Goal: Communication & Community: Connect with others

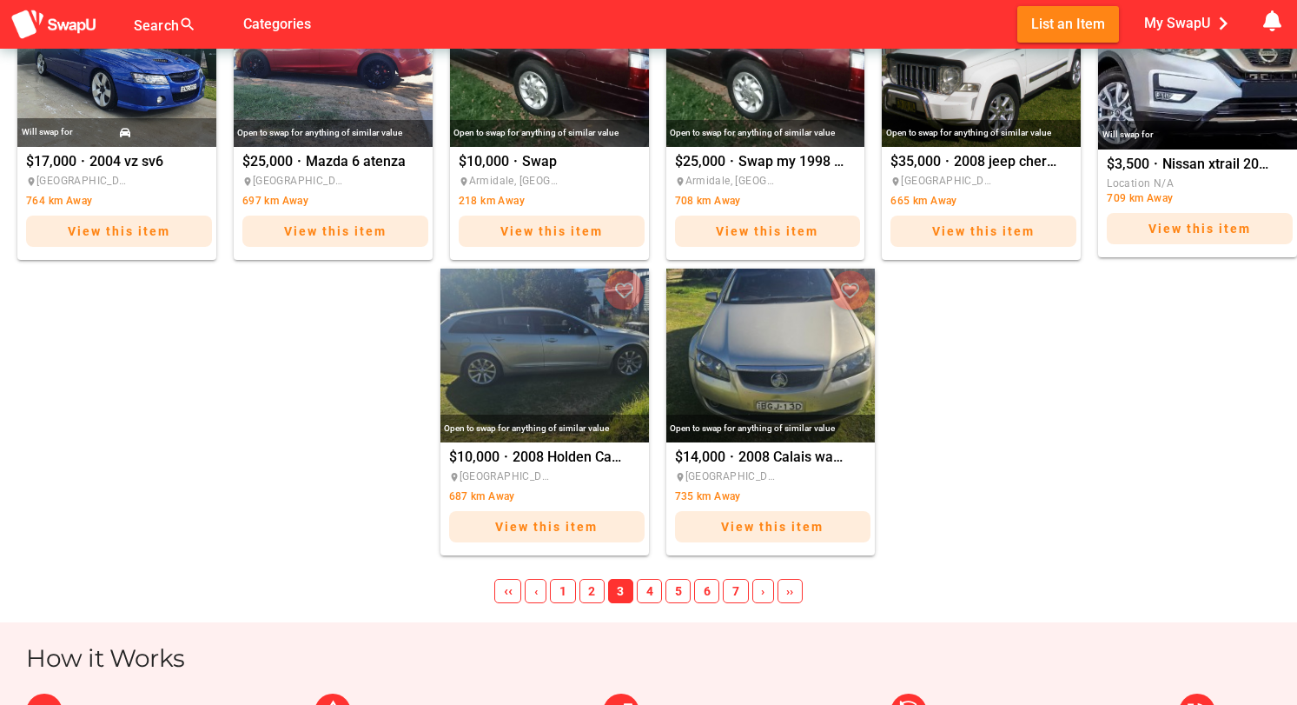
scroll to position [1087, 0]
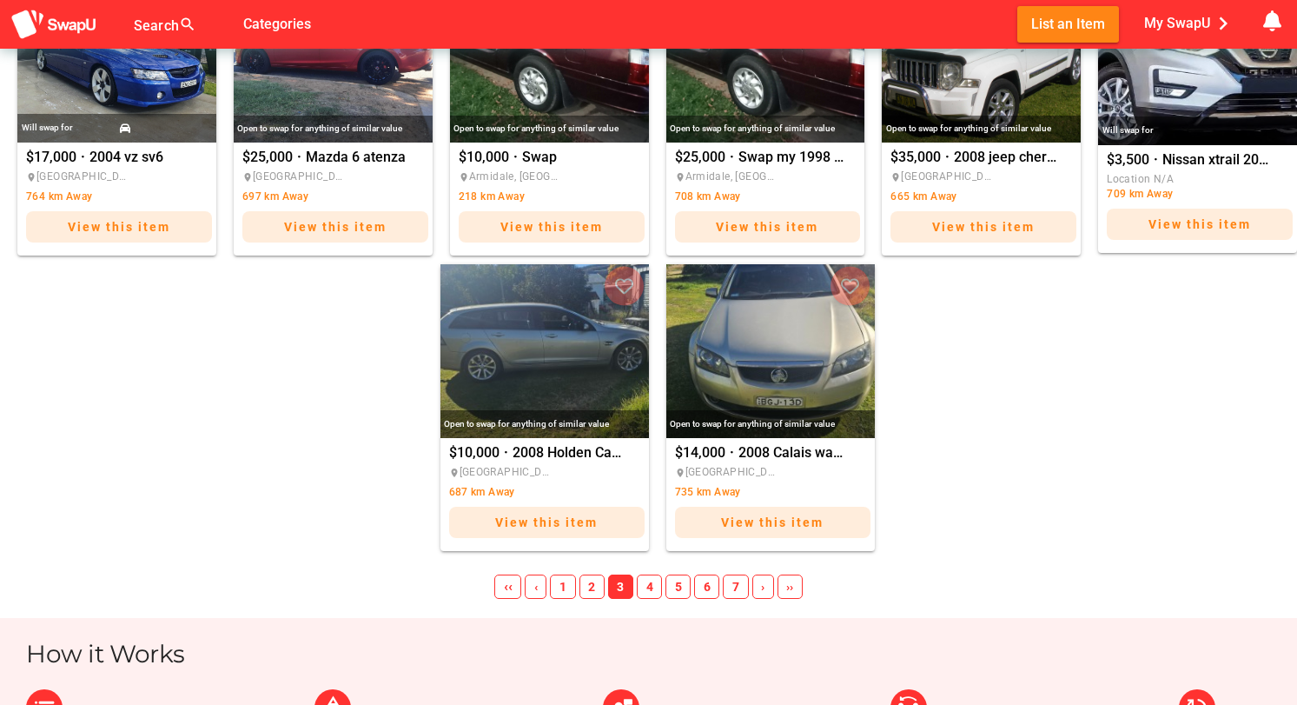
click at [651, 585] on span "4" at bounding box center [649, 586] width 25 height 24
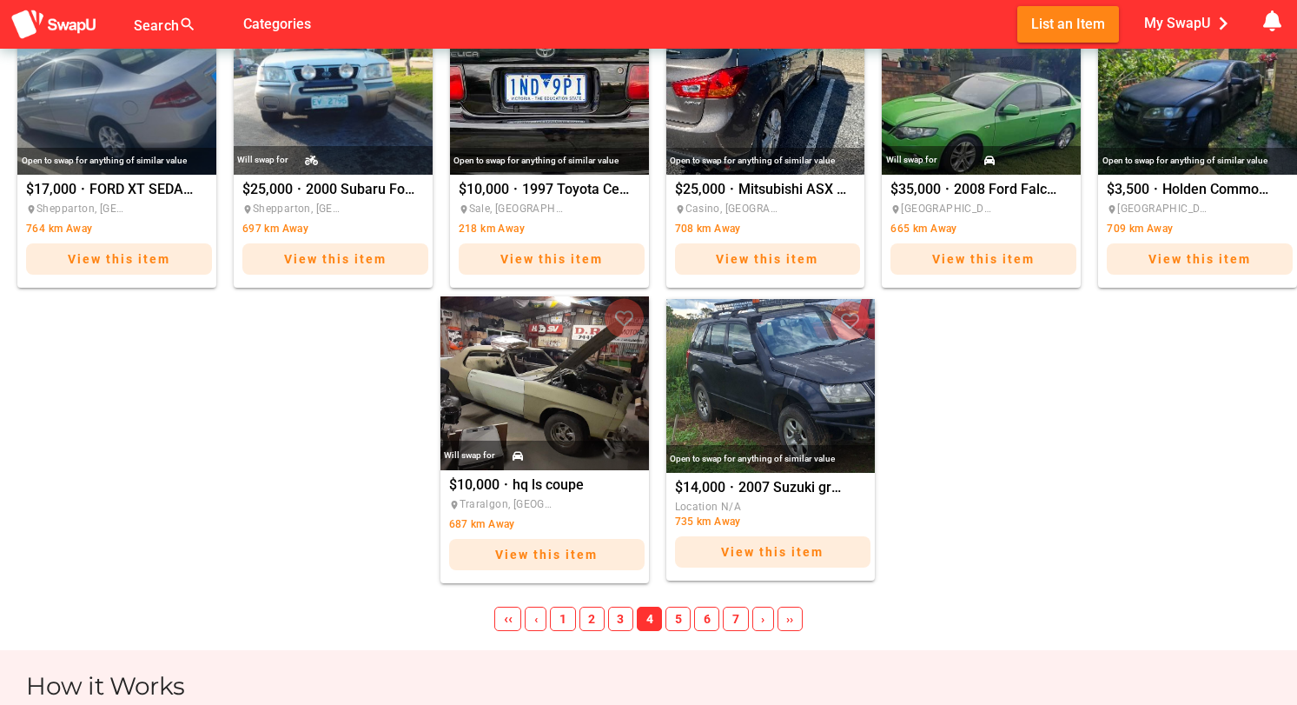
scroll to position [1071, 0]
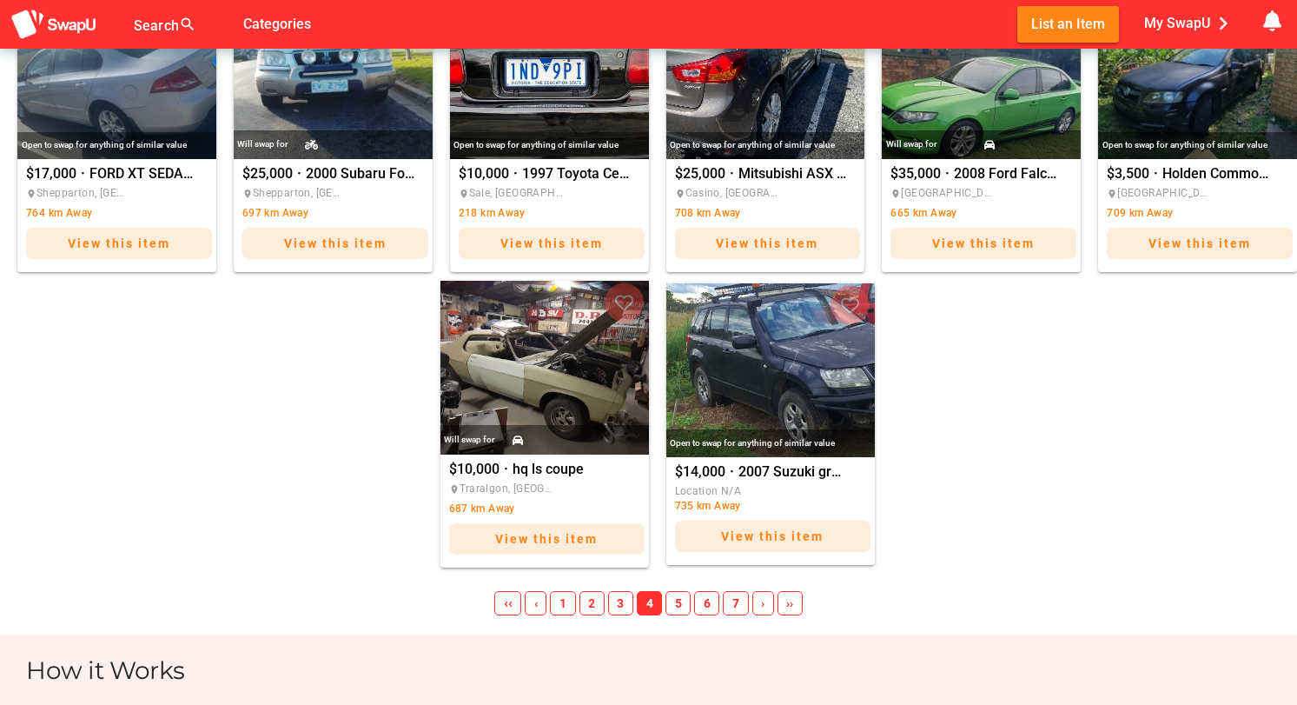
click at [683, 599] on span "5" at bounding box center [678, 603] width 25 height 24
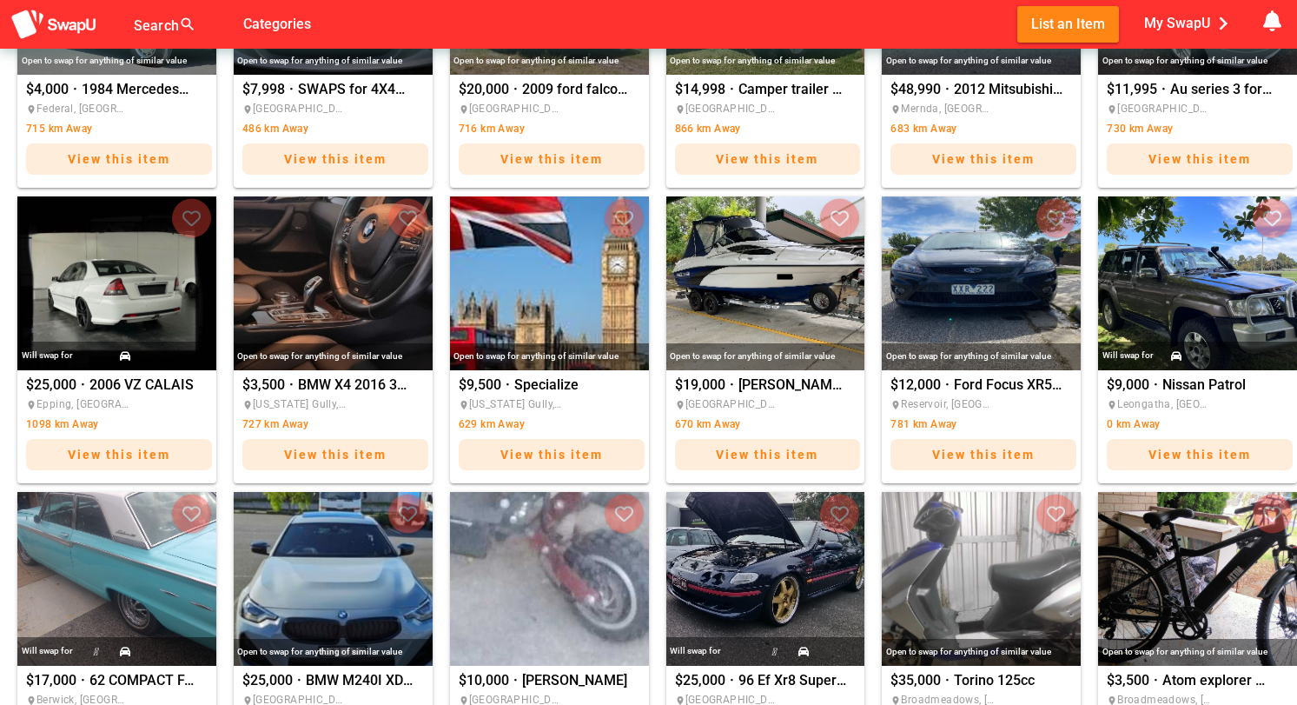
scroll to position [567, 0]
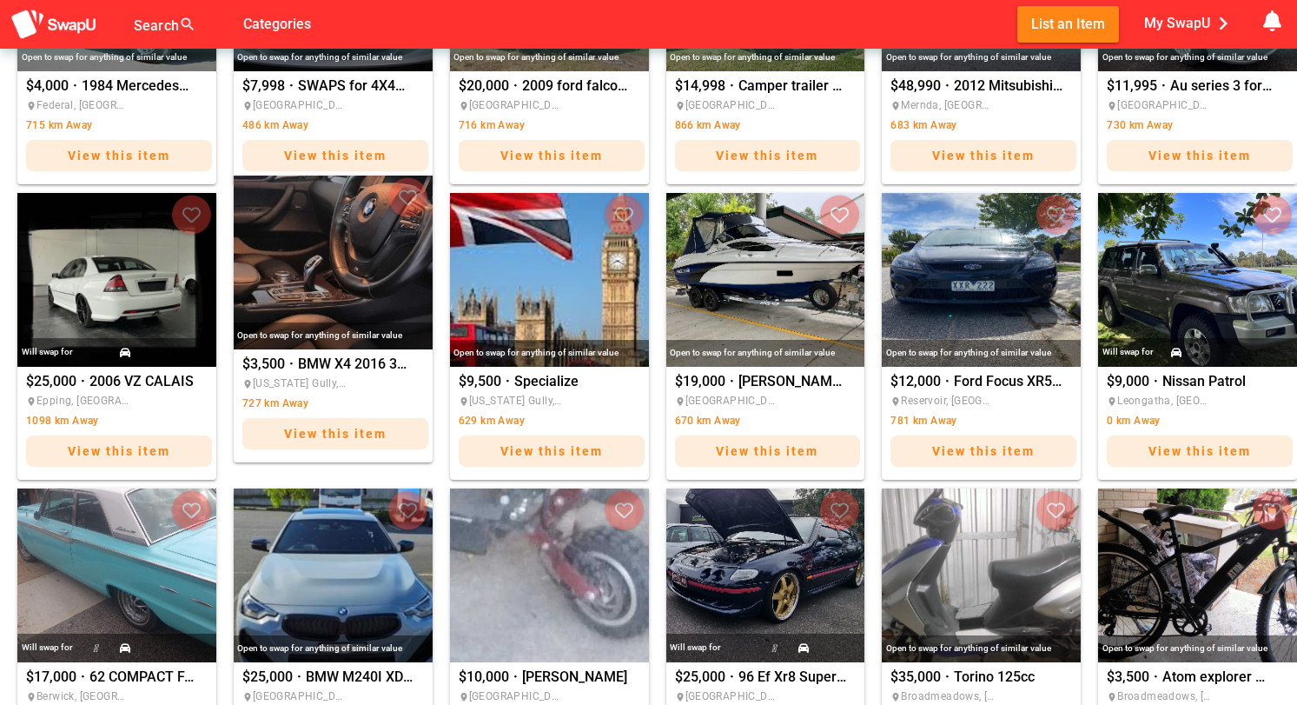
click at [318, 375] on span "place California Gully, VIC" at bounding box center [294, 383] width 104 height 17
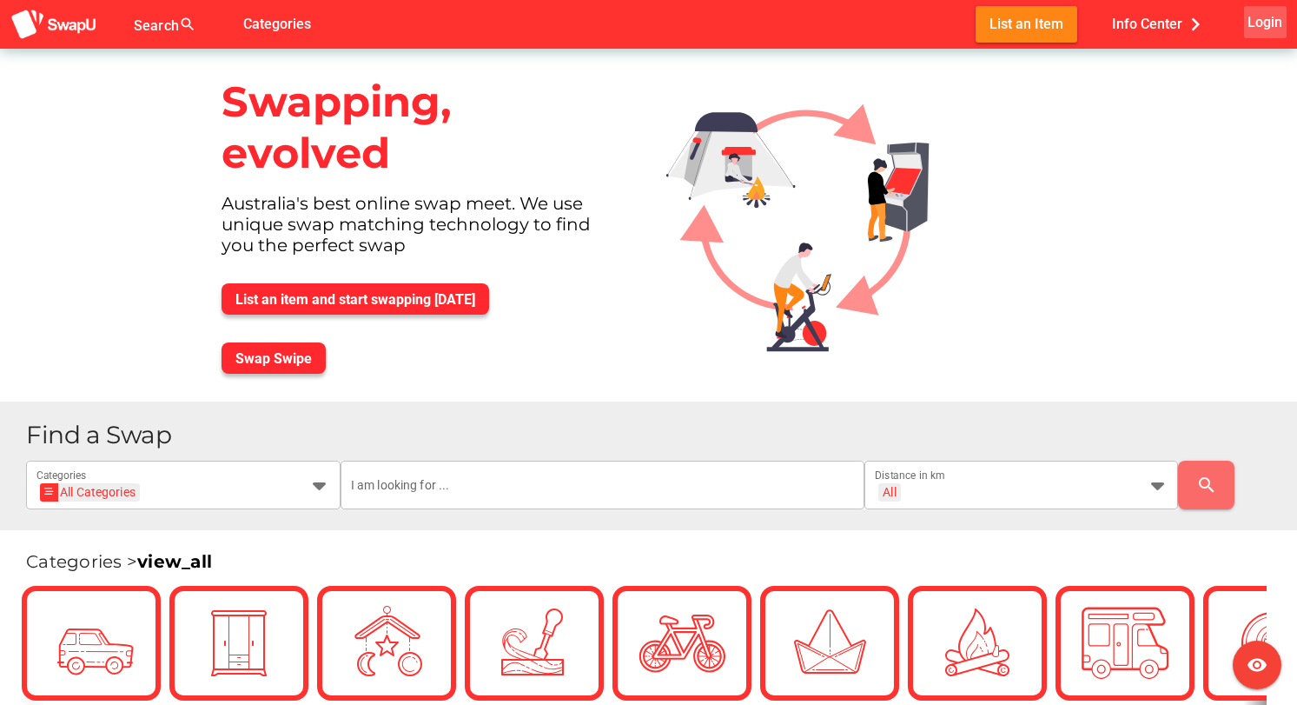
click at [1260, 25] on span "Login" at bounding box center [1265, 21] width 35 height 23
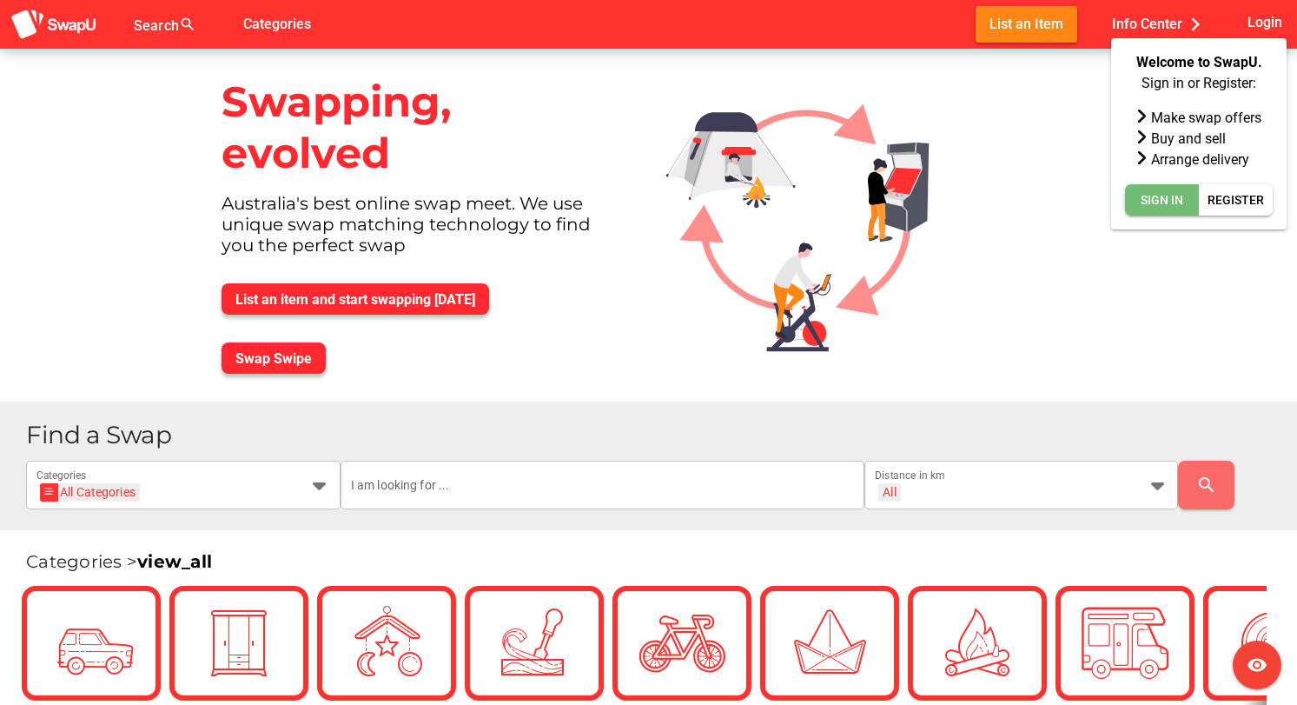
click at [1167, 201] on span "Sign In" at bounding box center [1162, 199] width 43 height 21
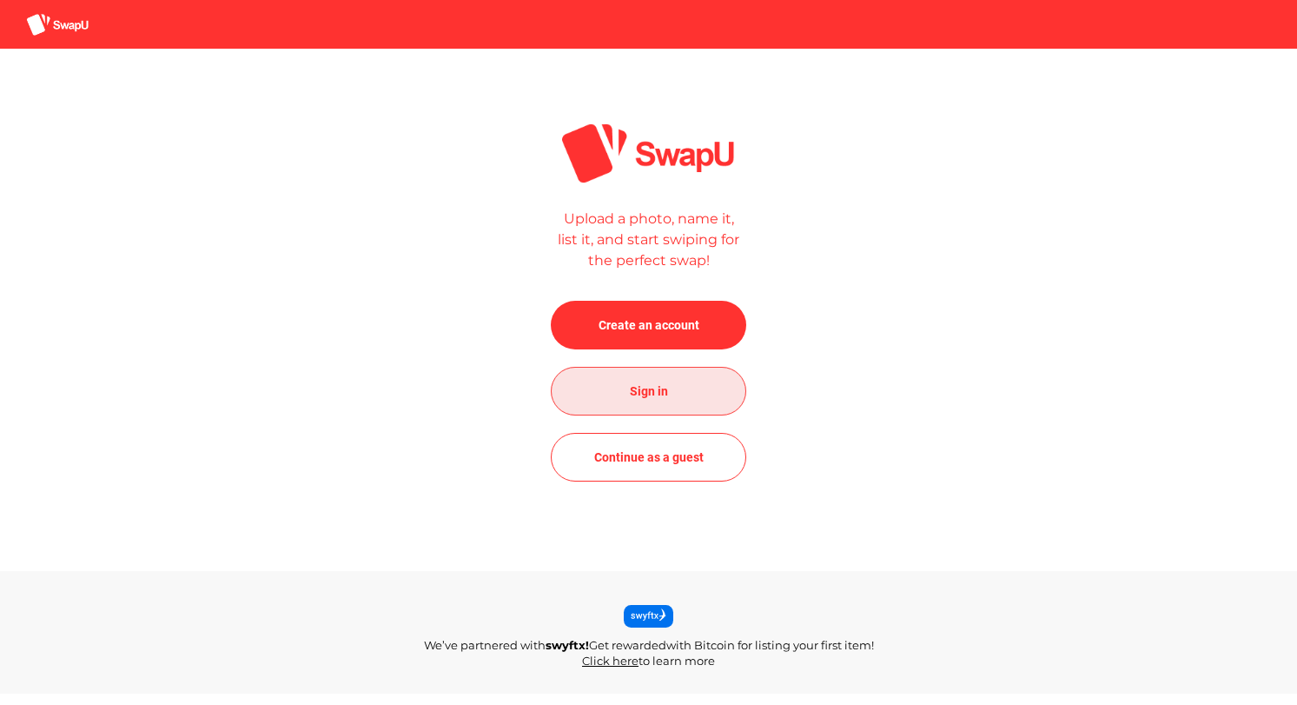
click at [630, 405] on span "Sign in" at bounding box center [649, 391] width 168 height 42
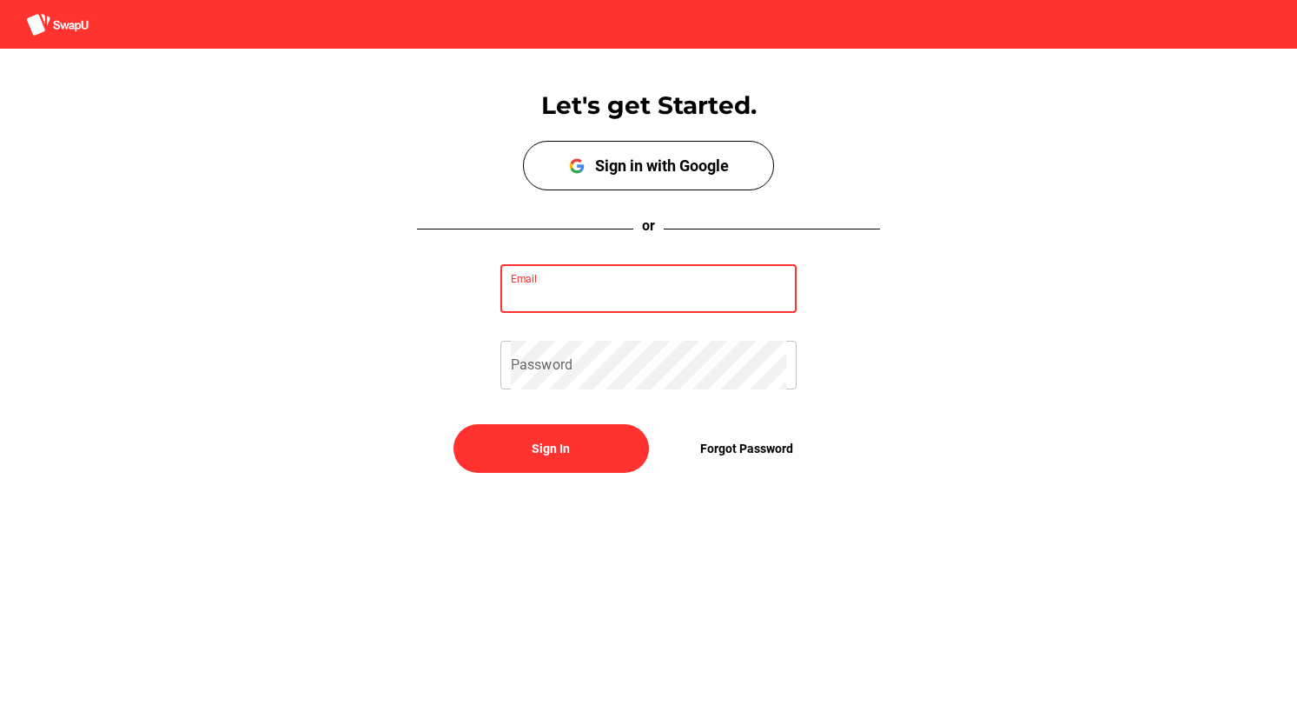
type input "shanethall1@icloud.com"
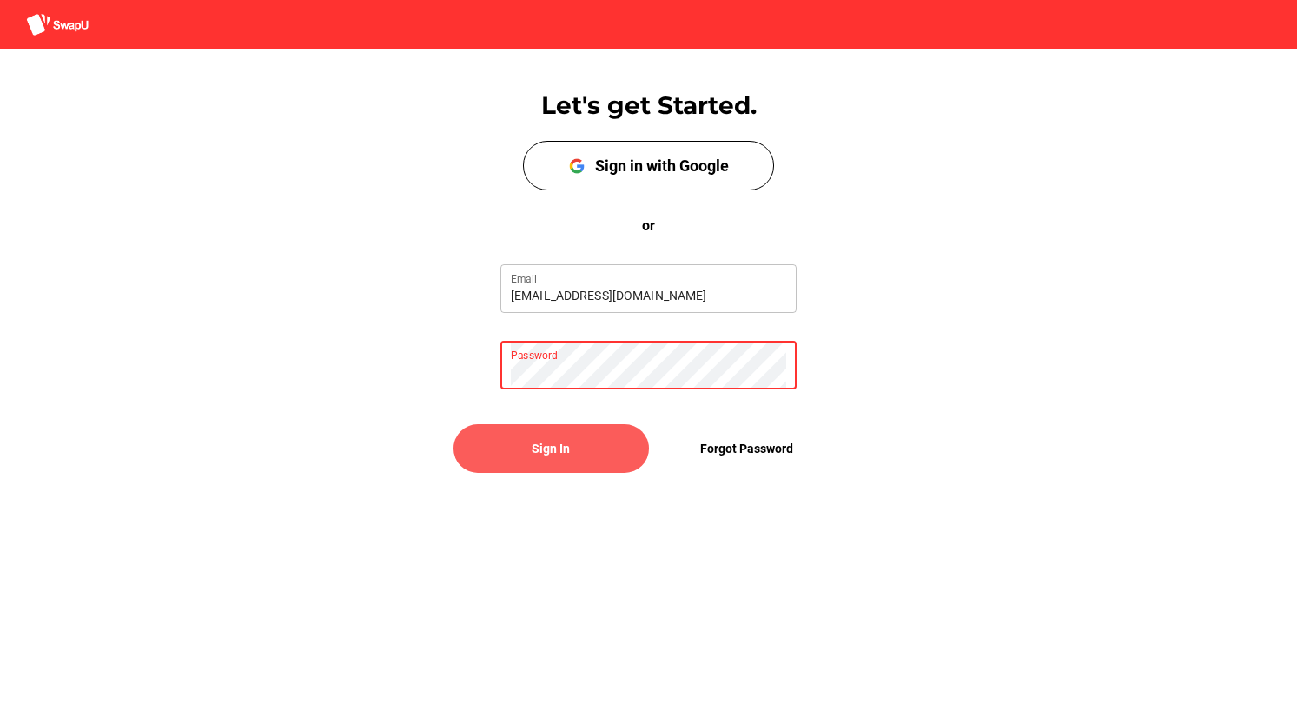
click at [541, 441] on span "Sign In" at bounding box center [551, 448] width 38 height 21
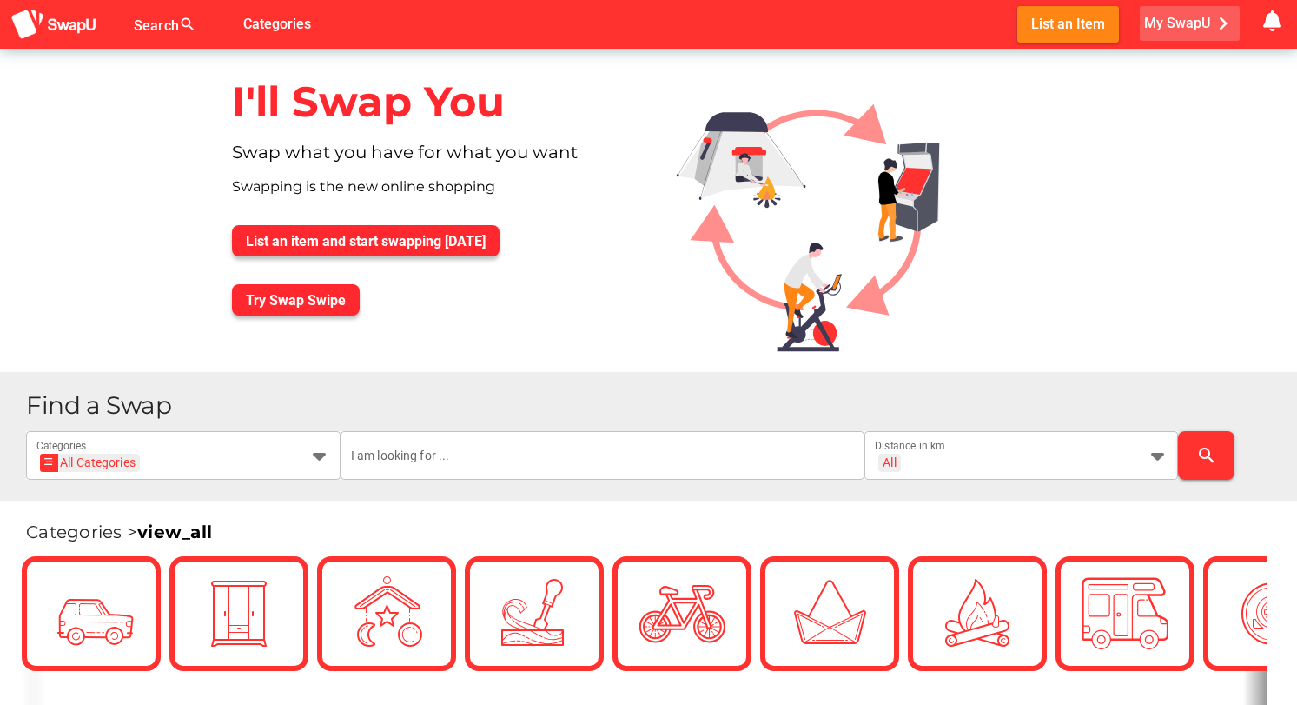
click at [1168, 27] on span "My SwapU chevron_right" at bounding box center [1190, 23] width 92 height 26
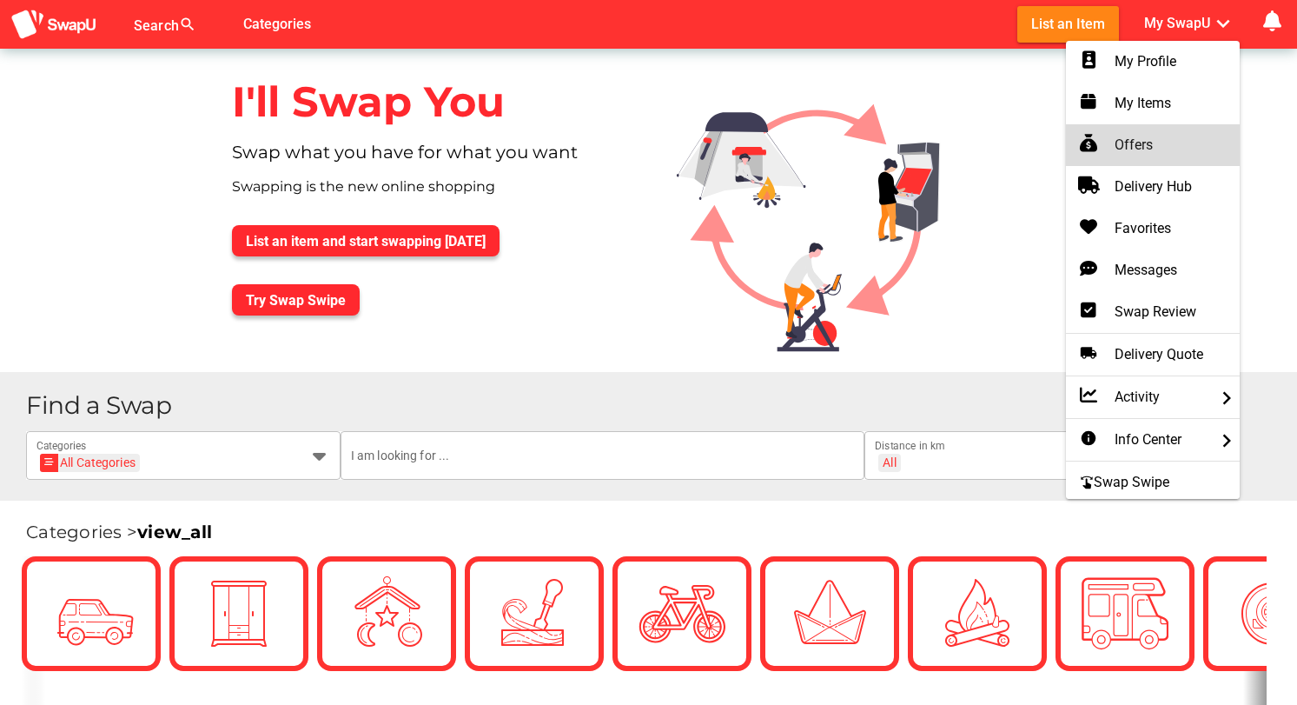
click at [1134, 141] on div "Offers" at bounding box center [1153, 145] width 146 height 21
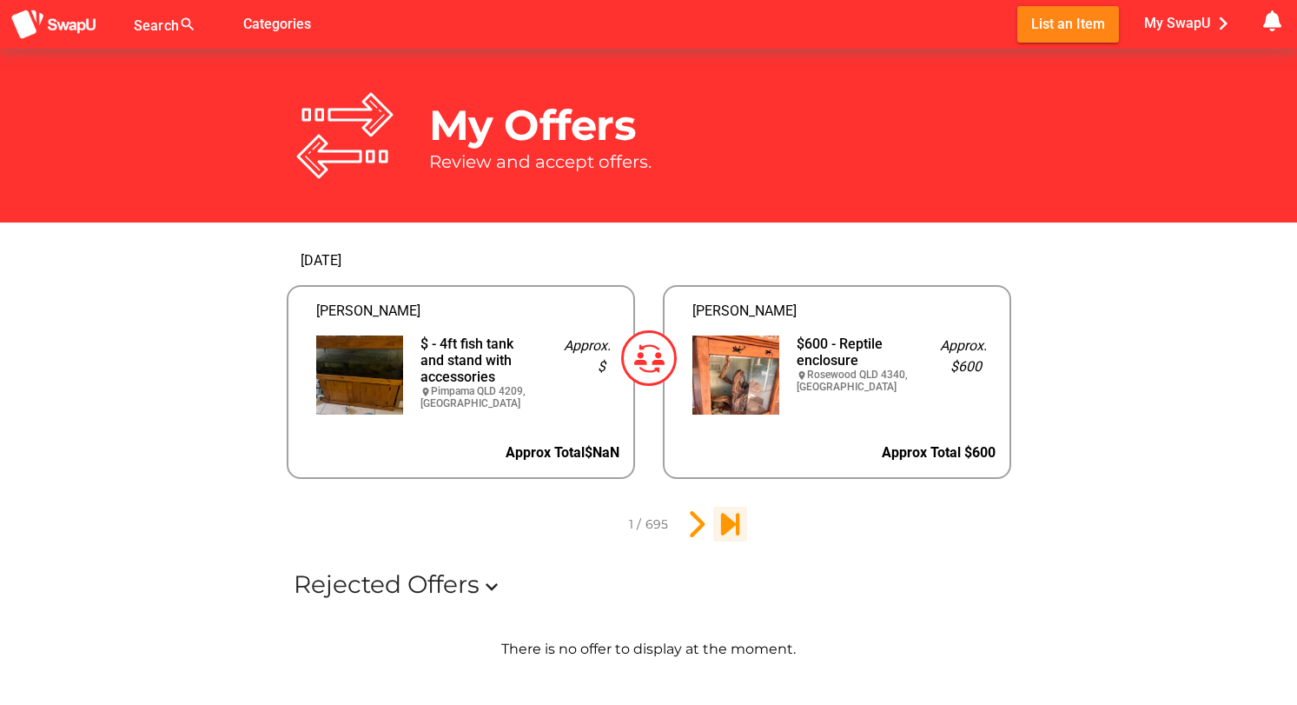
click at [725, 519] on icon "695" at bounding box center [730, 524] width 30 height 30
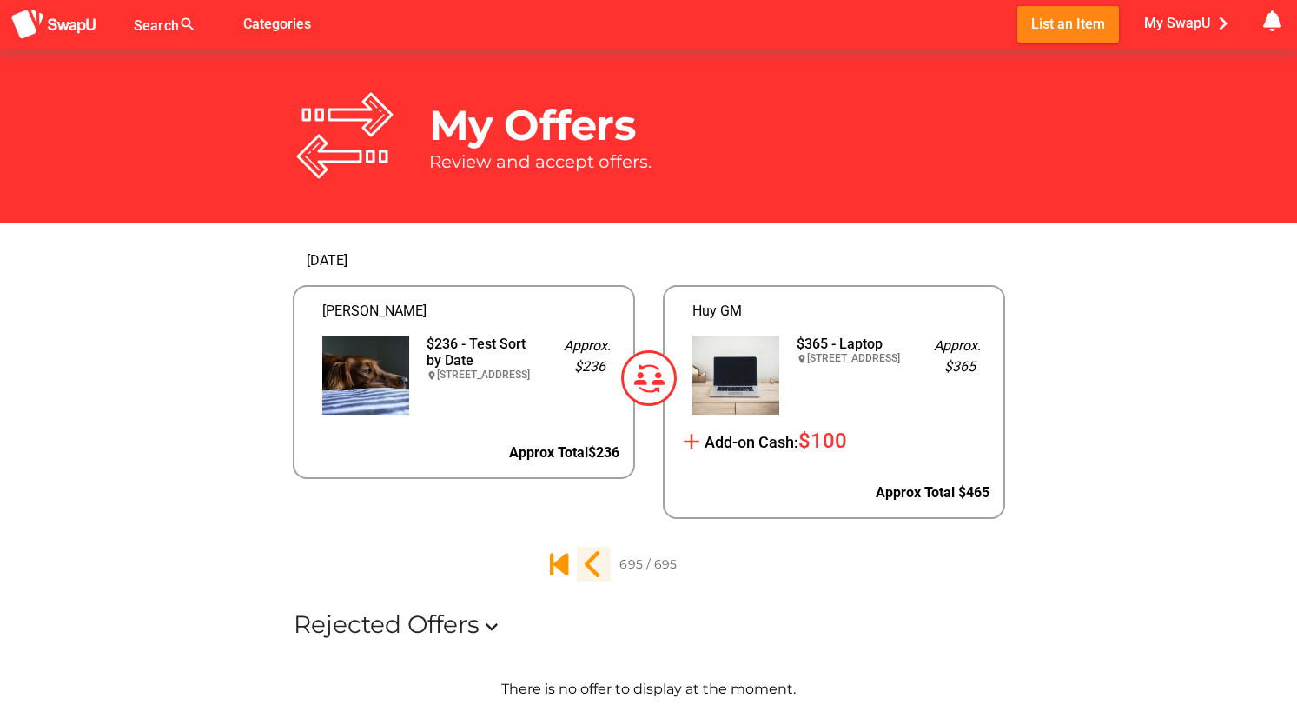
click at [592, 565] on icon "694" at bounding box center [594, 564] width 30 height 30
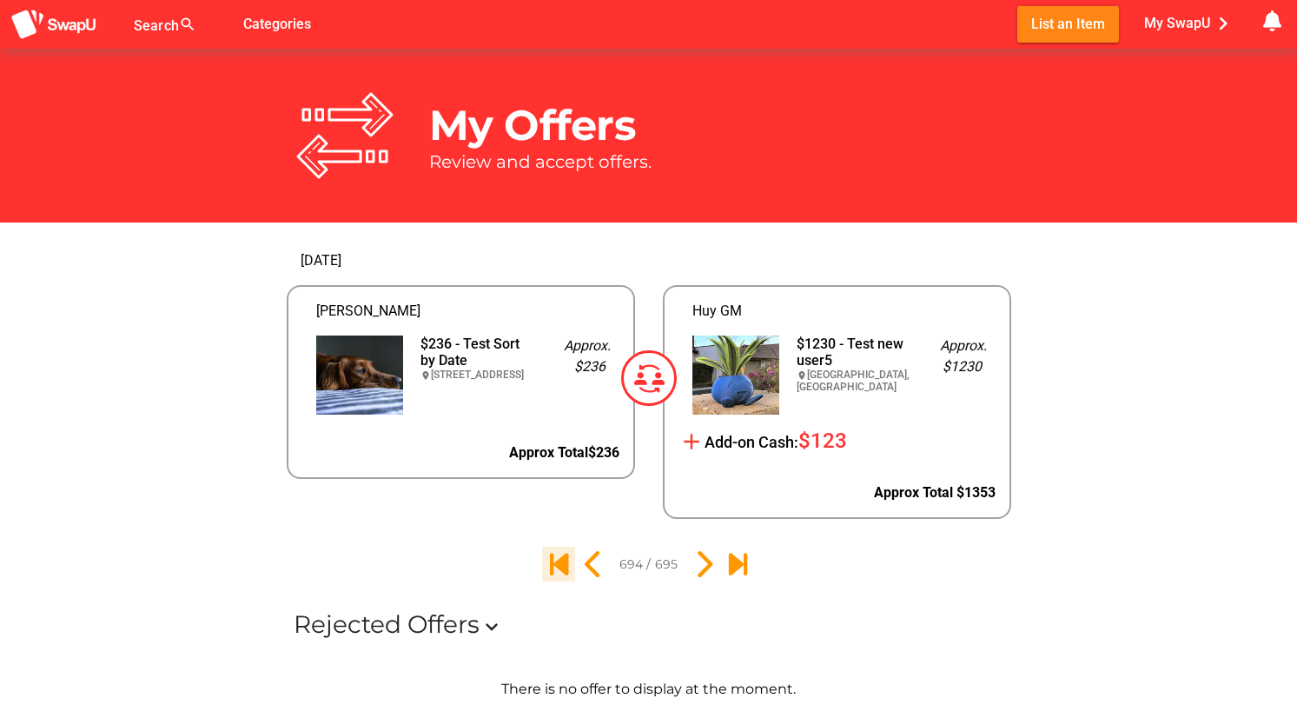
click at [564, 568] on icon "1" at bounding box center [559, 564] width 30 height 30
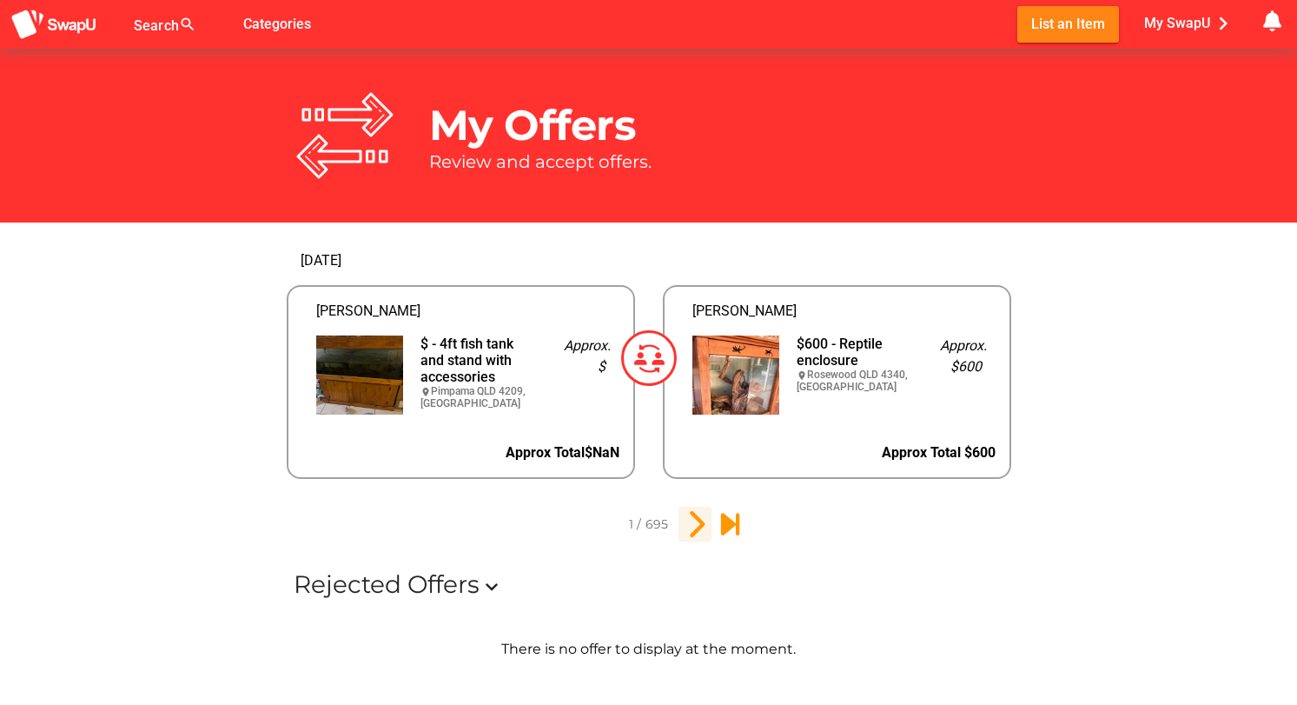
click at [698, 527] on icon "2" at bounding box center [695, 524] width 30 height 30
click at [694, 527] on icon "3" at bounding box center [695, 524] width 30 height 30
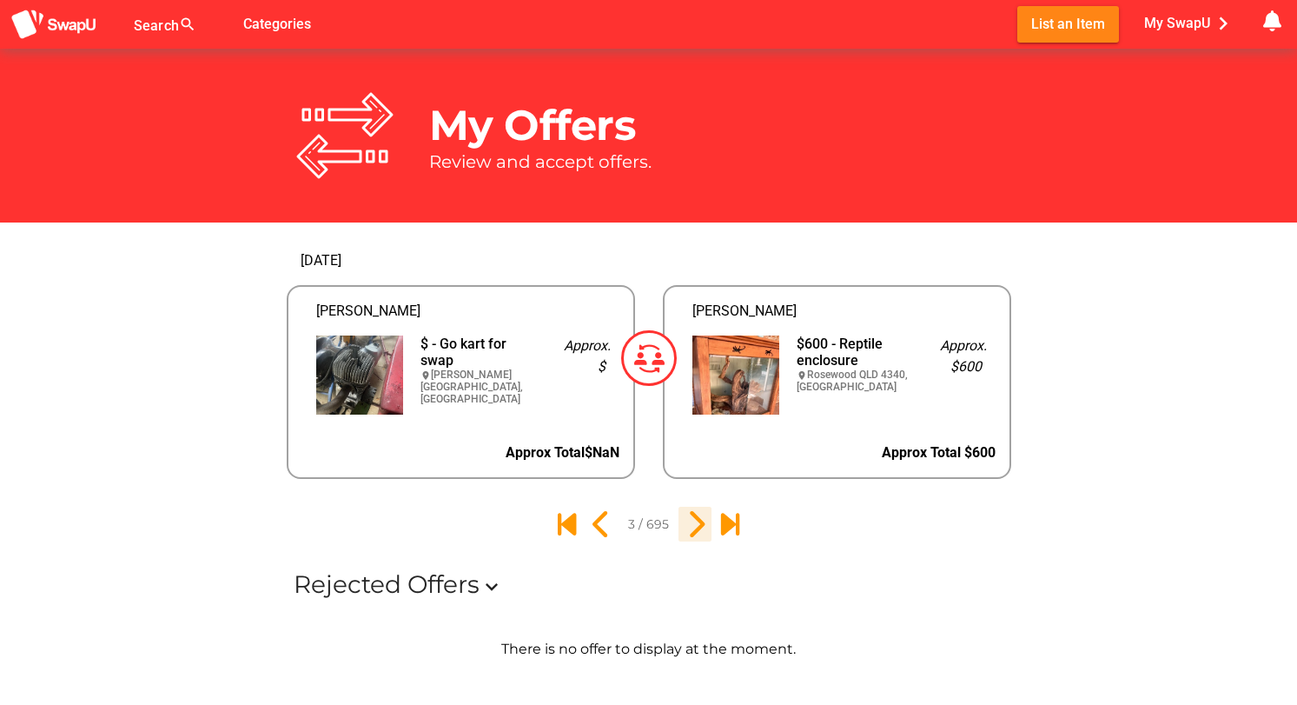
click at [694, 527] on icon "4" at bounding box center [695, 524] width 30 height 30
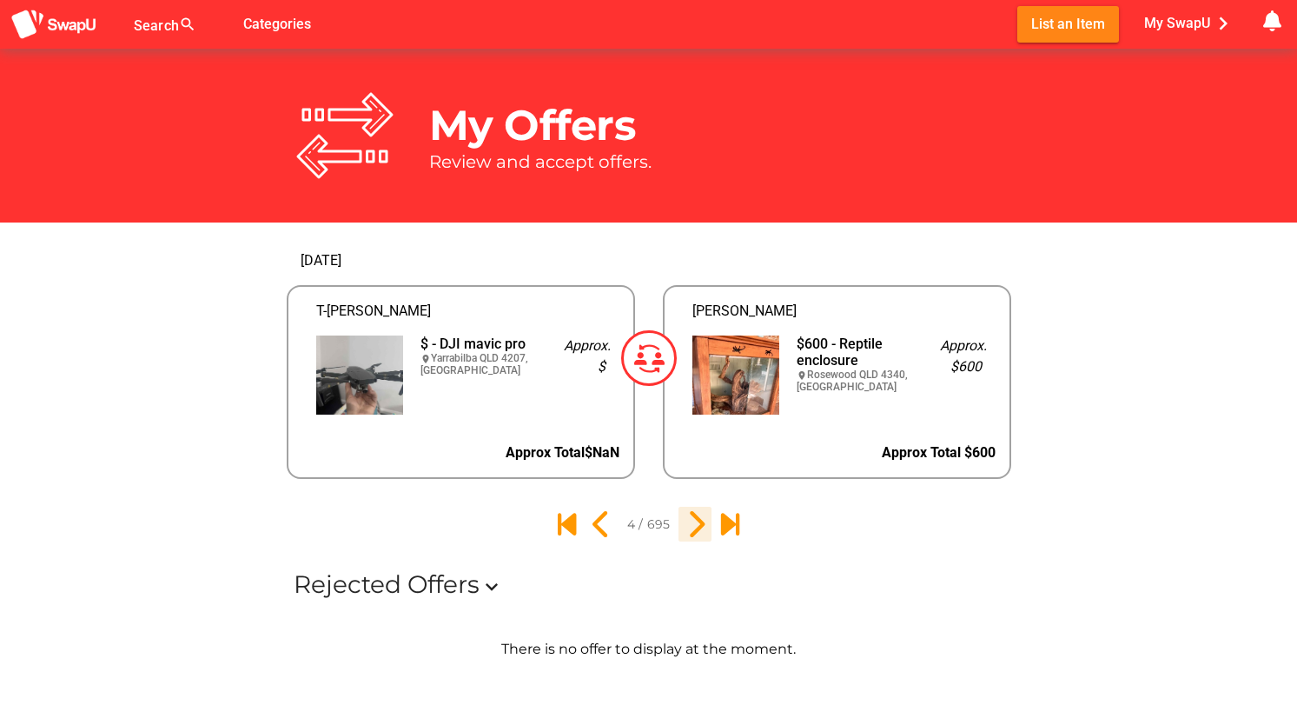
click at [694, 527] on icon "5" at bounding box center [695, 524] width 30 height 30
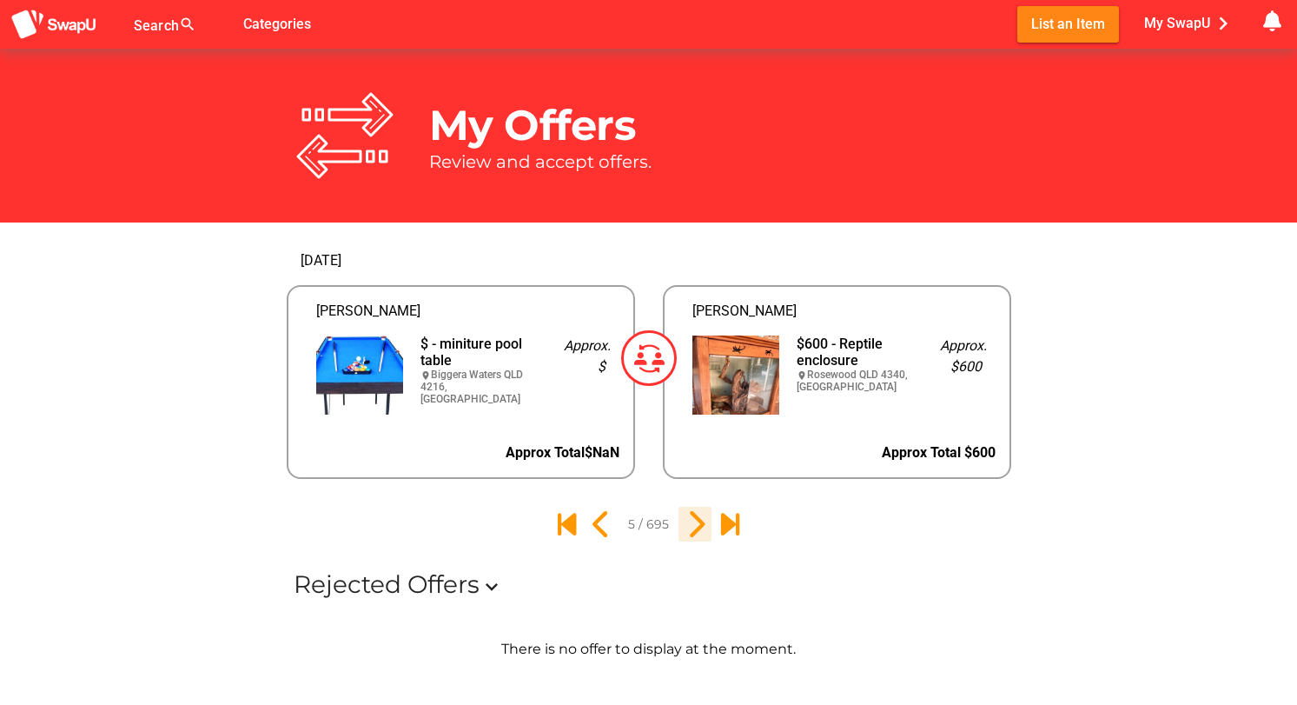
click at [694, 527] on icon "6" at bounding box center [695, 524] width 30 height 30
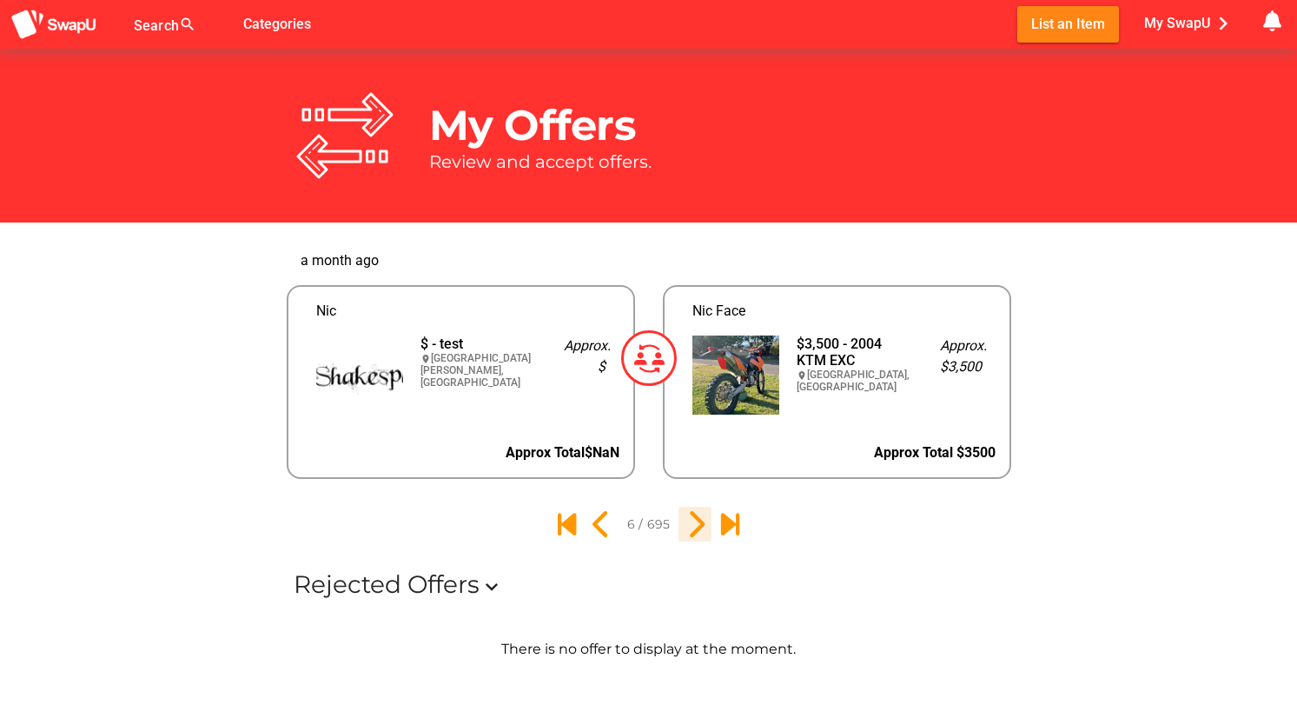
click at [694, 527] on icon "7" at bounding box center [695, 524] width 30 height 30
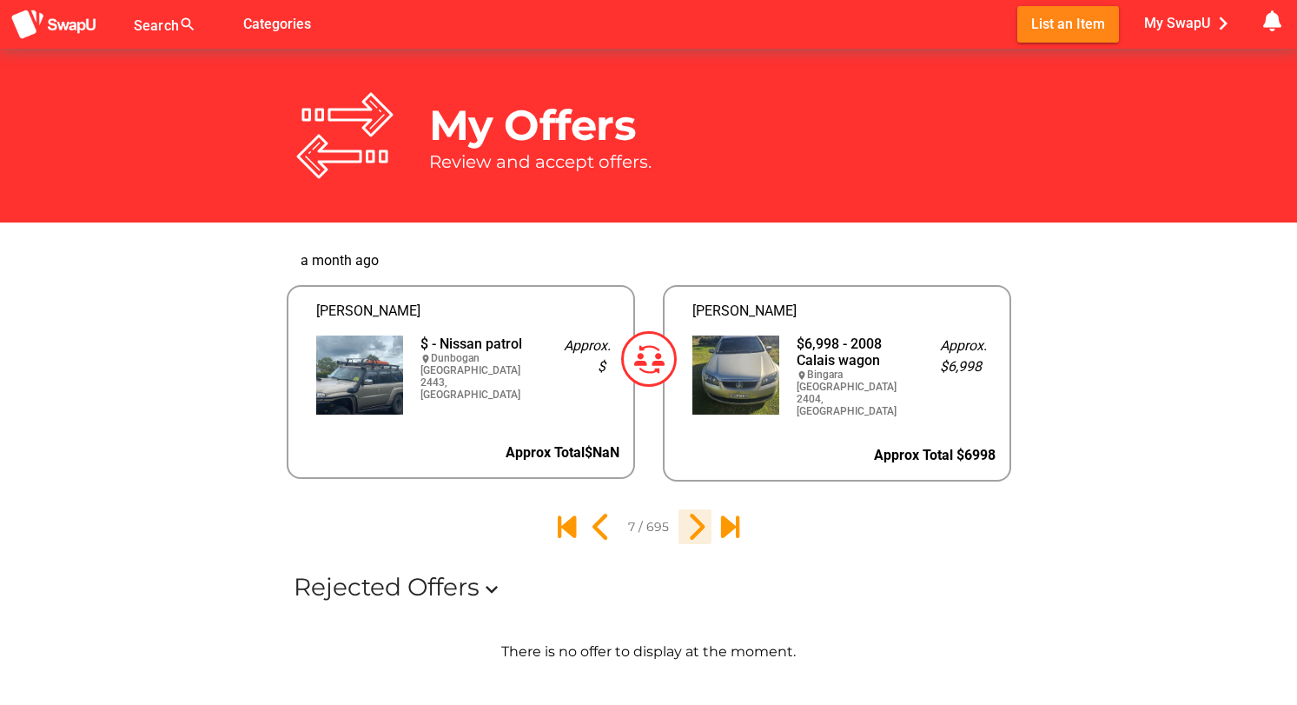
click at [695, 527] on icon "8" at bounding box center [695, 527] width 30 height 30
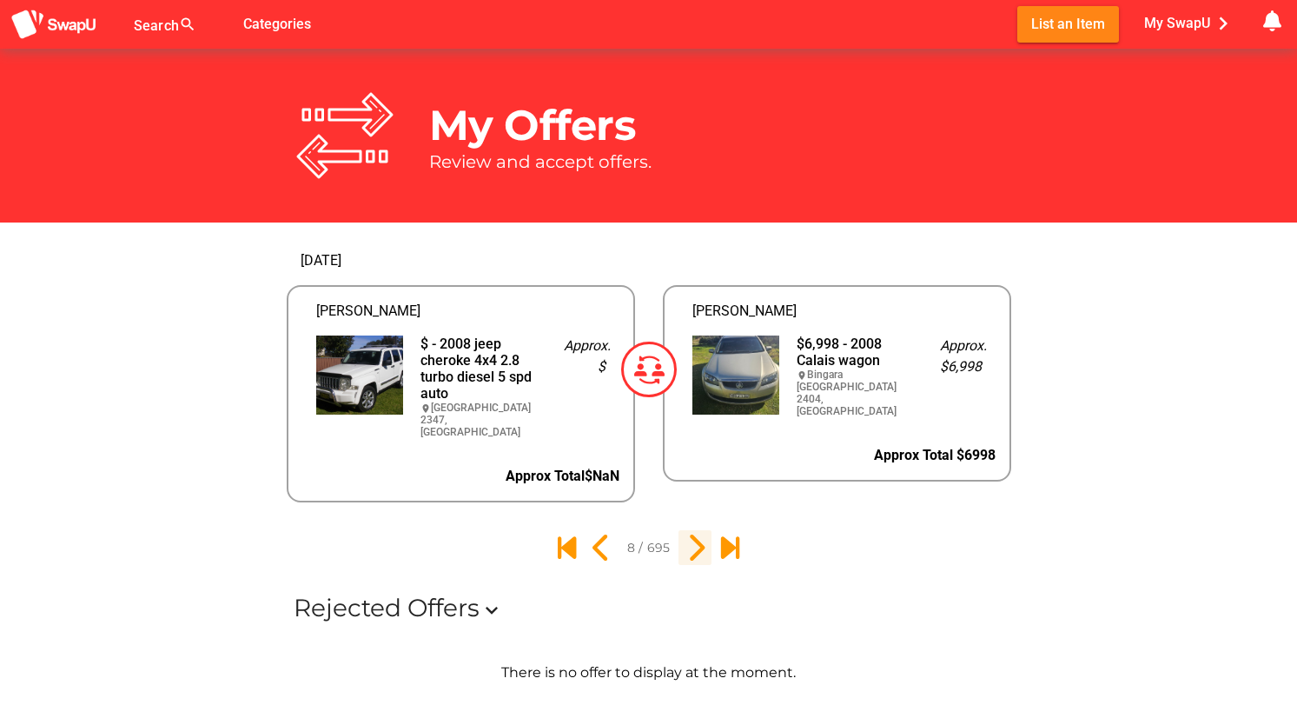
click at [695, 534] on icon "9" at bounding box center [695, 548] width 30 height 30
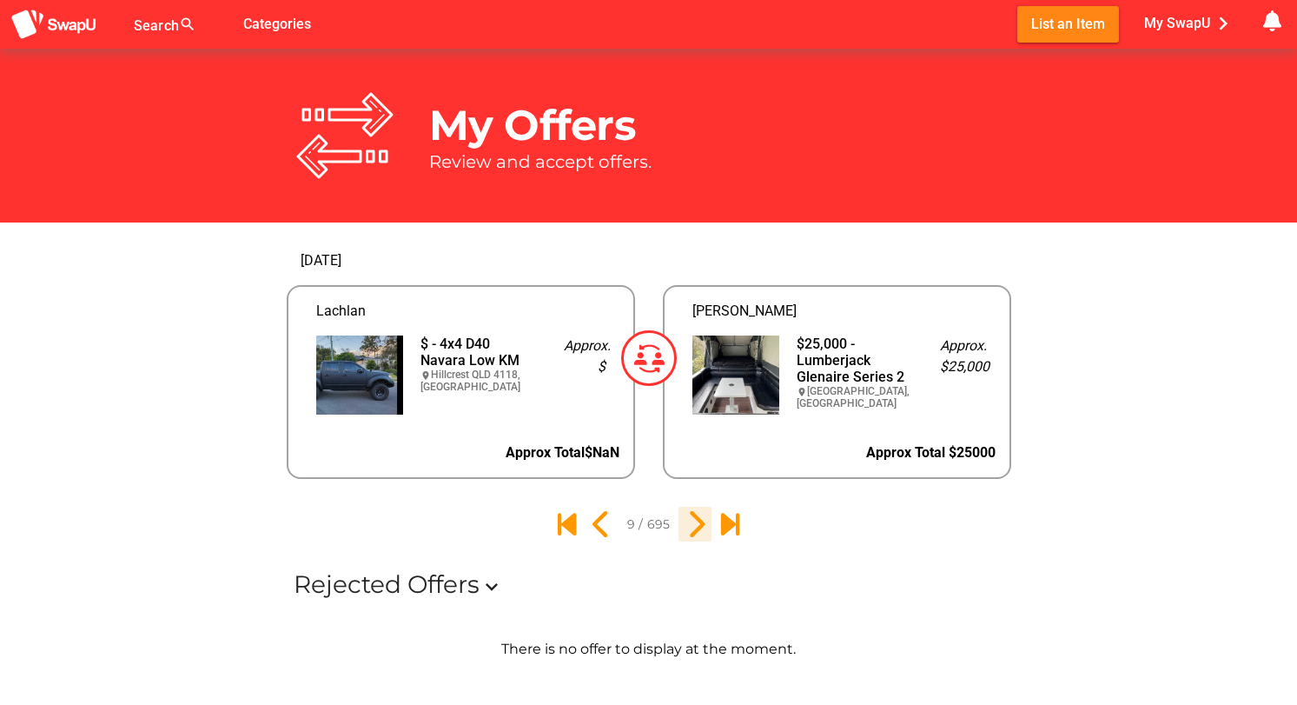
click at [695, 534] on icon "10" at bounding box center [695, 524] width 30 height 30
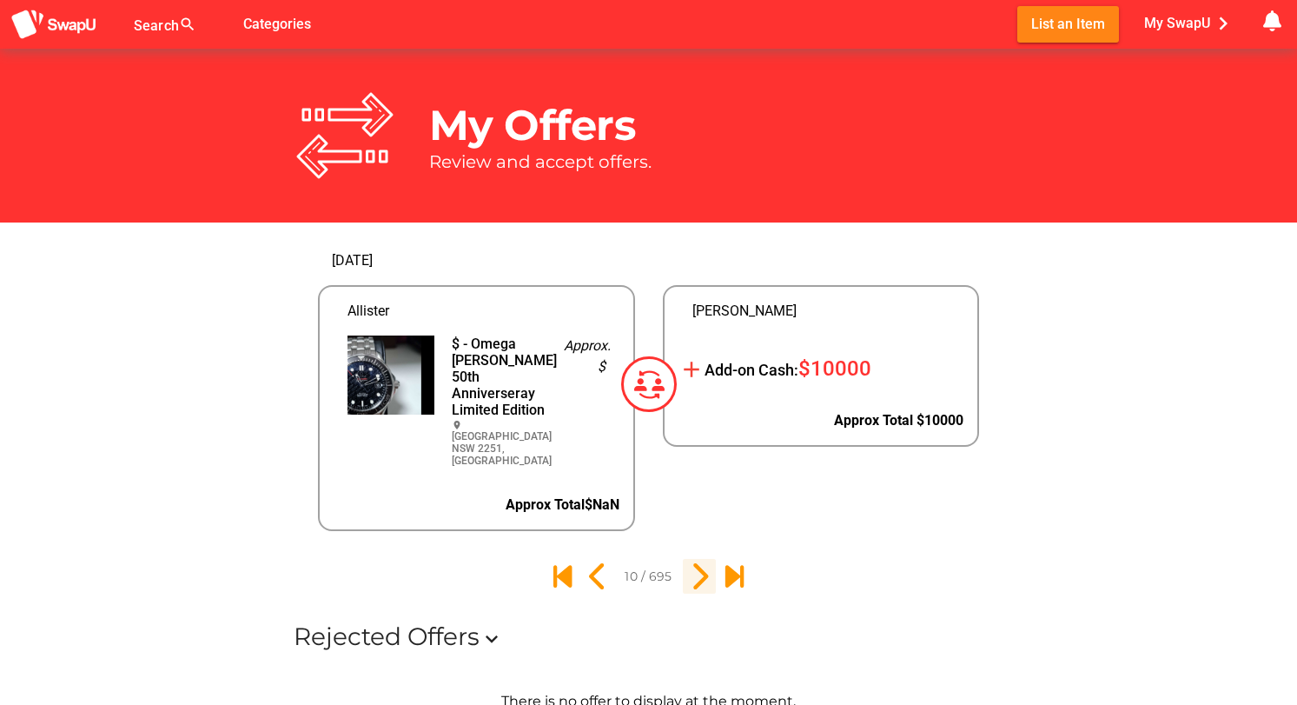
click at [696, 584] on icon "11" at bounding box center [700, 576] width 30 height 30
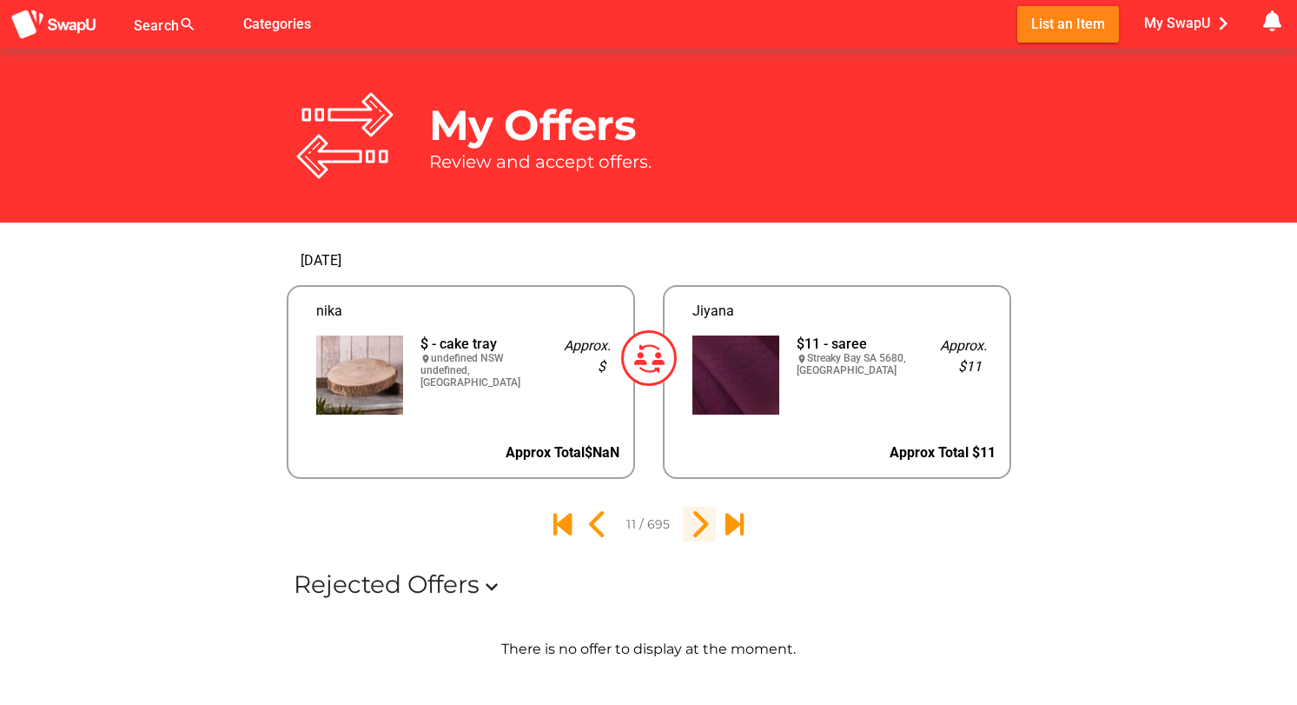
click at [696, 584] on div "Rejected Offers expand_more" at bounding box center [649, 583] width 739 height 57
click at [698, 525] on icon "12" at bounding box center [700, 524] width 30 height 30
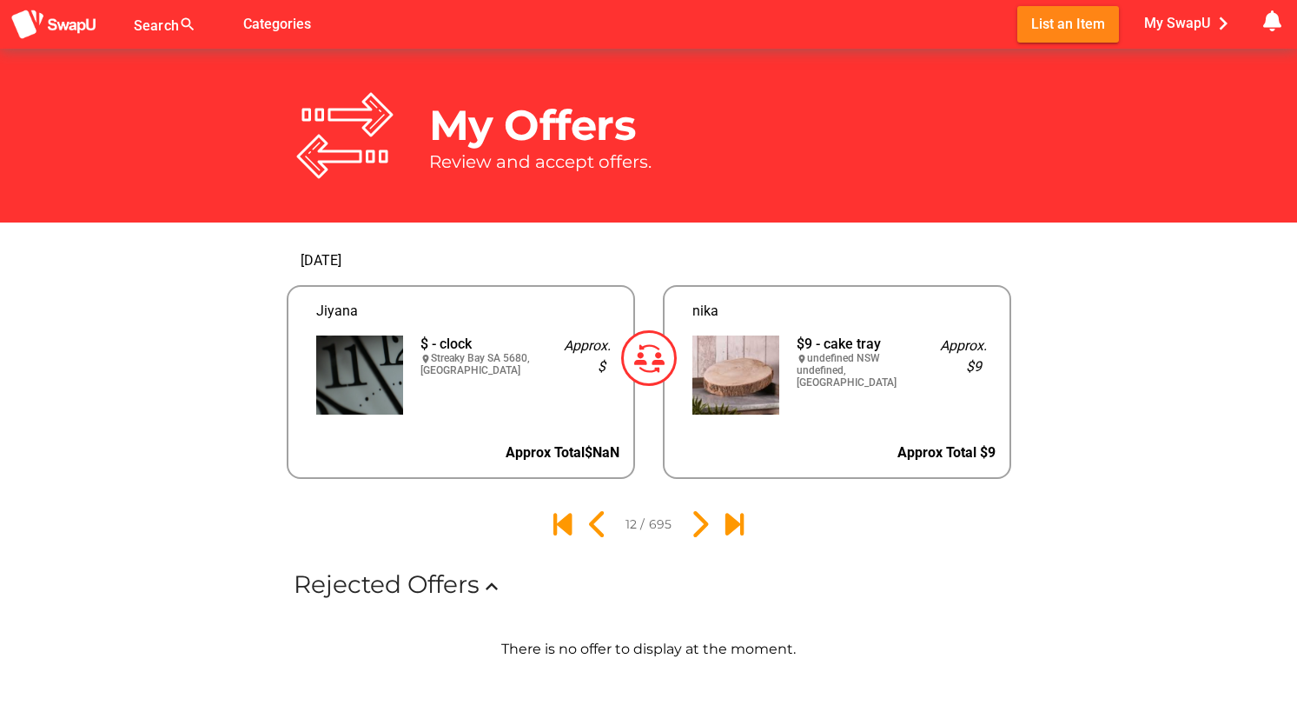
click at [644, 359] on img at bounding box center [649, 358] width 56 height 56
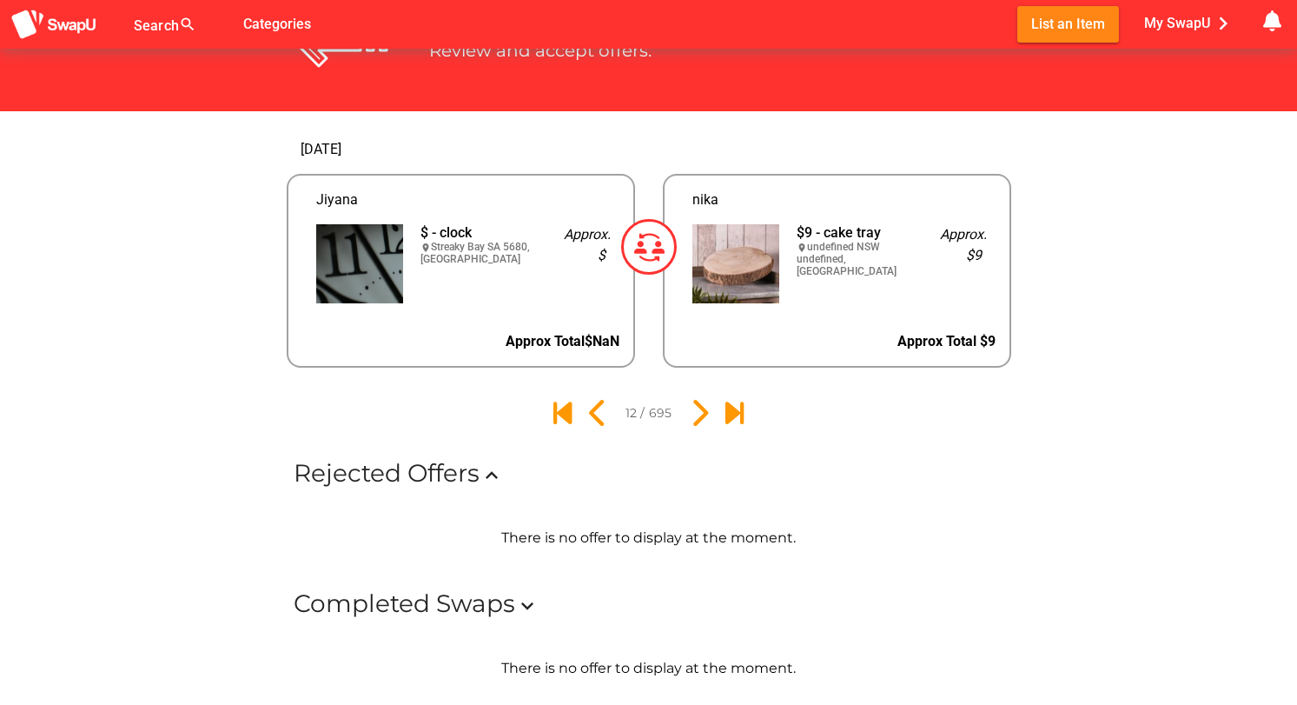
scroll to position [111, 0]
click at [700, 413] on icon "13" at bounding box center [700, 413] width 30 height 30
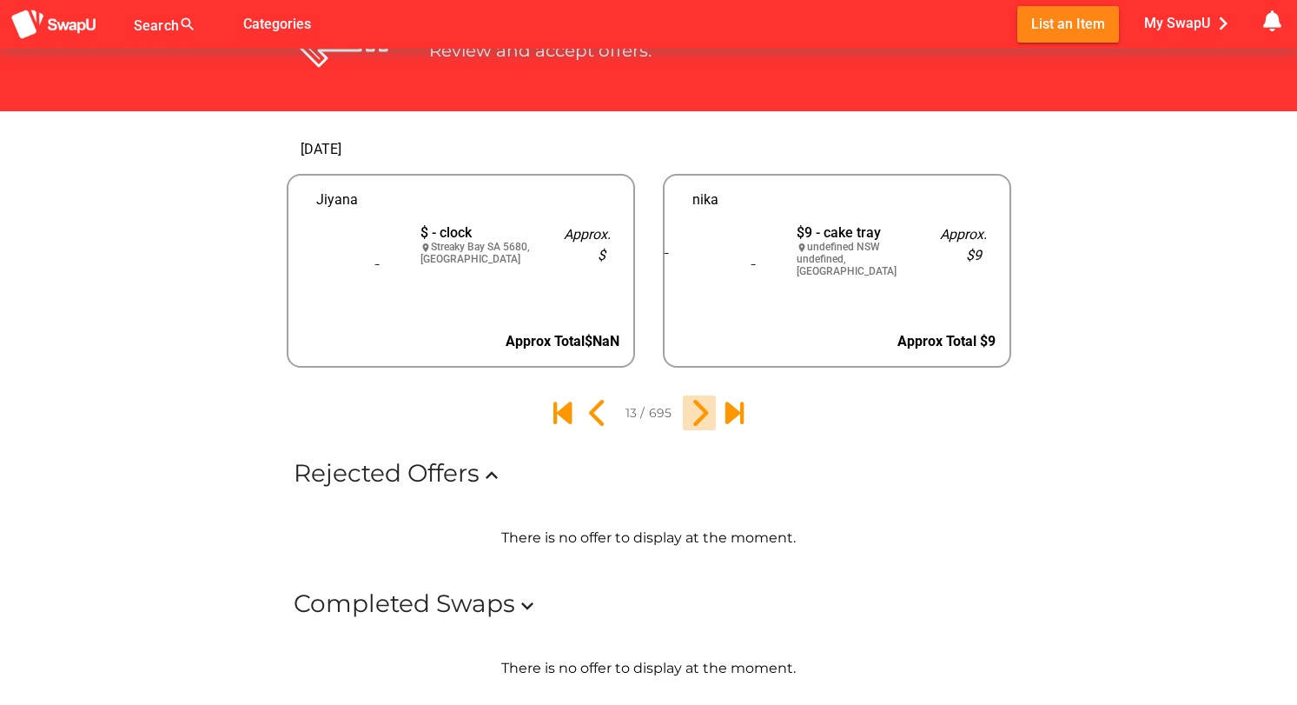
scroll to position [0, 0]
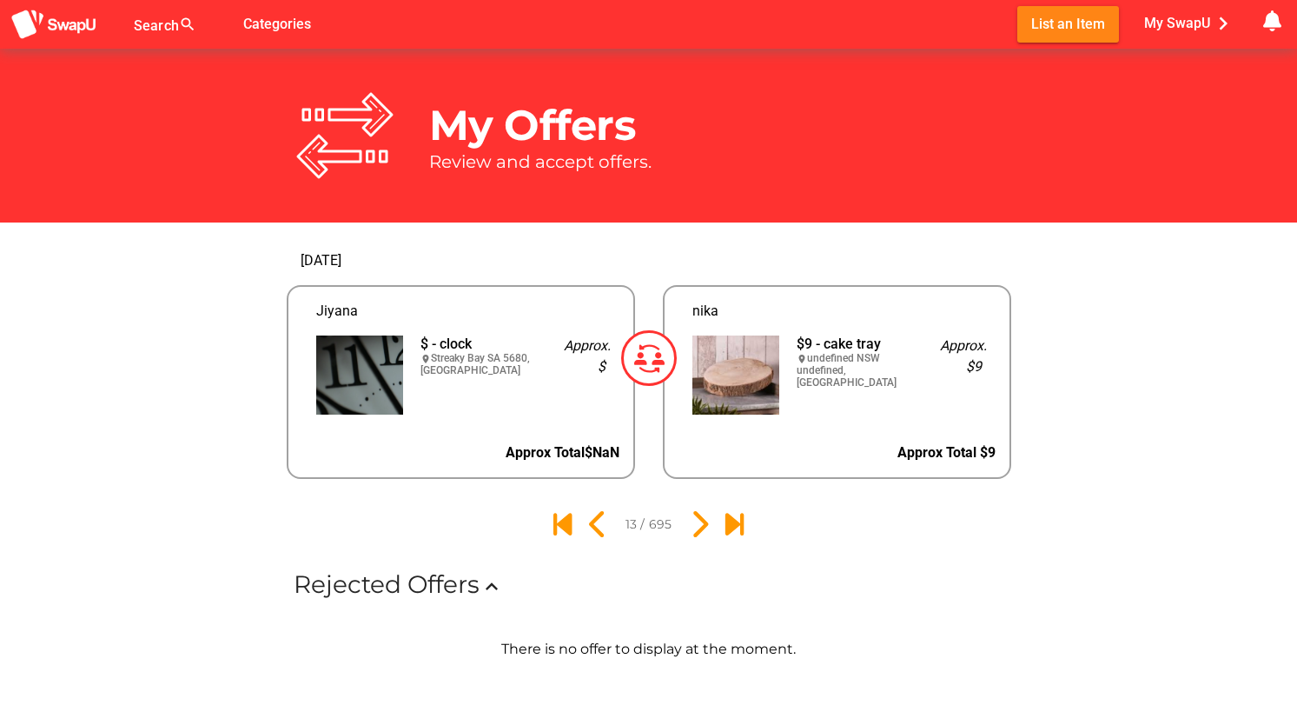
click at [700, 413] on img at bounding box center [736, 374] width 87 height 79
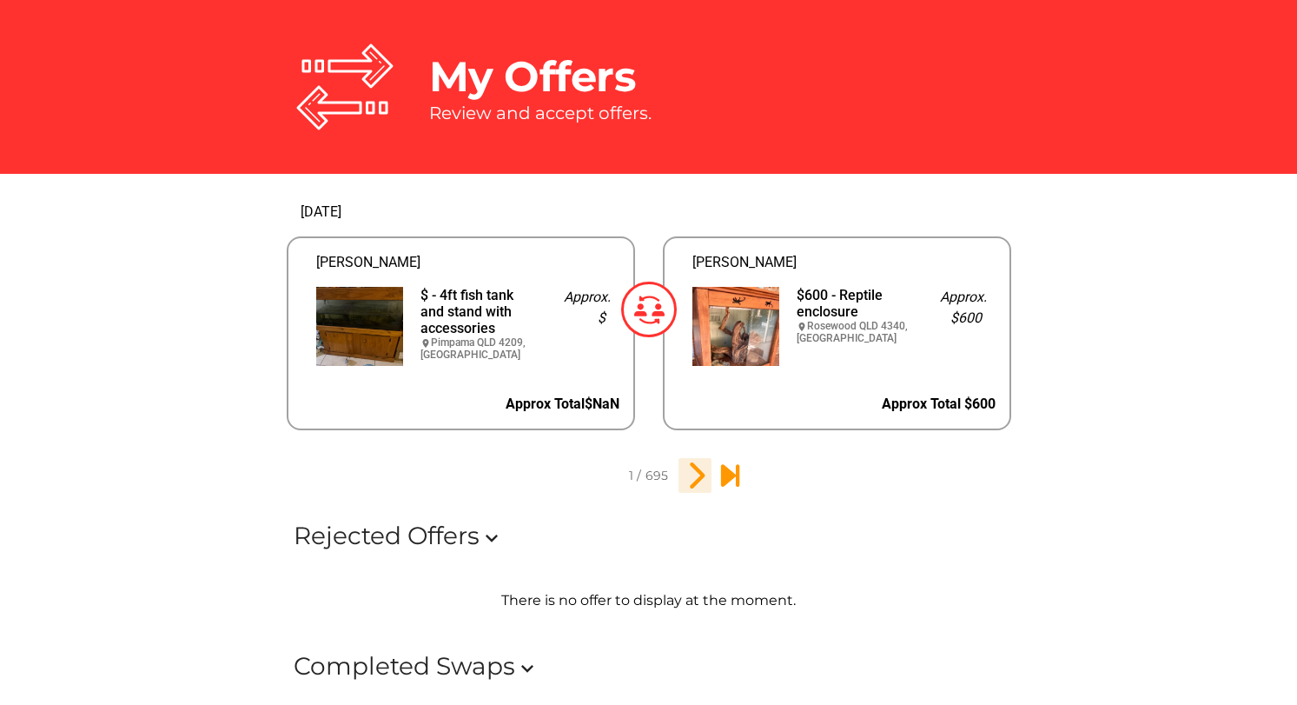
click at [694, 479] on icon "2" at bounding box center [695, 476] width 30 height 30
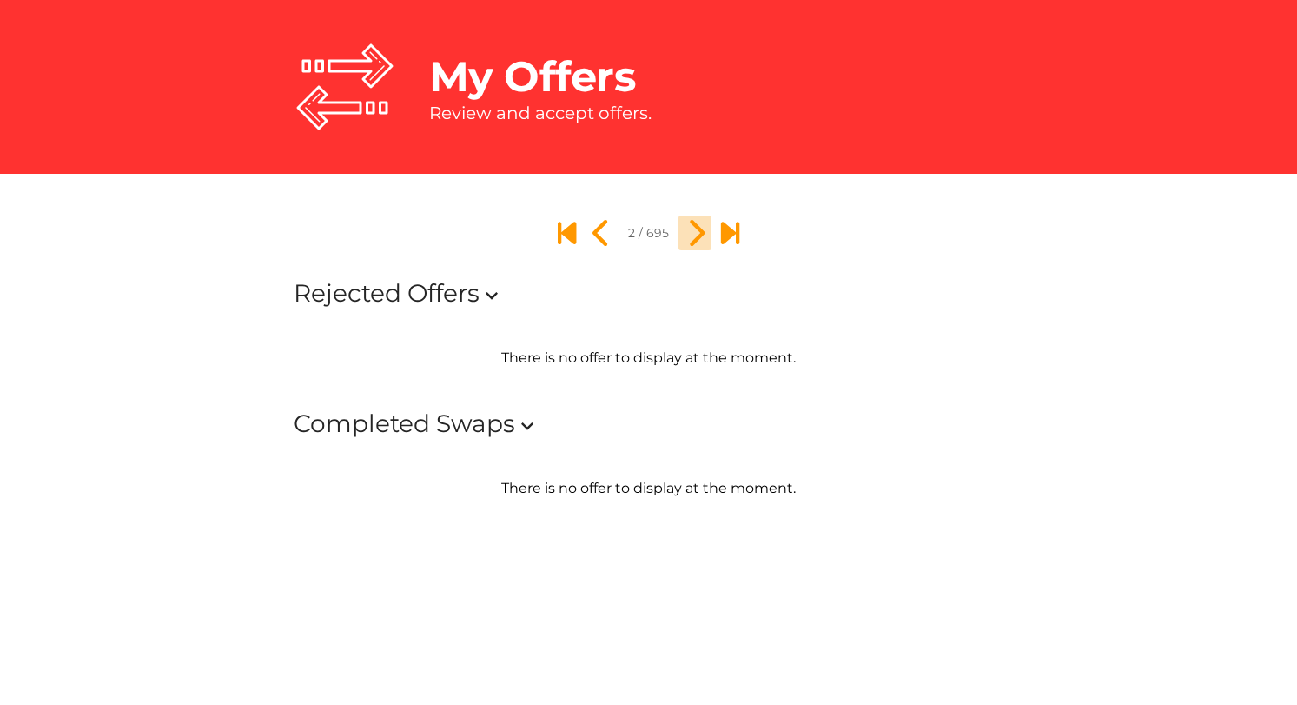
click at [694, 248] on icon "3" at bounding box center [695, 233] width 30 height 30
click at [694, 248] on icon "4" at bounding box center [695, 233] width 30 height 30
click at [694, 248] on icon "5" at bounding box center [695, 233] width 30 height 30
click at [694, 248] on icon "6" at bounding box center [695, 233] width 30 height 30
click at [694, 248] on icon "7" at bounding box center [695, 233] width 30 height 30
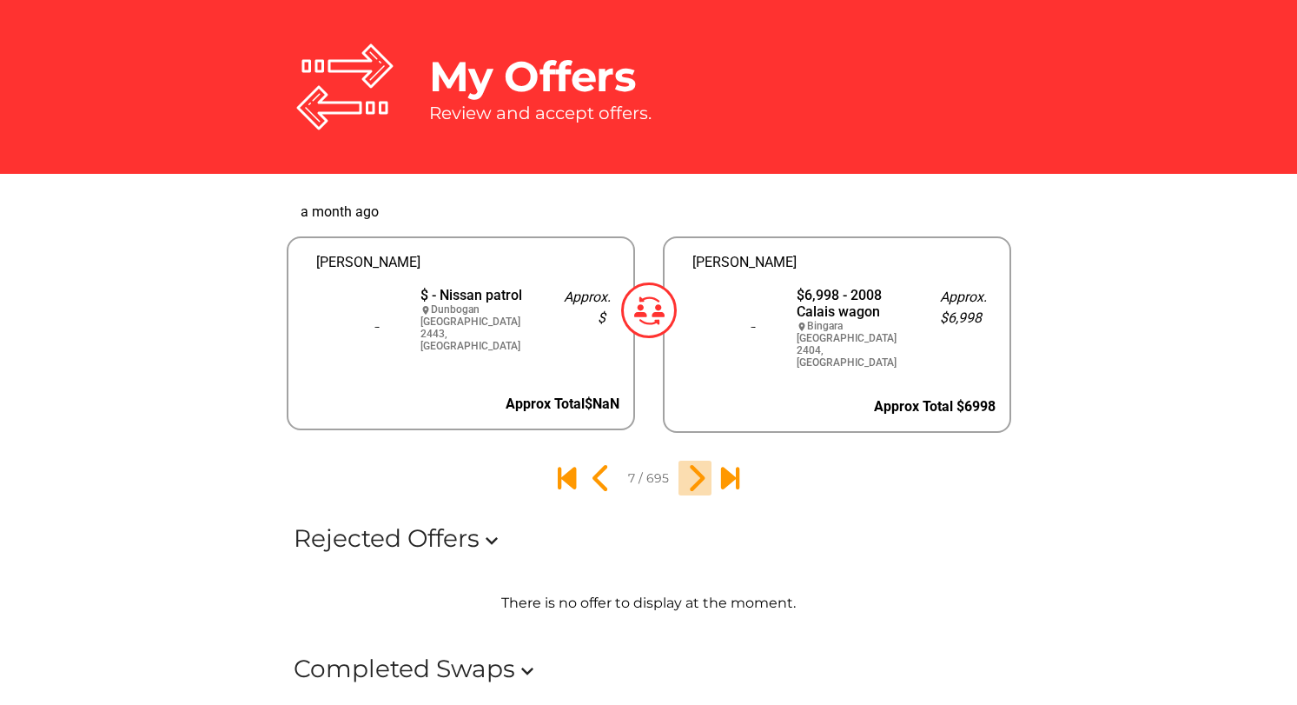
click at [694, 479] on icon "8" at bounding box center [695, 478] width 30 height 30
click at [694, 479] on div "My Offers Review and accept offers. a month ago Shaun $ - Nissan patrol locatio…" at bounding box center [648, 385] width 1297 height 770
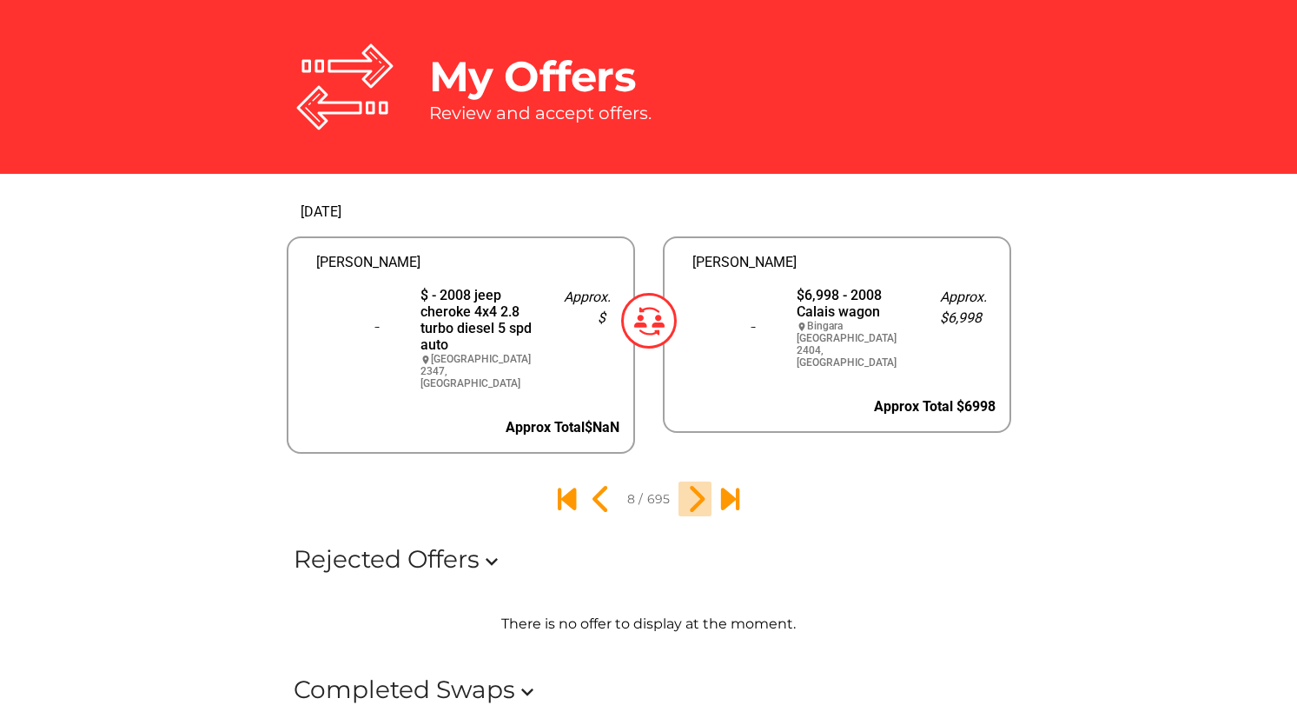
click at [694, 484] on icon "9" at bounding box center [695, 499] width 30 height 30
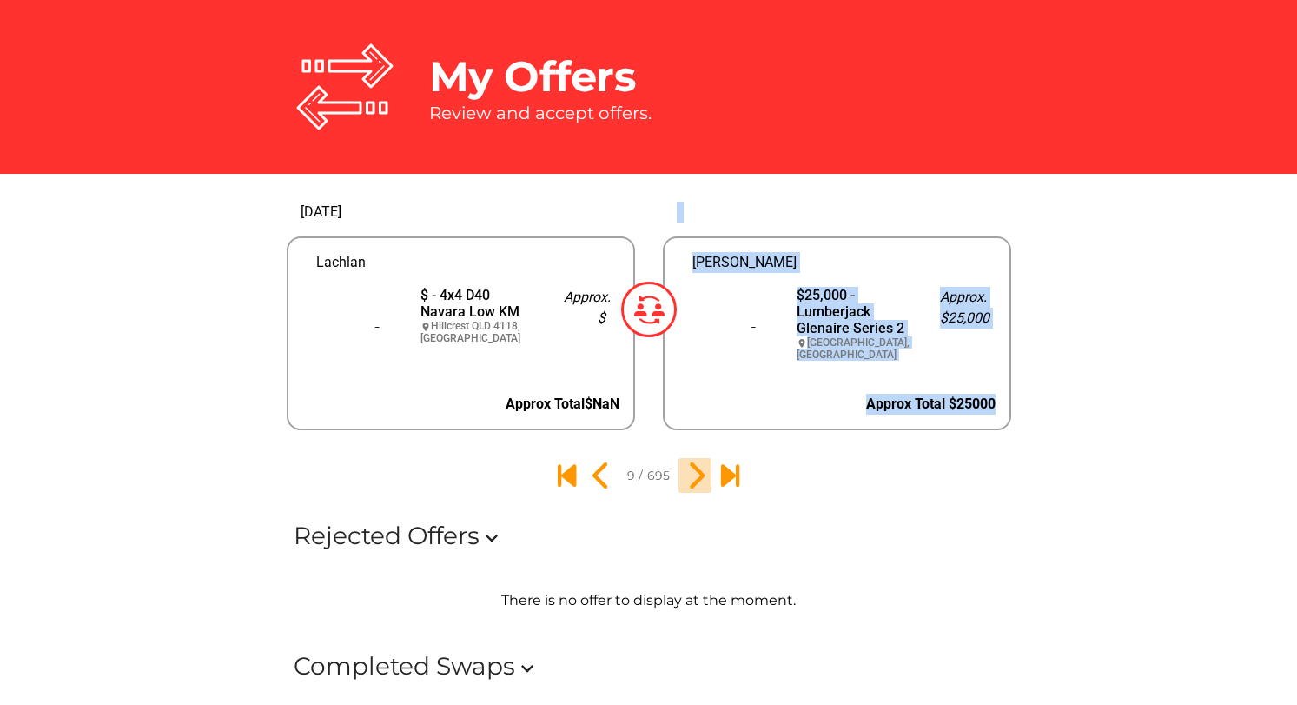
click at [694, 479] on div "4 months ago Lachlan $ - 4x4 D40 Navara Low KM location_on Hillcrest QLD 4118, …" at bounding box center [648, 340] width 1297 height 333
click at [694, 479] on icon "10" at bounding box center [695, 476] width 30 height 30
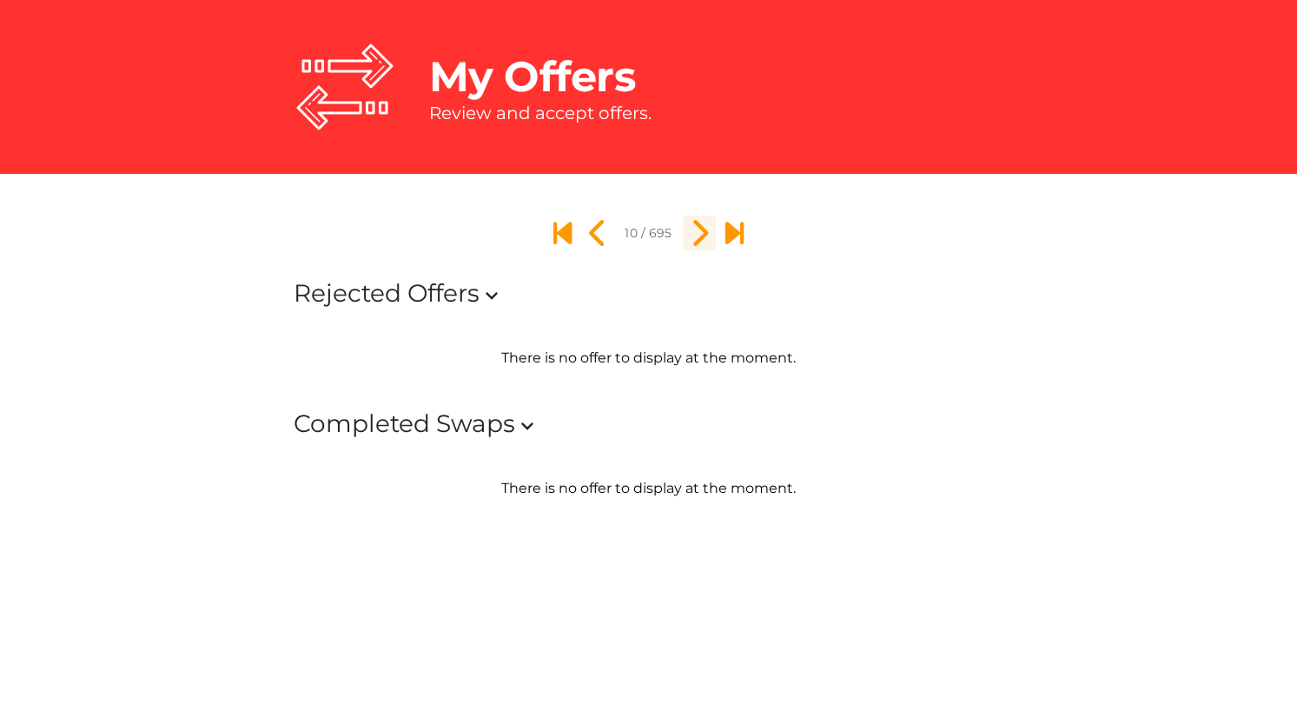
click at [677, 202] on div at bounding box center [663, 188] width 28 height 28
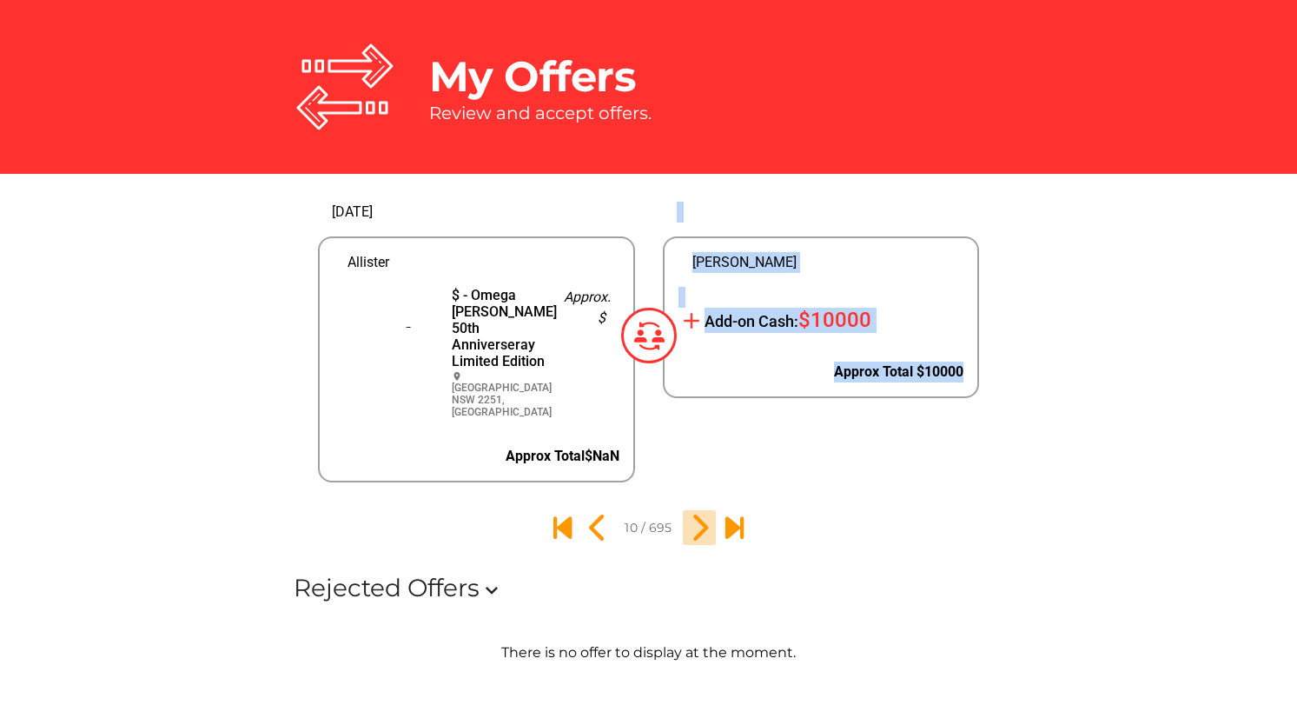
click at [694, 479] on div "Calvin add Add-on Cash: $10000 Approx Total $10000" at bounding box center [821, 335] width 345 height 322
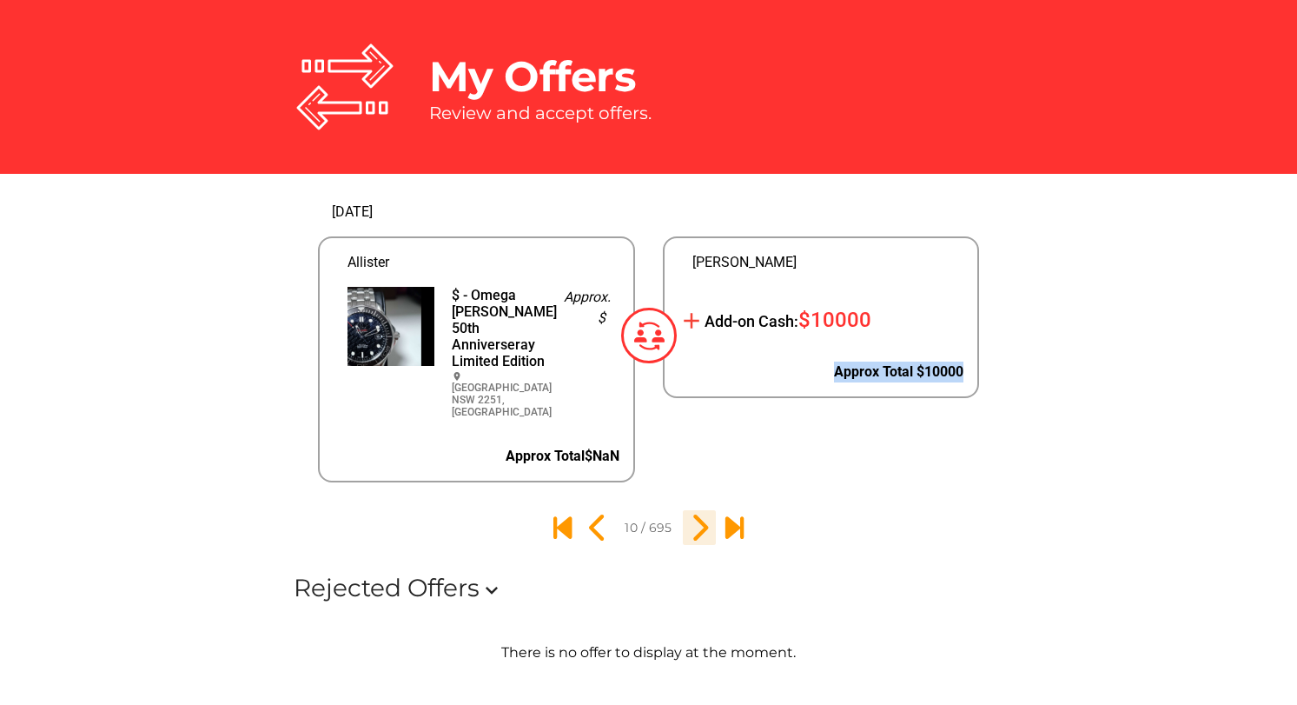
click at [699, 534] on icon "11" at bounding box center [700, 528] width 30 height 30
click at [699, 559] on div "Rejected Offers expand_more" at bounding box center [649, 587] width 739 height 57
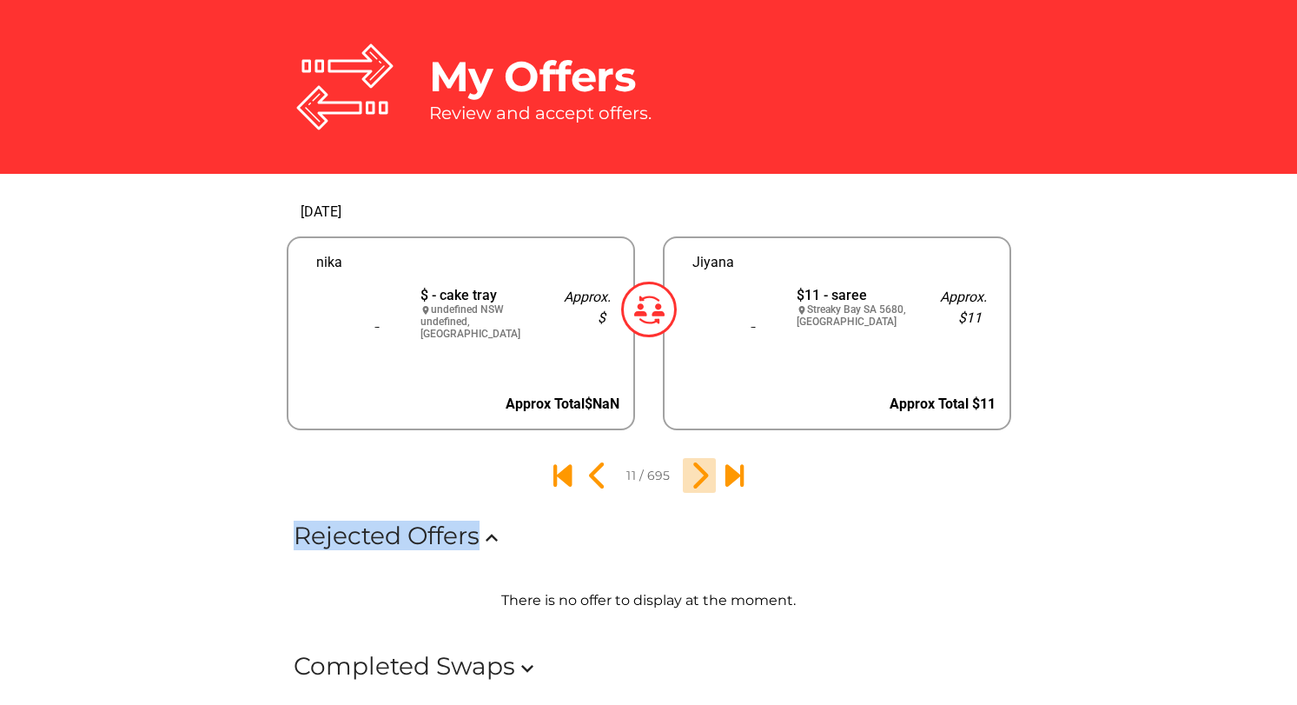
click at [699, 534] on div "Rejected Offers expand_less" at bounding box center [649, 535] width 739 height 57
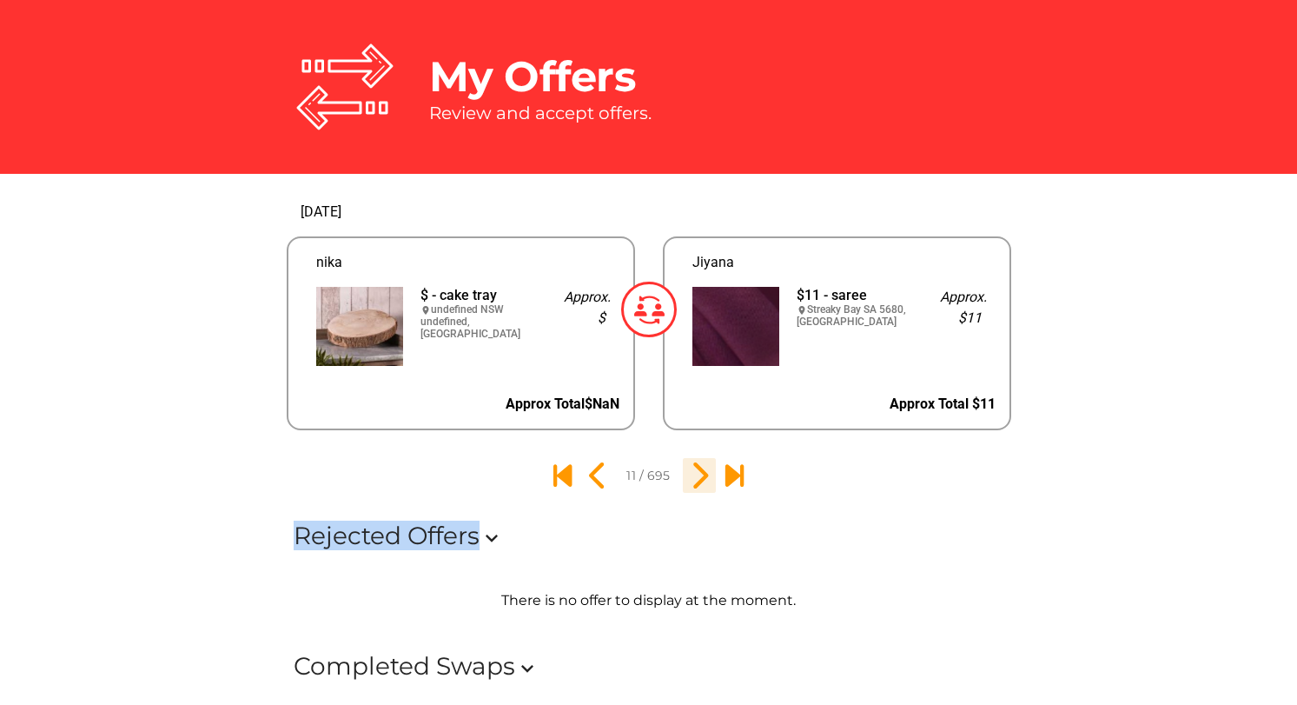
click at [699, 475] on icon "12" at bounding box center [700, 476] width 30 height 30
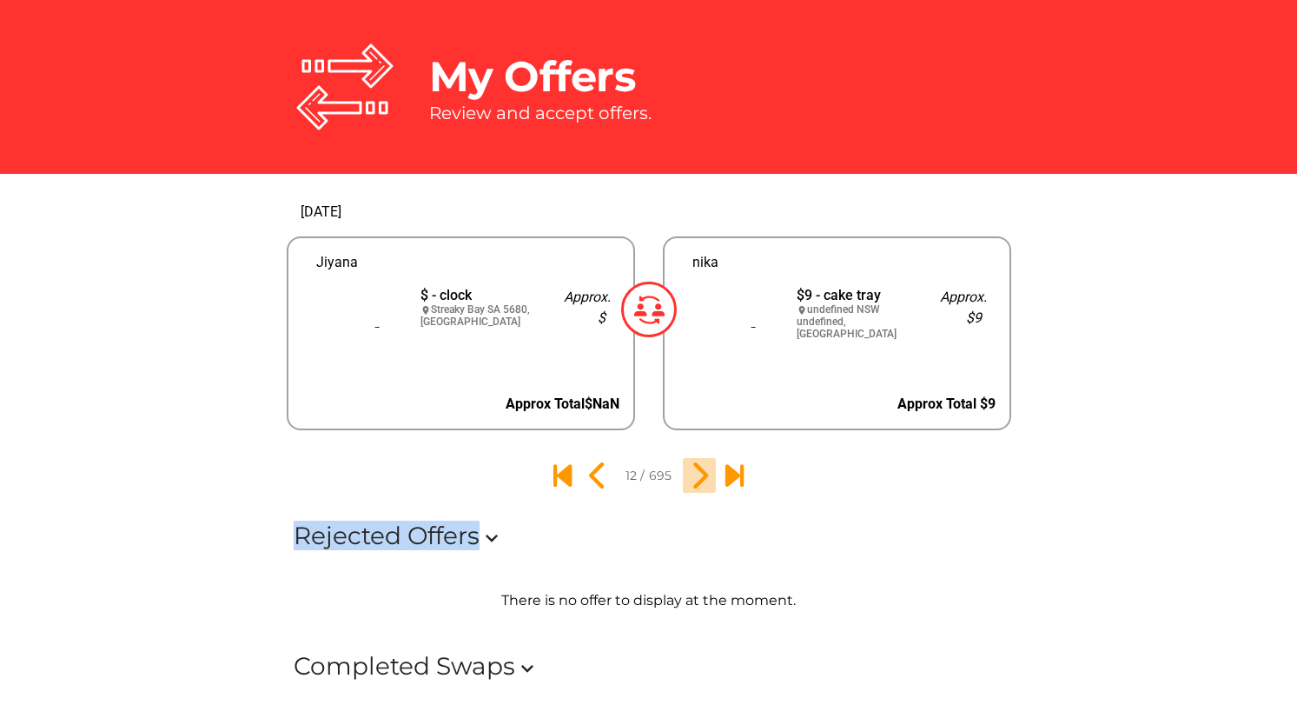
click at [699, 475] on icon "13" at bounding box center [700, 476] width 30 height 30
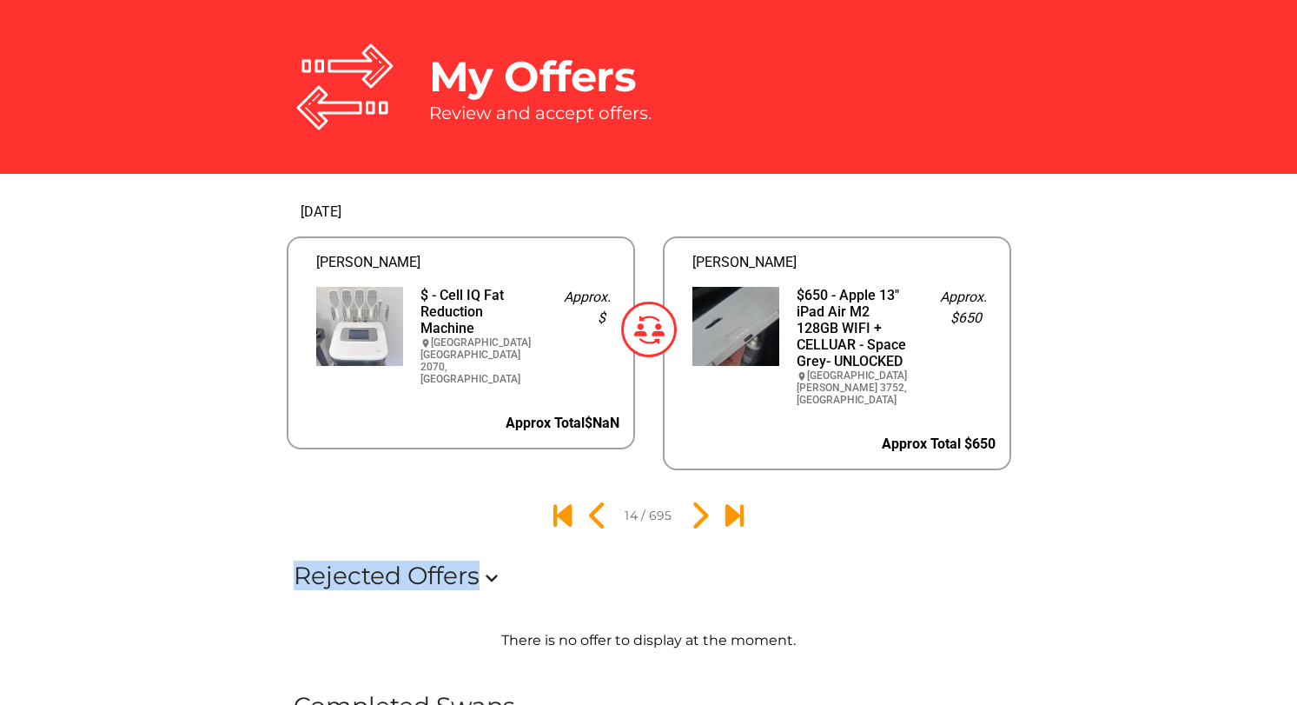
click at [821, 339] on div "$650 - Apple 13" iPad Air M2 128GB WIFI + CELLUAR - Space Grey- UNLOCKED" at bounding box center [855, 328] width 116 height 83
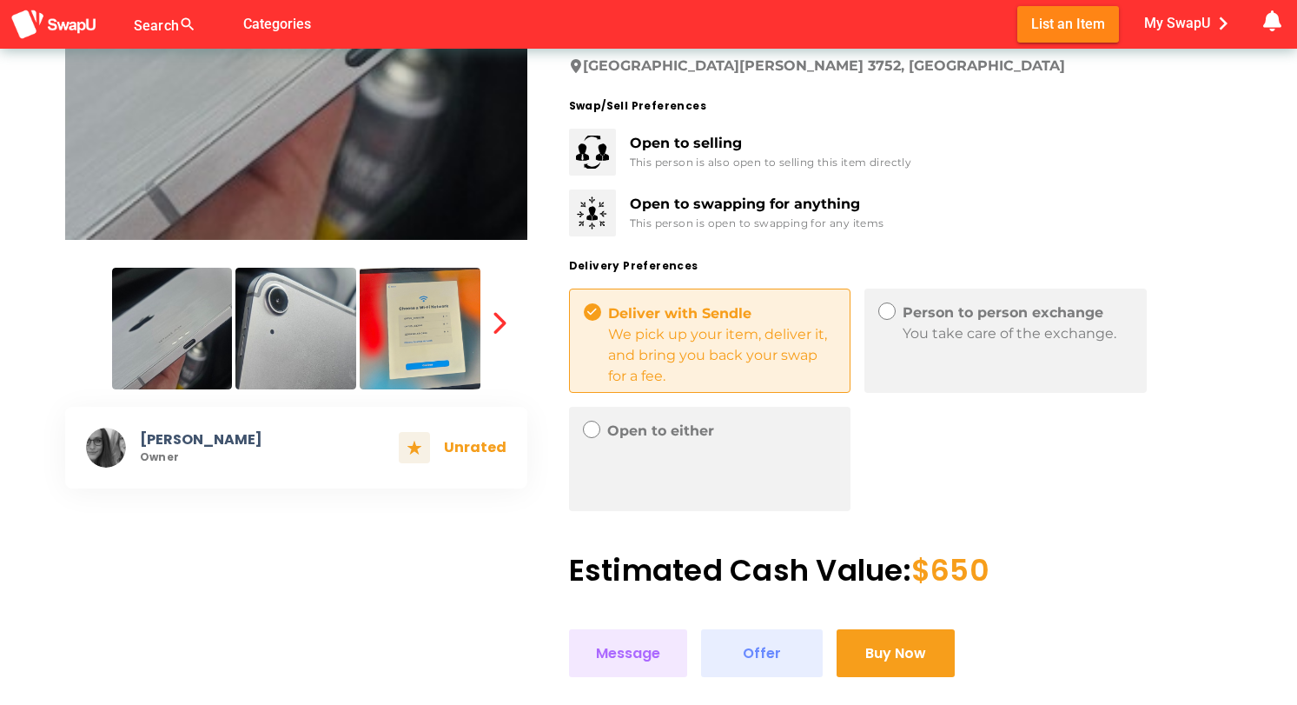
scroll to position [413, 0]
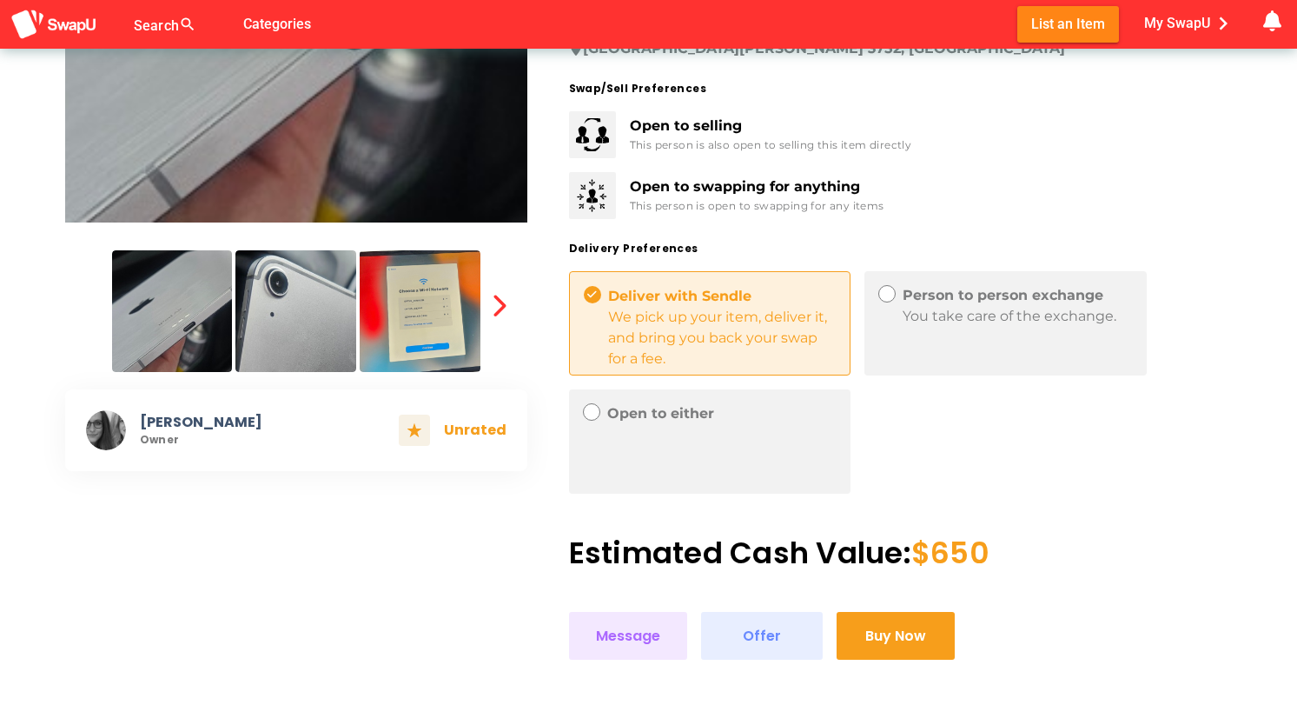
click at [593, 411] on icon at bounding box center [592, 412] width 10 height 10
click at [592, 410] on icon at bounding box center [592, 412] width 10 height 10
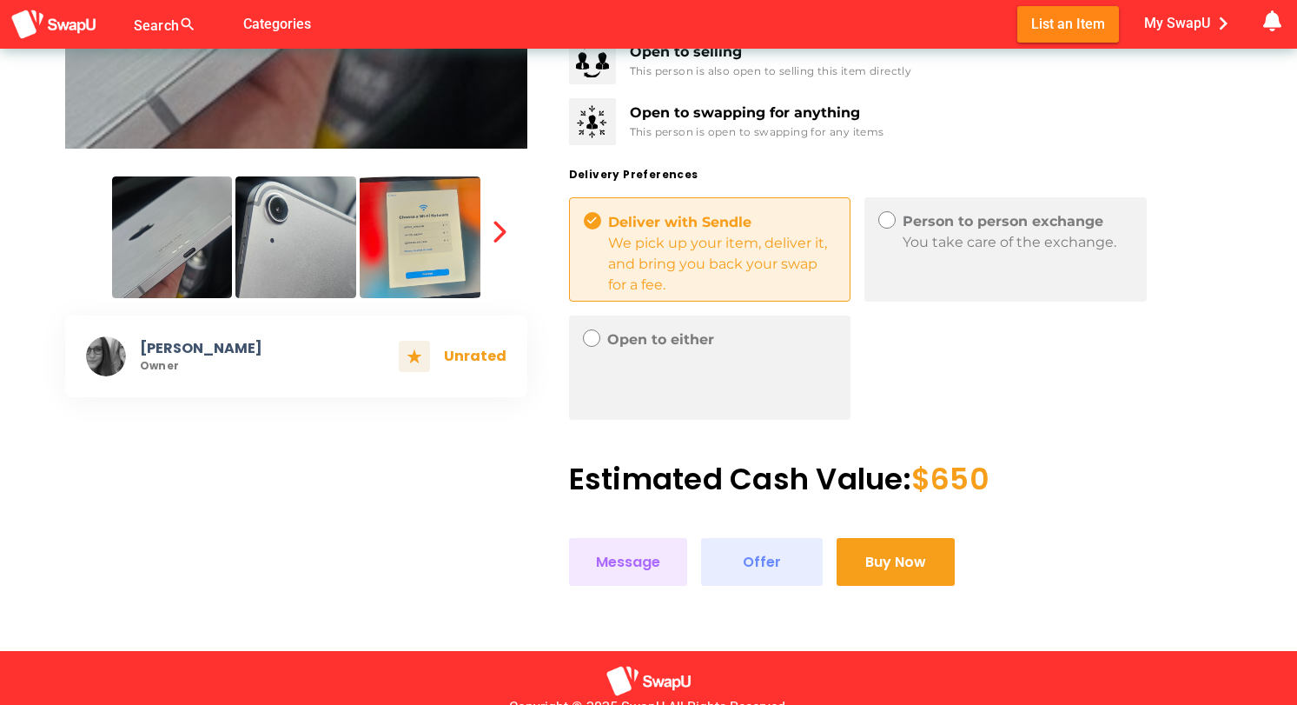
scroll to position [504, 0]
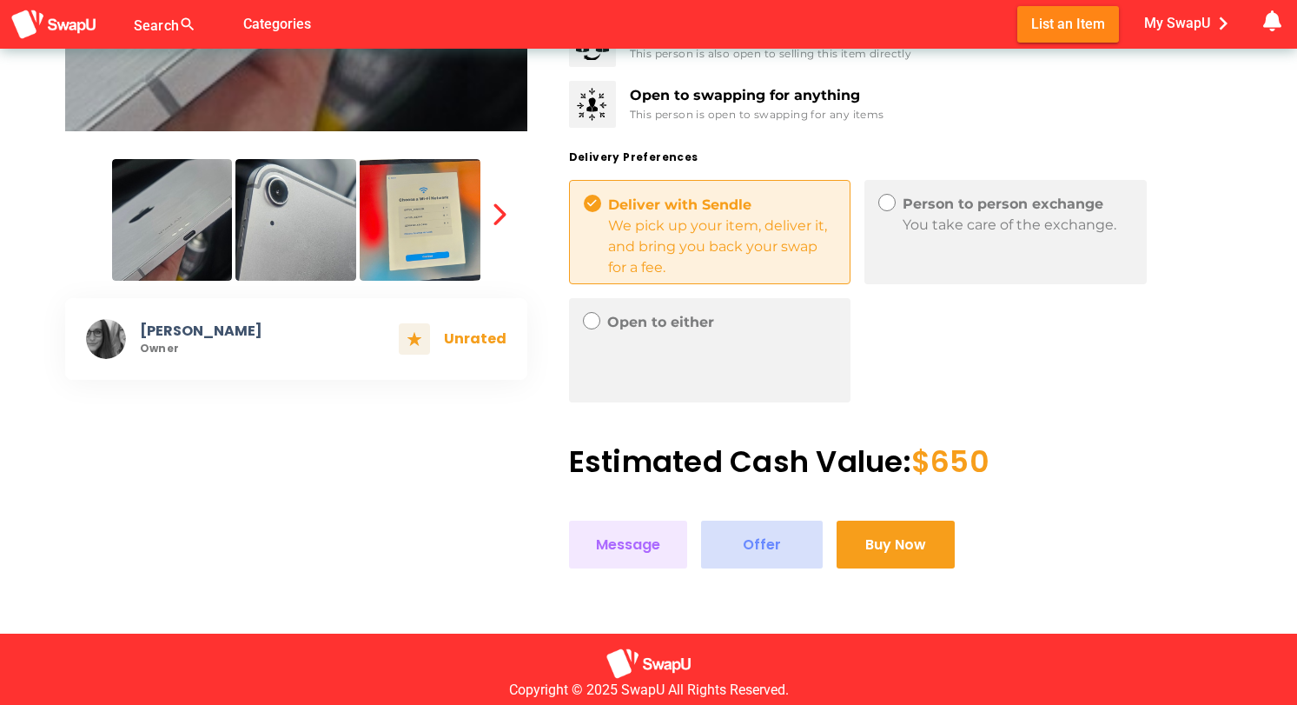
click at [751, 544] on span "Offer" at bounding box center [762, 544] width 38 height 23
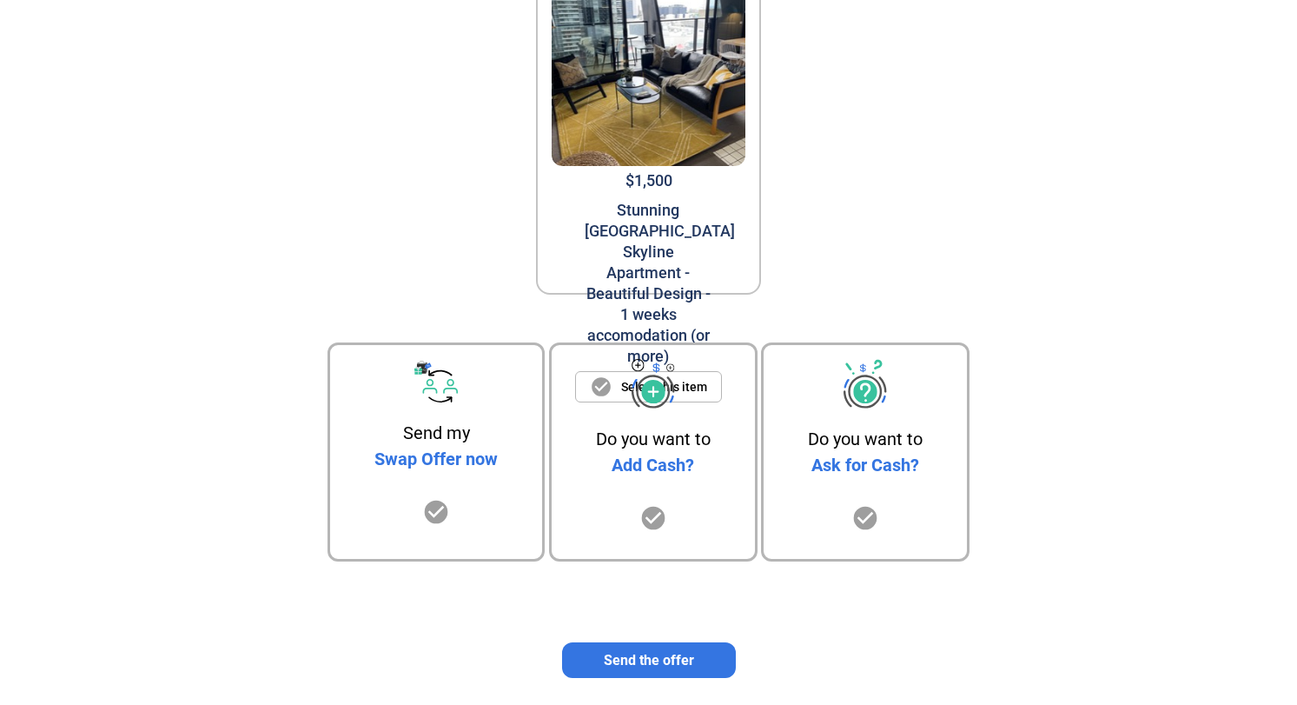
scroll to position [182, 0]
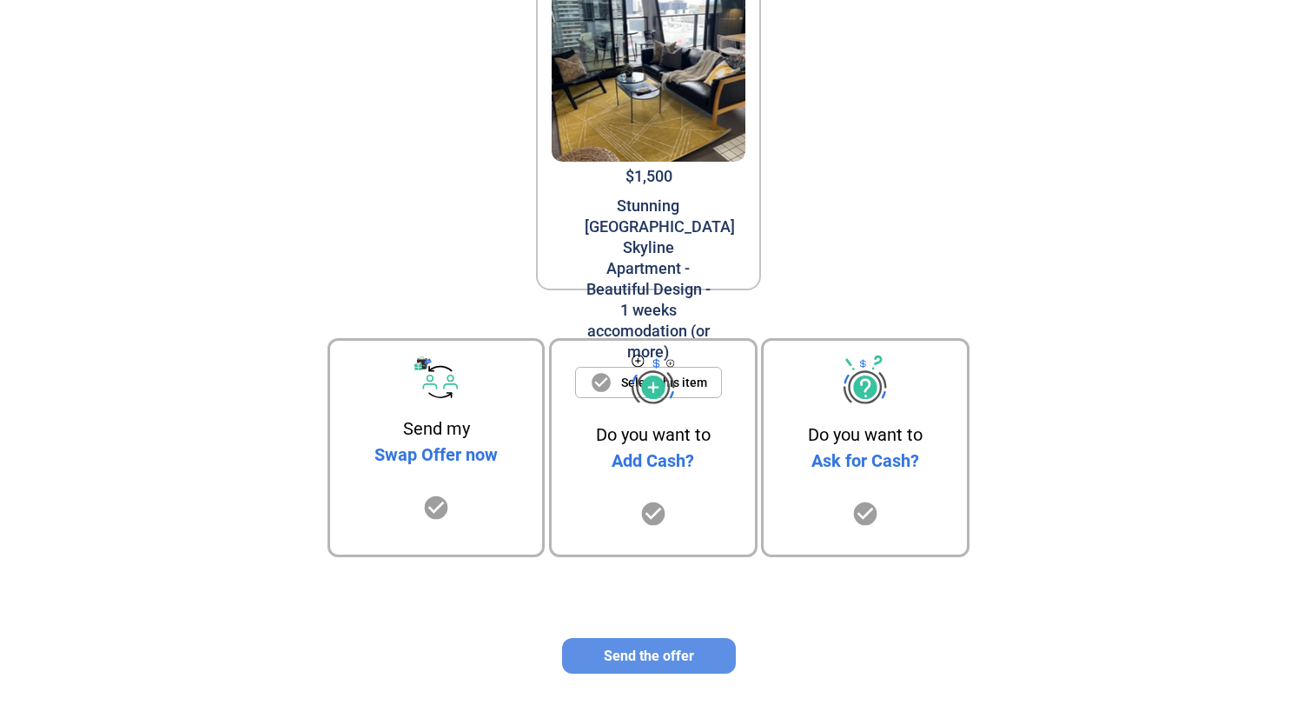
click at [640, 654] on span "Send the offer" at bounding box center [649, 655] width 90 height 17
click at [655, 510] on icon "check_circle" at bounding box center [654, 514] width 28 height 28
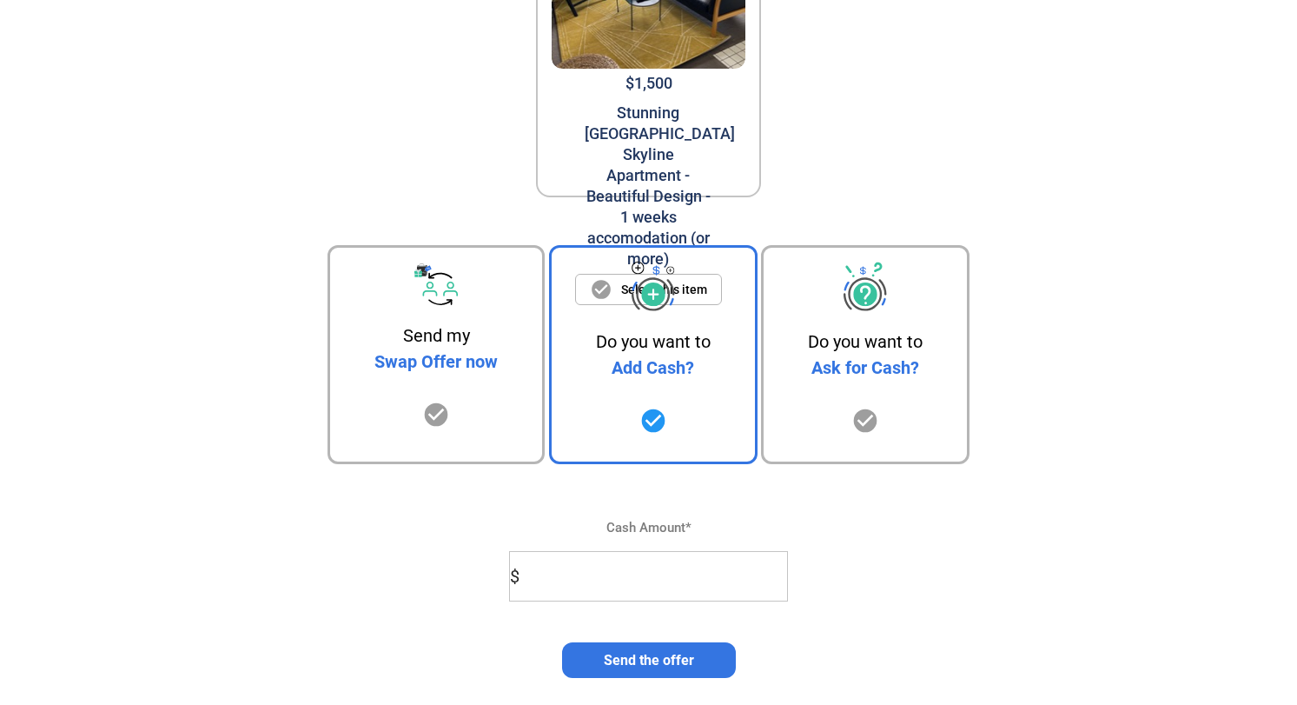
scroll to position [279, 0]
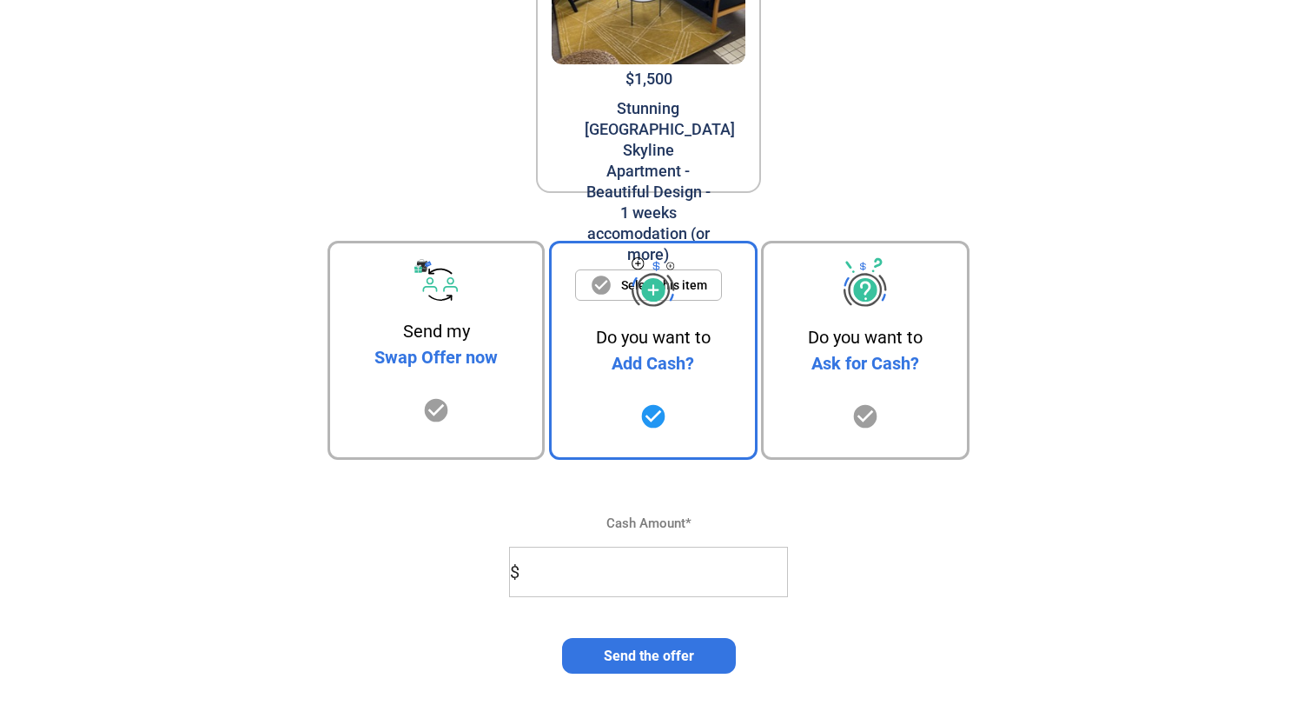
click at [661, 575] on input "$" at bounding box center [655, 571] width 264 height 49
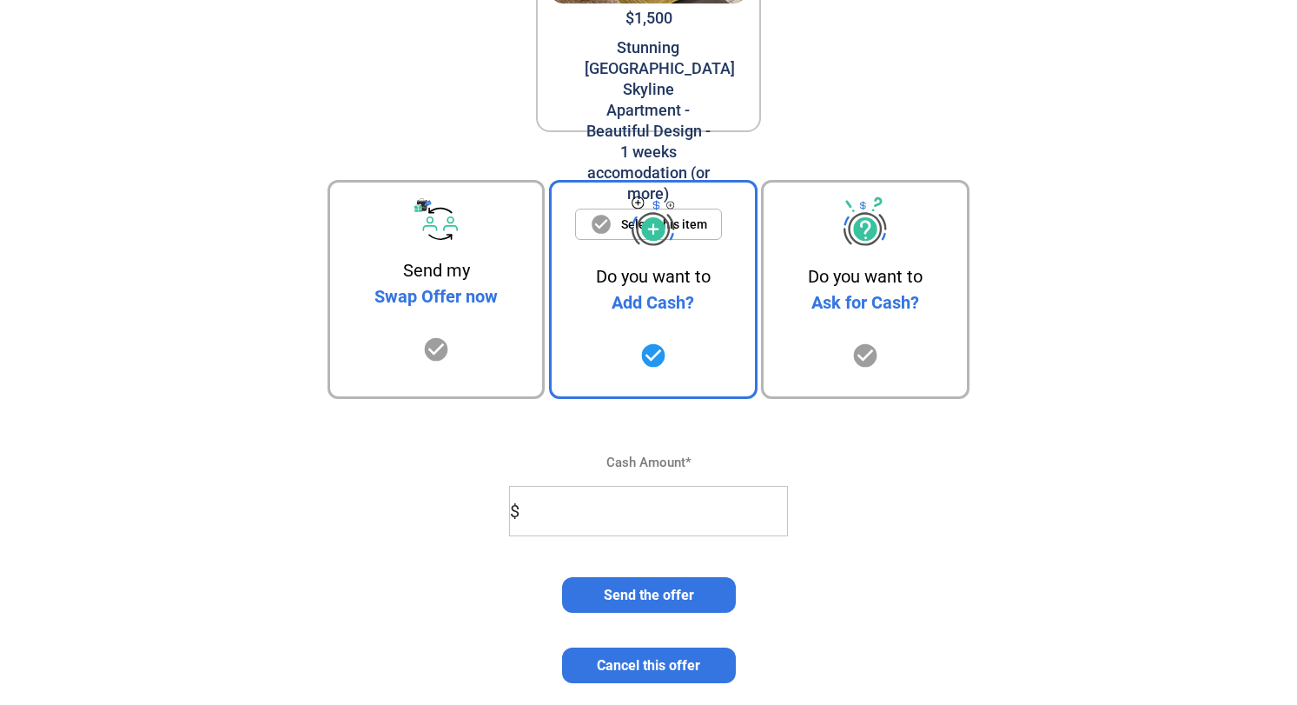
scroll to position [340, 0]
type input "700"
click at [678, 596] on span "Send the offer" at bounding box center [649, 595] width 90 height 17
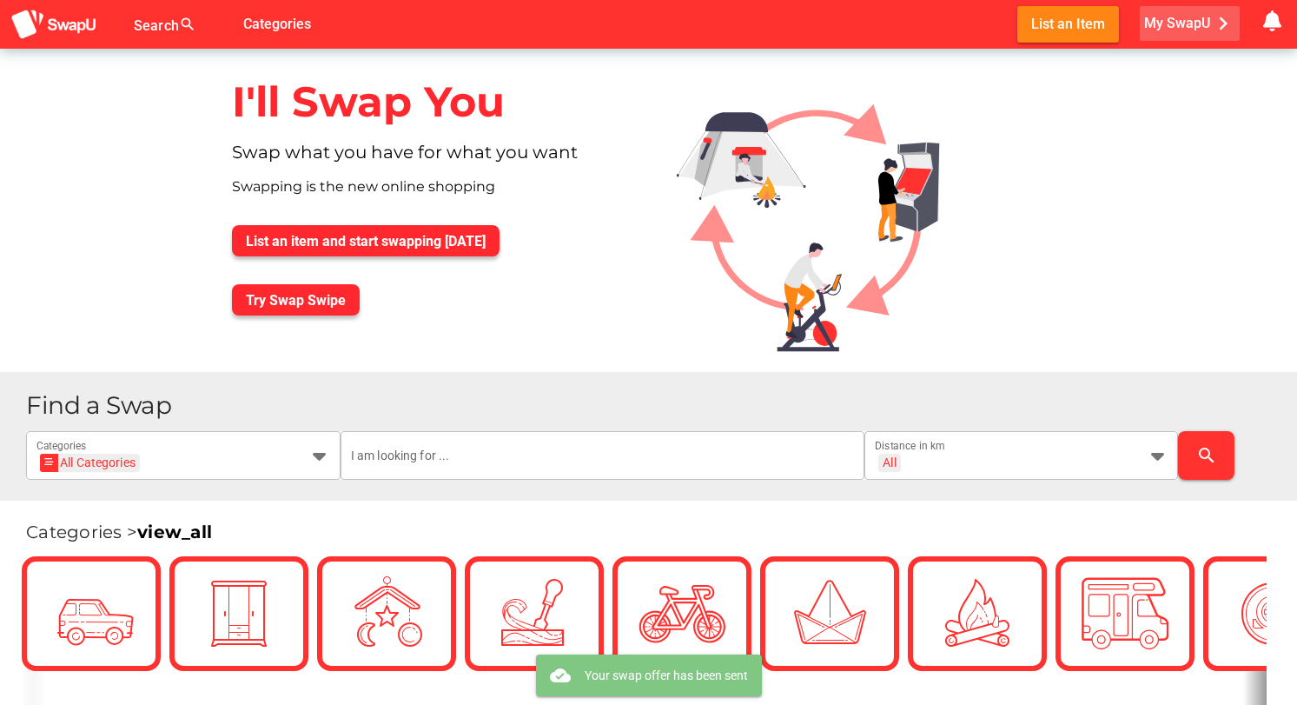
click at [1174, 22] on span "My SwapU chevron_right" at bounding box center [1190, 23] width 92 height 26
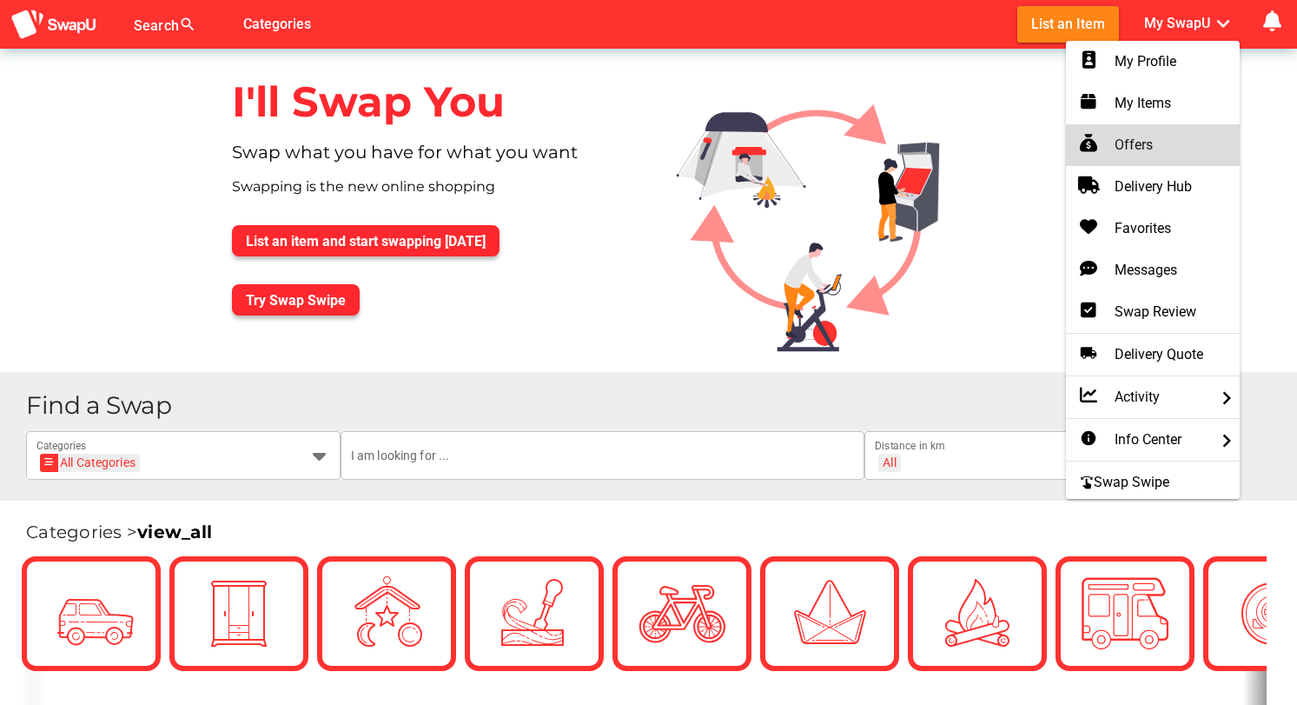
click at [1134, 142] on div "Offers" at bounding box center [1153, 145] width 146 height 21
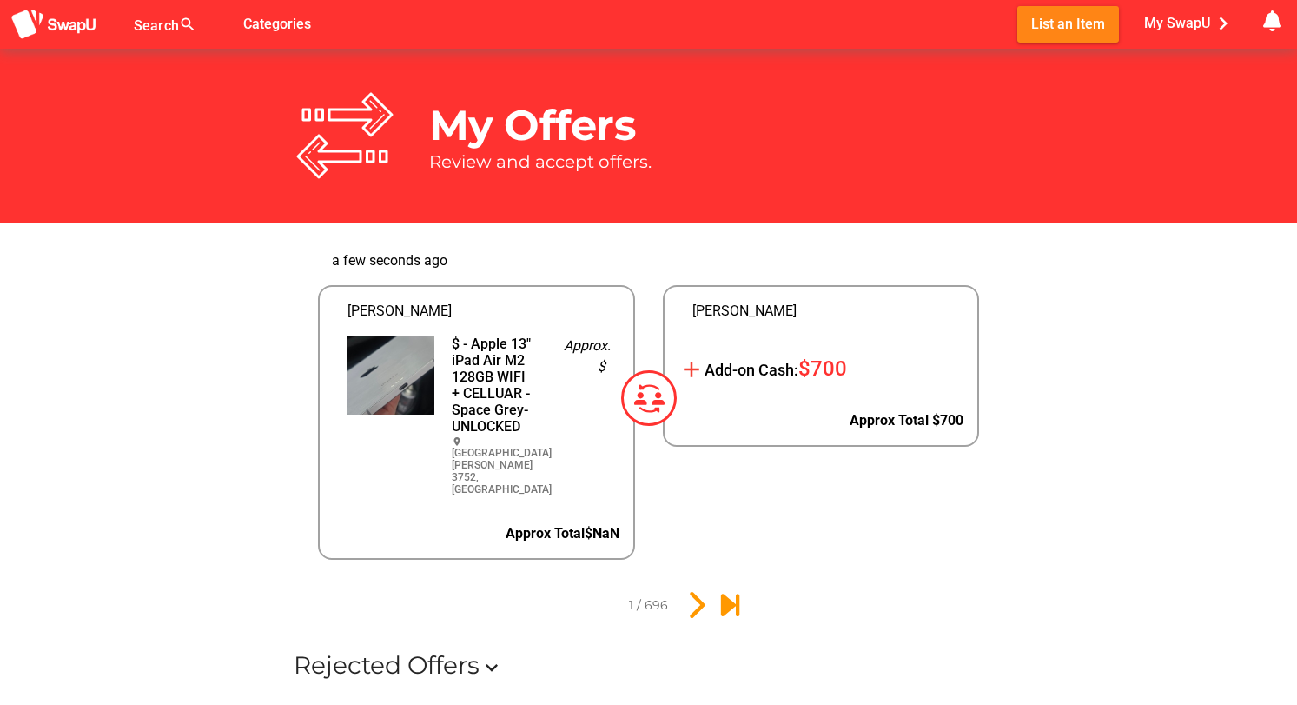
click at [475, 357] on div "$ - Apple 13" iPad Air M2 128GB WIFI + CELLUAR - Space Grey- UNLOCKED" at bounding box center [494, 384] width 84 height 99
click at [693, 590] on icon "2" at bounding box center [695, 605] width 30 height 30
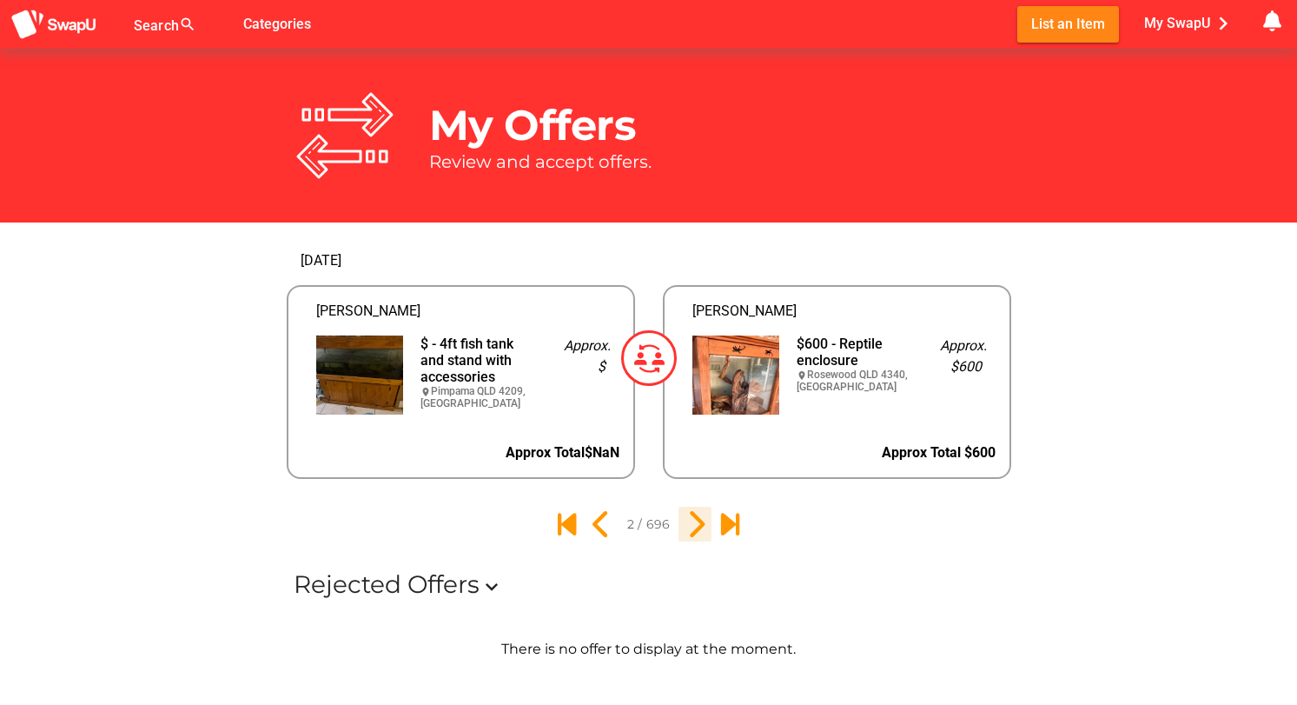
click at [694, 526] on icon "3" at bounding box center [695, 524] width 30 height 30
click at [694, 526] on icon "4" at bounding box center [695, 524] width 30 height 30
click at [694, 526] on icon "5" at bounding box center [695, 524] width 30 height 30
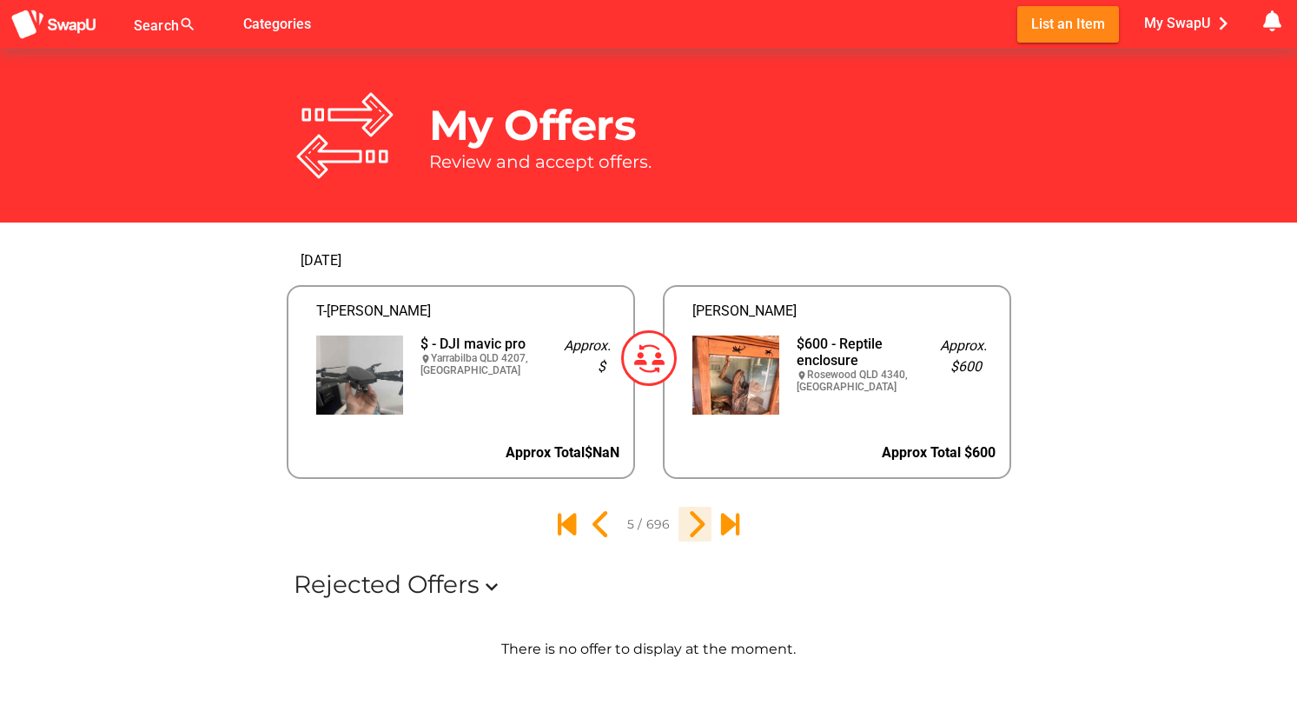
click at [694, 526] on icon "6" at bounding box center [695, 524] width 30 height 30
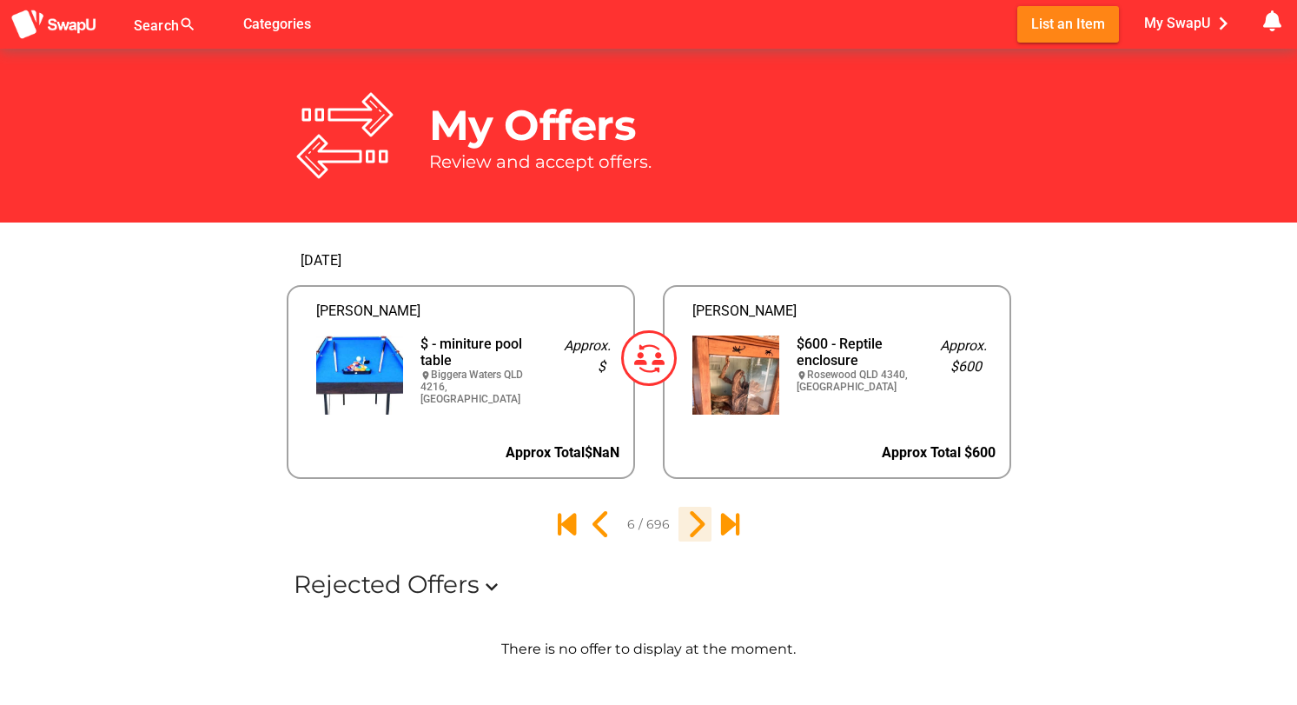
click at [694, 526] on icon "7" at bounding box center [695, 524] width 30 height 30
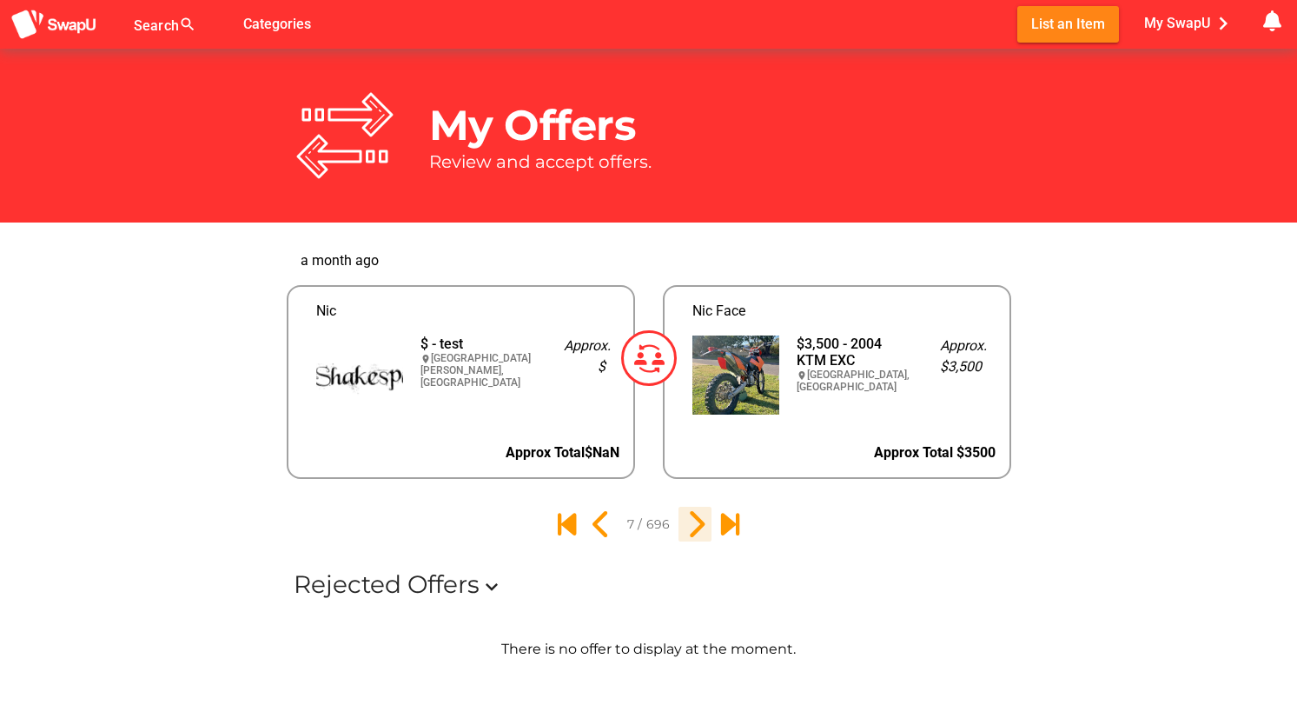
click at [694, 526] on icon "8" at bounding box center [695, 524] width 30 height 30
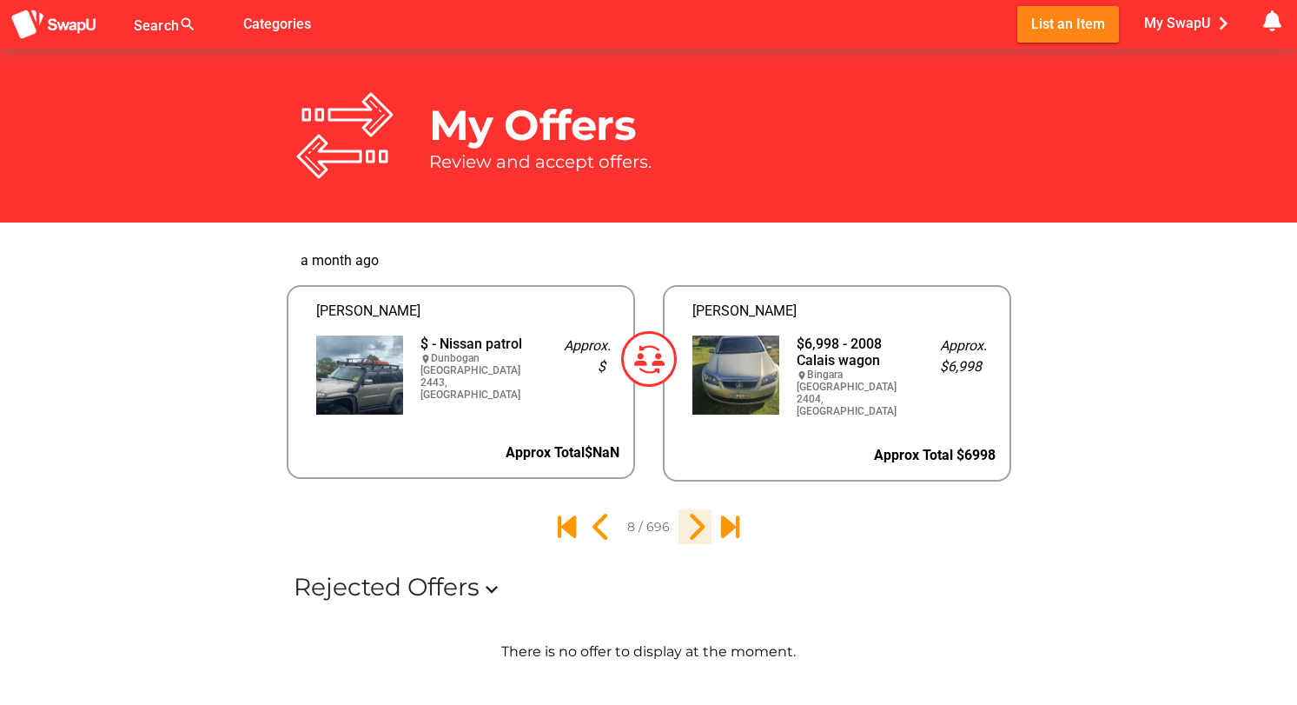
click at [694, 526] on icon "9" at bounding box center [695, 527] width 30 height 30
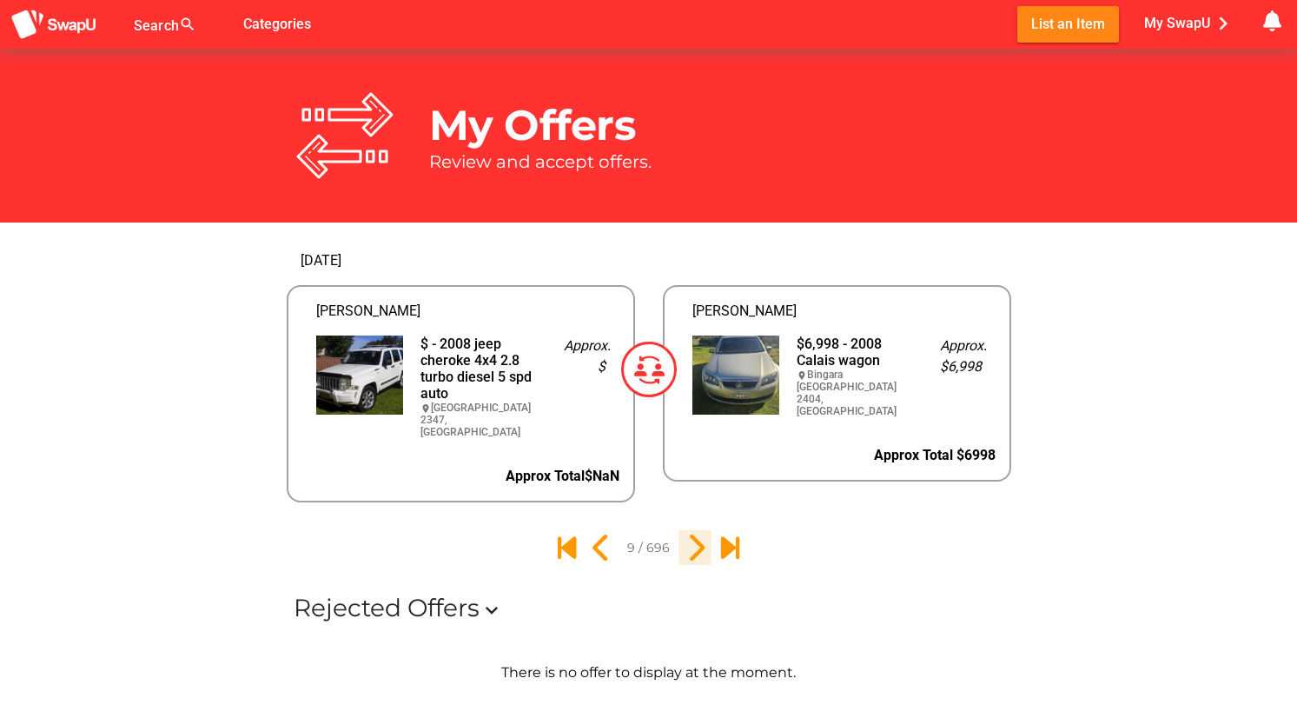
click at [694, 533] on icon "10" at bounding box center [695, 548] width 30 height 30
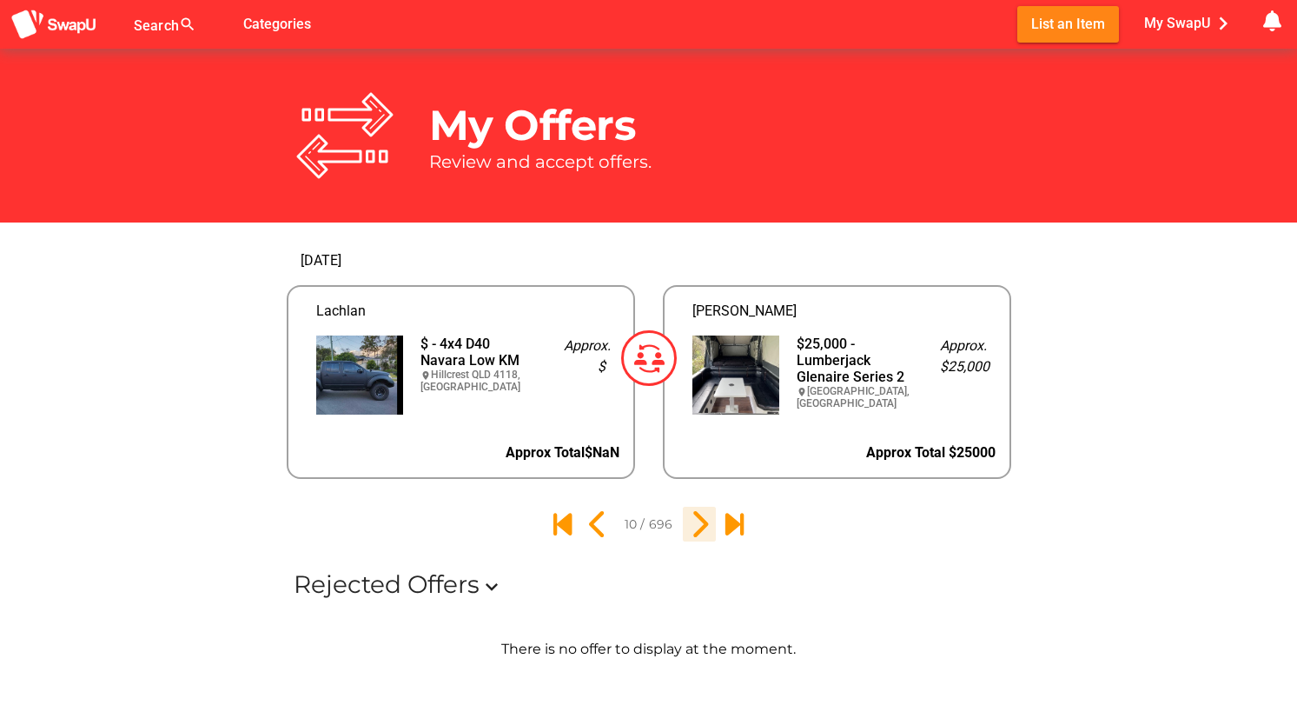
click at [690, 525] on icon "11" at bounding box center [700, 524] width 30 height 30
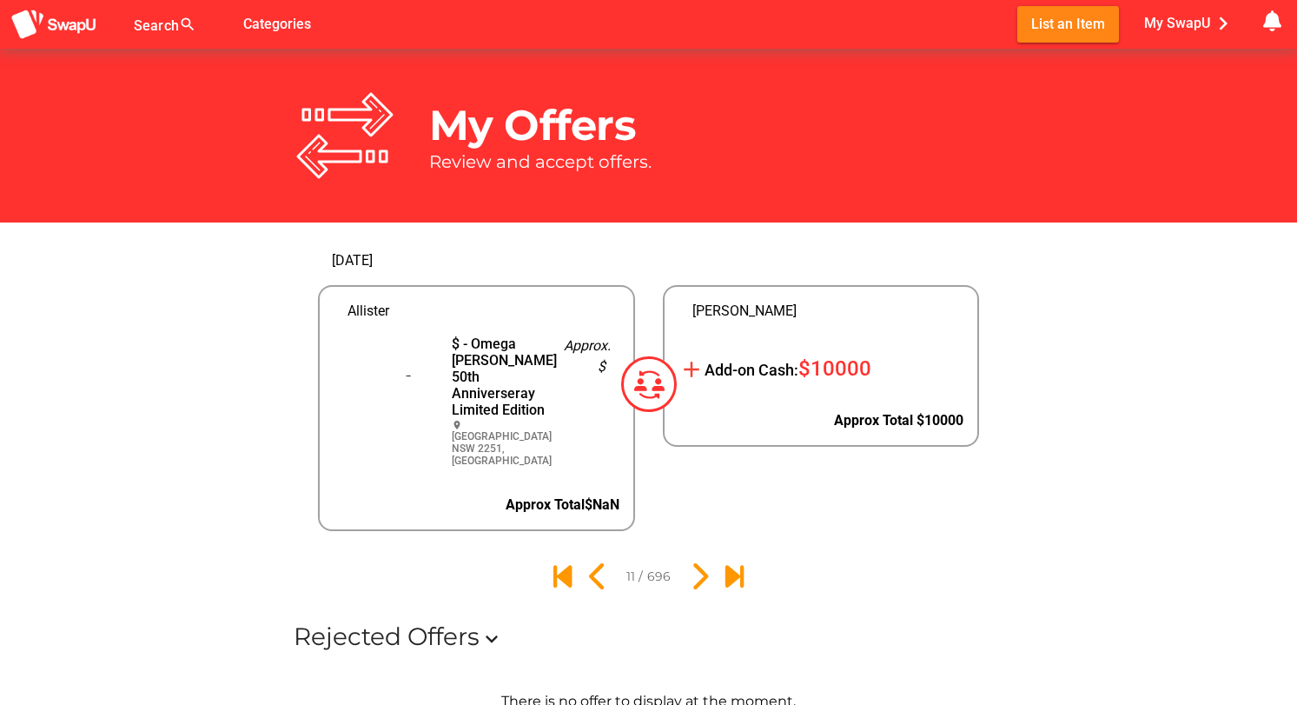
click at [690, 525] on div "Calvin add Add-on Cash: $10000 Approx Total $10000" at bounding box center [821, 383] width 345 height 322
click at [695, 581] on icon "12" at bounding box center [700, 576] width 30 height 30
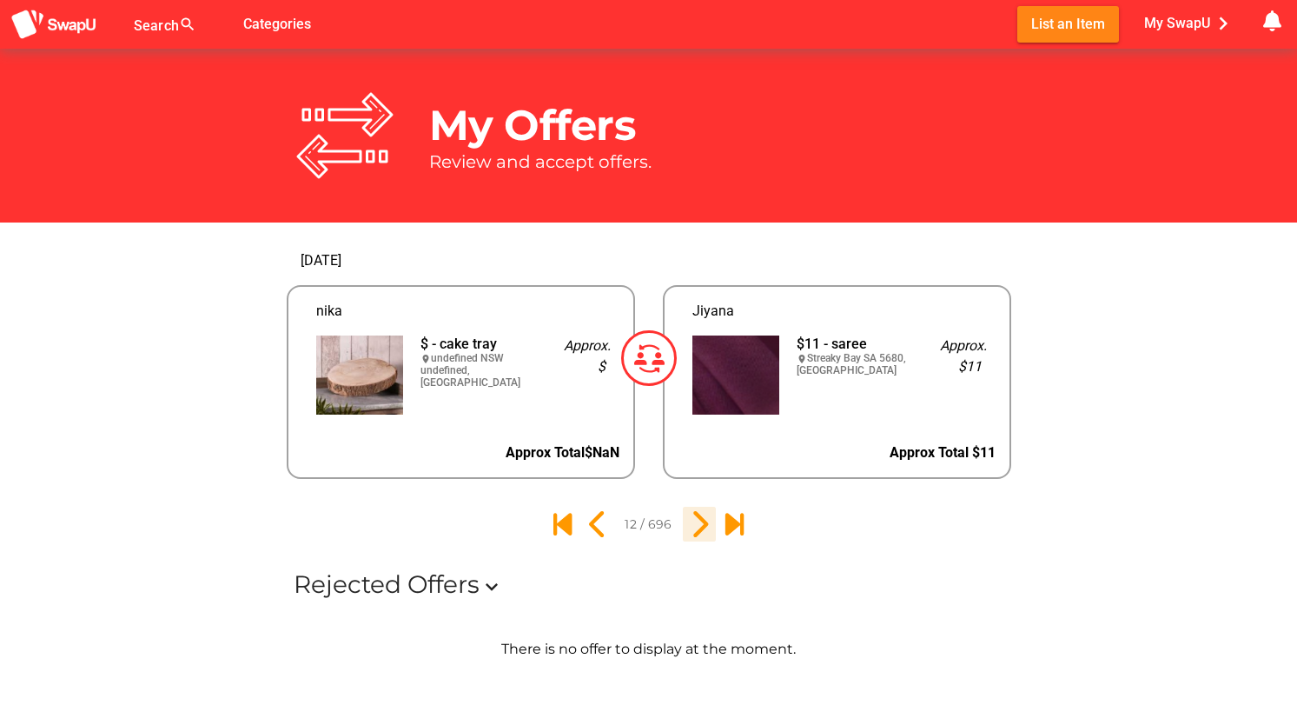
click at [699, 528] on icon "13" at bounding box center [700, 524] width 30 height 30
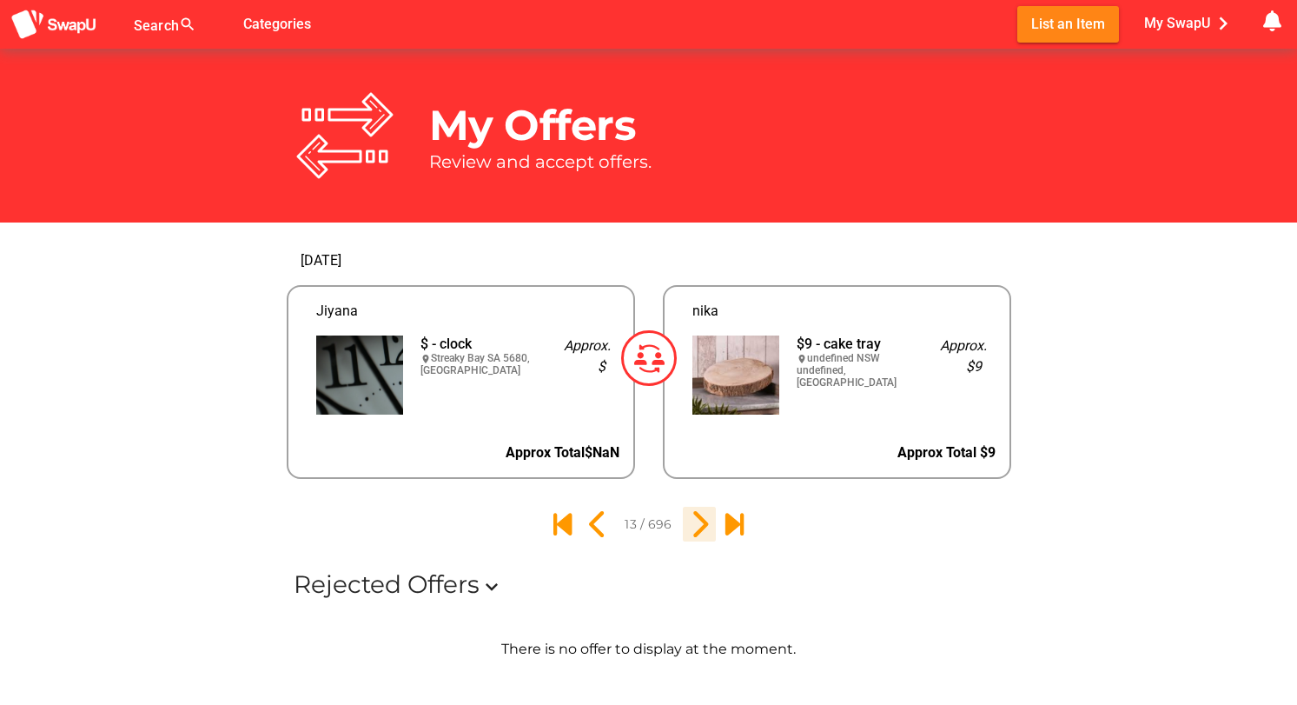
click at [698, 527] on icon "14" at bounding box center [700, 524] width 30 height 30
click at [698, 527] on icon "15" at bounding box center [700, 524] width 30 height 30
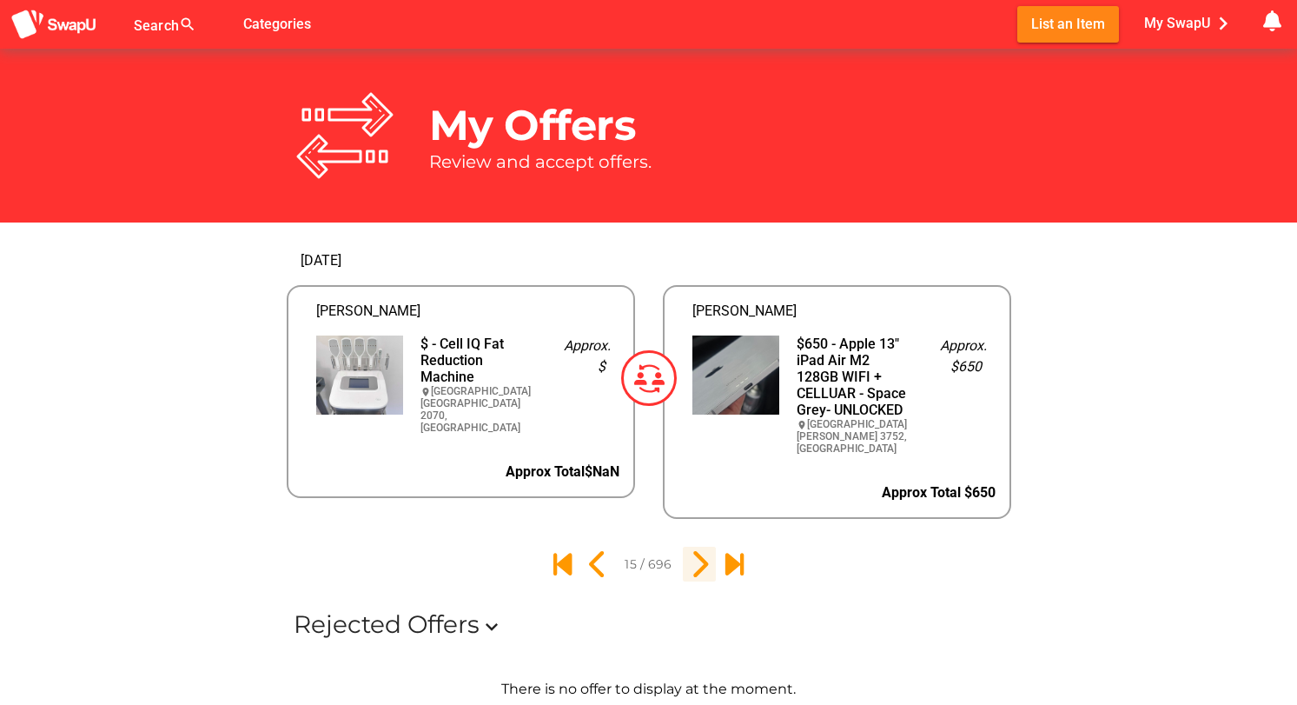
click at [698, 533] on div at bounding box center [648, 564] width 1297 height 63
click at [695, 549] on icon "16" at bounding box center [700, 564] width 30 height 30
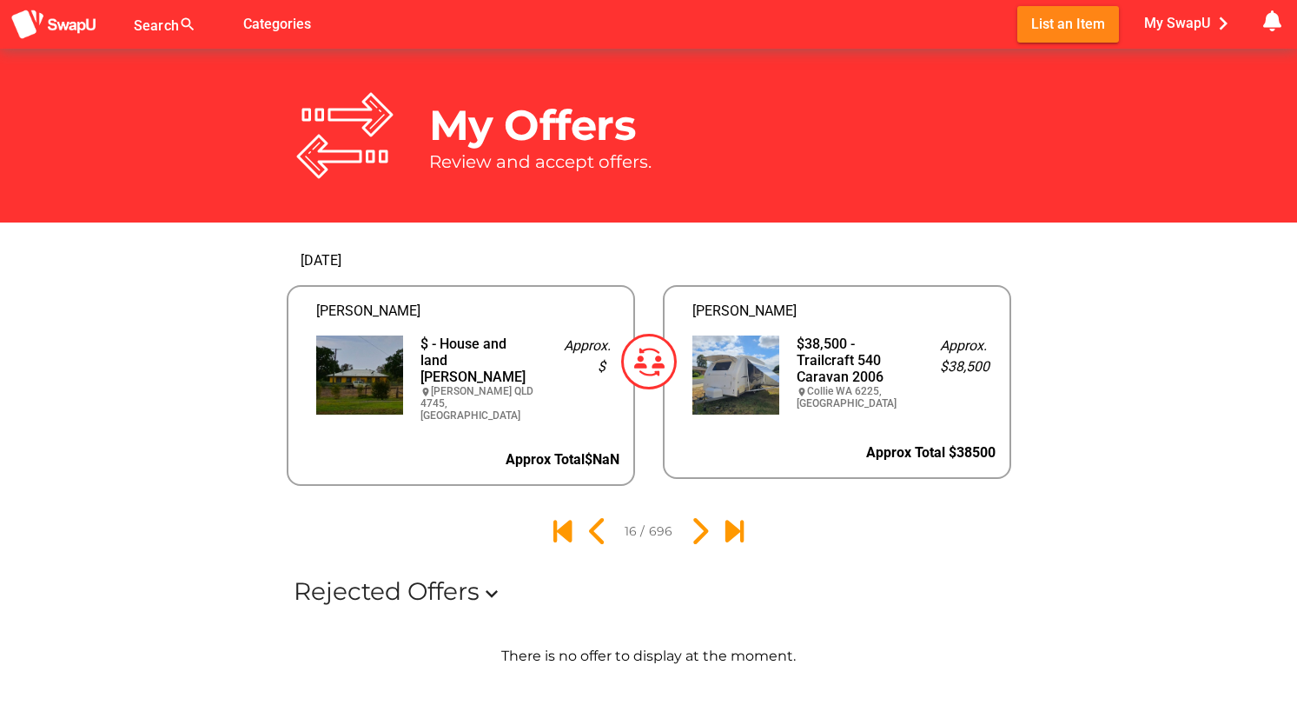
click at [481, 355] on div "$ - House and land [PERSON_NAME]" at bounding box center [479, 360] width 116 height 50
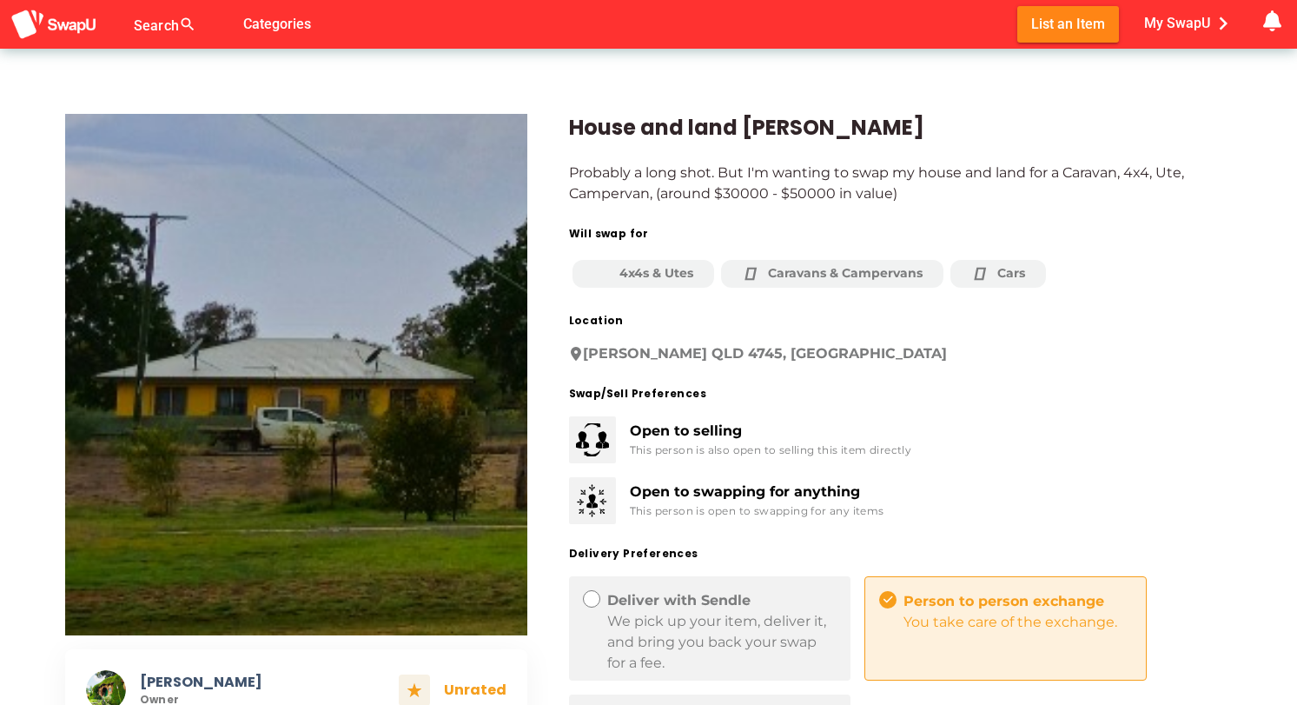
click at [323, 399] on img at bounding box center [296, 374] width 462 height 521
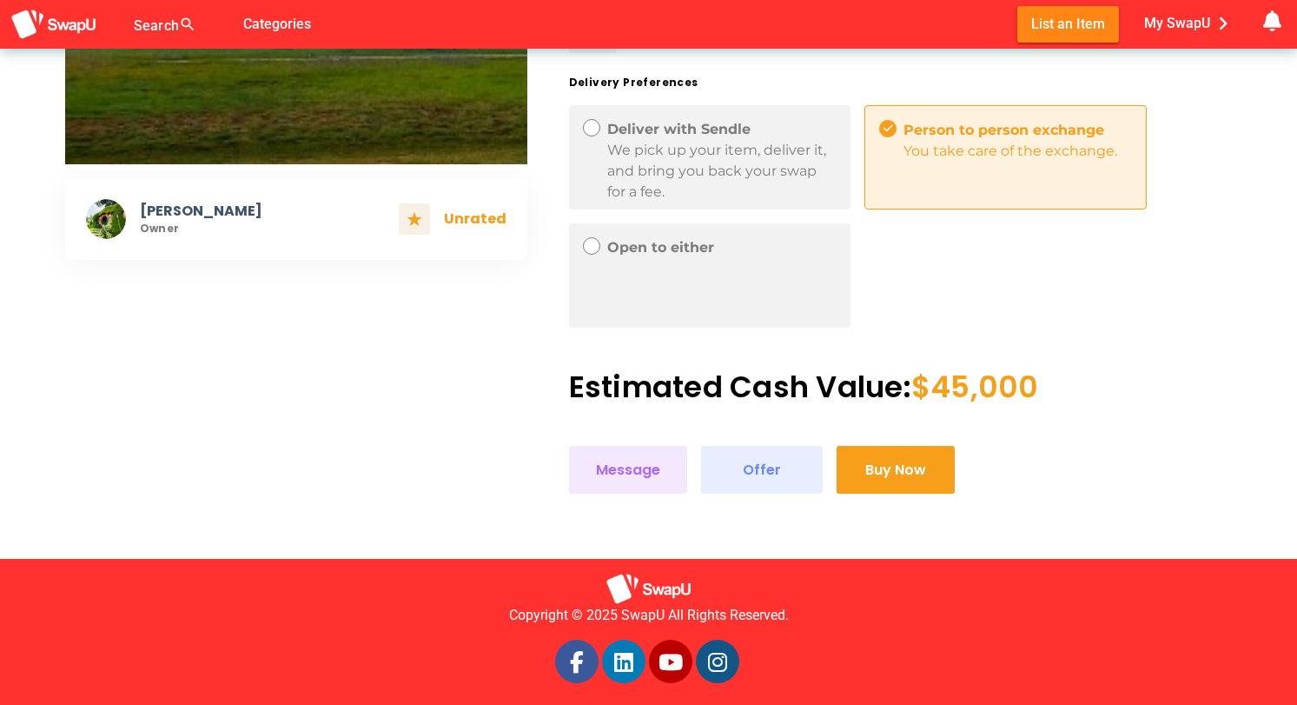
scroll to position [474, 0]
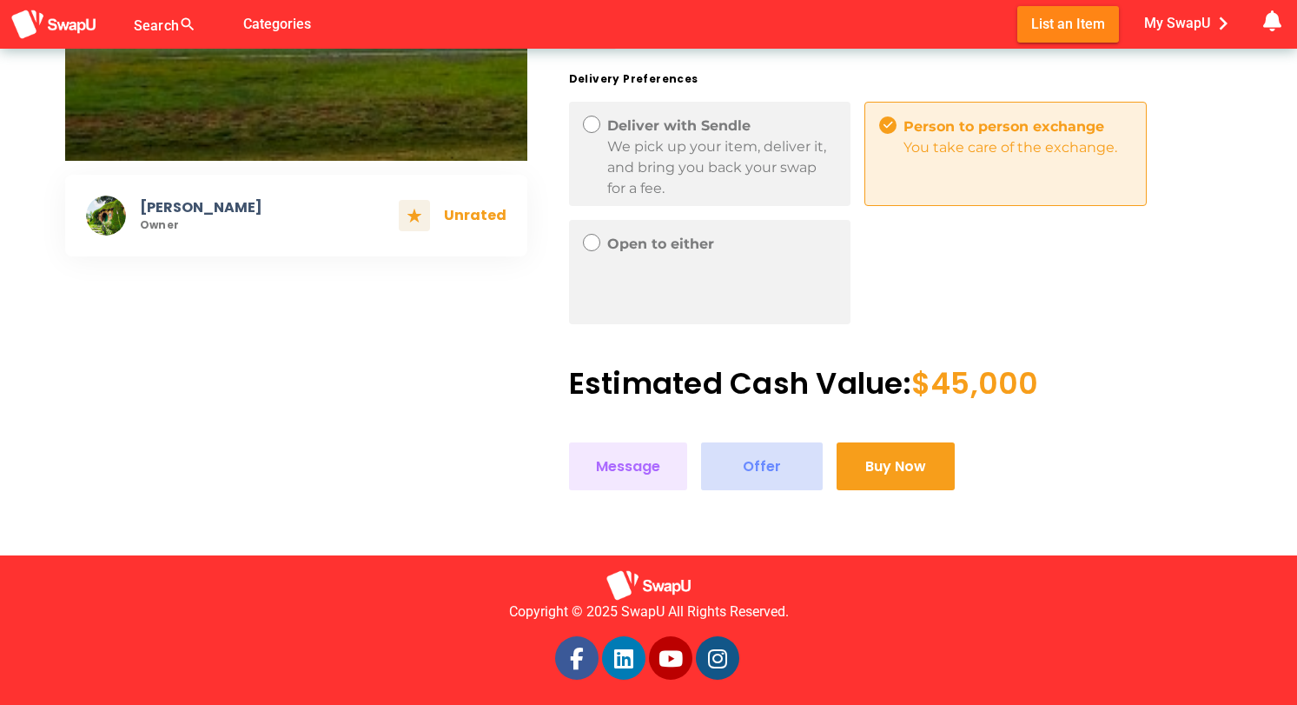
click at [752, 464] on span "Offer" at bounding box center [762, 465] width 38 height 23
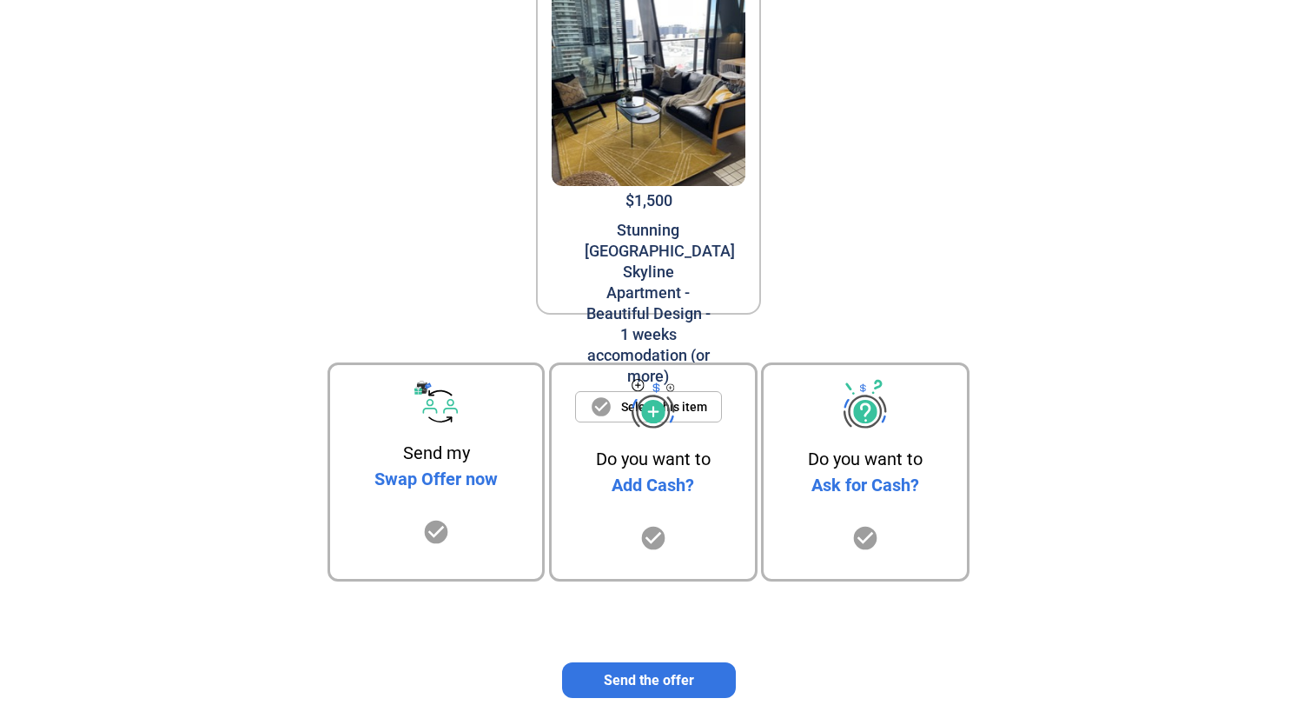
scroll to position [159, 0]
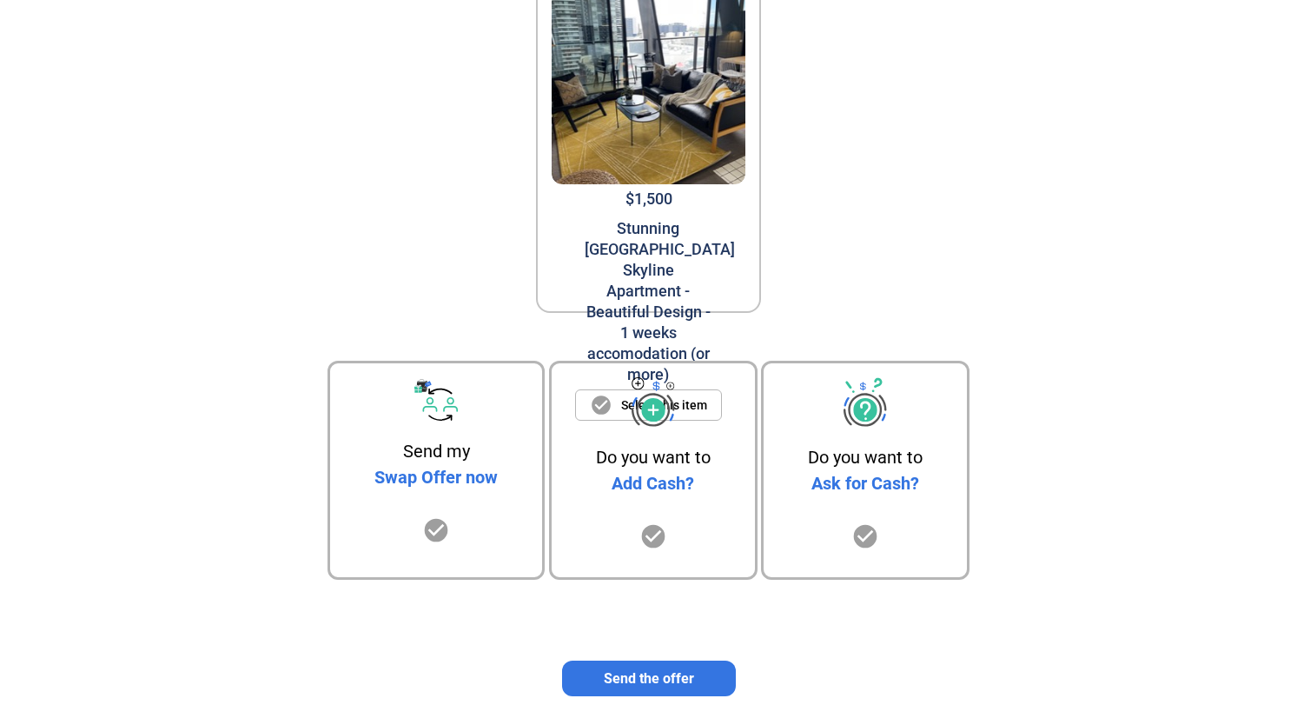
click at [436, 531] on icon "check_circle" at bounding box center [436, 530] width 28 height 28
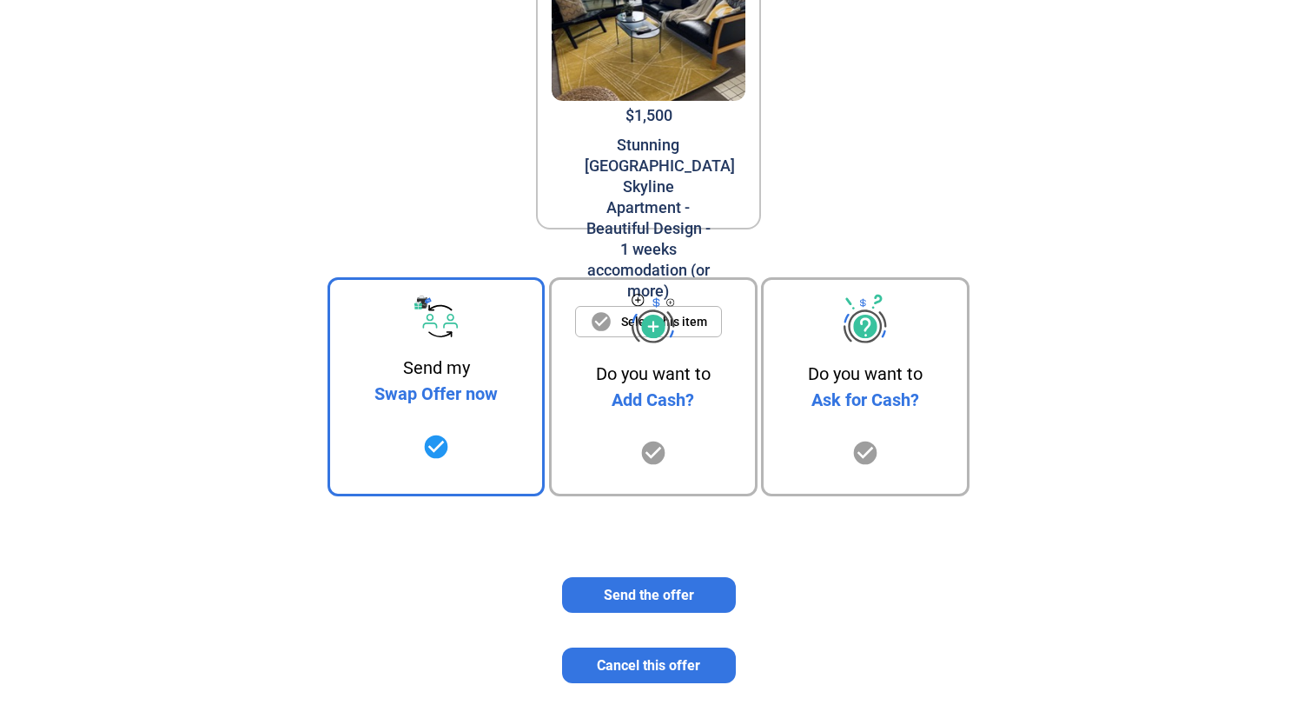
scroll to position [242, 0]
click at [649, 589] on span "Send the offer" at bounding box center [649, 595] width 90 height 17
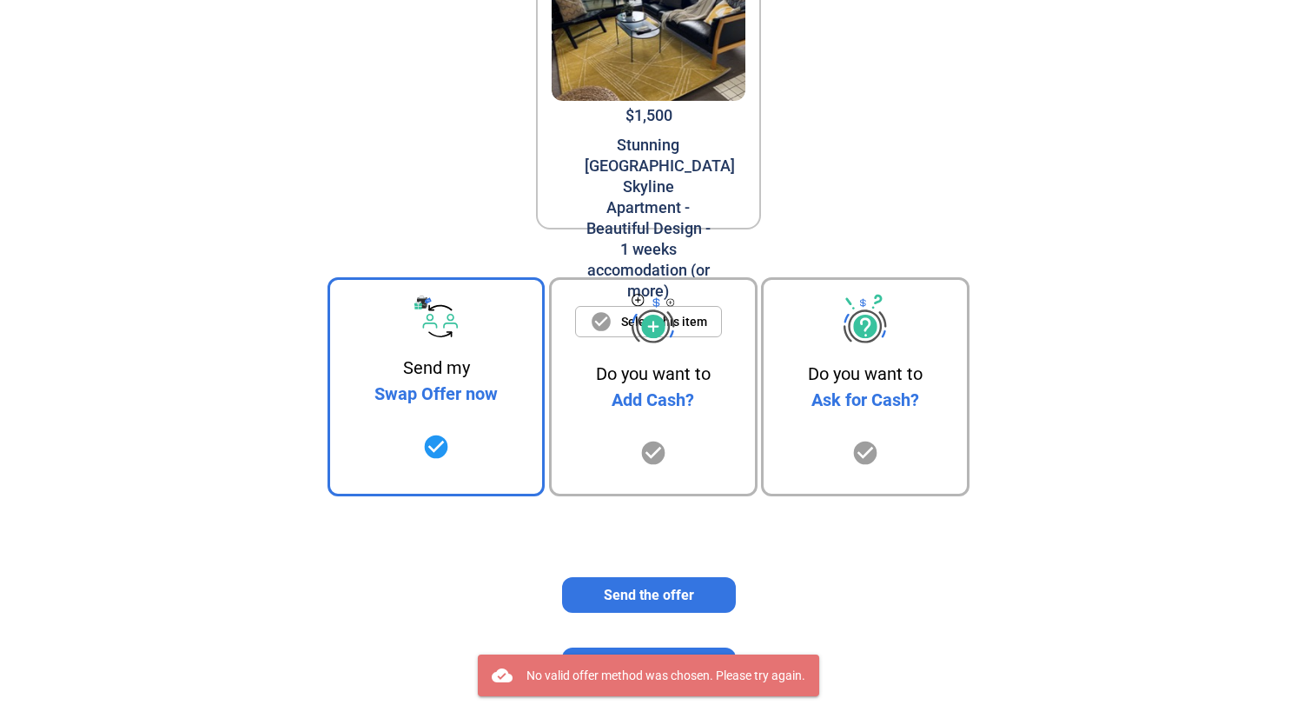
click at [438, 417] on div "Send my Swap Offer now check_circle" at bounding box center [436, 386] width 217 height 219
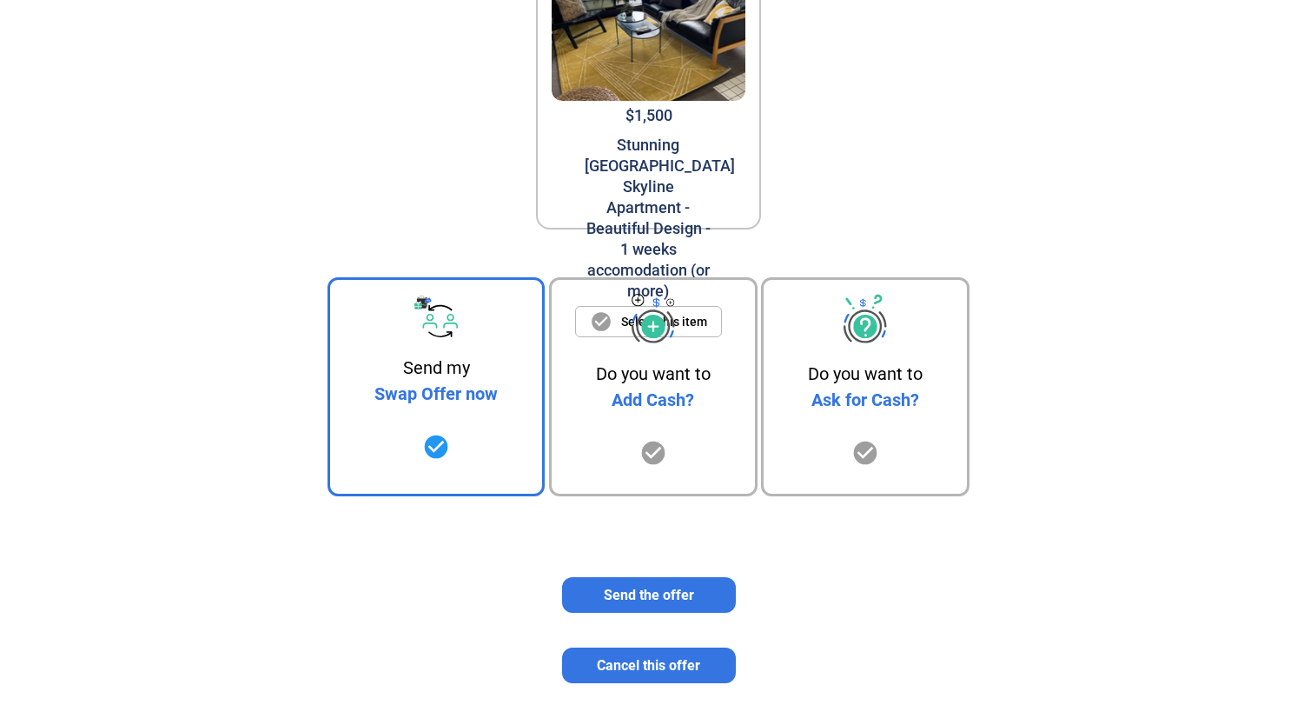
click at [870, 445] on icon "check_circle" at bounding box center [866, 453] width 28 height 28
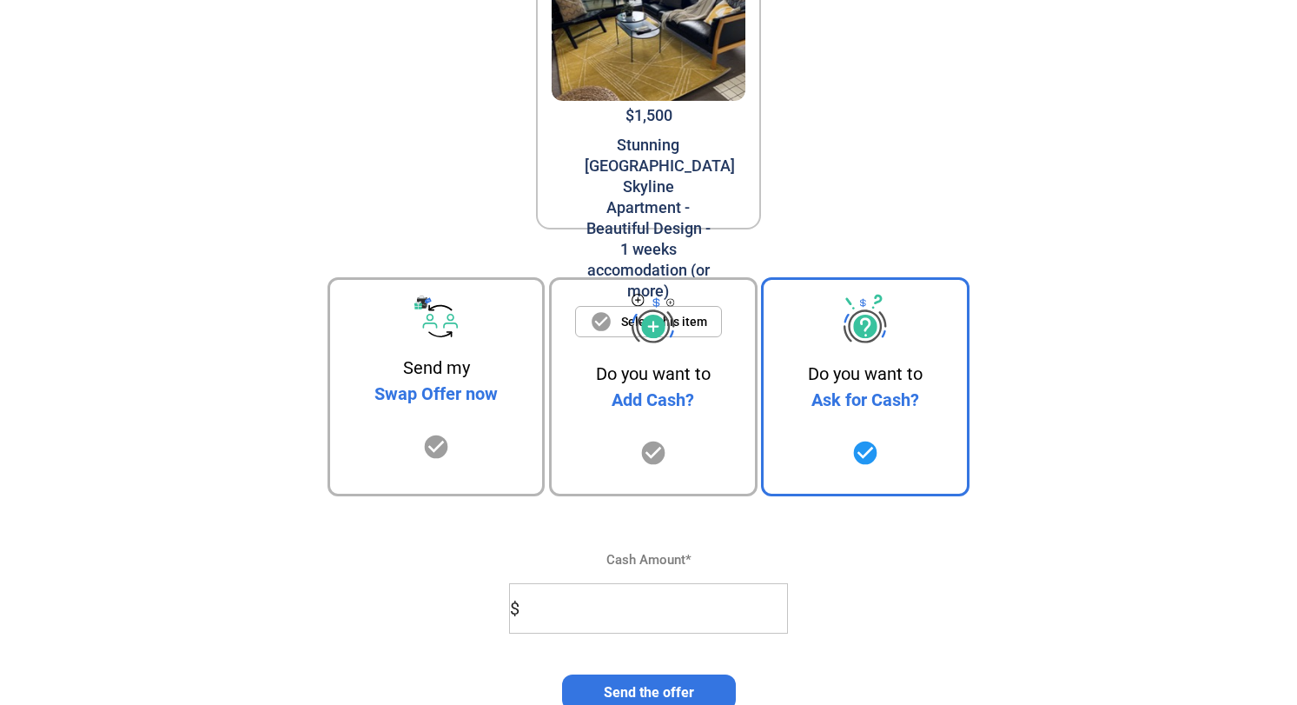
click at [644, 433] on div "Do you want to Add Cash? check_circle" at bounding box center [653, 386] width 209 height 219
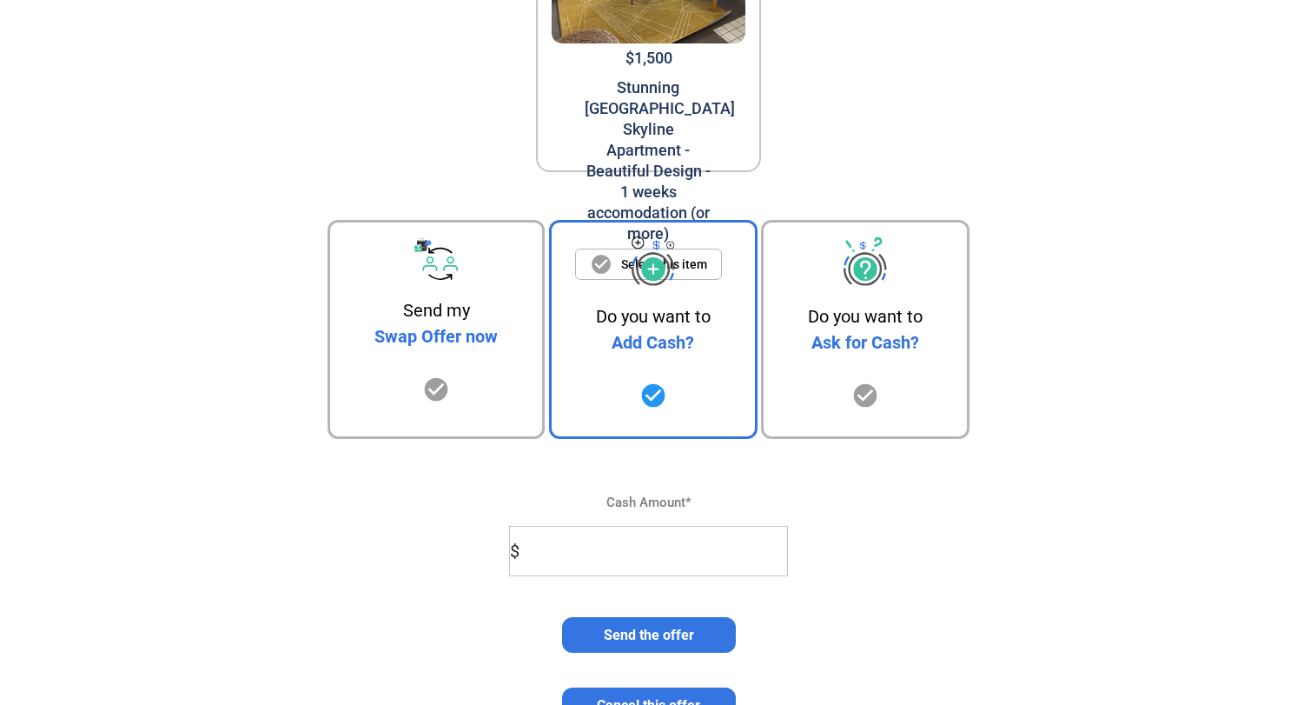
scroll to position [318, 0]
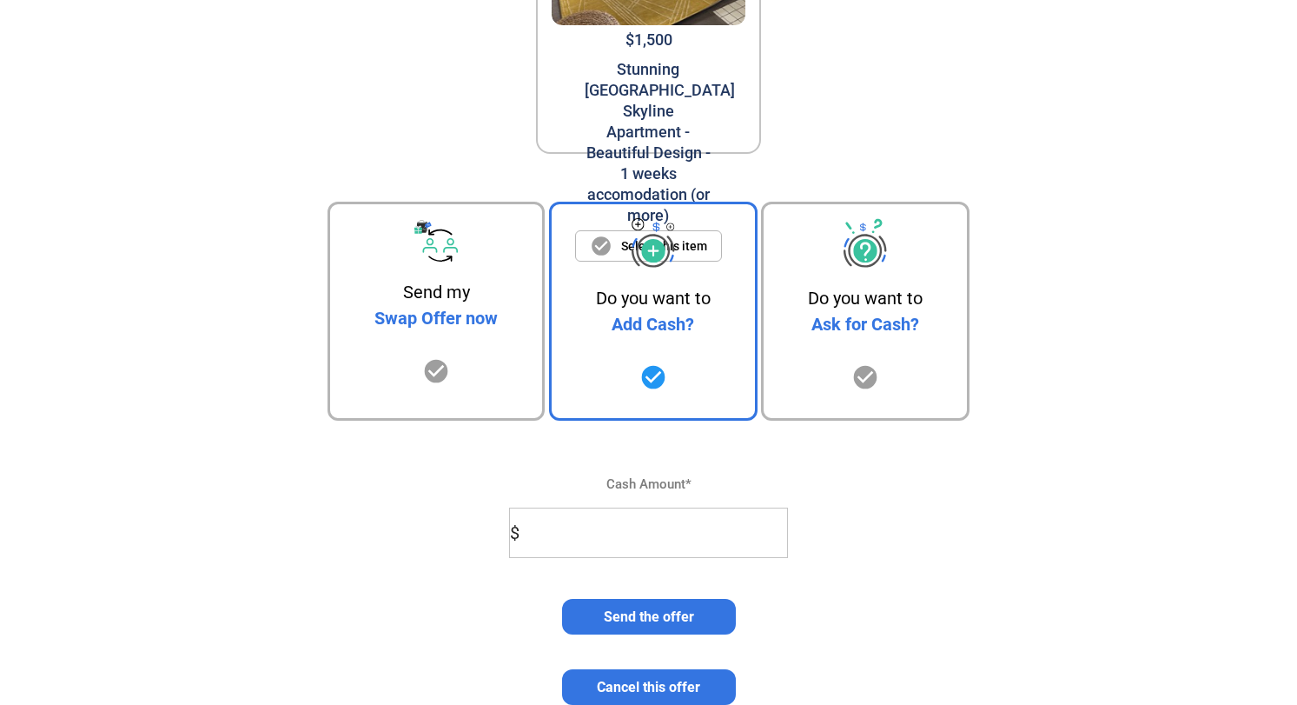
click at [432, 313] on div "Swap Offer now" at bounding box center [436, 318] width 123 height 26
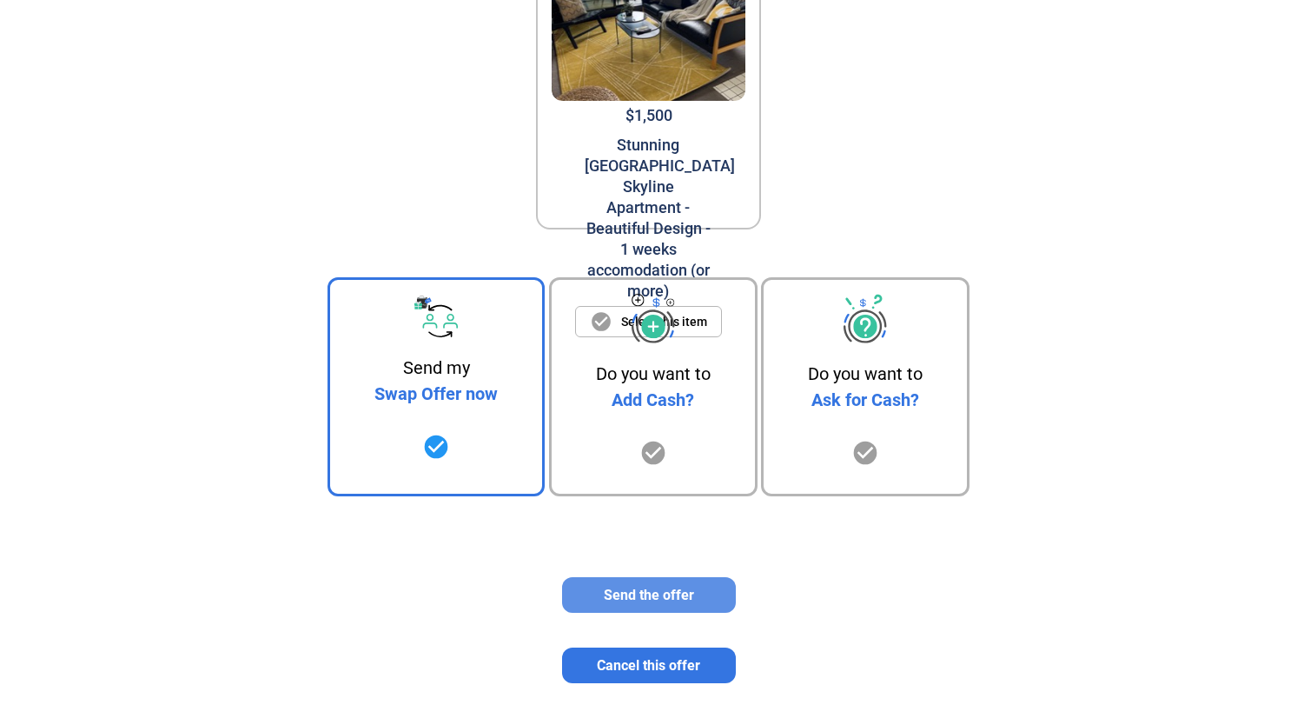
click at [620, 589] on span "Send the offer" at bounding box center [649, 595] width 90 height 17
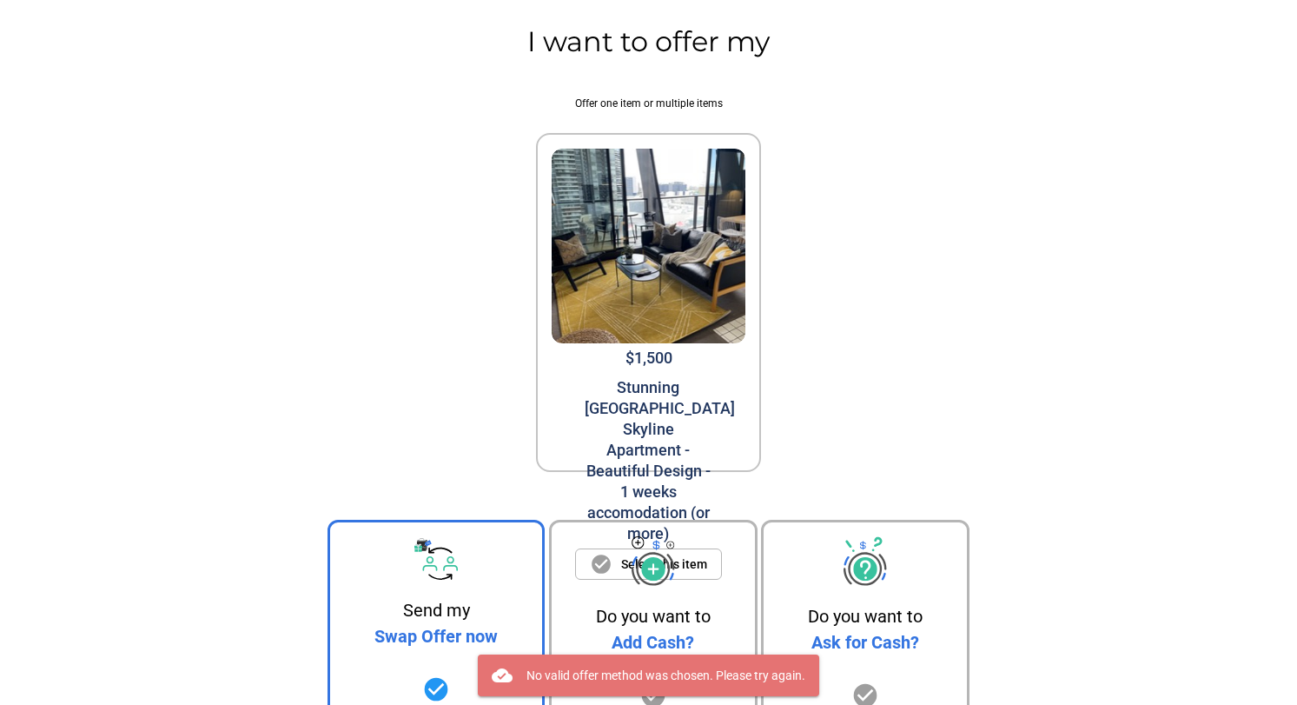
scroll to position [0, 0]
click at [668, 341] on img at bounding box center [649, 246] width 195 height 195
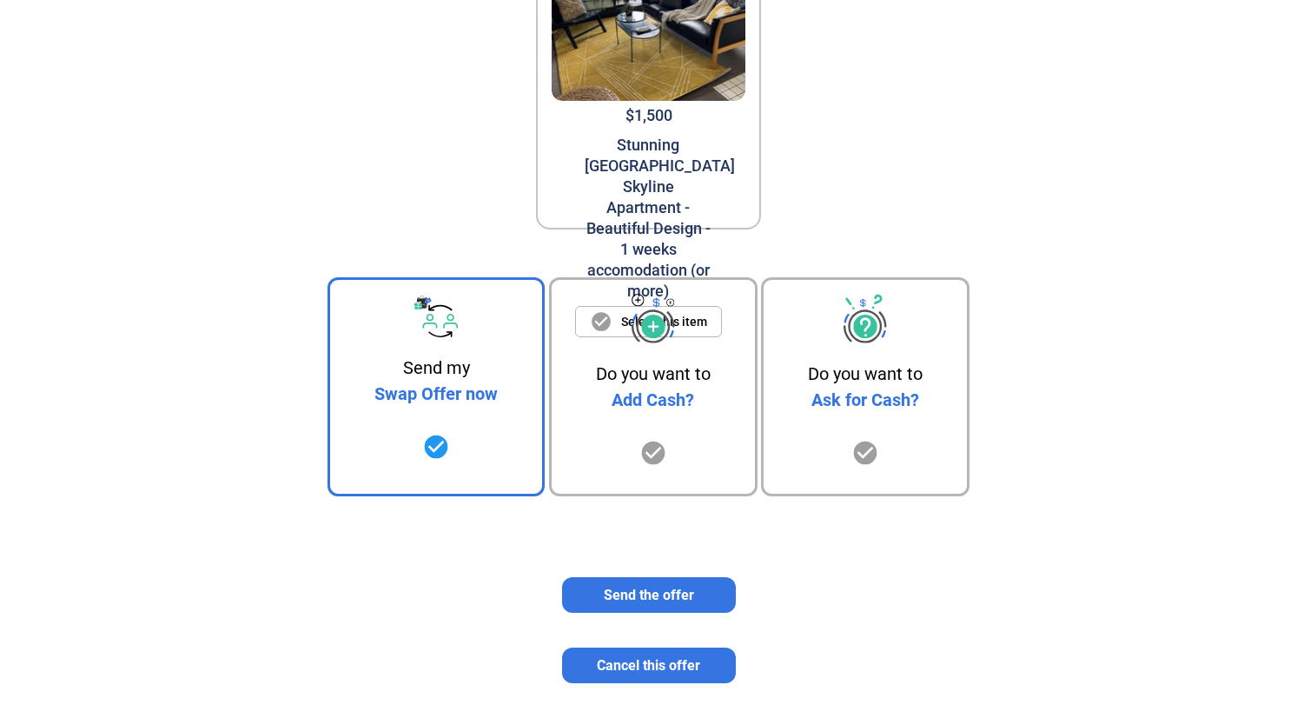
scroll to position [242, 0]
click at [653, 431] on div "Do you want to Add Cash? check_circle" at bounding box center [653, 386] width 209 height 219
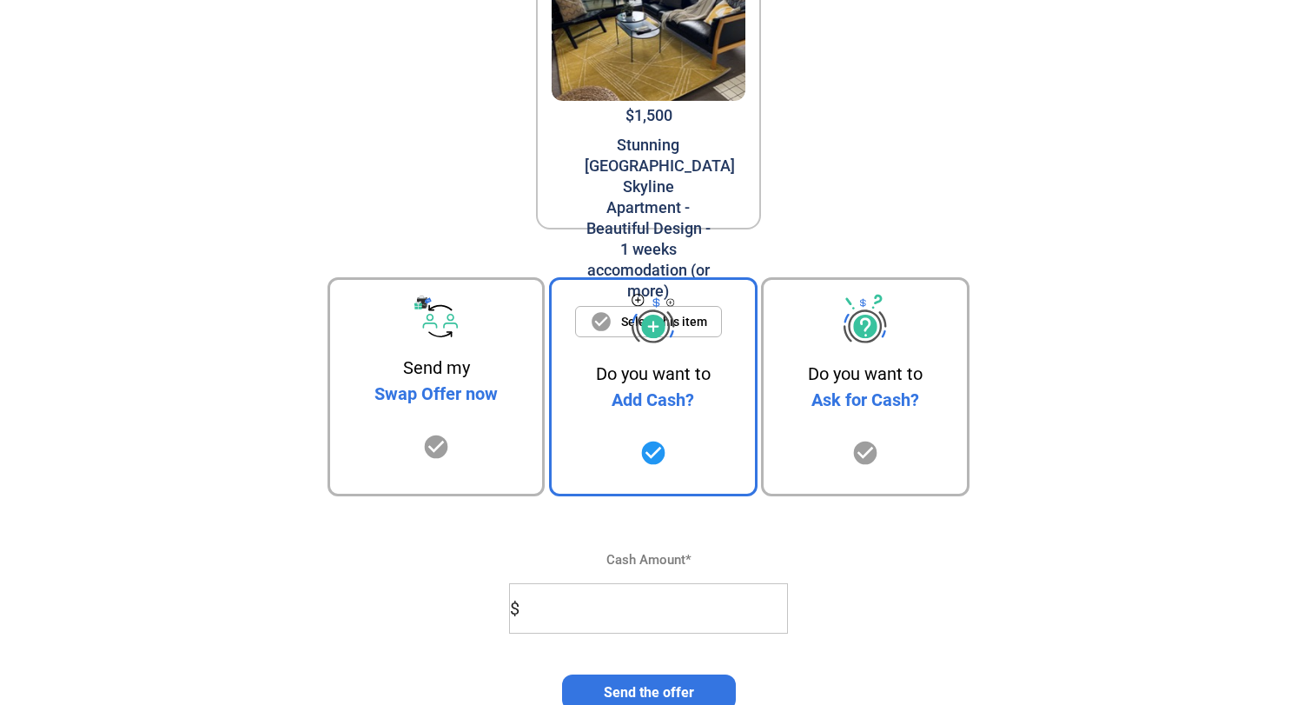
click at [578, 603] on input "$" at bounding box center [655, 608] width 264 height 49
type input "0"
click at [858, 415] on div "Do you want to Ask for Cash? check_circle" at bounding box center [865, 386] width 209 height 219
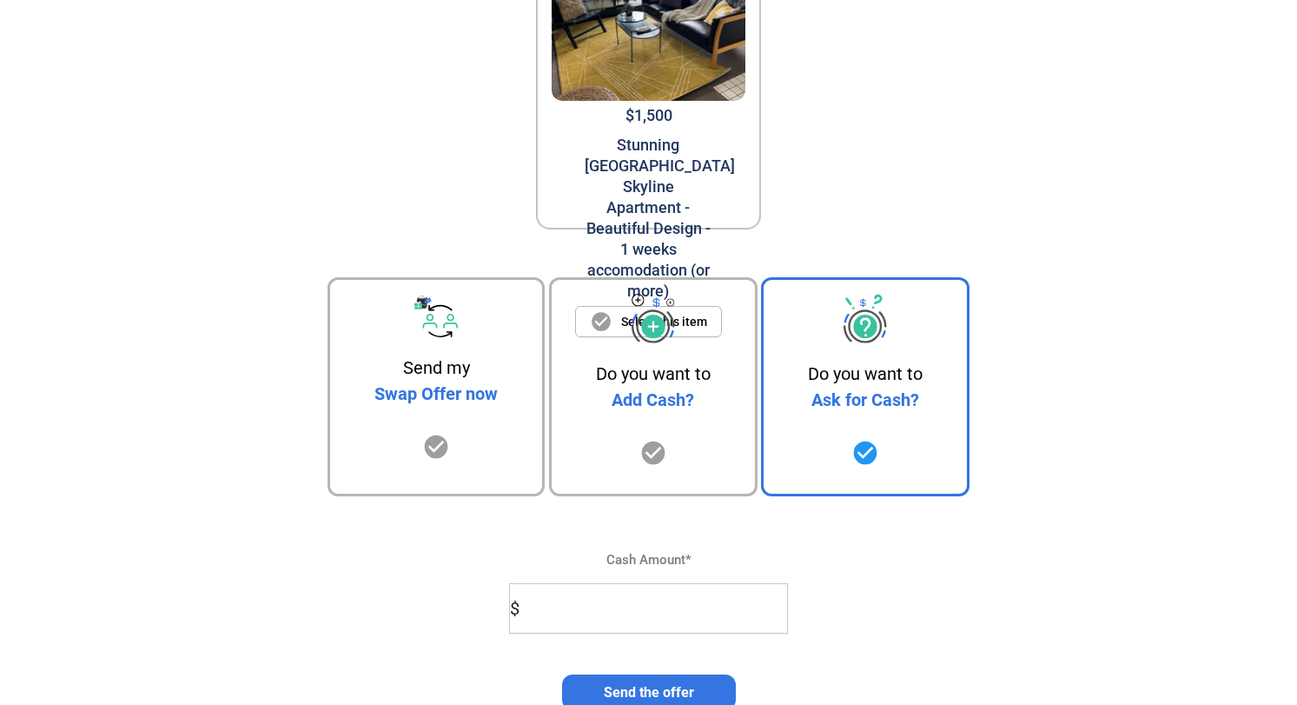
click at [858, 415] on div "Do you want to Ask for Cash? check_circle" at bounding box center [865, 386] width 209 height 219
click at [605, 604] on input "$" at bounding box center [655, 608] width 264 height 49
click at [592, 620] on input "0" at bounding box center [655, 608] width 264 height 49
type input "0"
click at [641, 693] on span "Send the offer" at bounding box center [649, 692] width 90 height 17
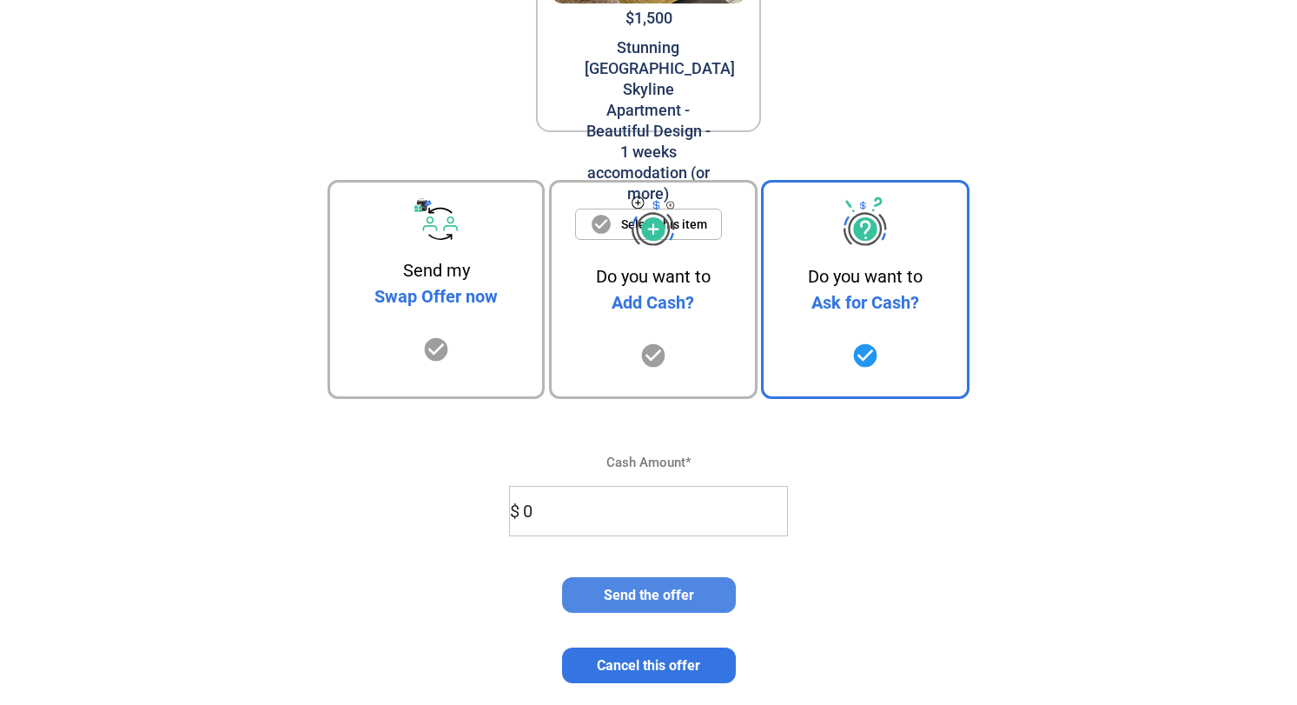
scroll to position [340, 0]
click at [589, 600] on span "Send the offer" at bounding box center [649, 594] width 146 height 29
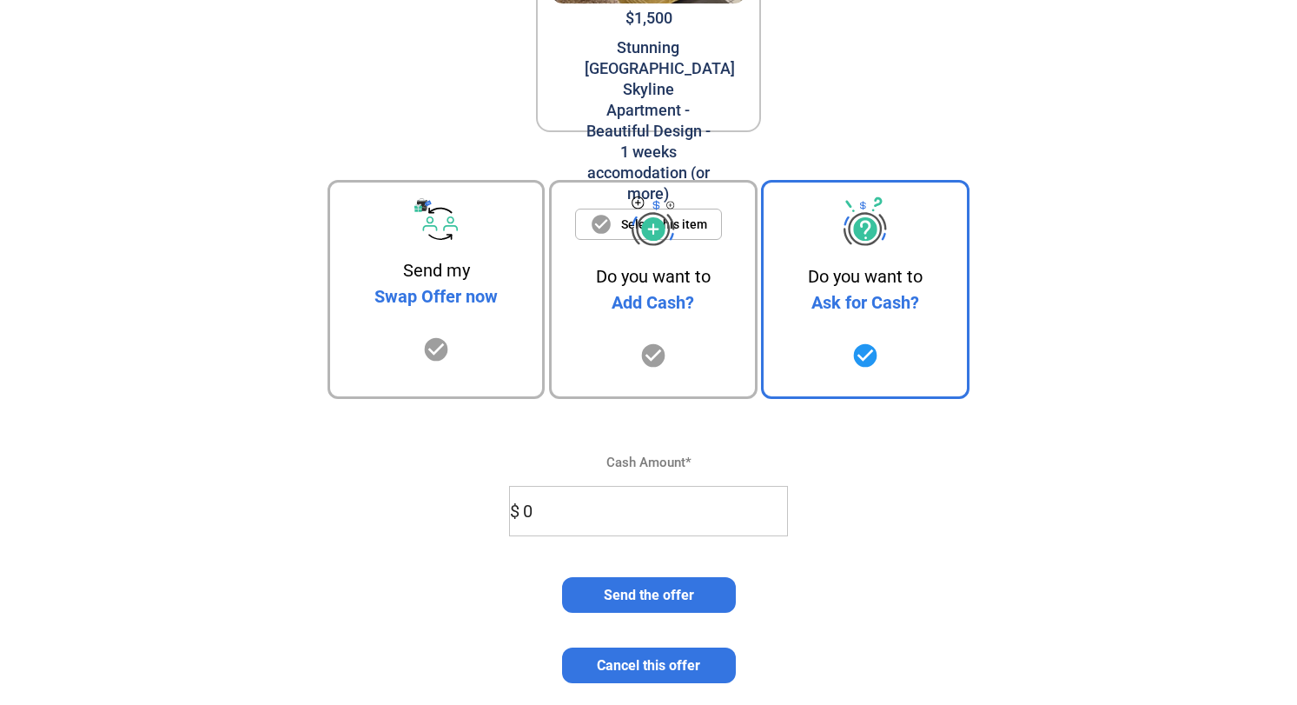
click at [570, 513] on input "0" at bounding box center [655, 511] width 264 height 49
type input "1"
click at [614, 597] on span "Send the offer" at bounding box center [649, 595] width 90 height 17
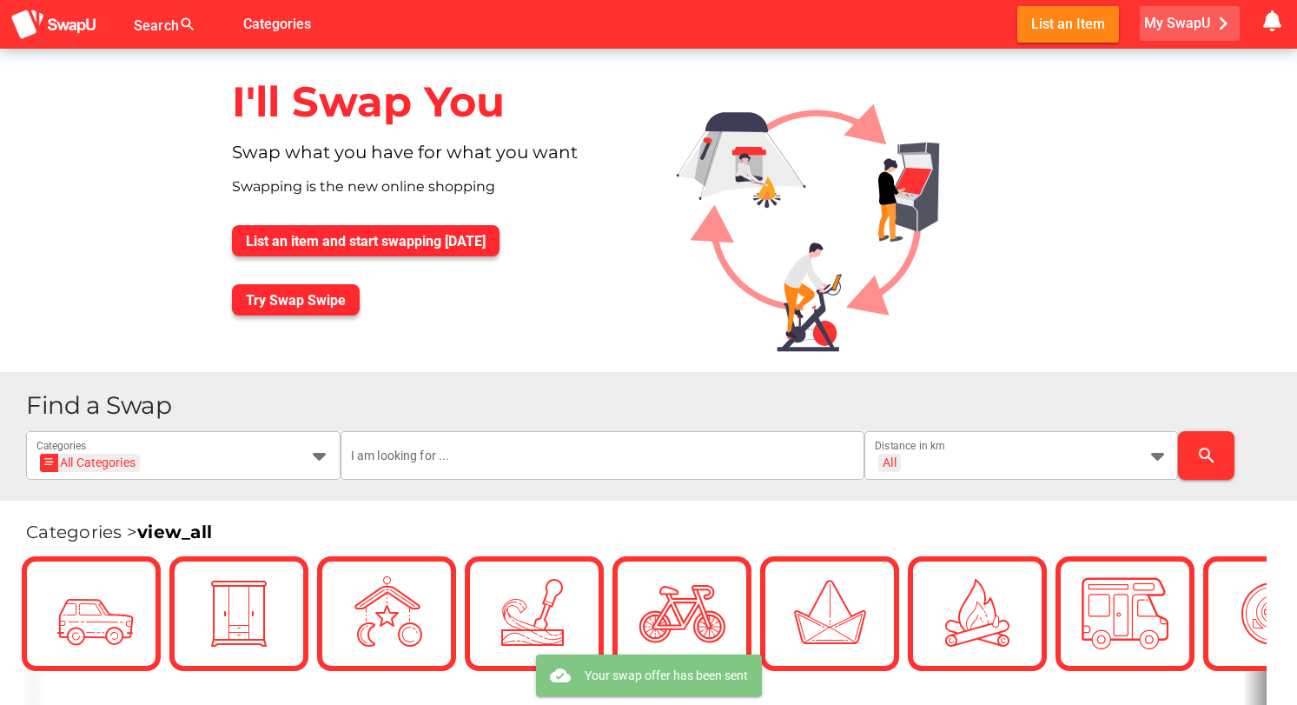
click at [1172, 19] on span "My SwapU chevron_right" at bounding box center [1190, 23] width 92 height 26
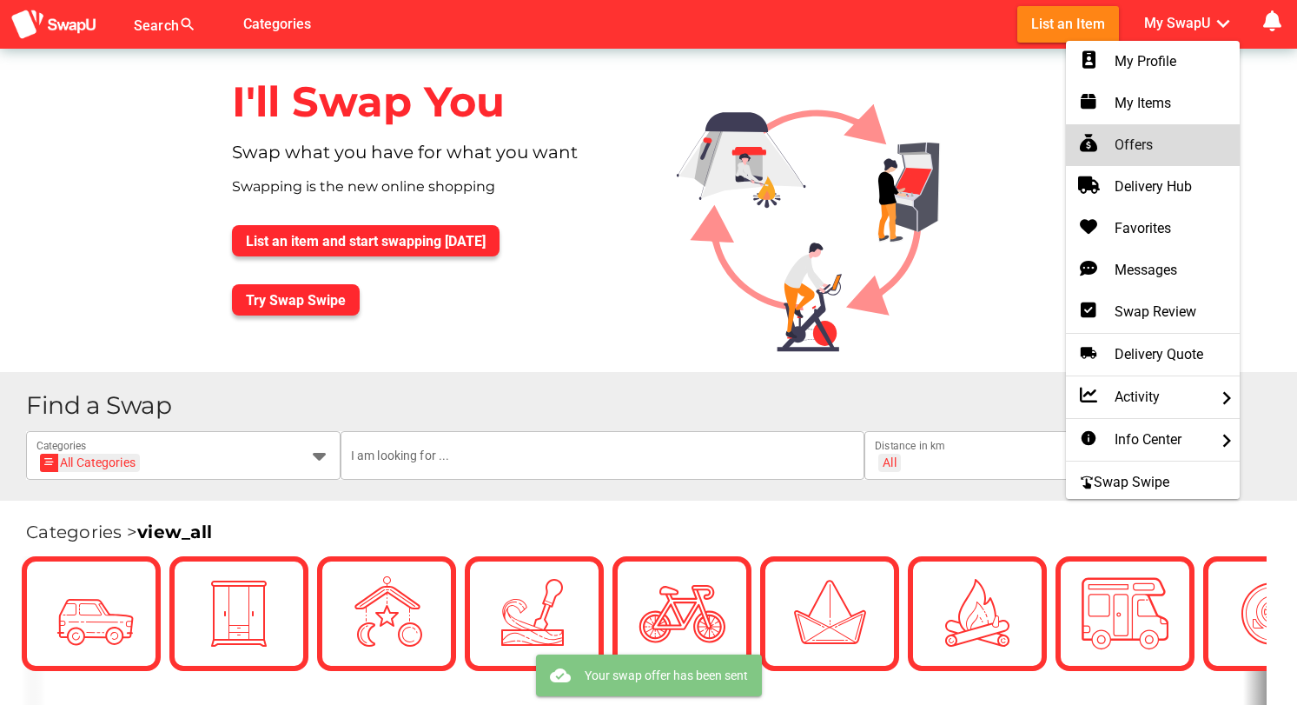
click at [1136, 143] on div "Offers" at bounding box center [1153, 145] width 146 height 21
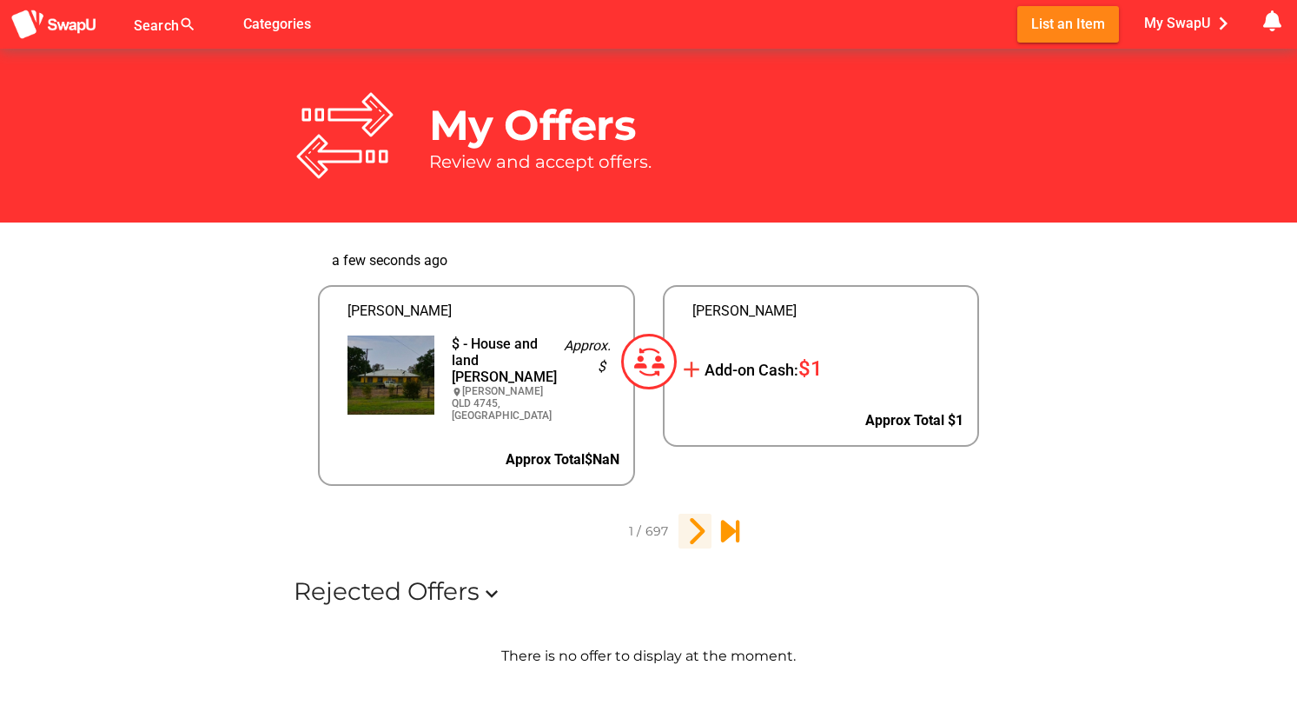
click at [692, 520] on icon "2" at bounding box center [695, 531] width 30 height 30
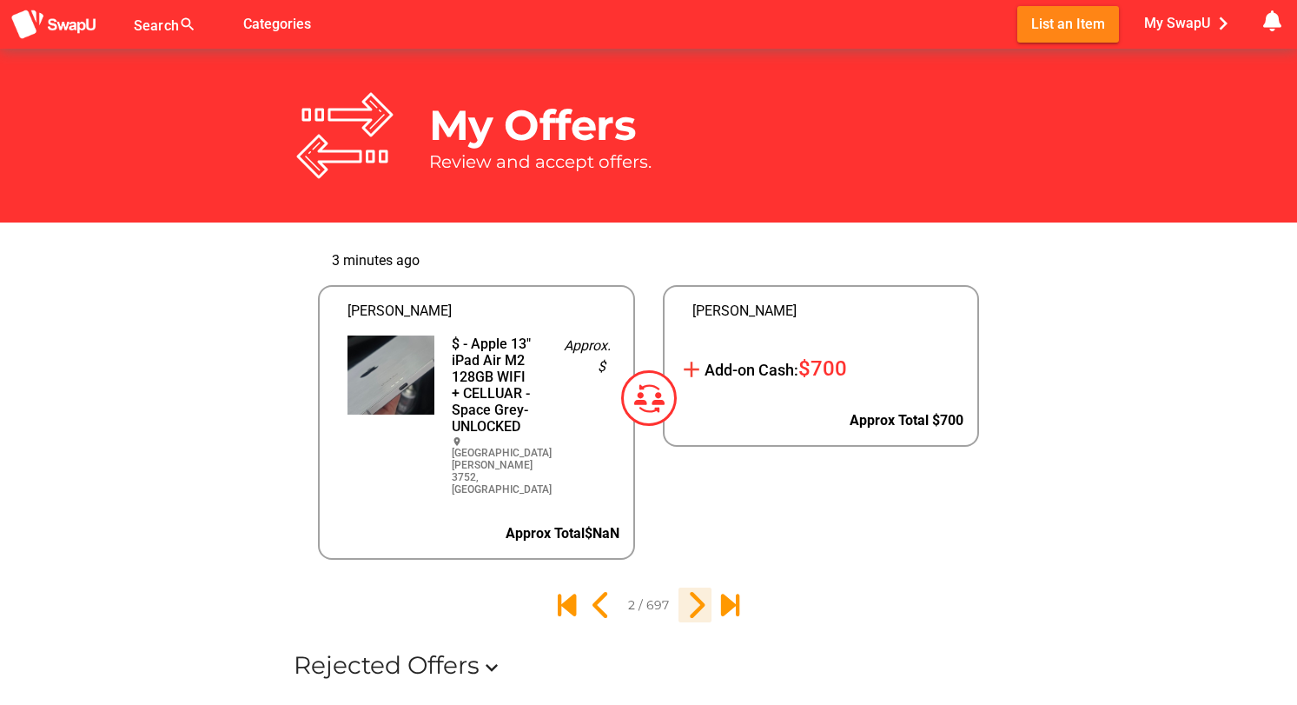
click at [690, 590] on icon "3" at bounding box center [695, 605] width 30 height 30
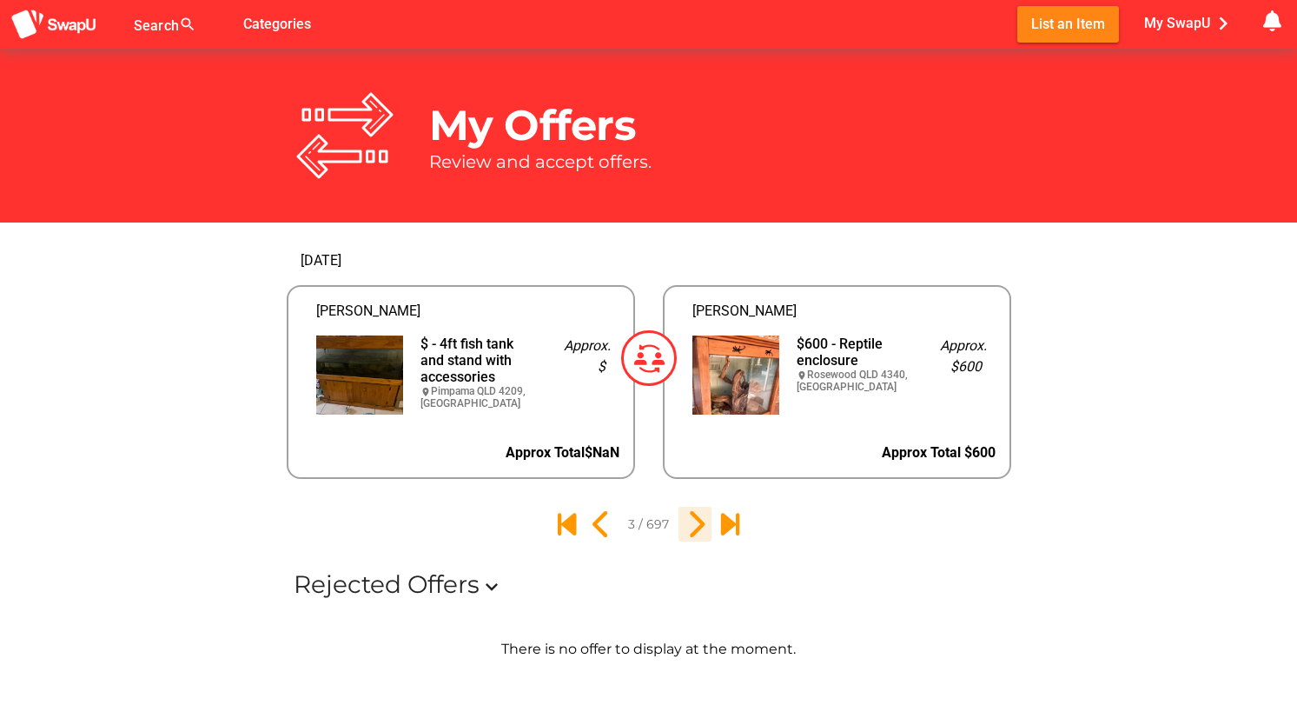
click at [696, 520] on icon "4" at bounding box center [695, 524] width 30 height 30
click at [695, 523] on icon "5" at bounding box center [695, 524] width 30 height 30
click at [694, 528] on icon "6" at bounding box center [695, 524] width 30 height 30
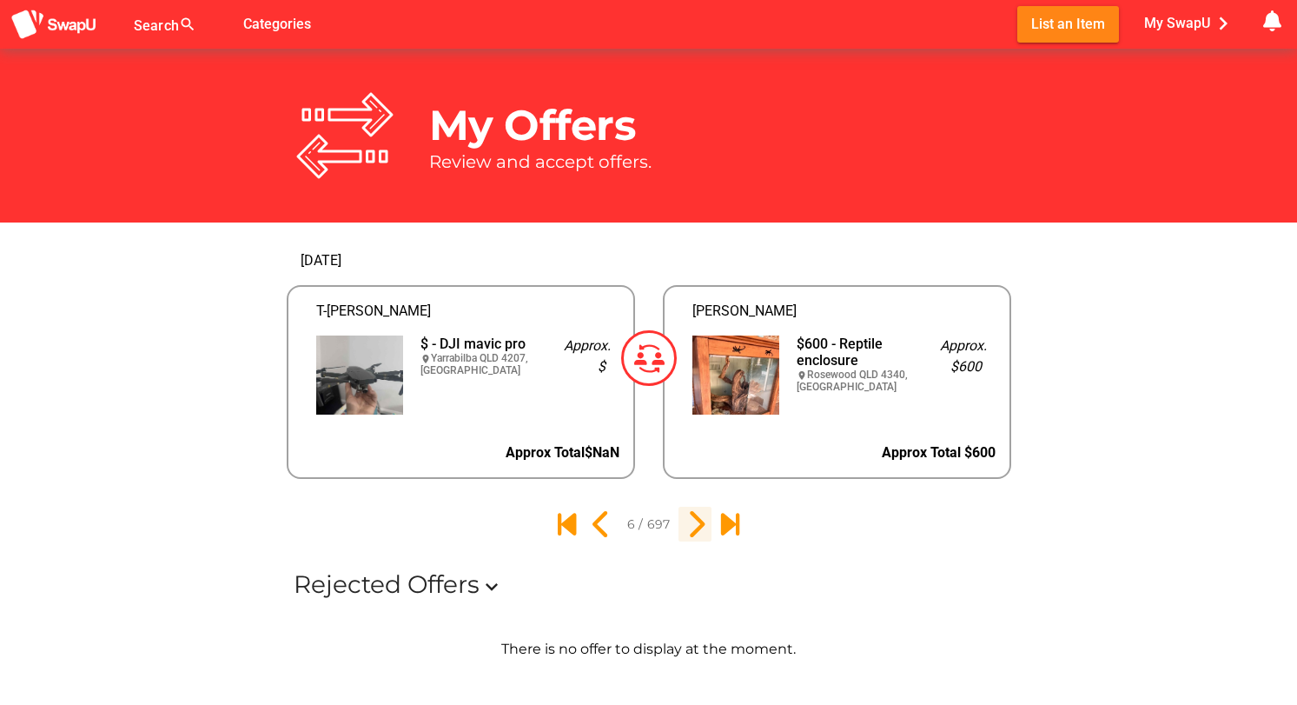
click at [694, 525] on icon "7" at bounding box center [695, 524] width 30 height 30
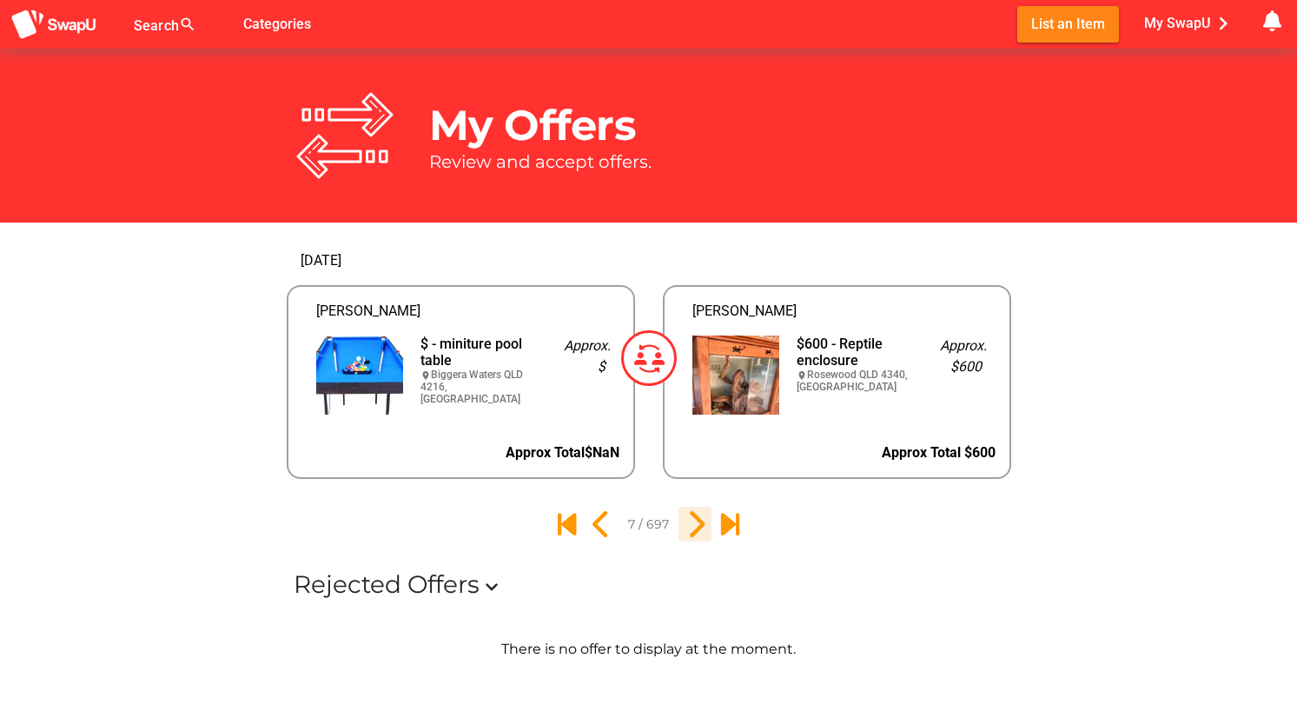
click at [694, 520] on icon "8" at bounding box center [695, 524] width 30 height 30
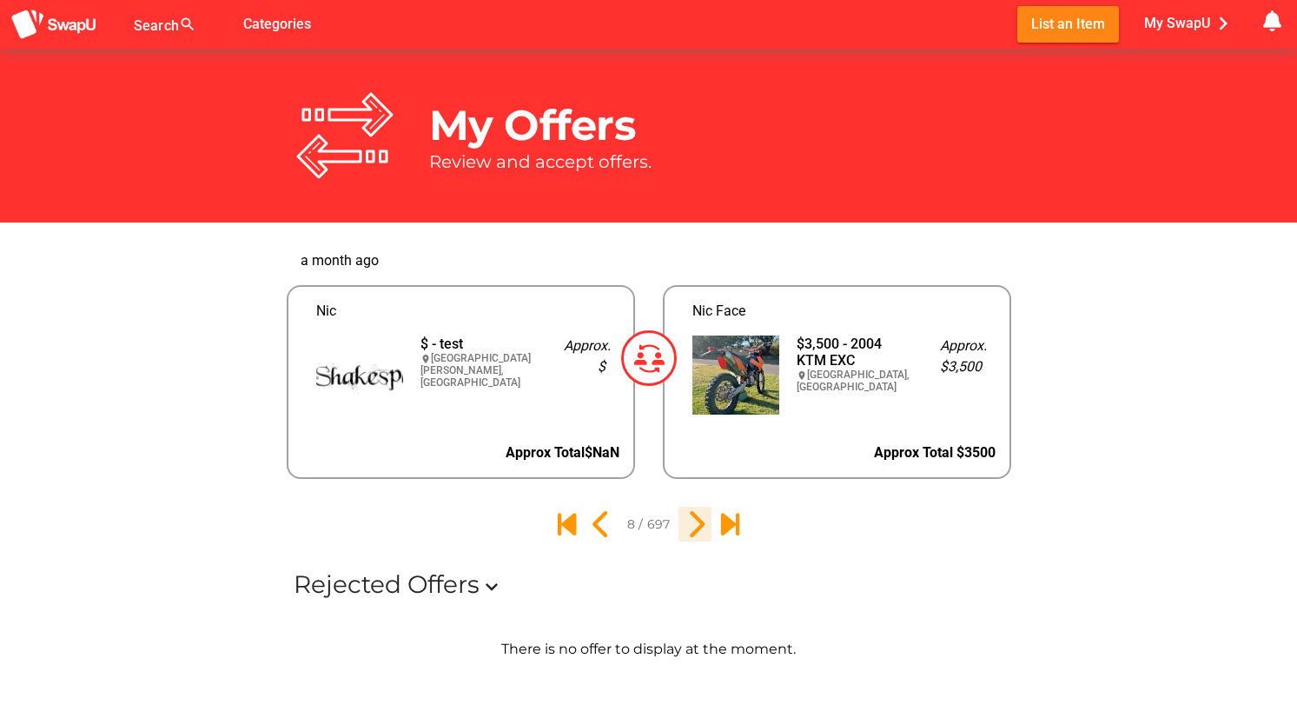
click at [694, 527] on icon "9" at bounding box center [695, 524] width 30 height 30
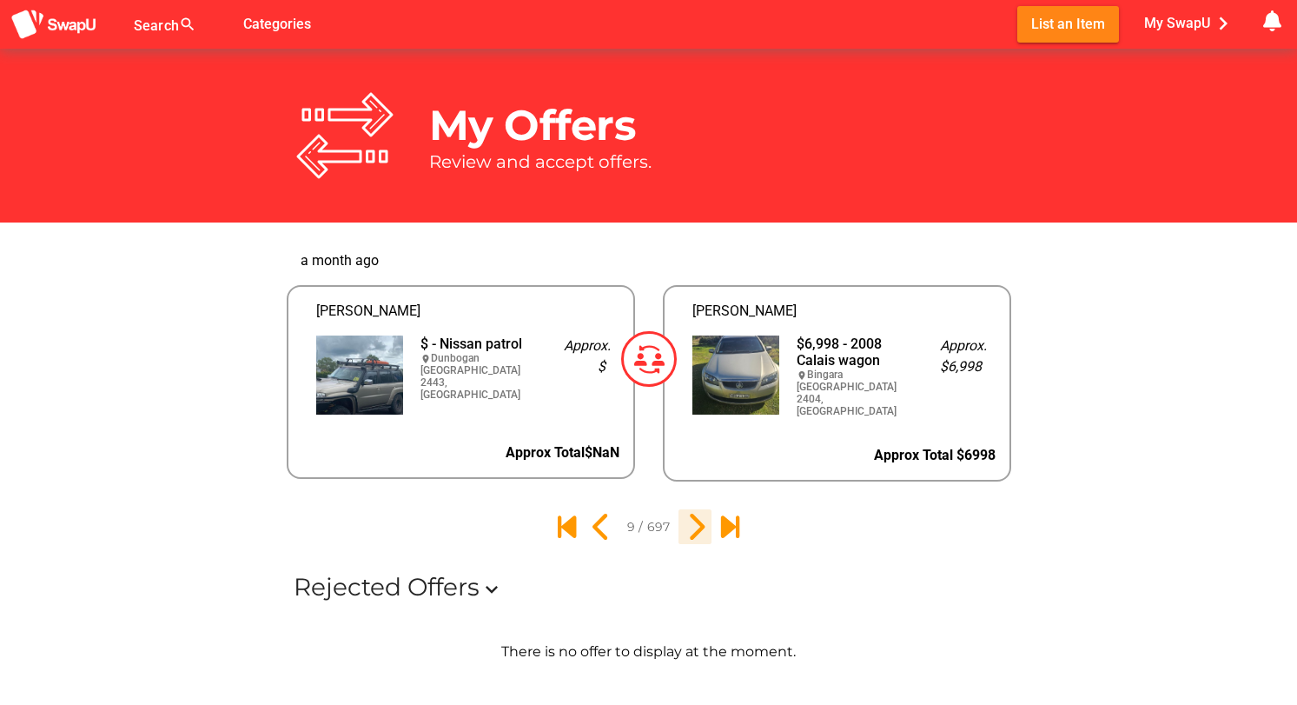
click at [694, 527] on icon "10" at bounding box center [695, 527] width 30 height 30
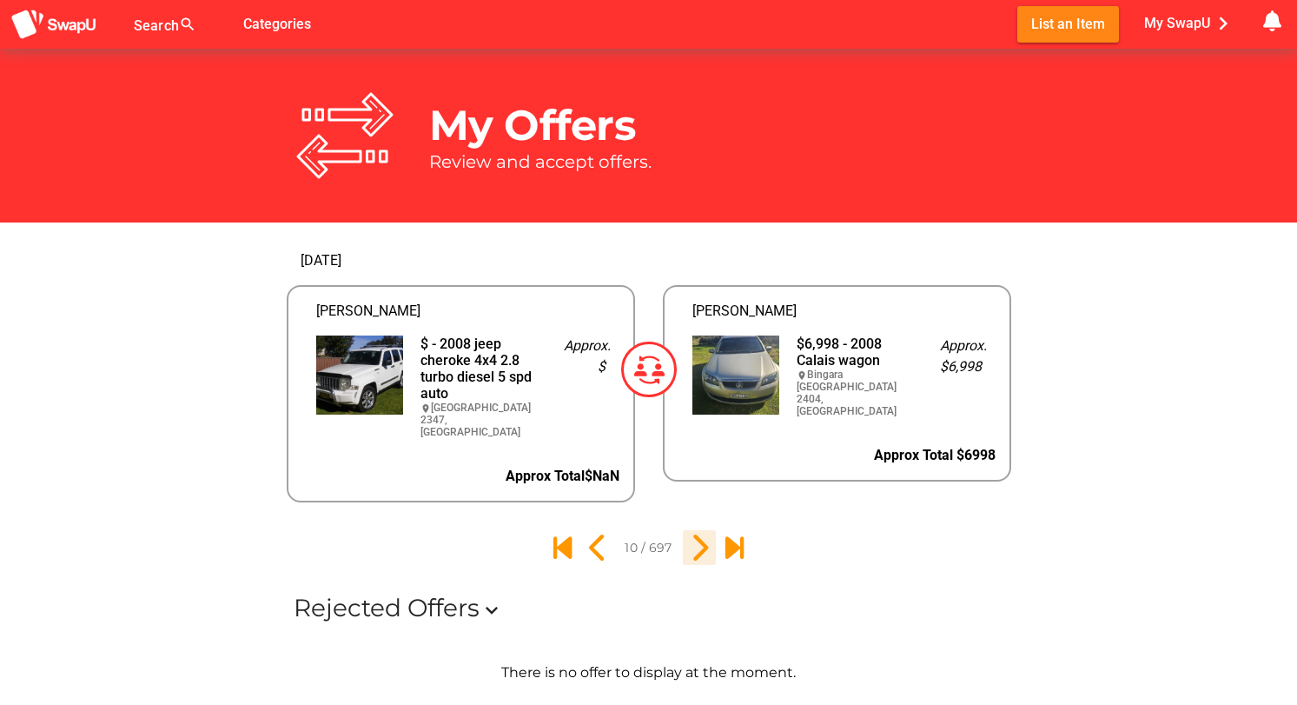
click at [694, 533] on icon "11" at bounding box center [700, 548] width 30 height 30
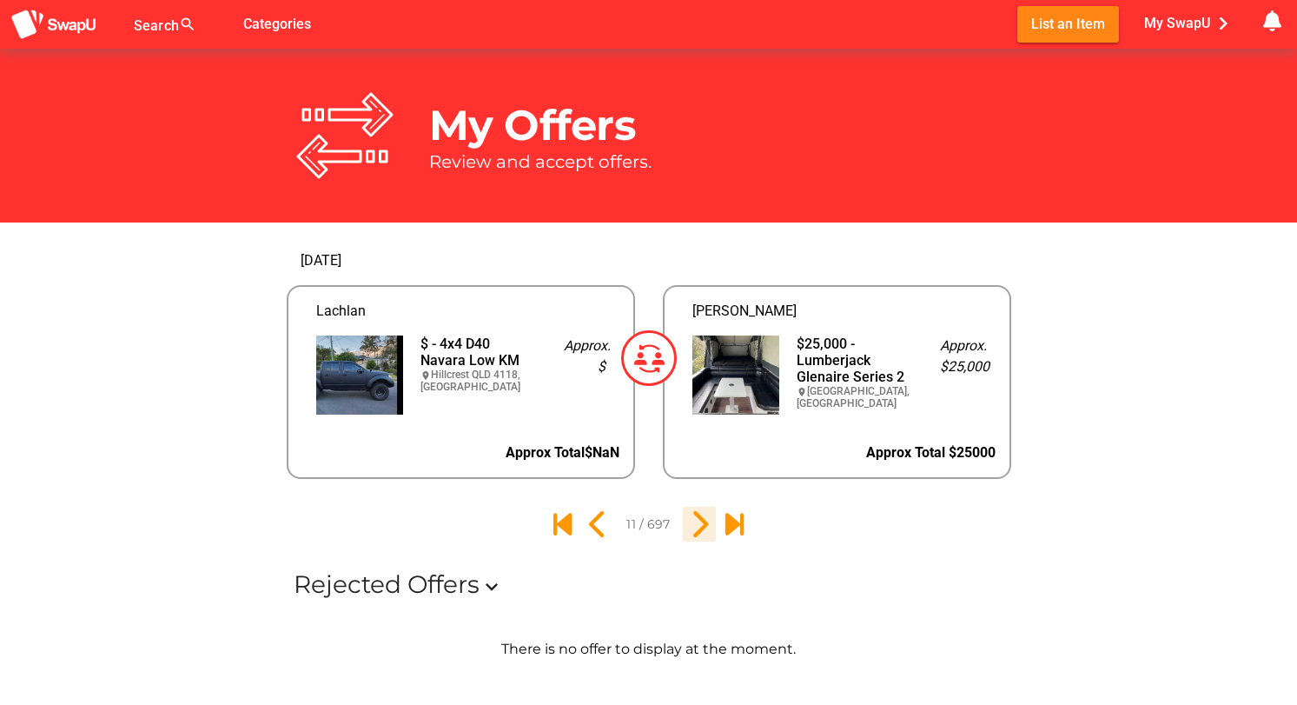
click at [694, 527] on icon "12" at bounding box center [700, 524] width 30 height 30
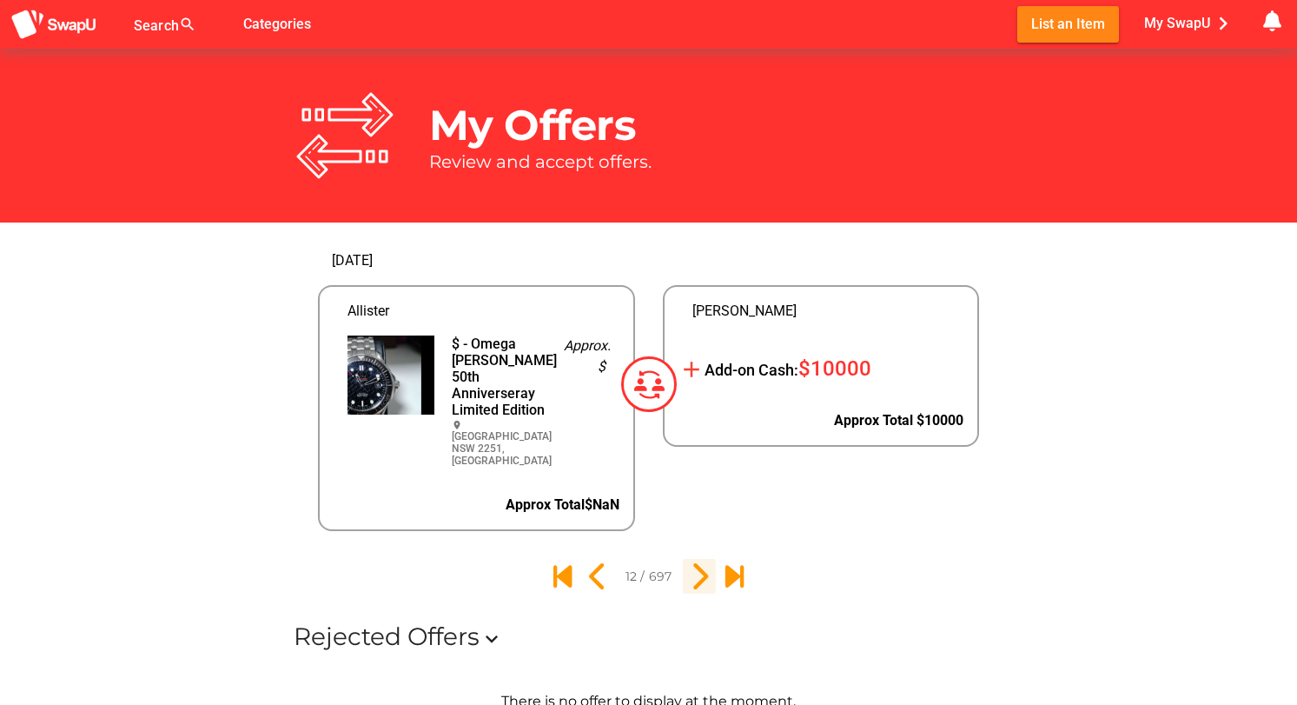
click at [694, 527] on div "Calvin add Add-on Cash: $10000 Approx Total $10000" at bounding box center [821, 383] width 345 height 322
click at [693, 580] on icon "13" at bounding box center [700, 576] width 30 height 30
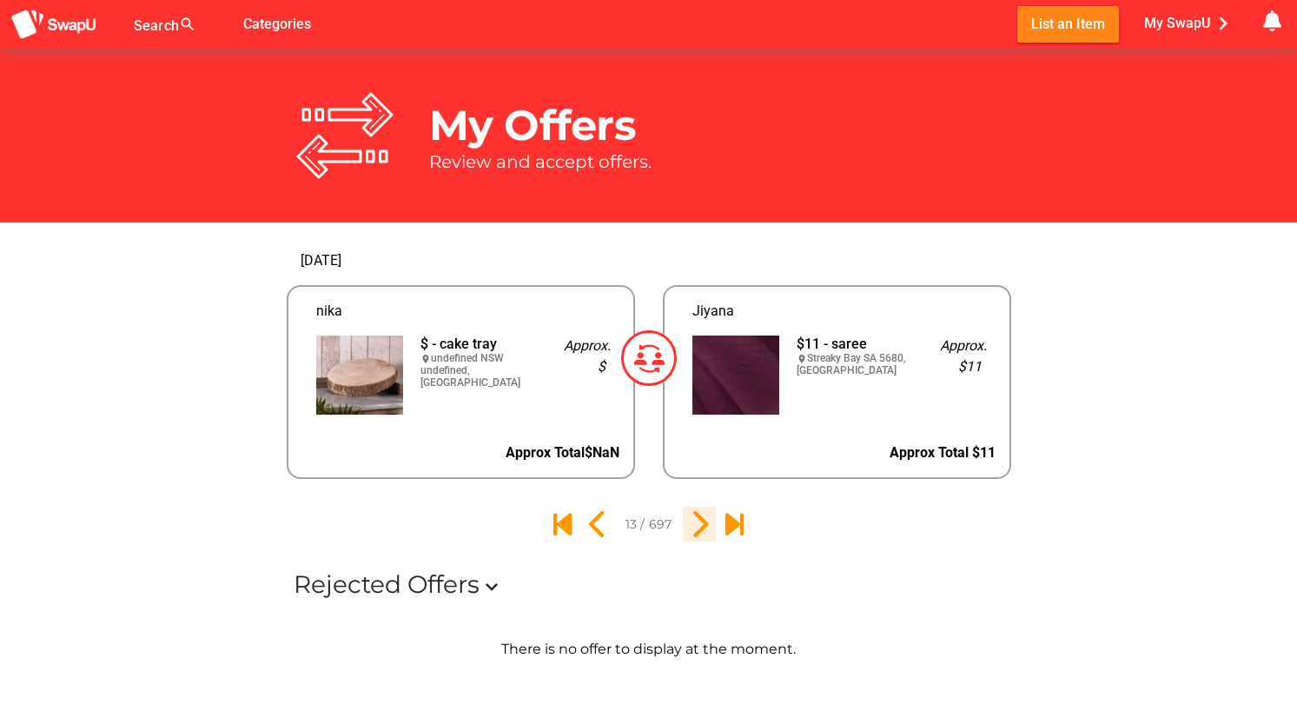
click at [700, 529] on icon "14" at bounding box center [700, 524] width 30 height 30
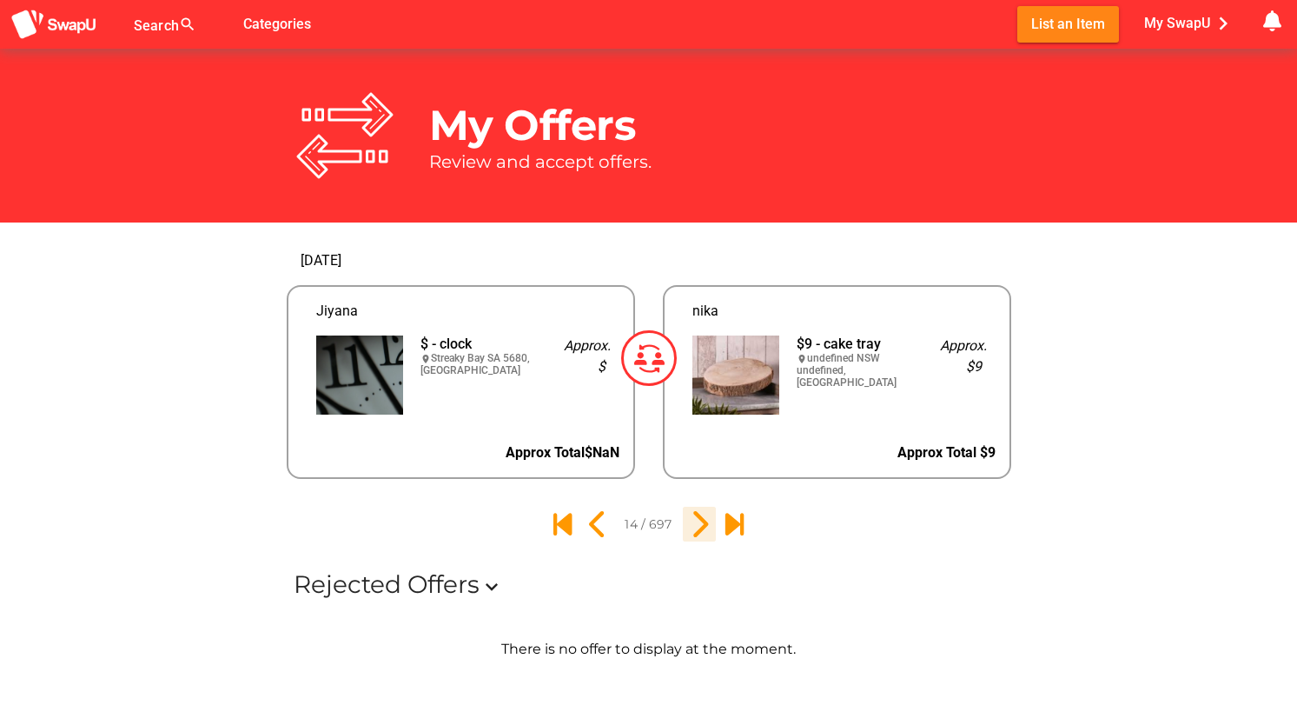
click at [700, 529] on icon "15" at bounding box center [700, 524] width 30 height 30
click at [700, 529] on icon "16" at bounding box center [700, 524] width 30 height 30
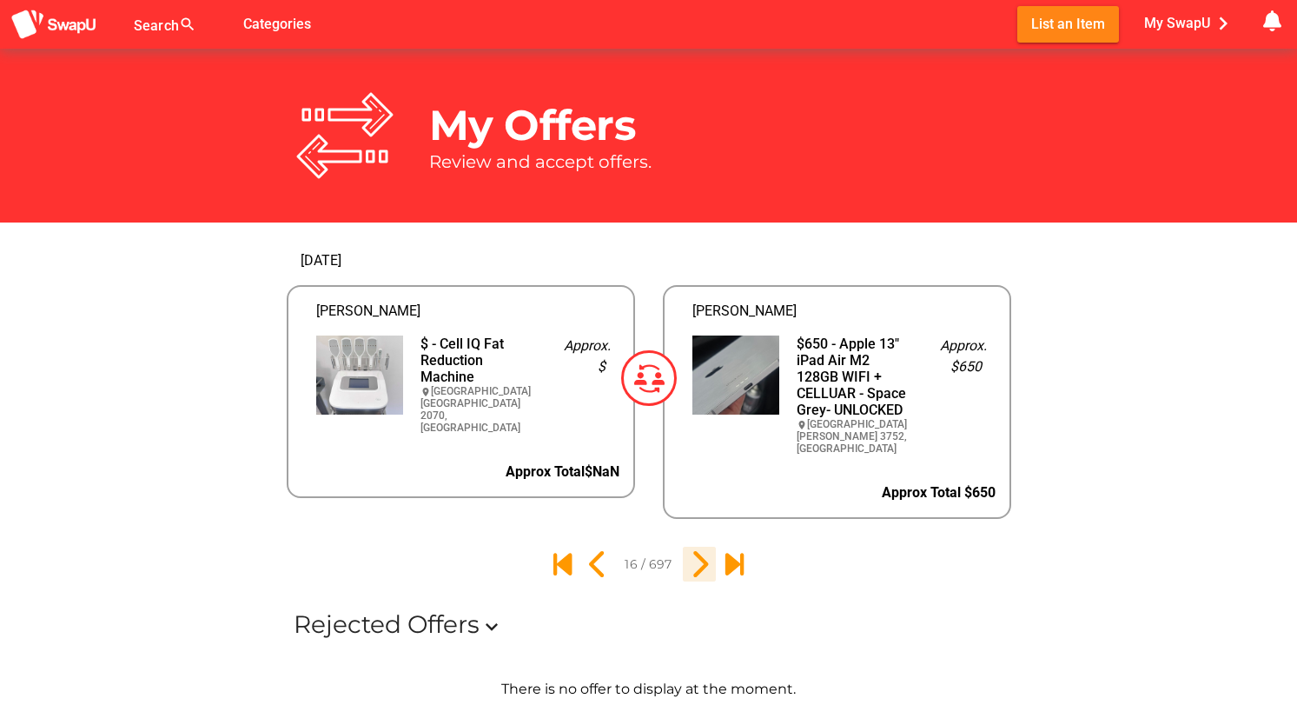
click at [698, 549] on icon "17" at bounding box center [700, 564] width 30 height 30
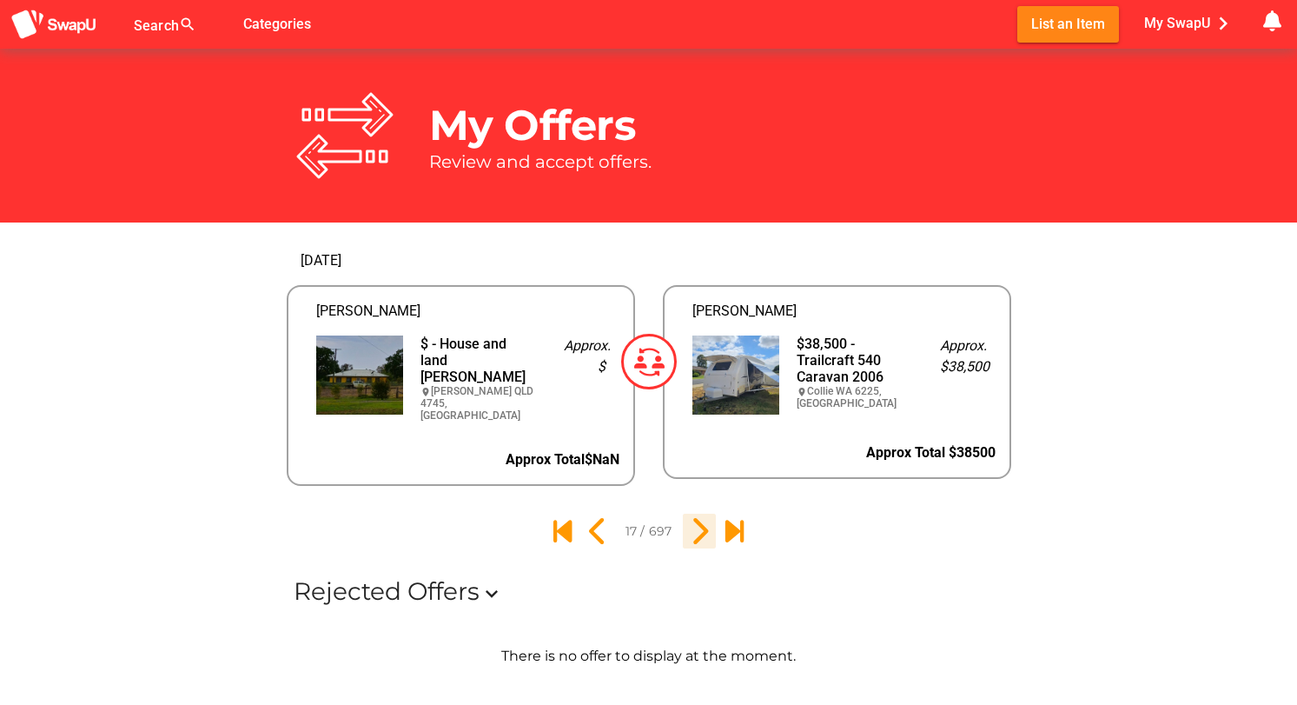
click at [697, 529] on icon "18" at bounding box center [700, 531] width 30 height 30
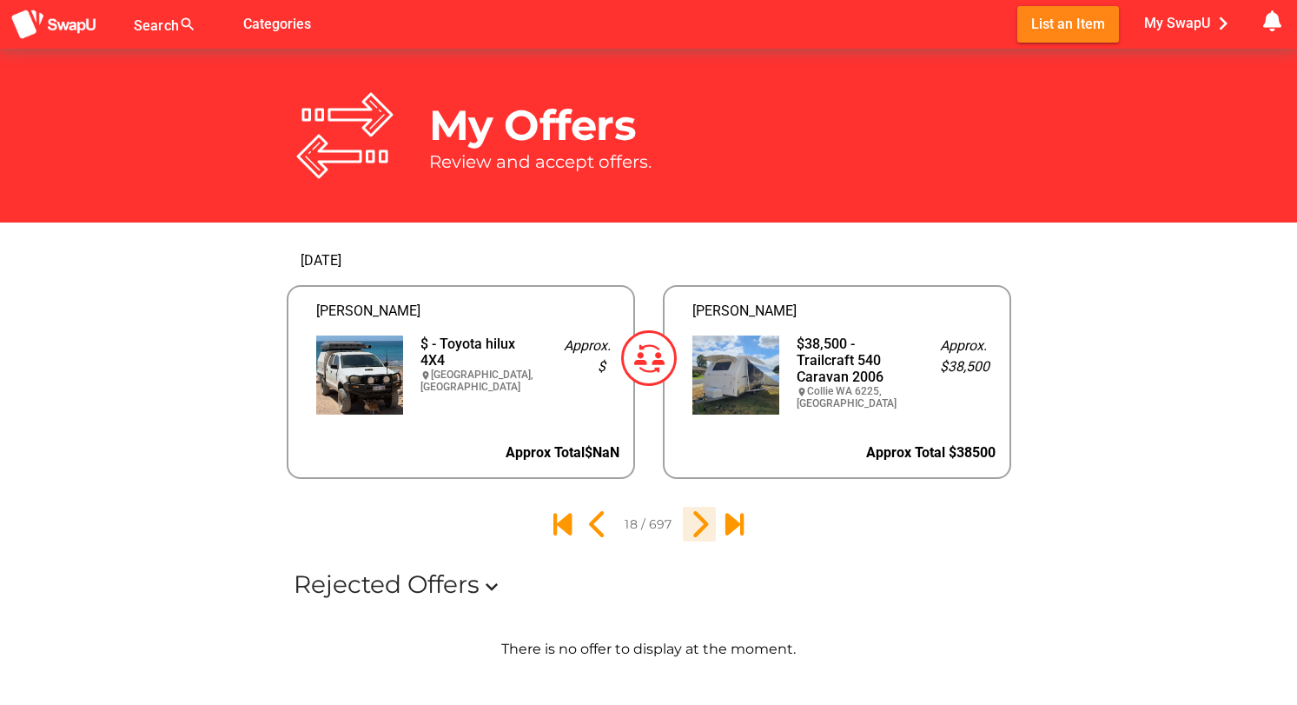
click at [697, 529] on icon "19" at bounding box center [700, 524] width 30 height 30
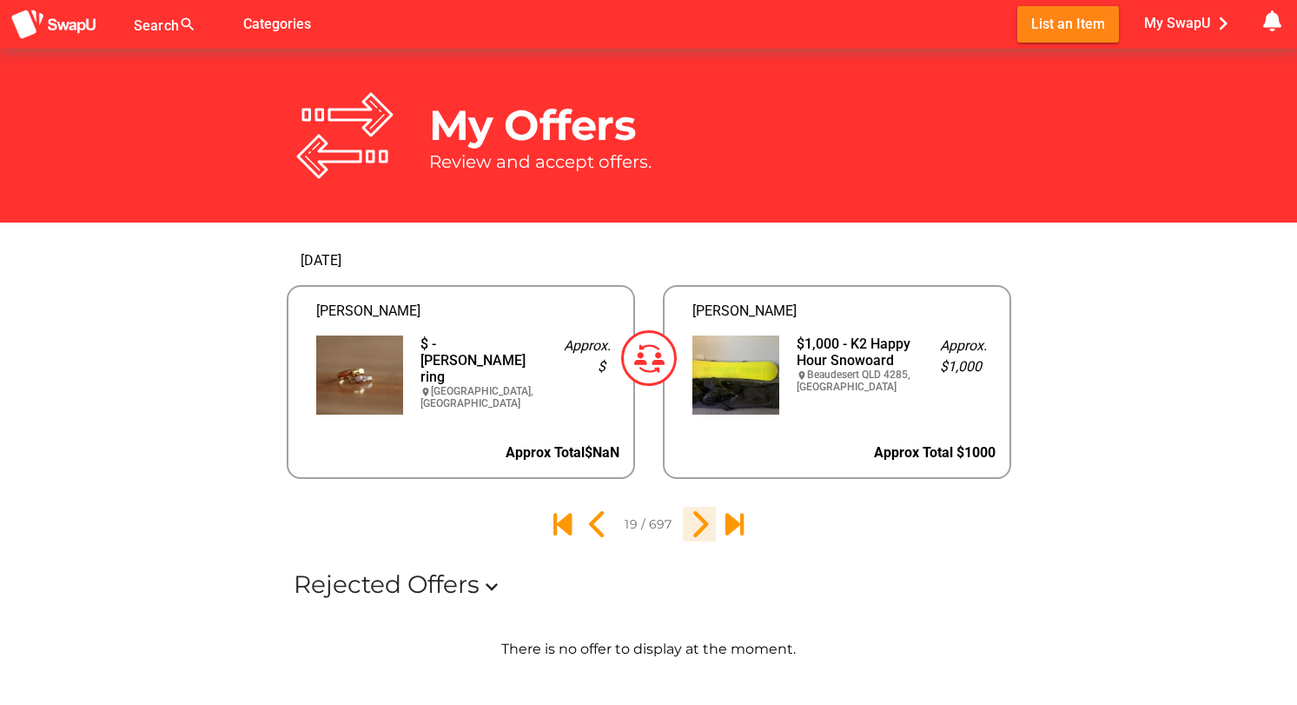
click at [697, 529] on icon "20" at bounding box center [700, 524] width 30 height 30
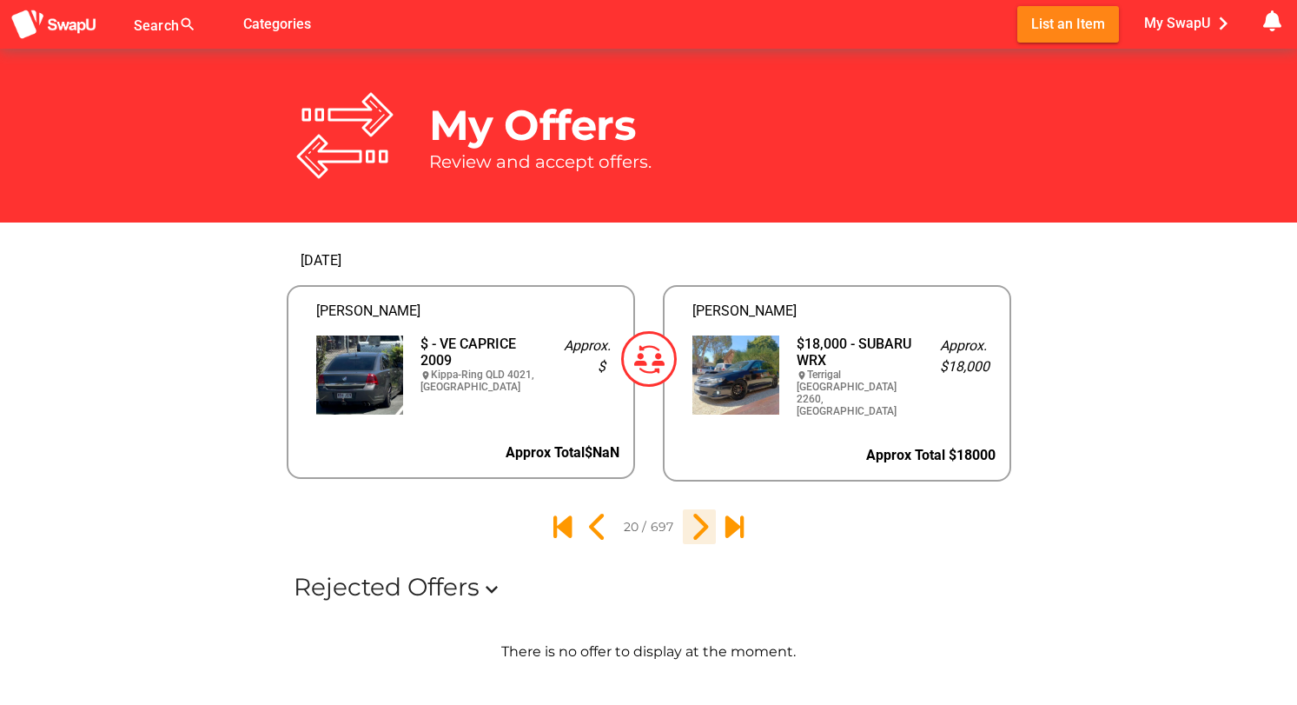
click at [699, 520] on icon "21" at bounding box center [700, 527] width 30 height 30
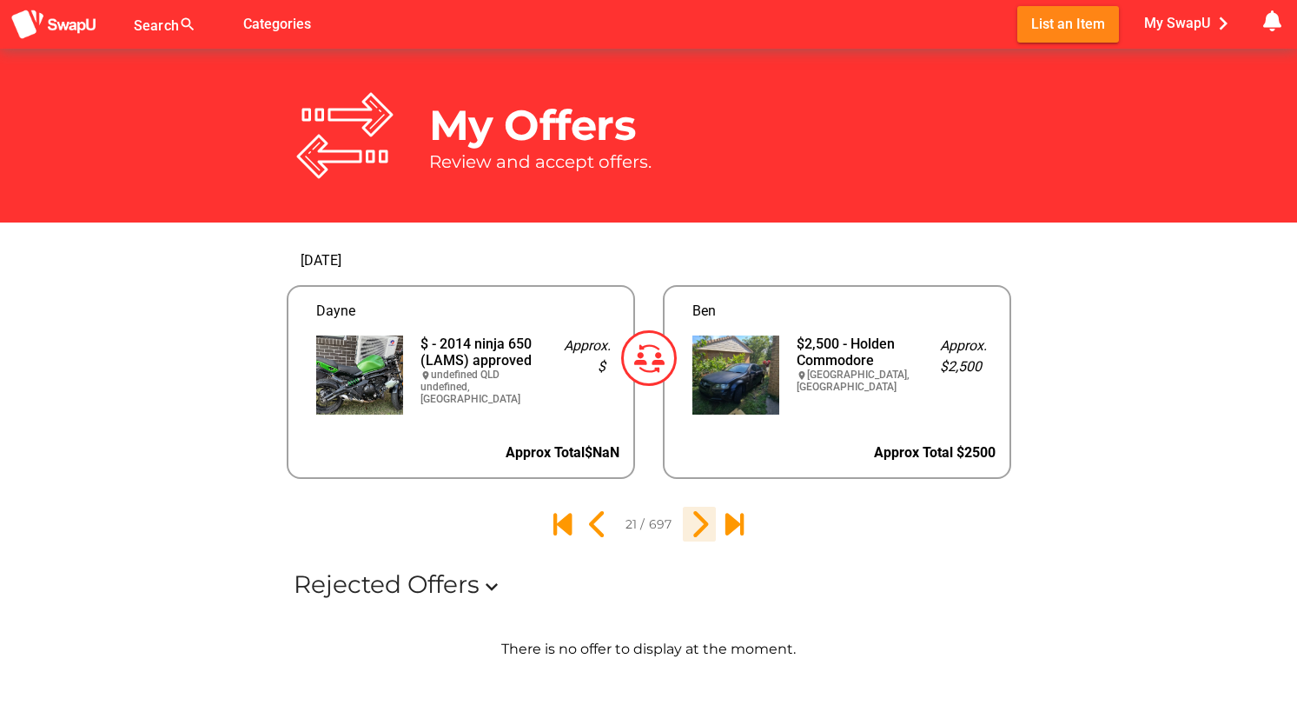
click at [699, 520] on icon "22" at bounding box center [700, 524] width 30 height 30
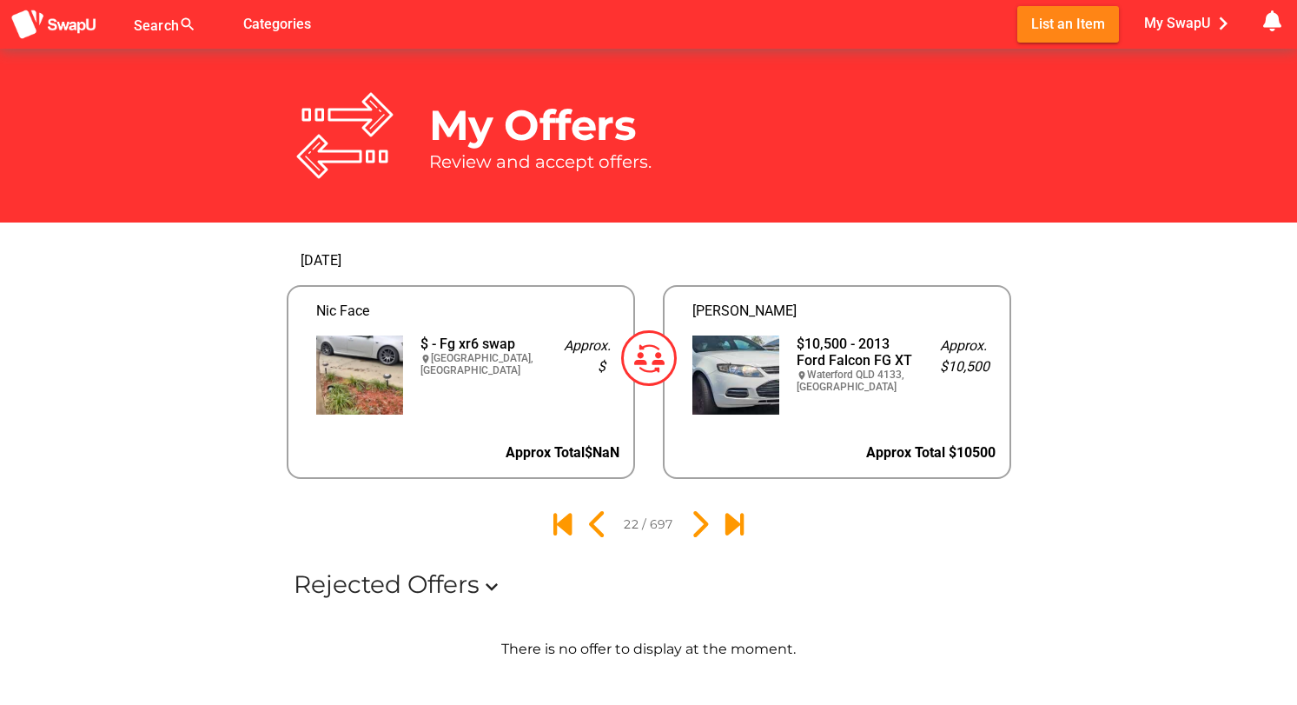
click at [822, 351] on div "$10,500 - 2013 Ford Falcon FG XT" at bounding box center [855, 351] width 116 height 33
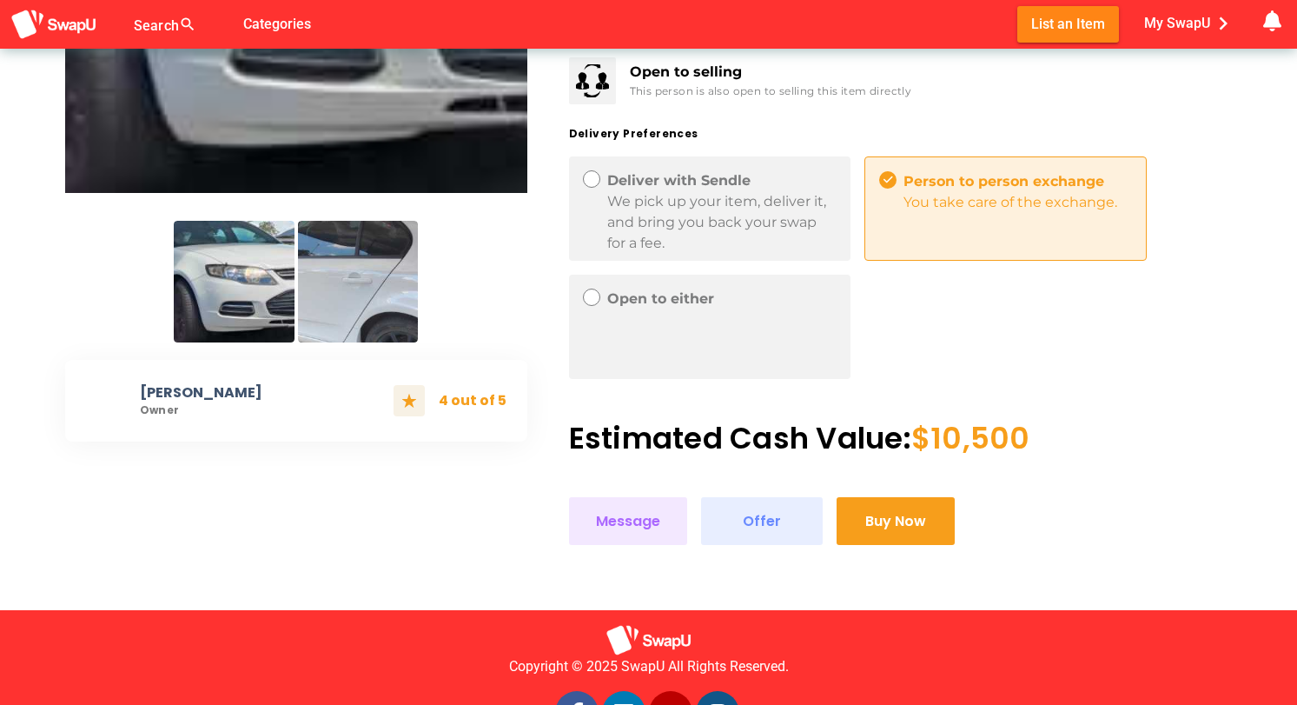
scroll to position [445, 0]
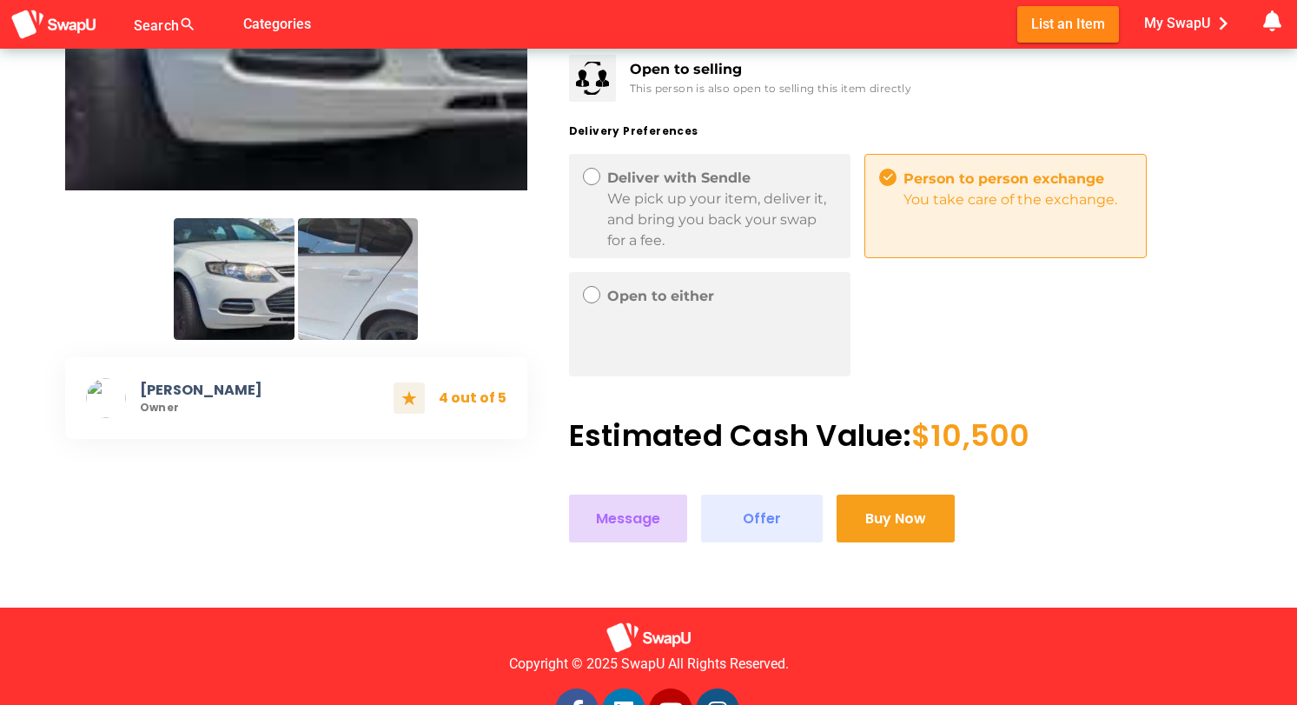
click at [627, 520] on span "Message" at bounding box center [628, 518] width 64 height 23
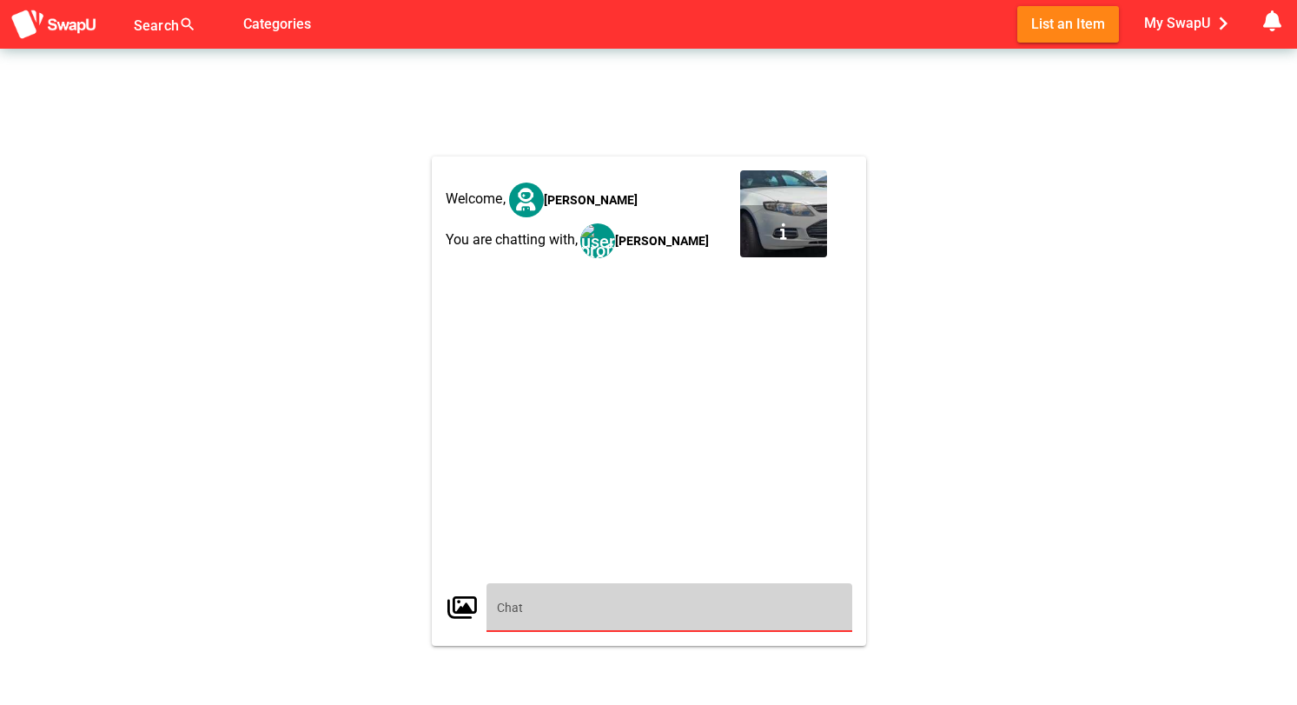
click at [543, 607] on input "text" at bounding box center [669, 607] width 345 height 49
click at [544, 606] on input "I have 6 properties around Australia and UK" at bounding box center [669, 607] width 345 height 49
click at [813, 608] on input "I have 6 holiday let properties around Australia and UK" at bounding box center [669, 607] width 345 height 49
type input "I have 6 holiday let properties around Australia and UK if you'd like the value…"
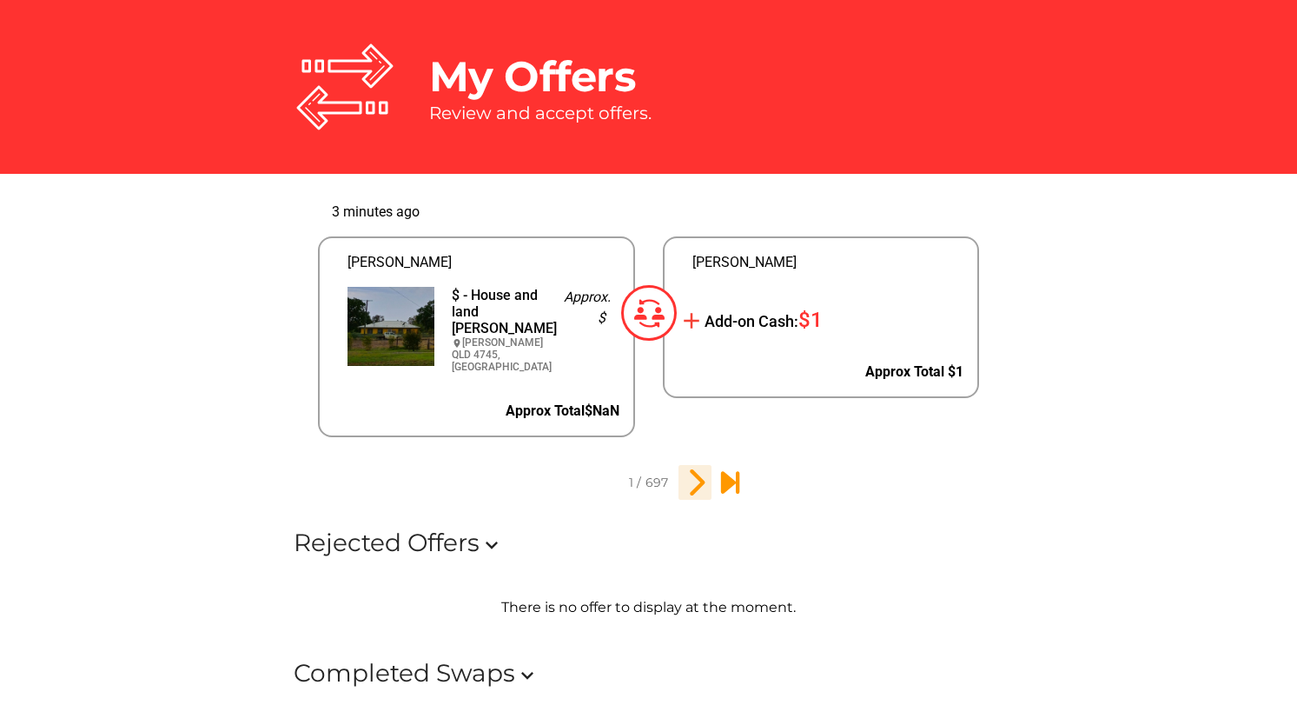
click at [697, 478] on icon "2" at bounding box center [695, 482] width 30 height 30
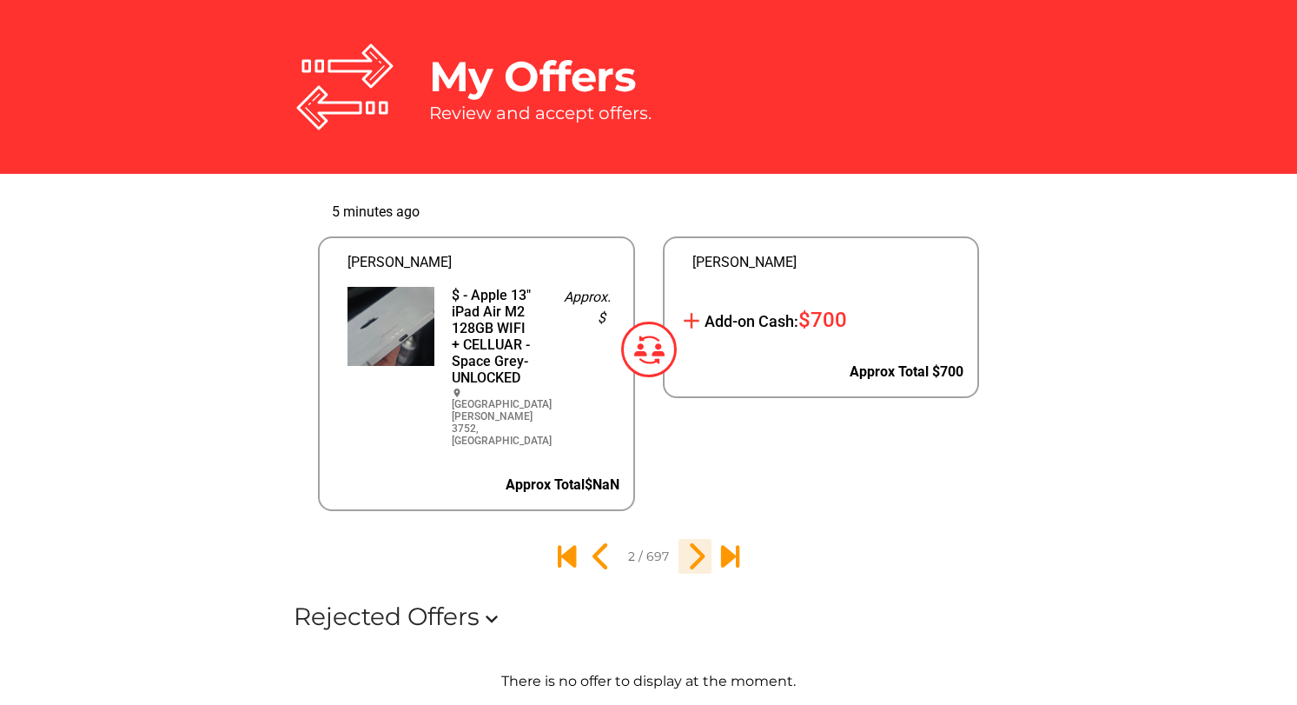
click at [698, 541] on icon "3" at bounding box center [695, 556] width 30 height 30
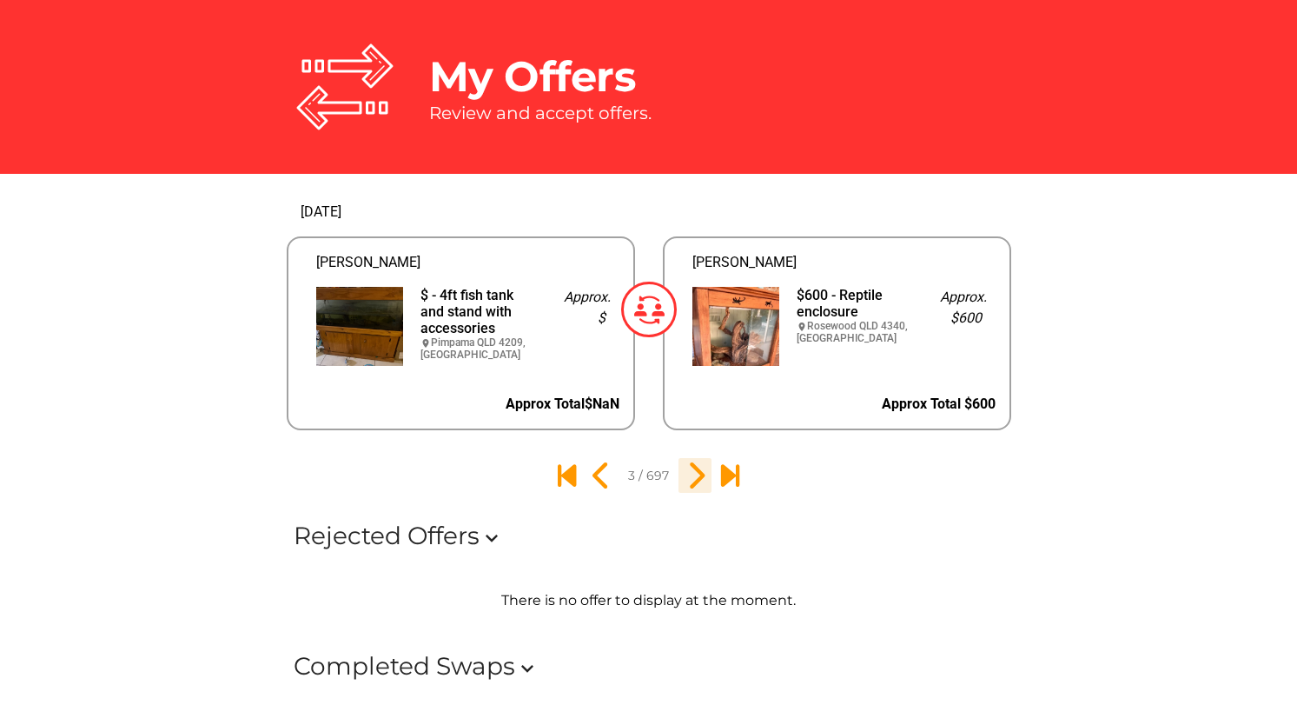
click at [690, 474] on icon "4" at bounding box center [695, 476] width 30 height 30
click at [692, 473] on icon "5" at bounding box center [695, 476] width 30 height 30
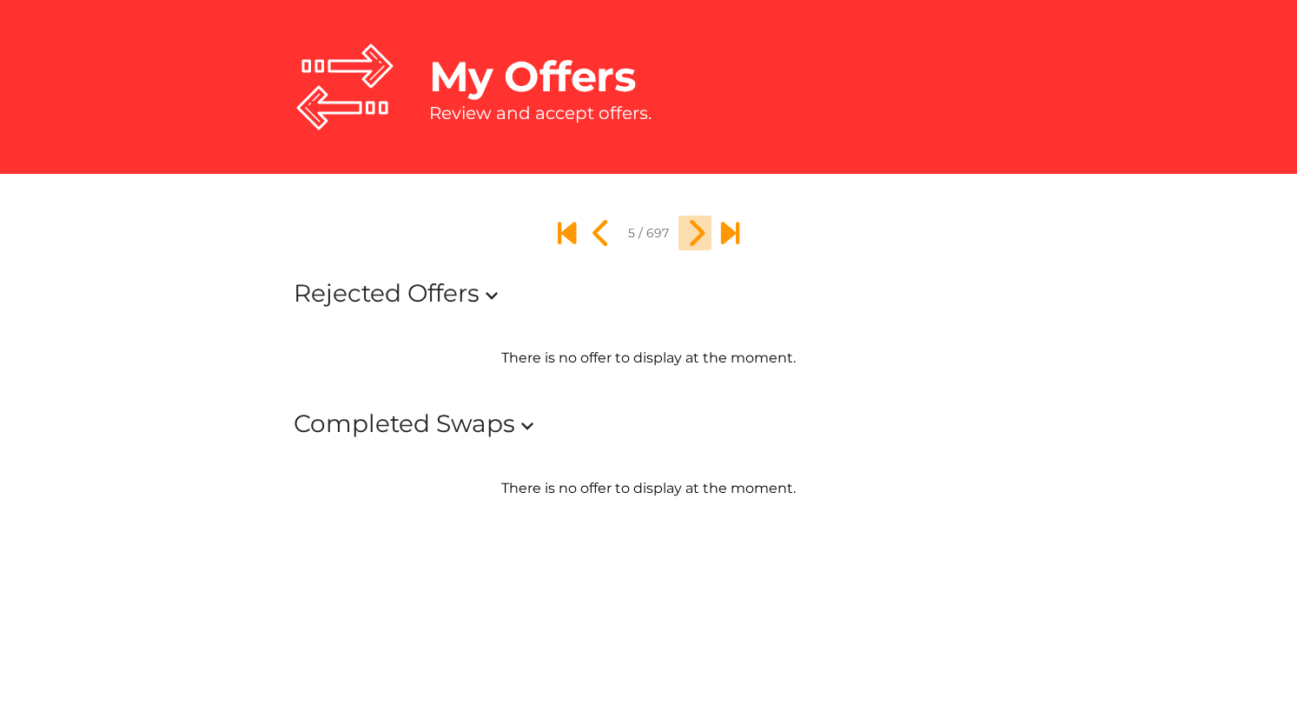
click at [692, 248] on icon "6" at bounding box center [695, 233] width 30 height 30
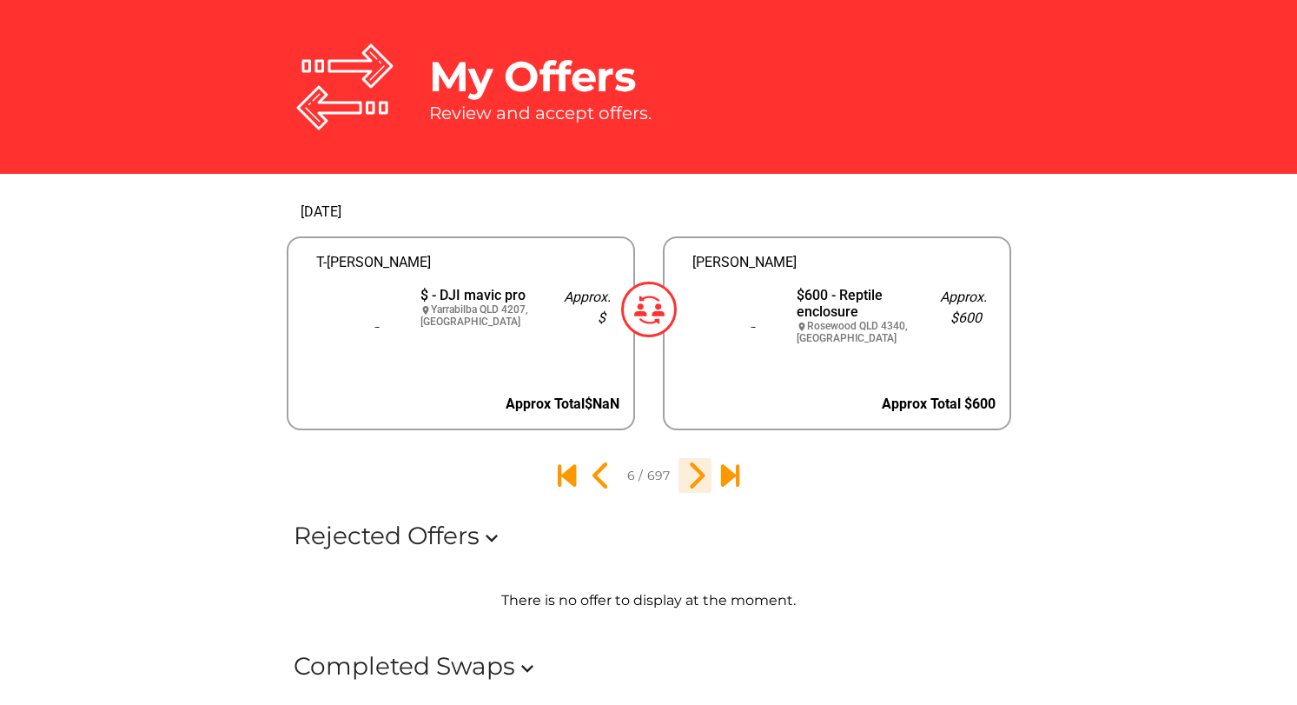
click at [692, 473] on icon "7" at bounding box center [695, 476] width 30 height 30
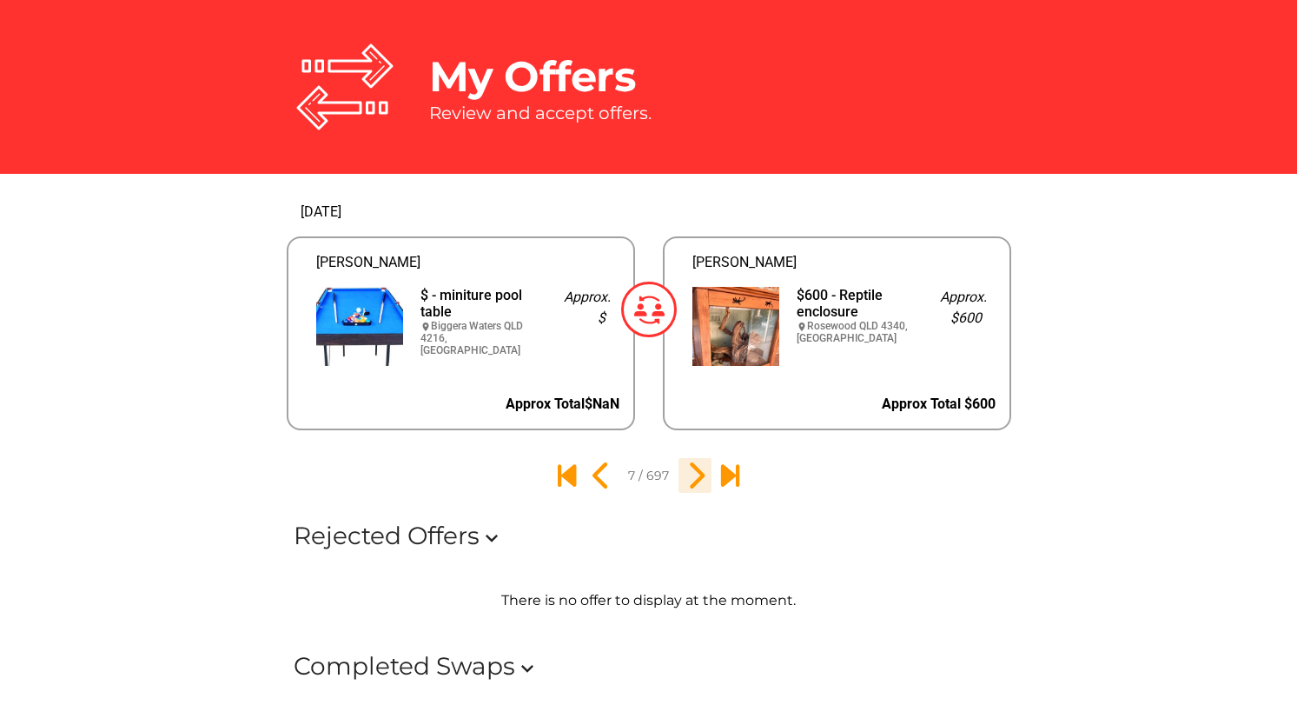
click at [692, 473] on icon "8" at bounding box center [695, 476] width 30 height 30
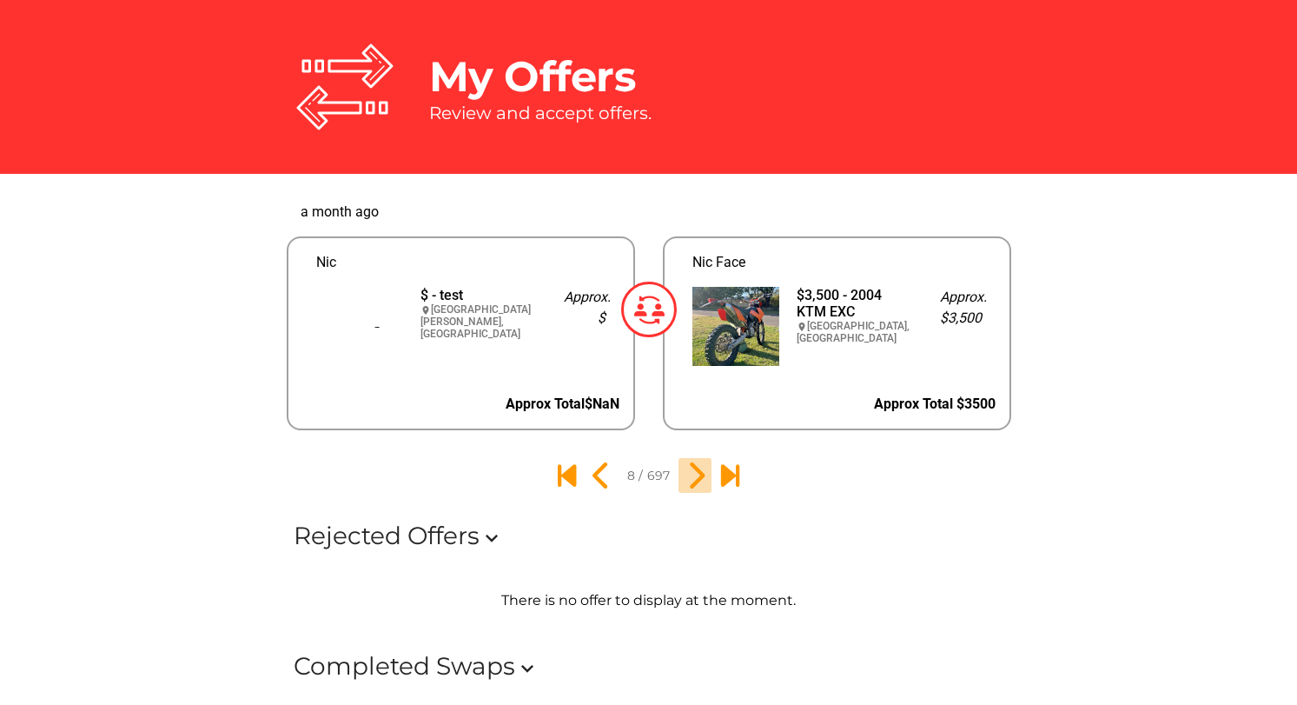
click at [692, 473] on icon "9" at bounding box center [695, 476] width 30 height 30
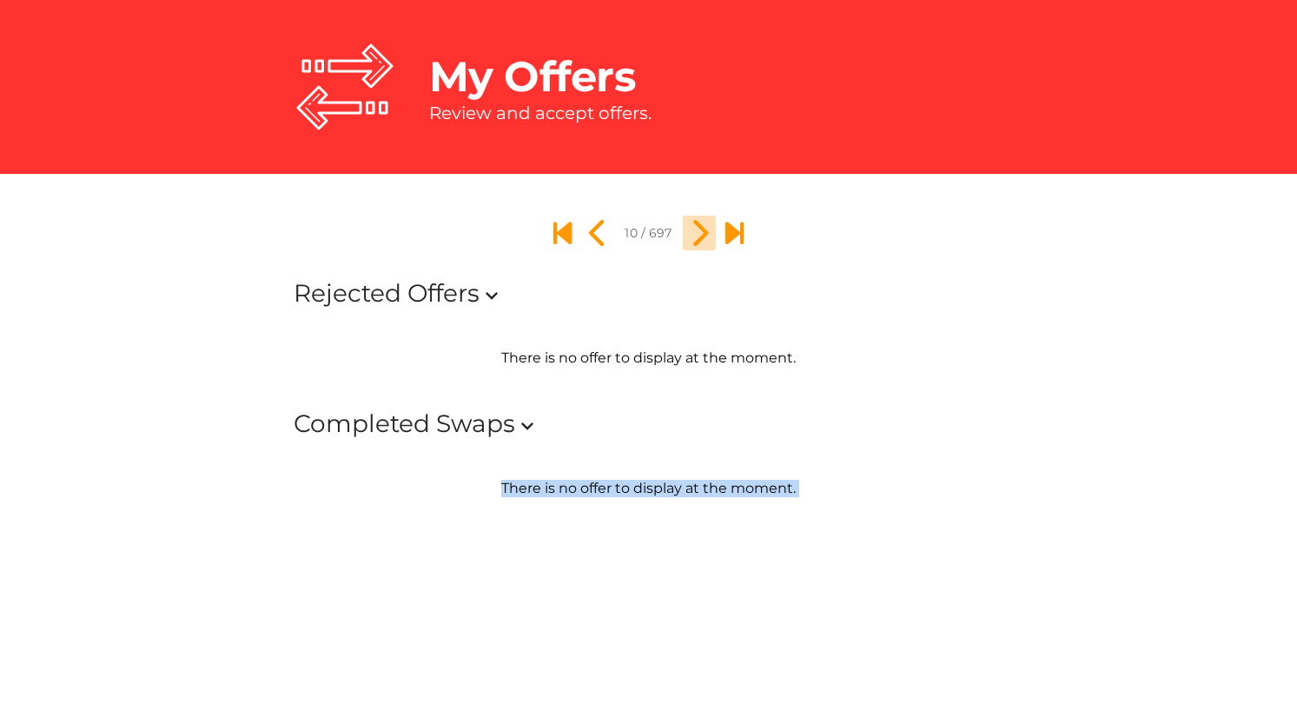
click at [692, 473] on div "My Offers Review and accept offers. Rejected Offers expand_more There is no off…" at bounding box center [648, 262] width 1297 height 525
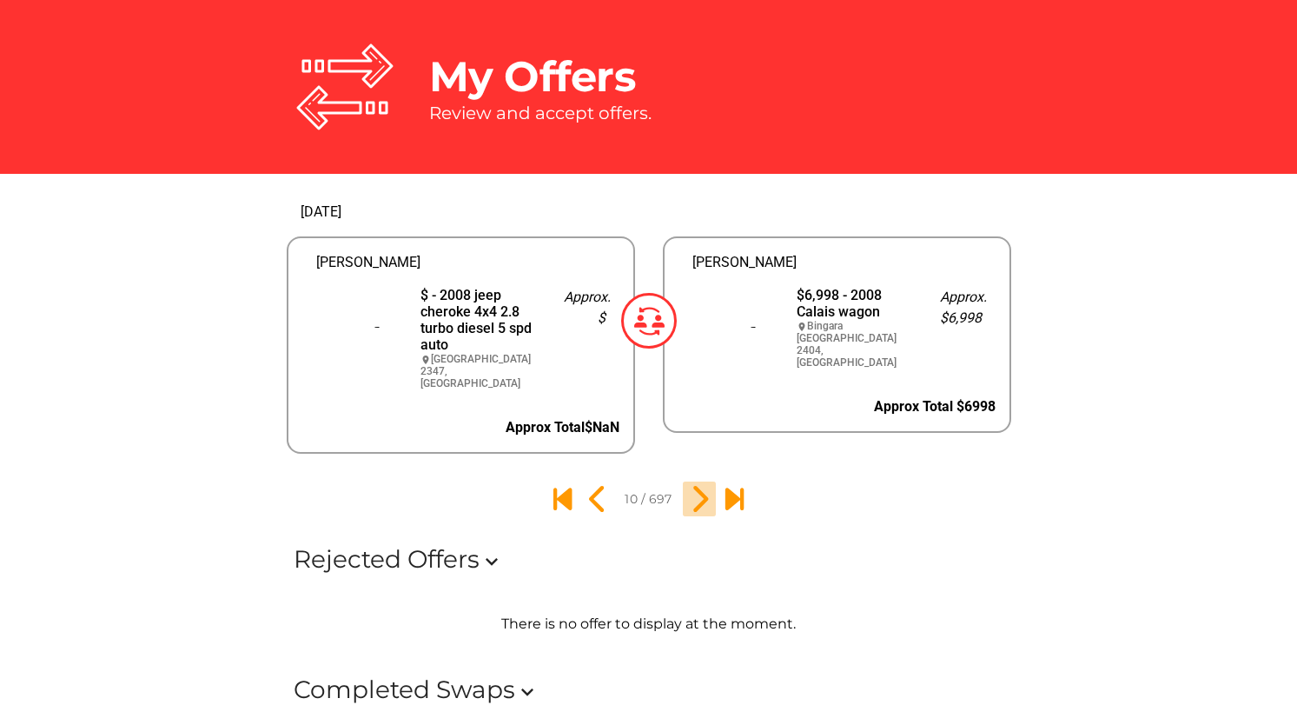
click at [692, 484] on icon "11" at bounding box center [700, 499] width 30 height 30
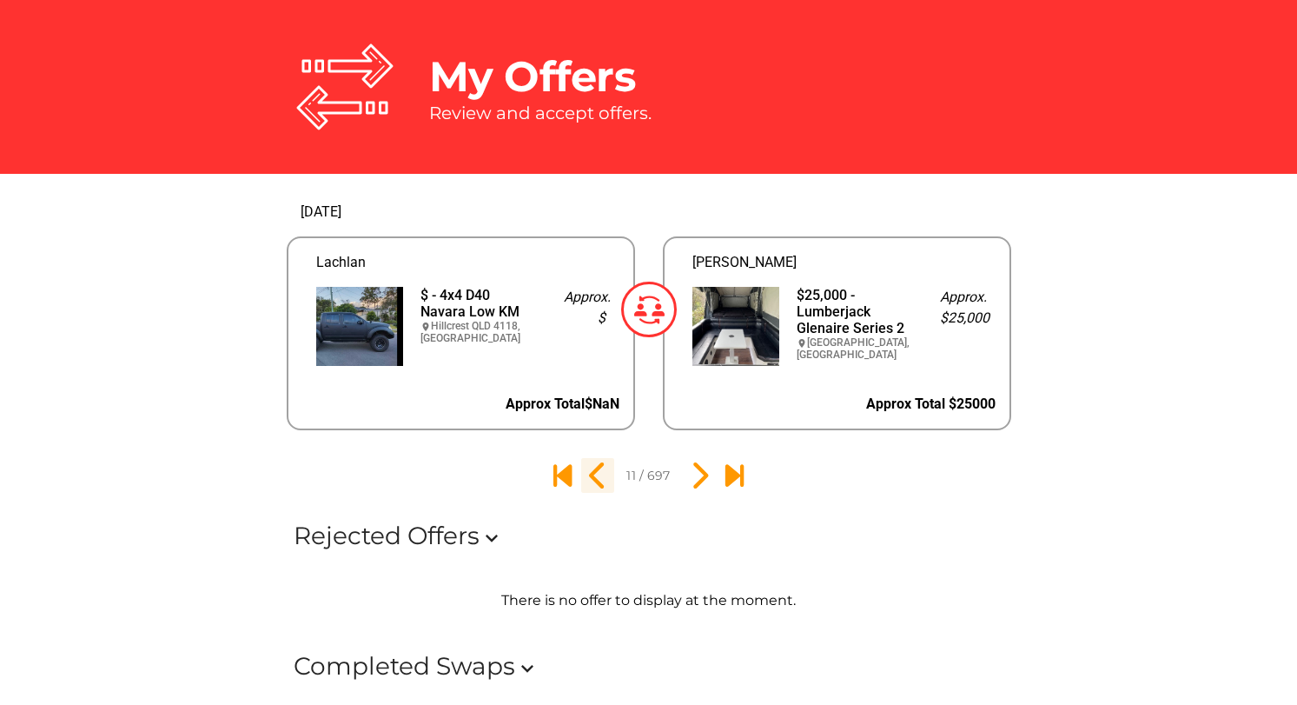
click at [597, 477] on icon "10" at bounding box center [598, 476] width 30 height 30
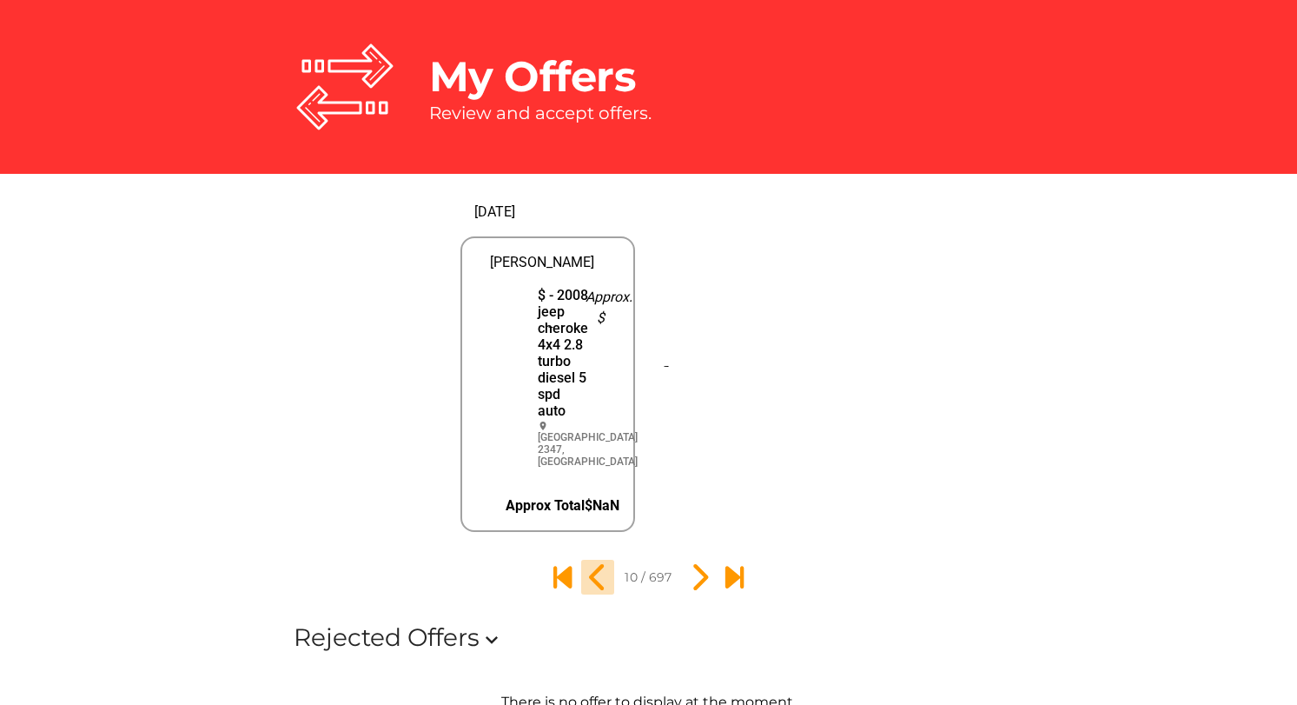
click at [597, 562] on icon "9" at bounding box center [598, 577] width 30 height 30
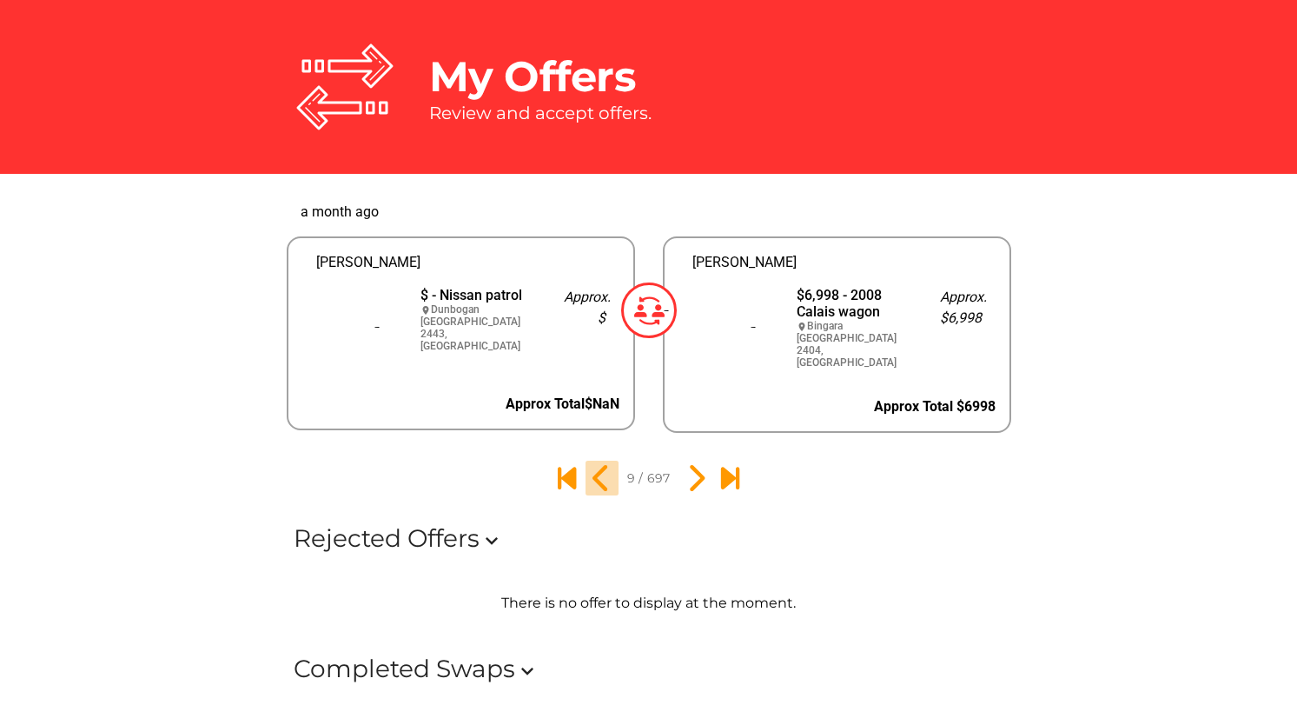
click at [597, 477] on icon "8" at bounding box center [602, 478] width 30 height 30
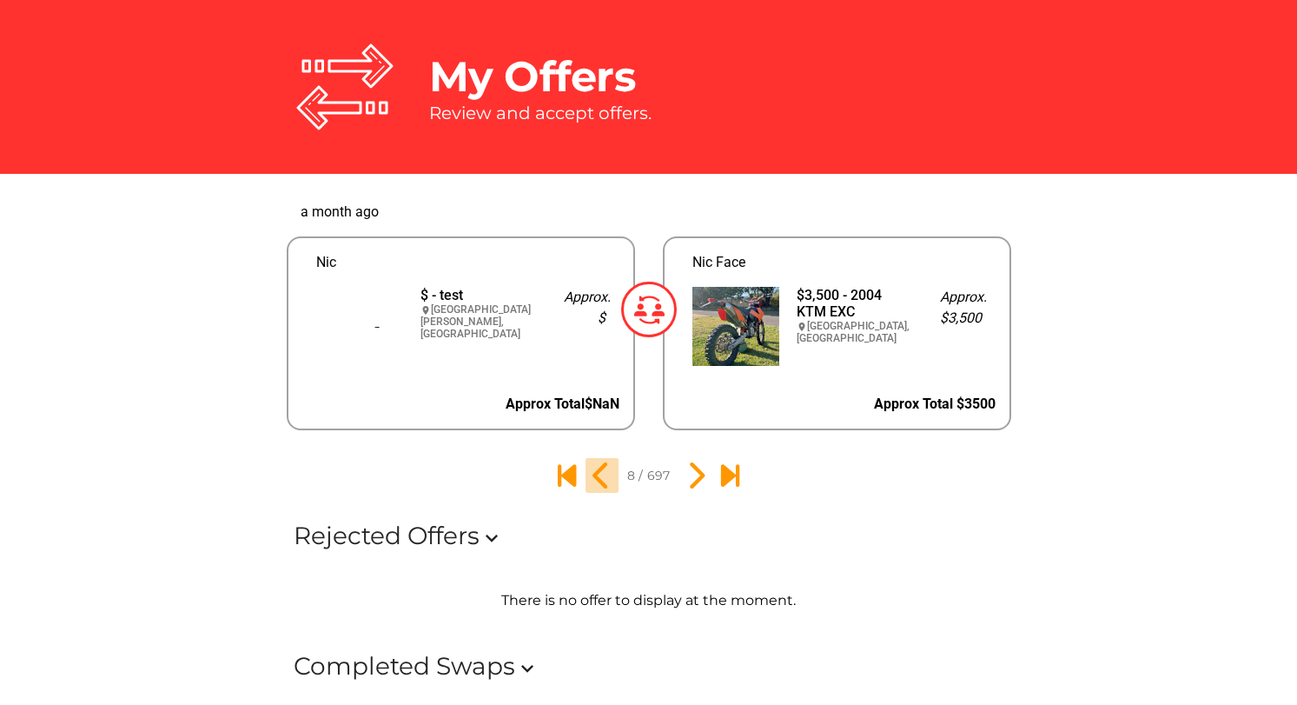
click at [597, 477] on icon "7" at bounding box center [602, 476] width 30 height 30
click at [597, 477] on div "My Offers Review and accept offers. a month ago Nic $ - test location_on Upper …" at bounding box center [648, 383] width 1297 height 767
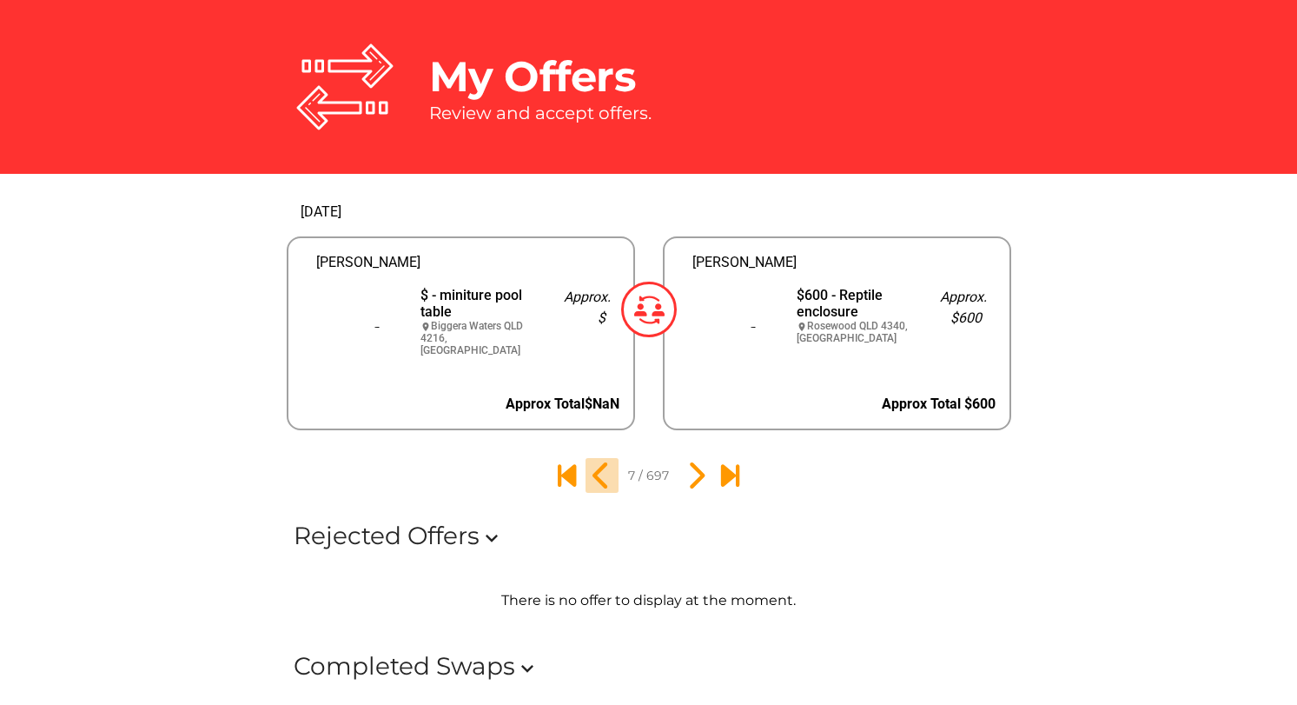
click at [597, 477] on icon "6" at bounding box center [602, 476] width 30 height 30
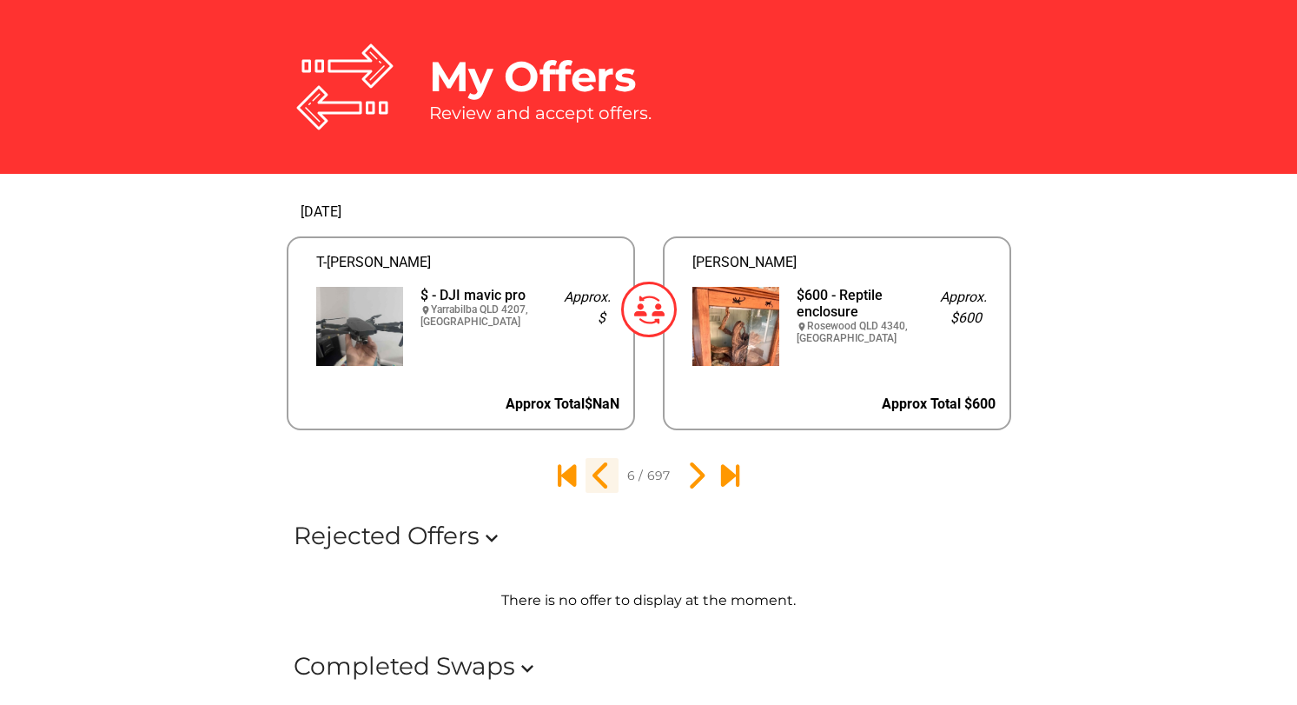
click at [597, 477] on icon "5" at bounding box center [602, 476] width 30 height 30
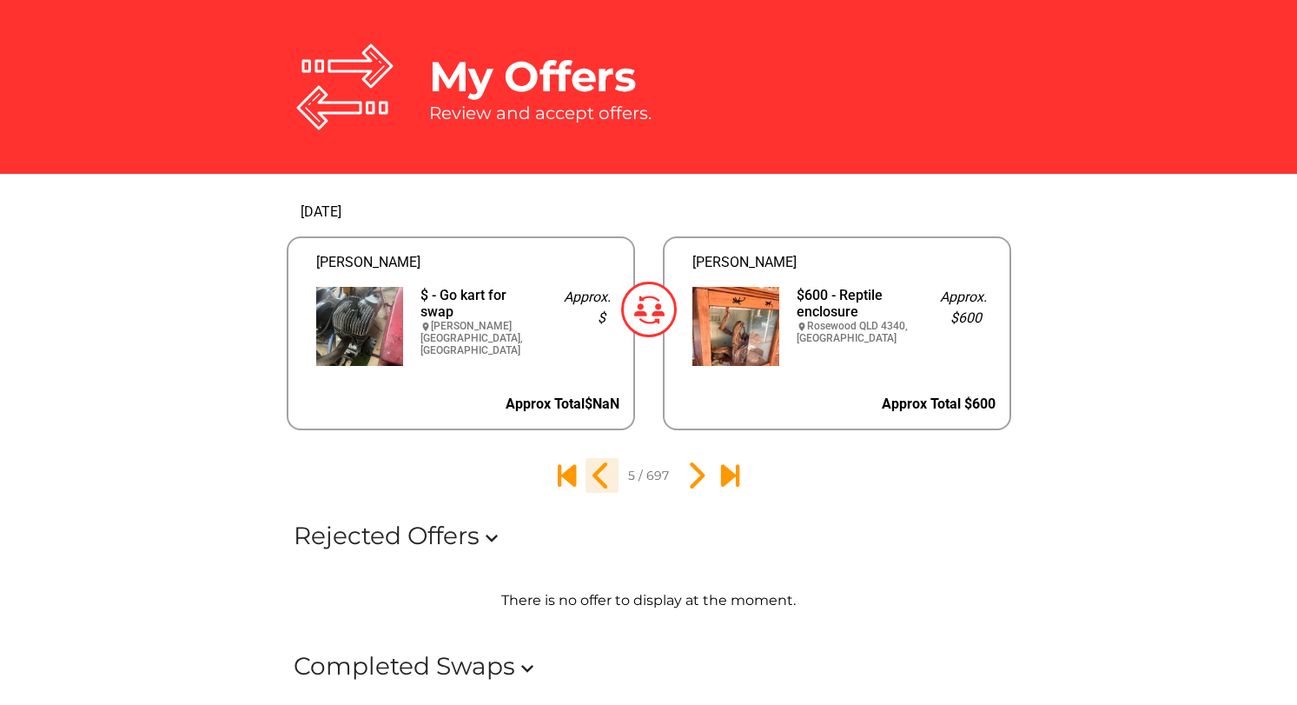
click at [597, 477] on icon "4" at bounding box center [602, 476] width 30 height 30
click at [597, 477] on icon "3" at bounding box center [602, 476] width 30 height 30
click at [597, 477] on icon "2" at bounding box center [602, 476] width 30 height 30
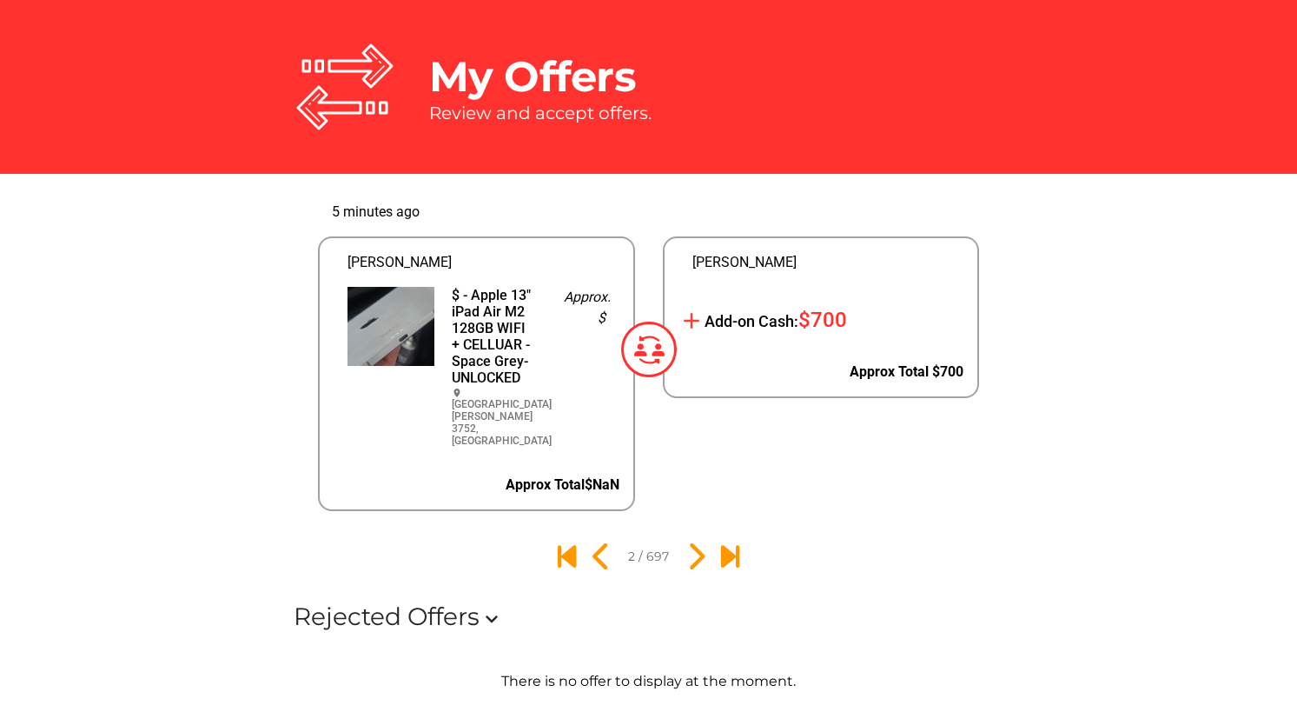
click at [596, 476] on div "Approx Total $NaN" at bounding box center [477, 485] width 314 height 49
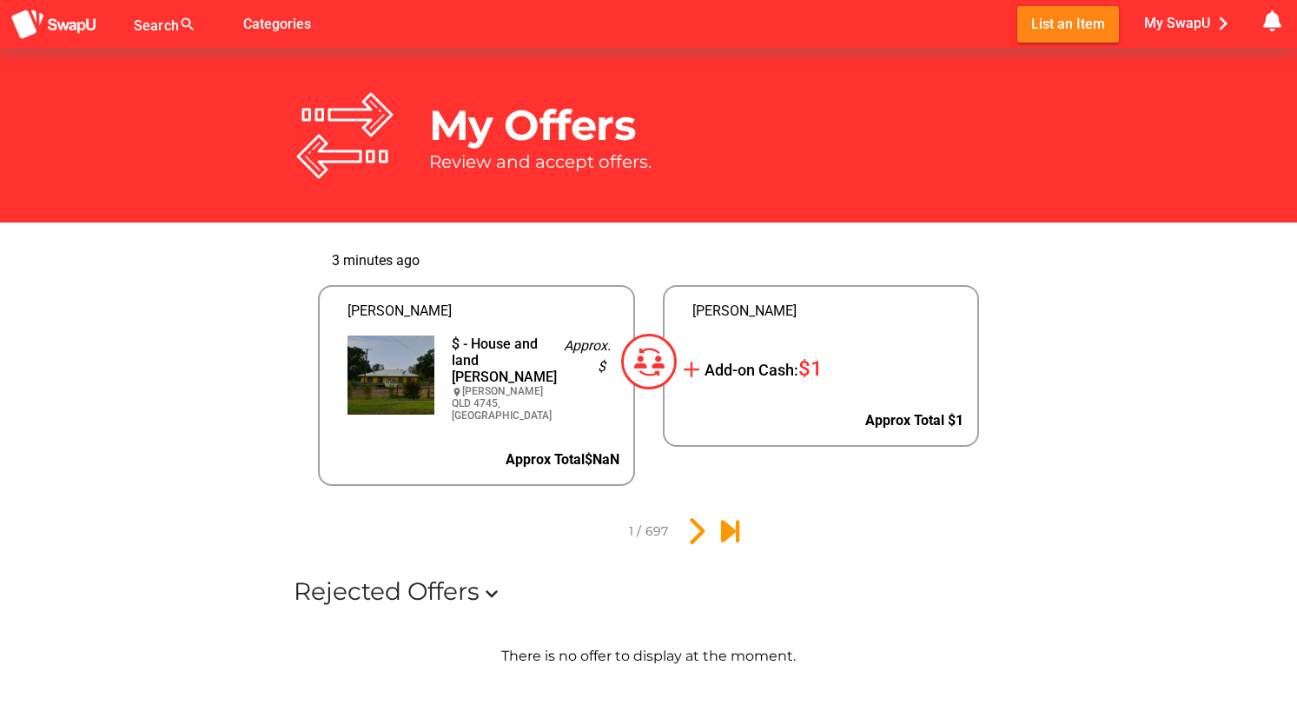
click at [486, 364] on div "$ - House and land [PERSON_NAME]" at bounding box center [494, 360] width 84 height 50
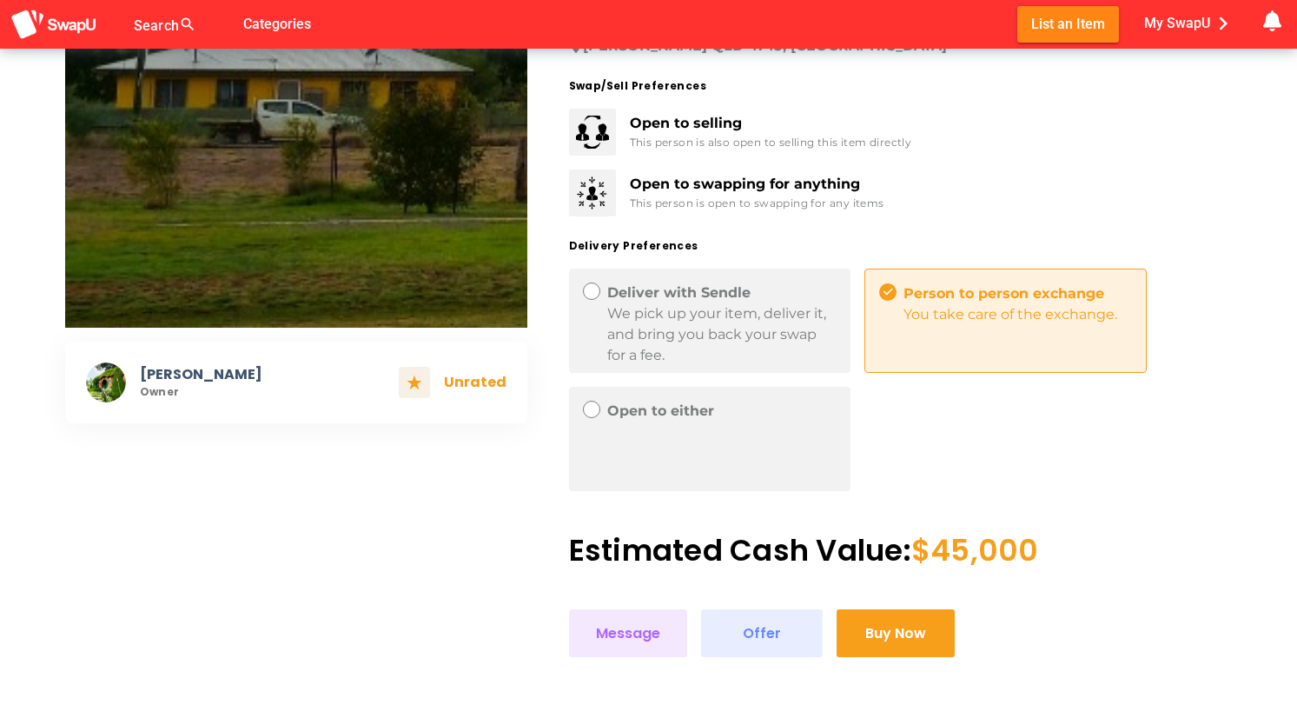
scroll to position [309, 0]
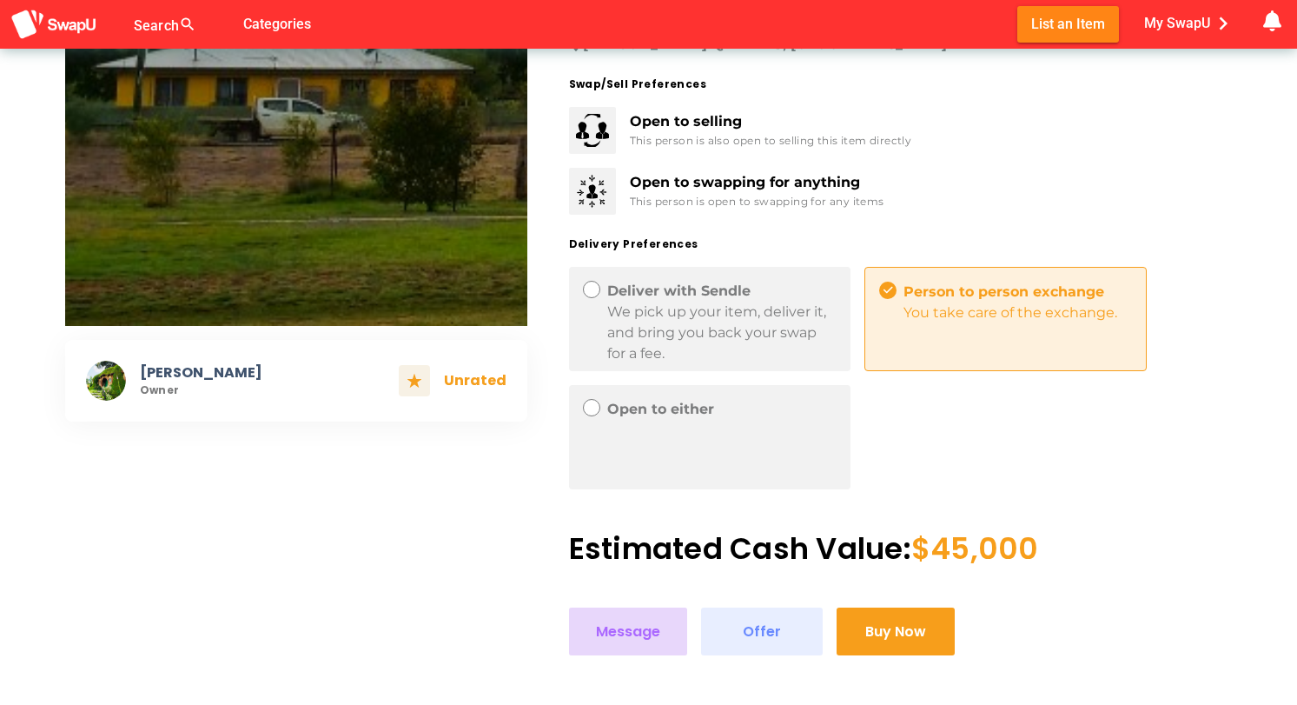
click at [628, 631] on span "Message" at bounding box center [628, 631] width 64 height 23
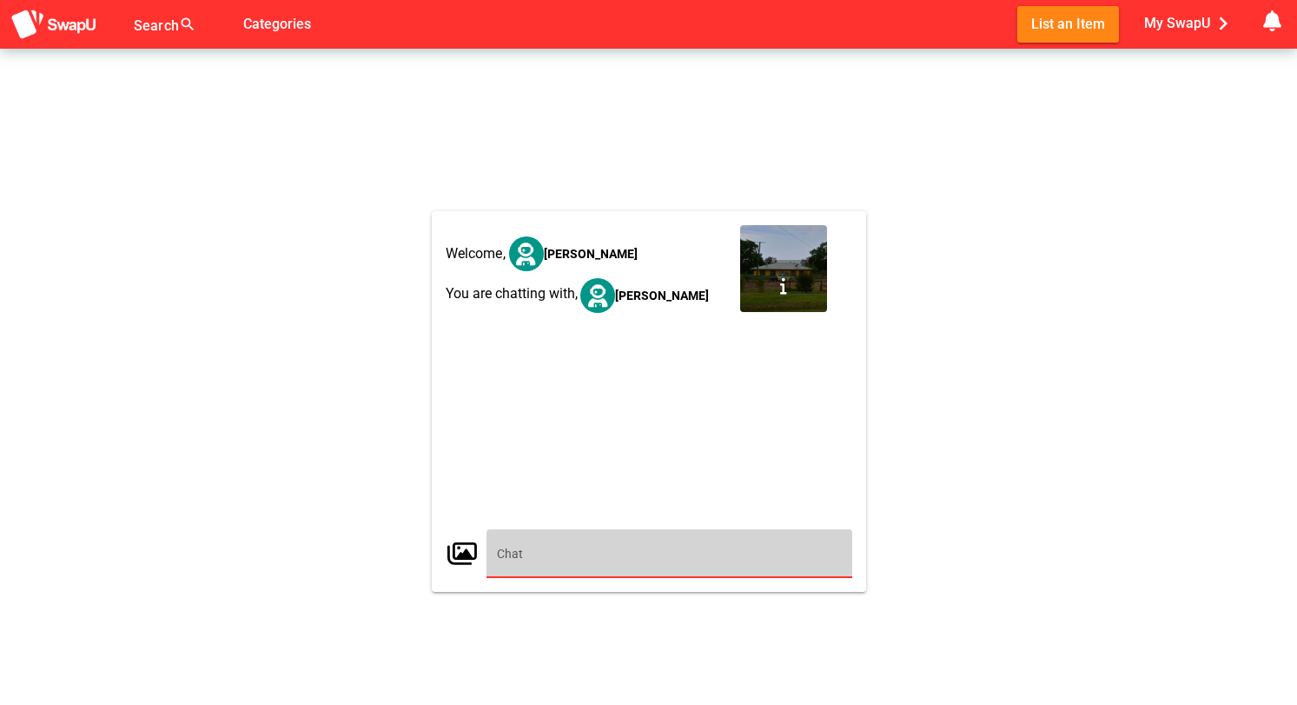
click at [567, 552] on input "text" at bounding box center [669, 553] width 345 height 49
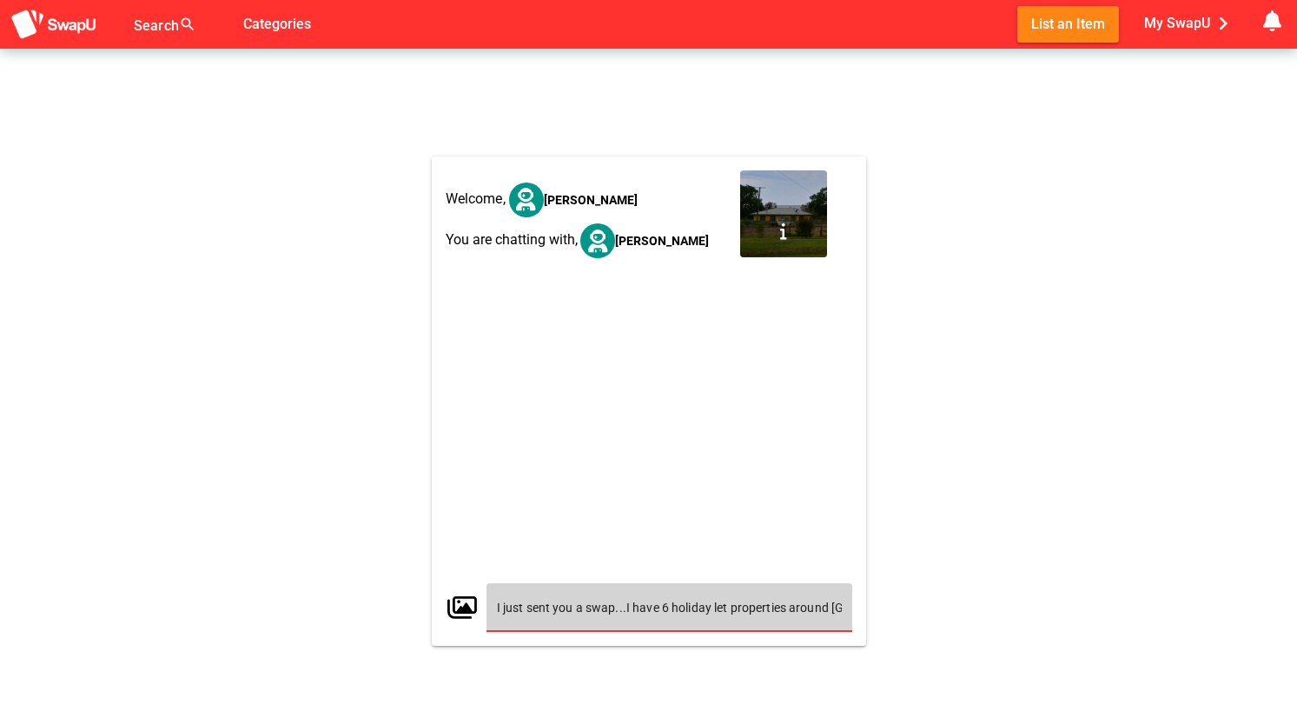
type input "I just sent you a swap...I have 6 holiday let properties around [GEOGRAPHIC_DAT…"
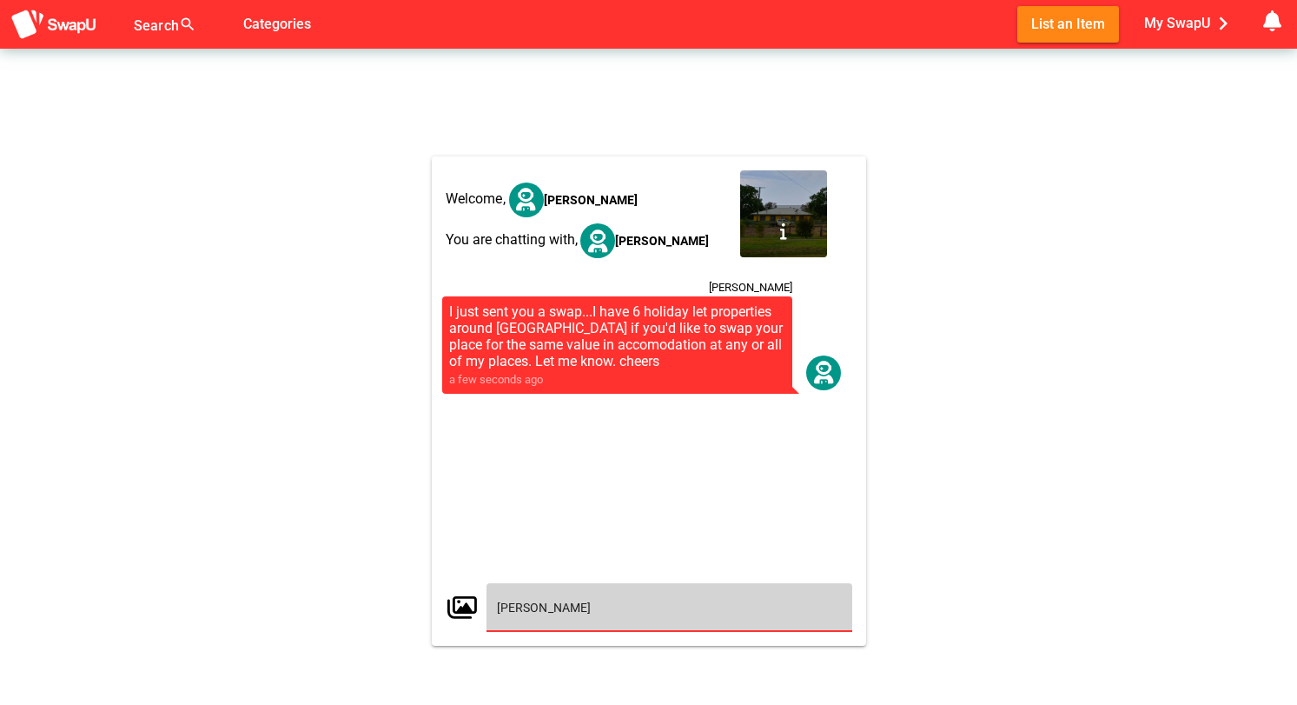
type input "[PERSON_NAME]"
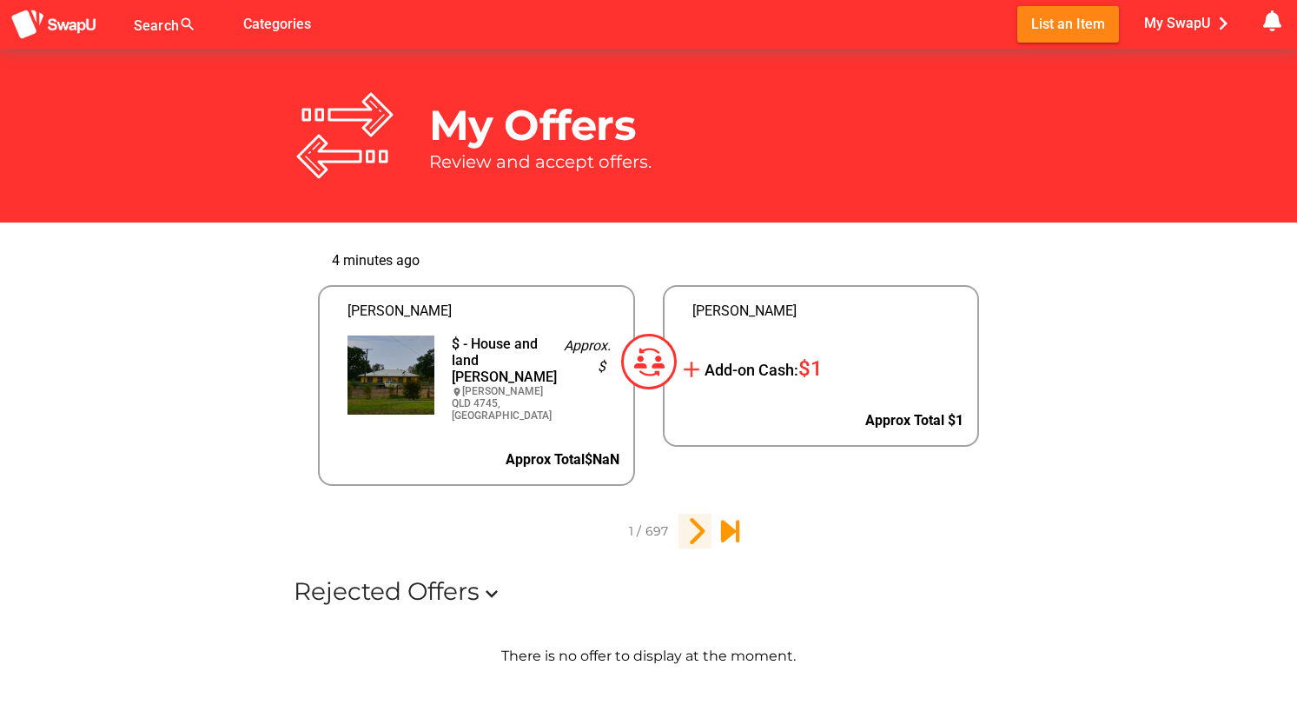
click at [696, 523] on icon "2" at bounding box center [695, 531] width 30 height 30
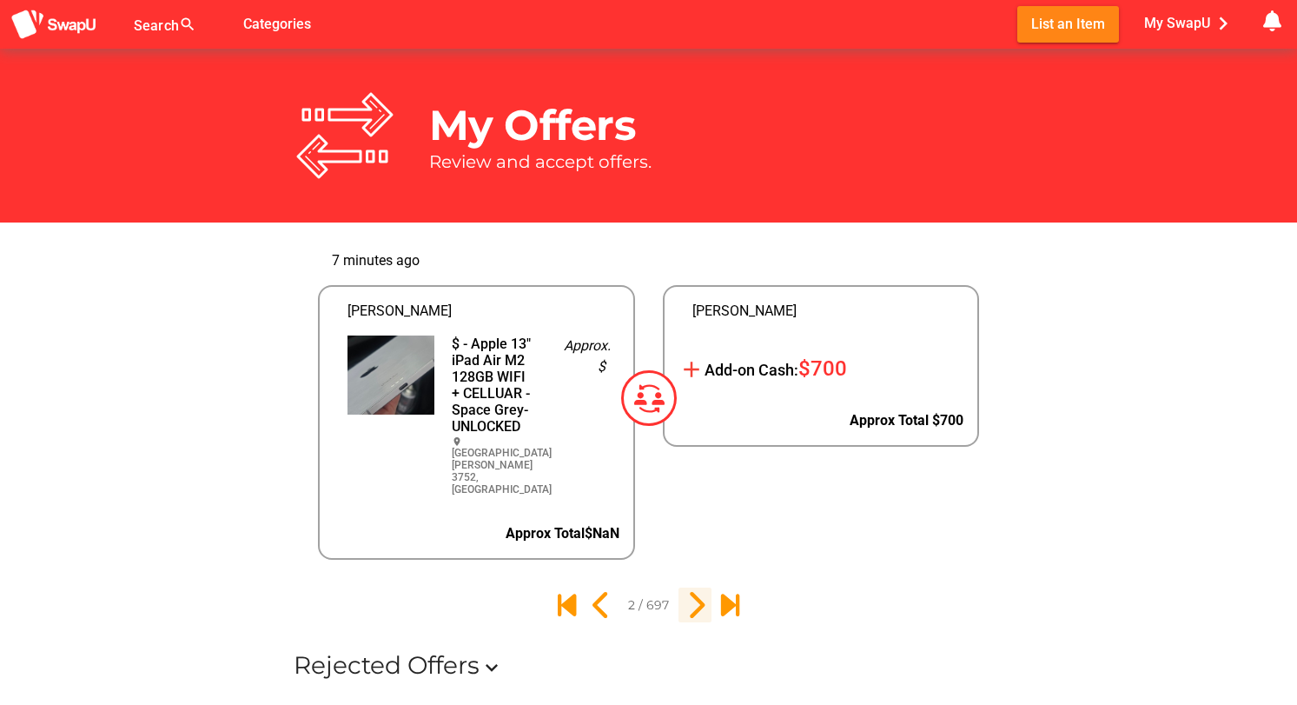
click at [692, 590] on icon "3" at bounding box center [695, 605] width 30 height 30
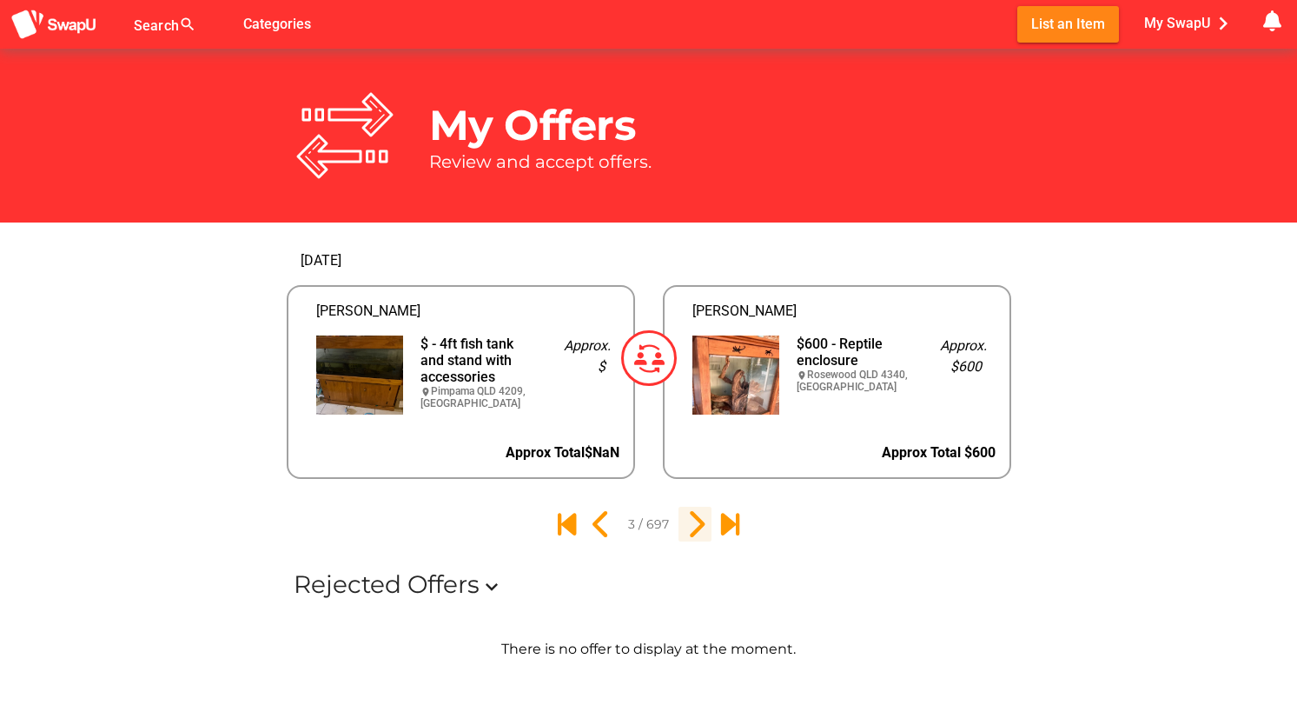
click at [695, 525] on icon "4" at bounding box center [695, 524] width 30 height 30
click at [695, 525] on icon "5" at bounding box center [695, 524] width 30 height 30
click at [695, 525] on icon "6" at bounding box center [695, 524] width 30 height 30
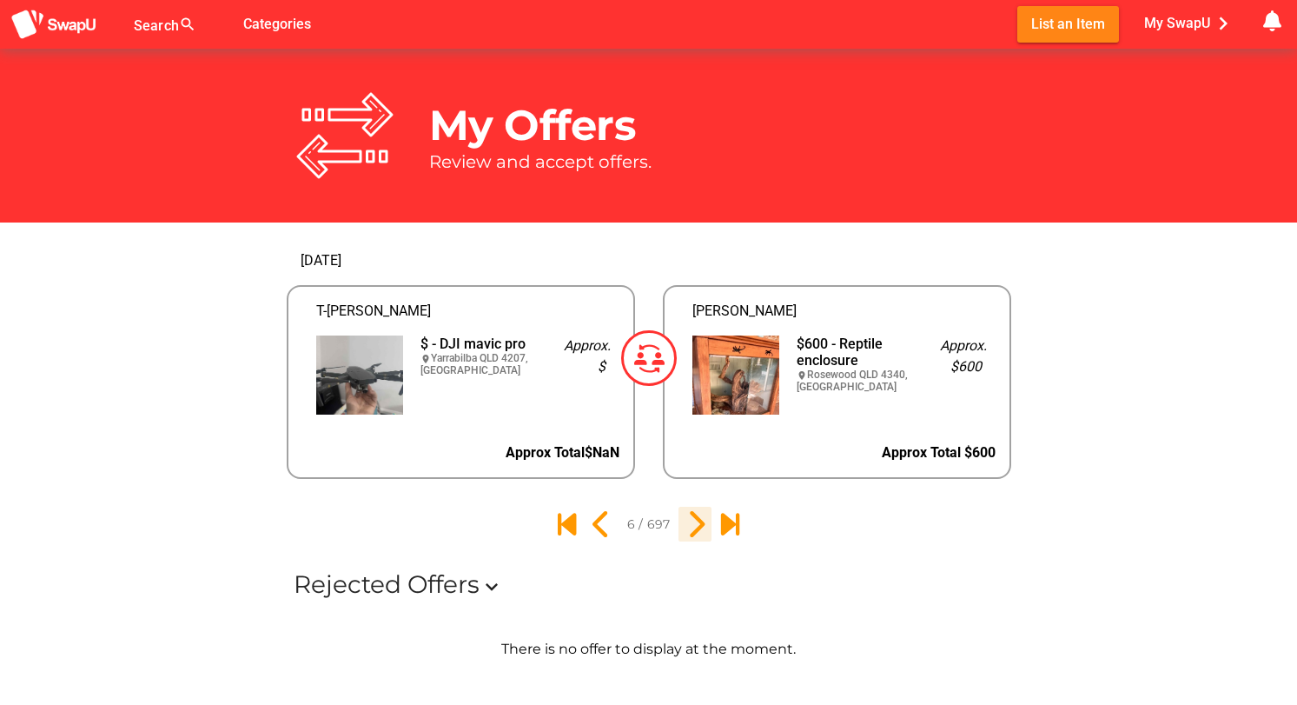
click at [695, 524] on icon "7" at bounding box center [695, 524] width 30 height 30
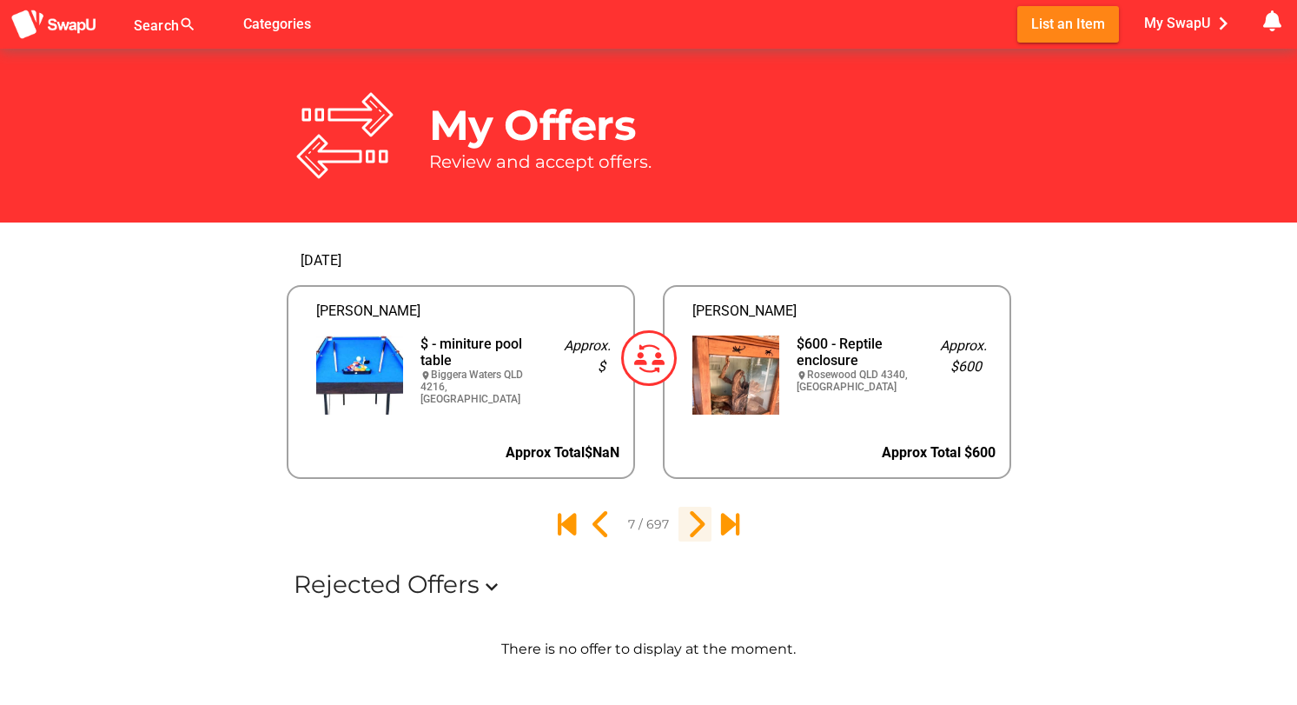
click at [695, 524] on icon "8" at bounding box center [695, 524] width 30 height 30
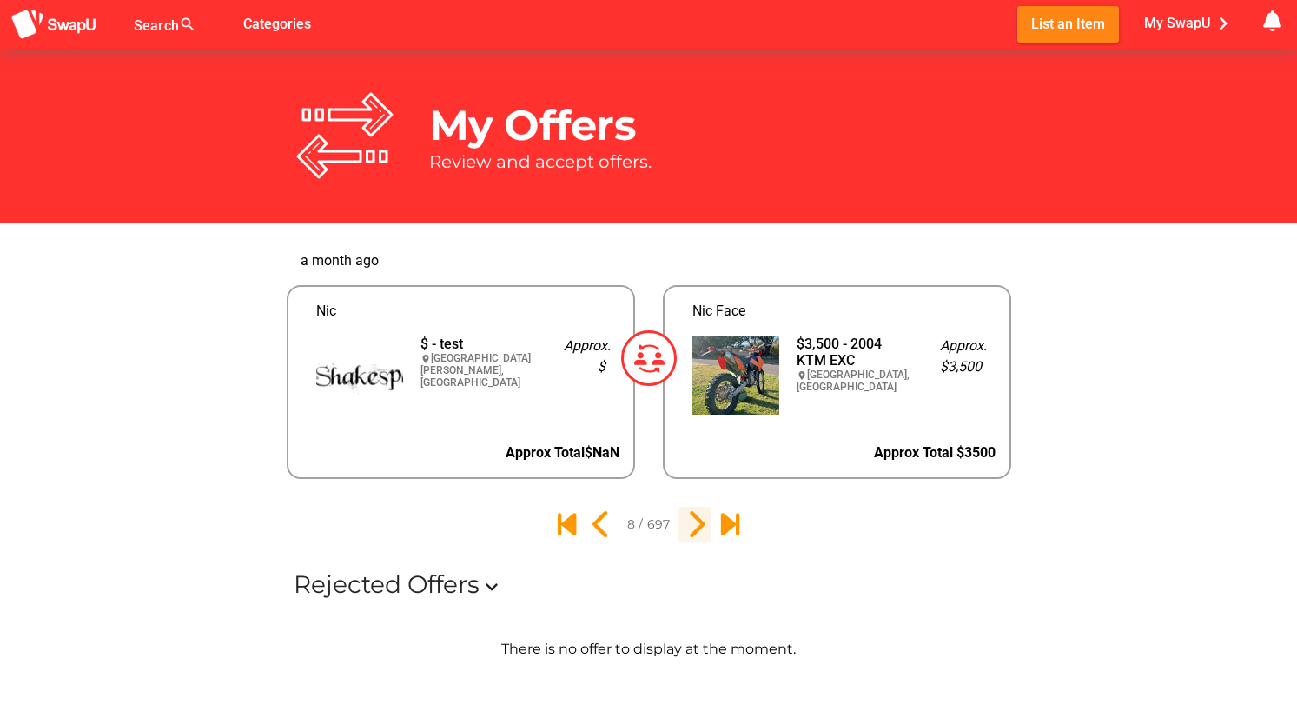
click at [695, 524] on icon "9" at bounding box center [695, 524] width 30 height 30
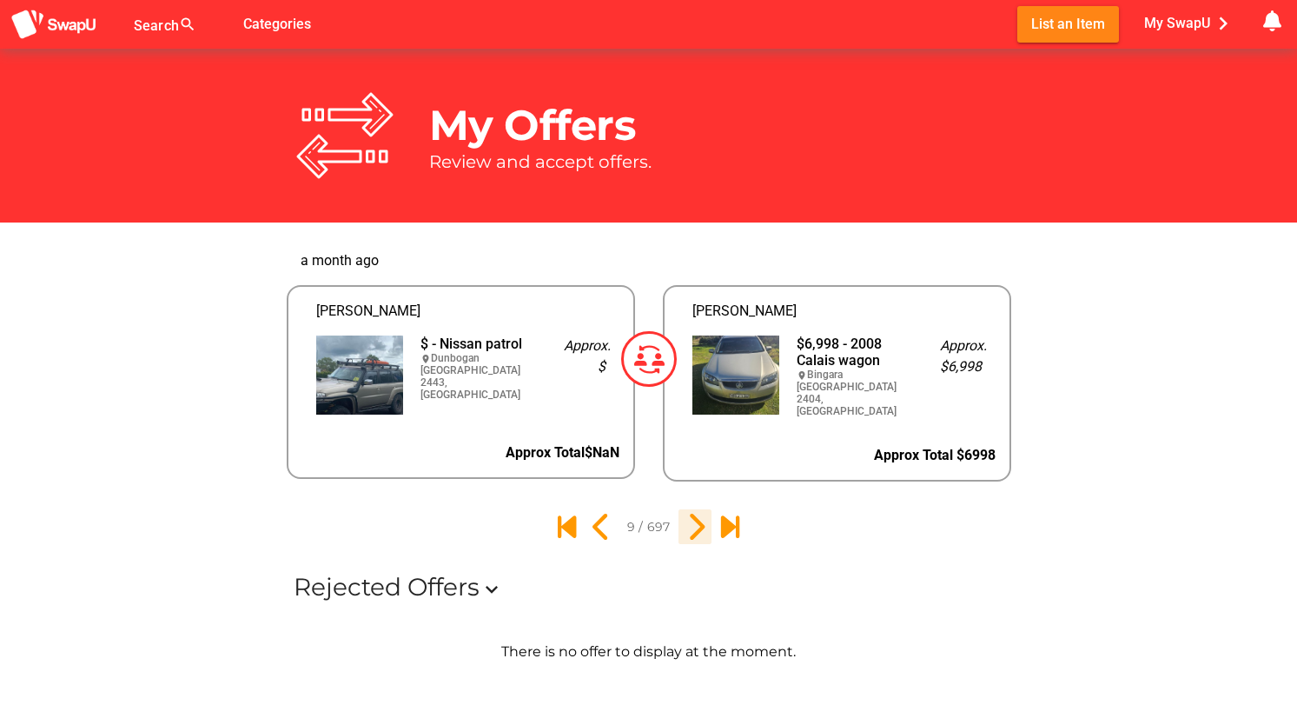
click at [695, 524] on icon "10" at bounding box center [695, 527] width 30 height 30
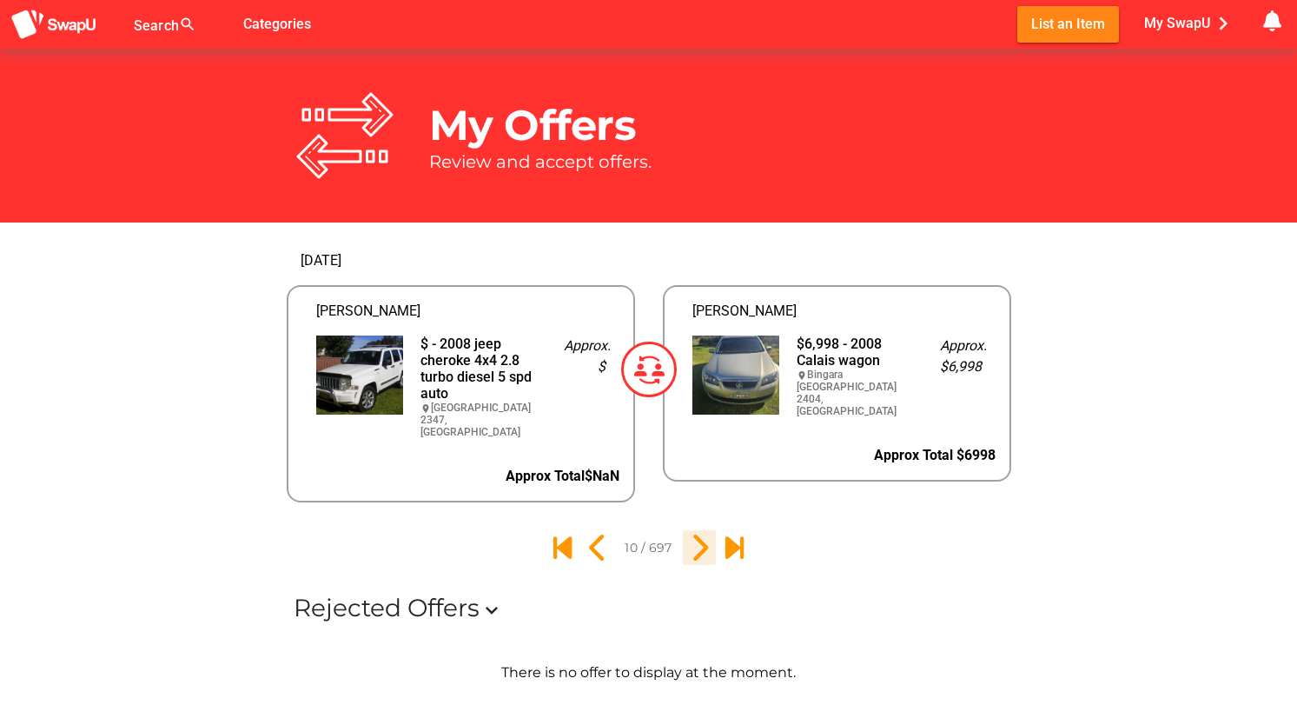
click at [698, 533] on icon "11" at bounding box center [700, 548] width 30 height 30
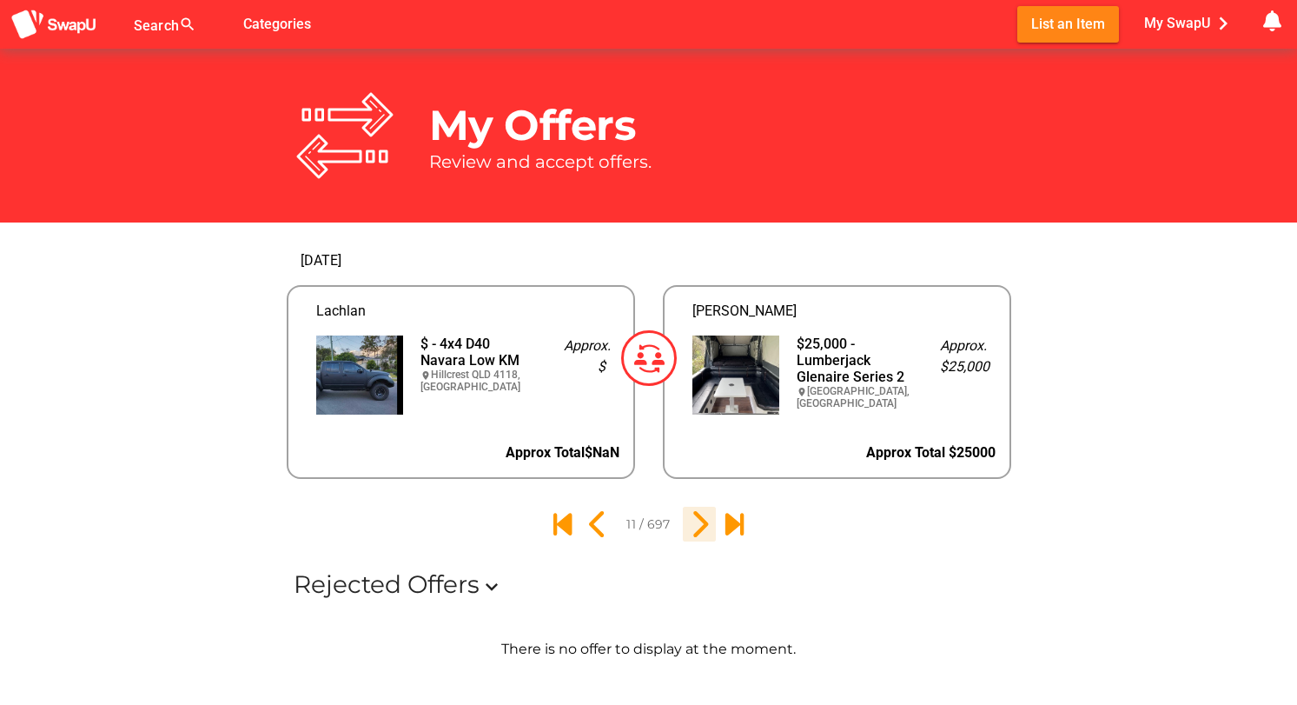
click at [698, 532] on icon "12" at bounding box center [700, 524] width 30 height 30
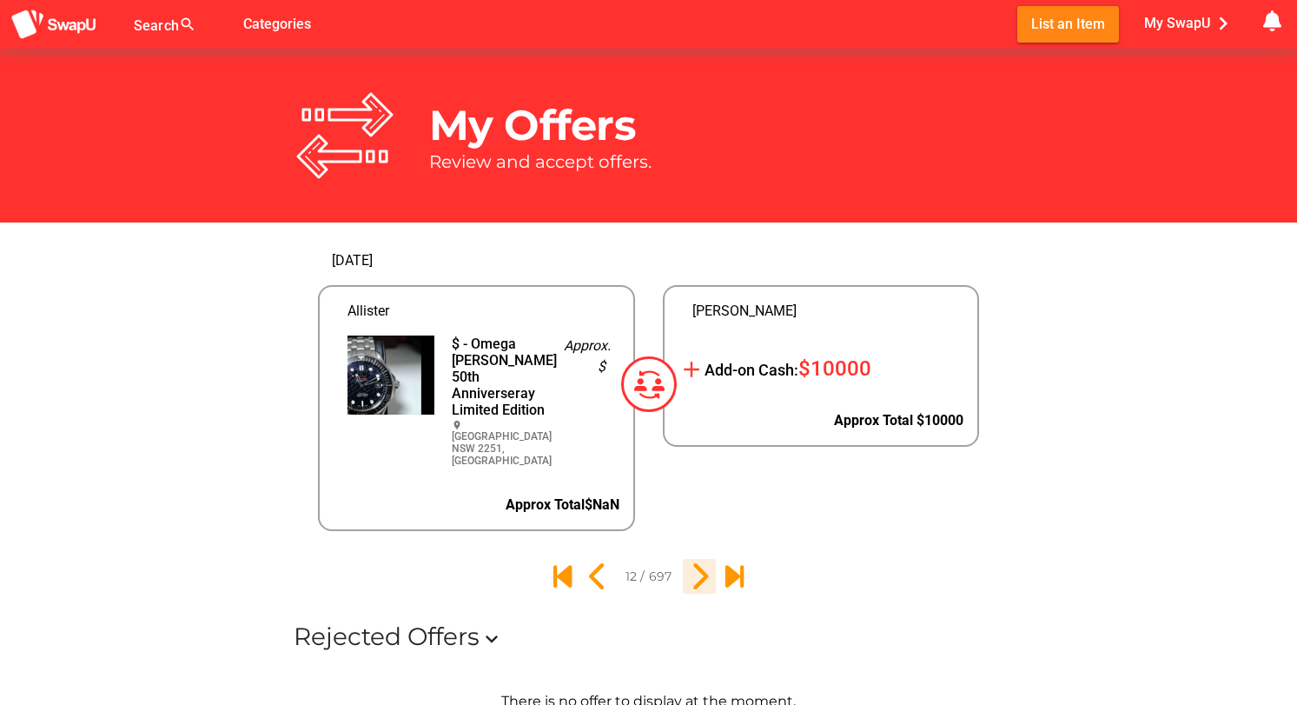
click at [700, 582] on icon "13" at bounding box center [700, 576] width 30 height 30
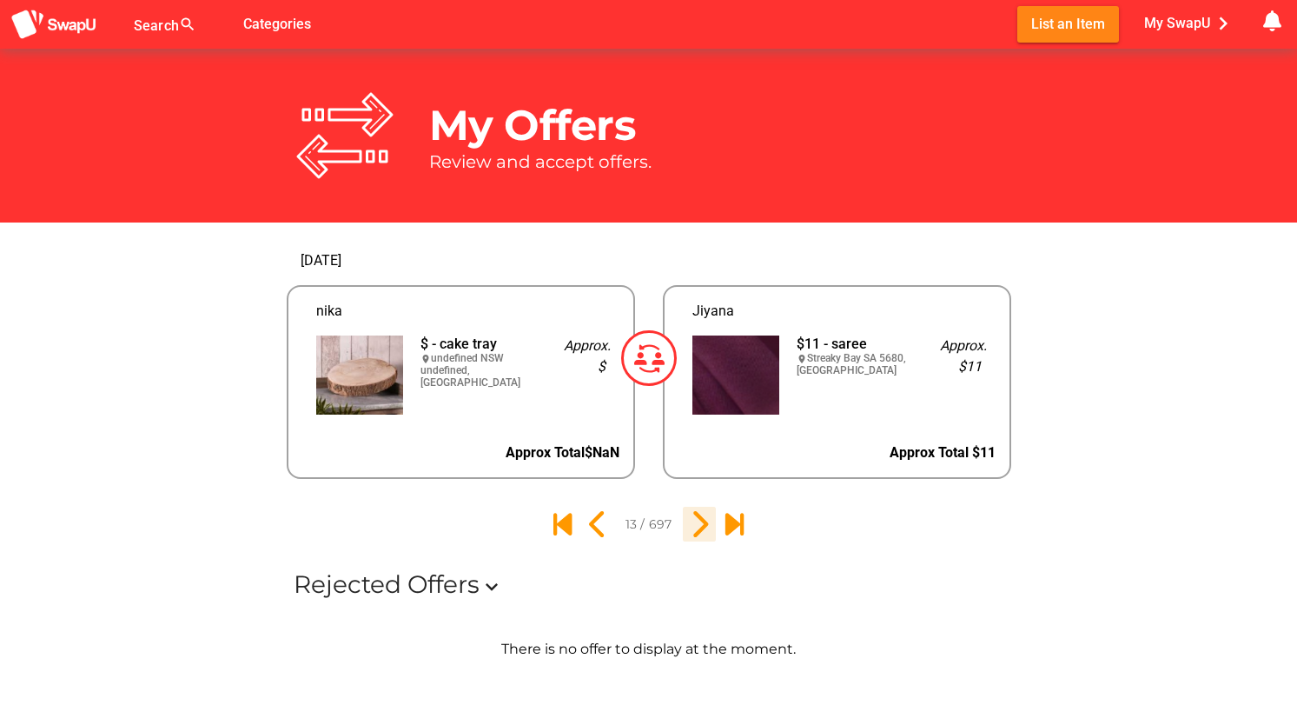
click at [695, 525] on icon "14" at bounding box center [700, 524] width 30 height 30
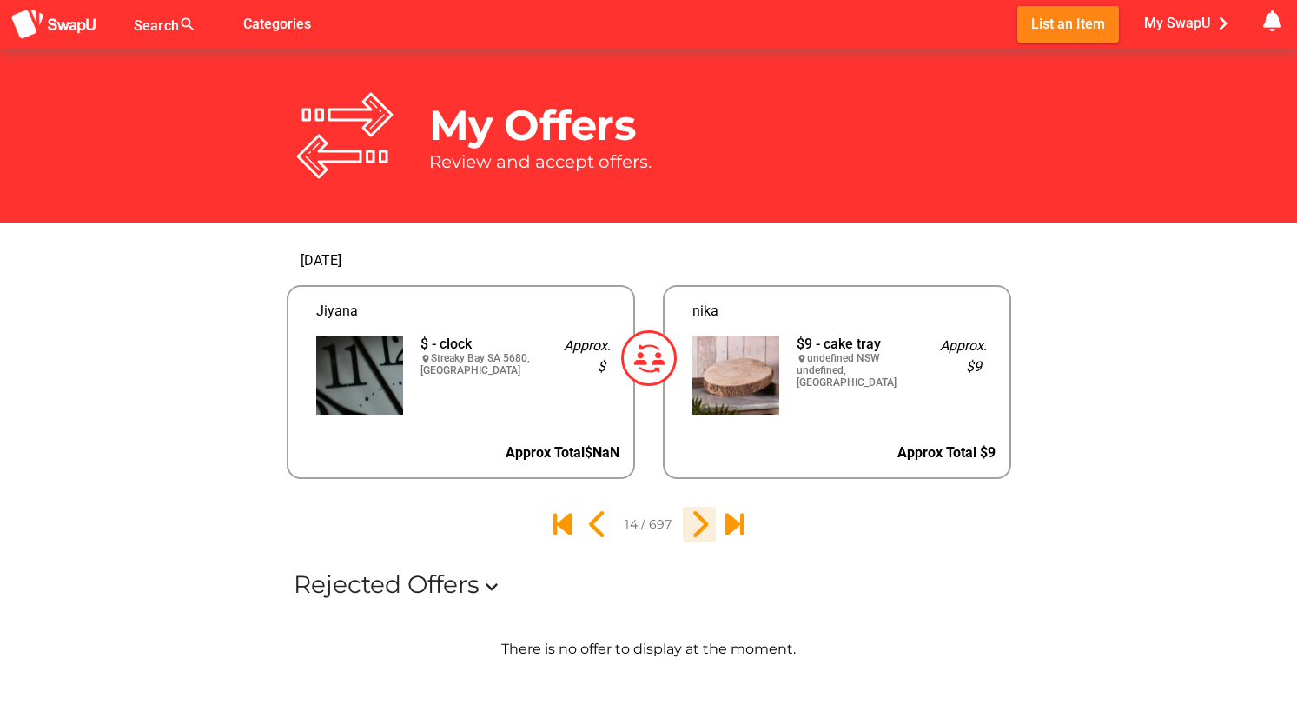
click at [695, 525] on icon "15" at bounding box center [700, 524] width 30 height 30
click at [695, 525] on icon "16" at bounding box center [700, 524] width 30 height 30
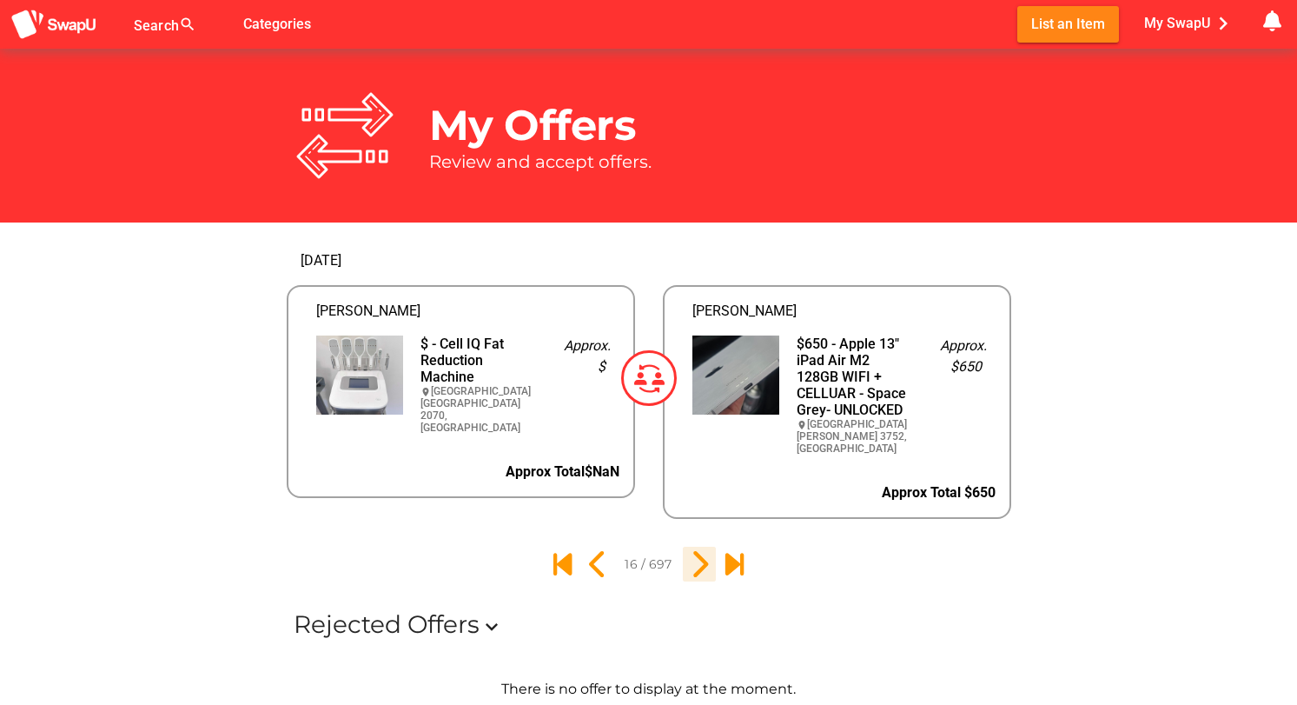
click at [699, 551] on icon "17" at bounding box center [700, 564] width 30 height 30
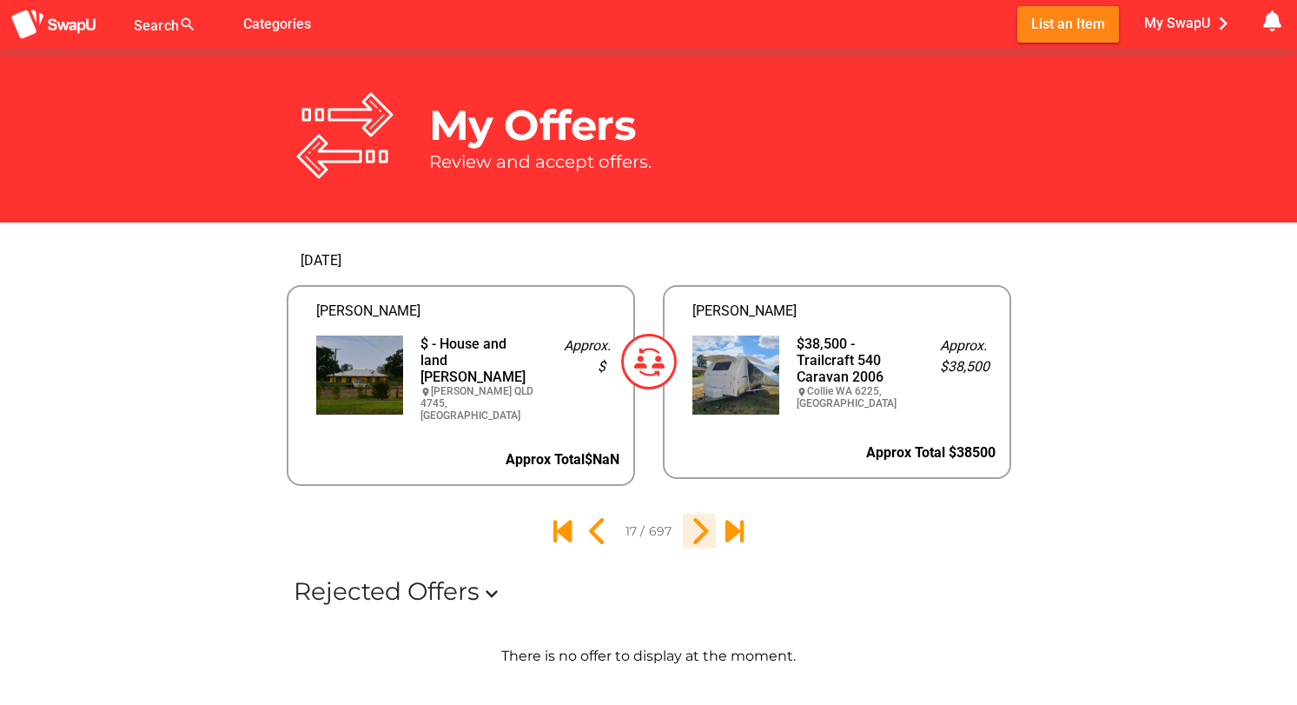
click at [698, 525] on icon "18" at bounding box center [700, 531] width 30 height 30
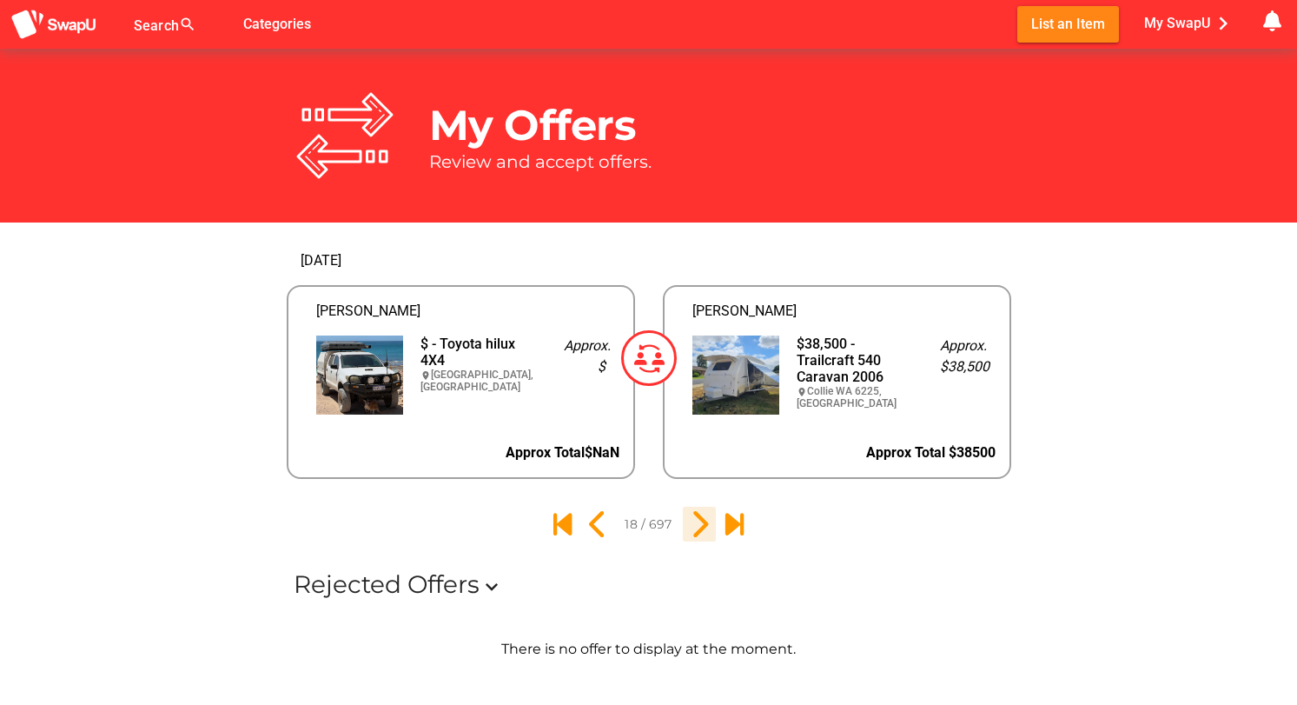
click at [699, 519] on icon "19" at bounding box center [700, 524] width 30 height 30
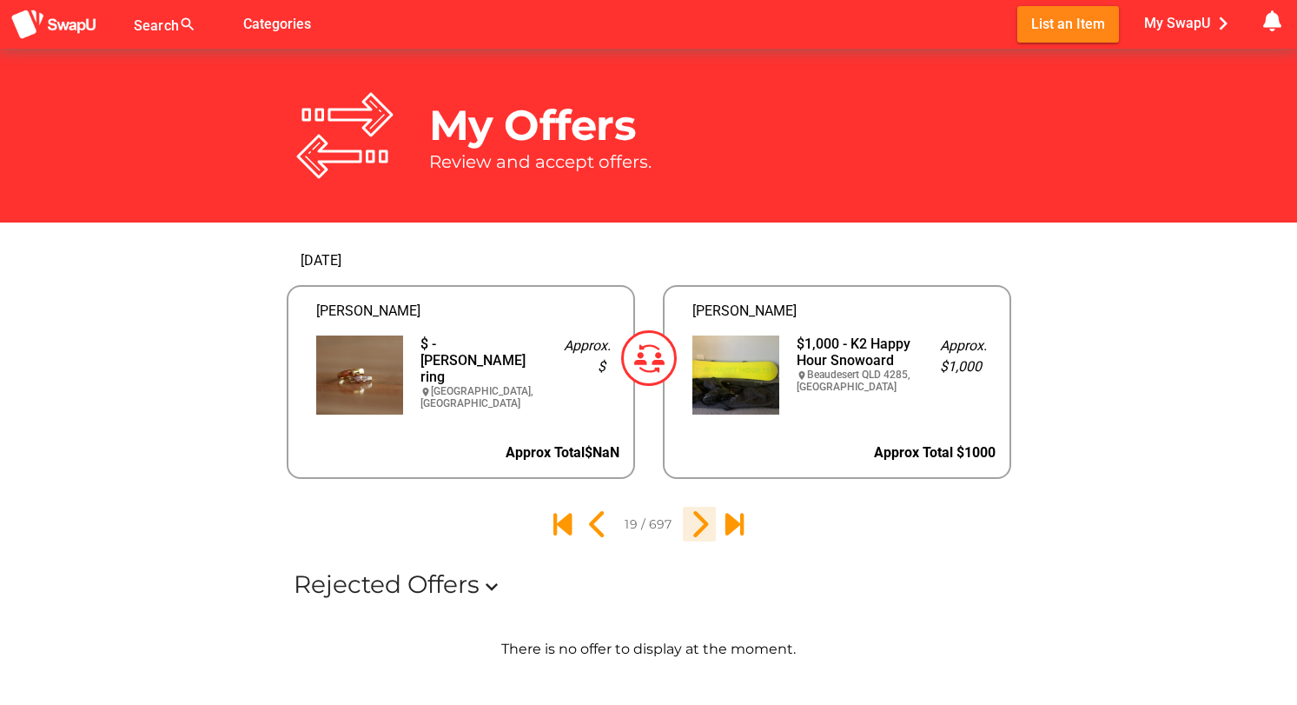
click at [699, 519] on icon "20" at bounding box center [700, 524] width 30 height 30
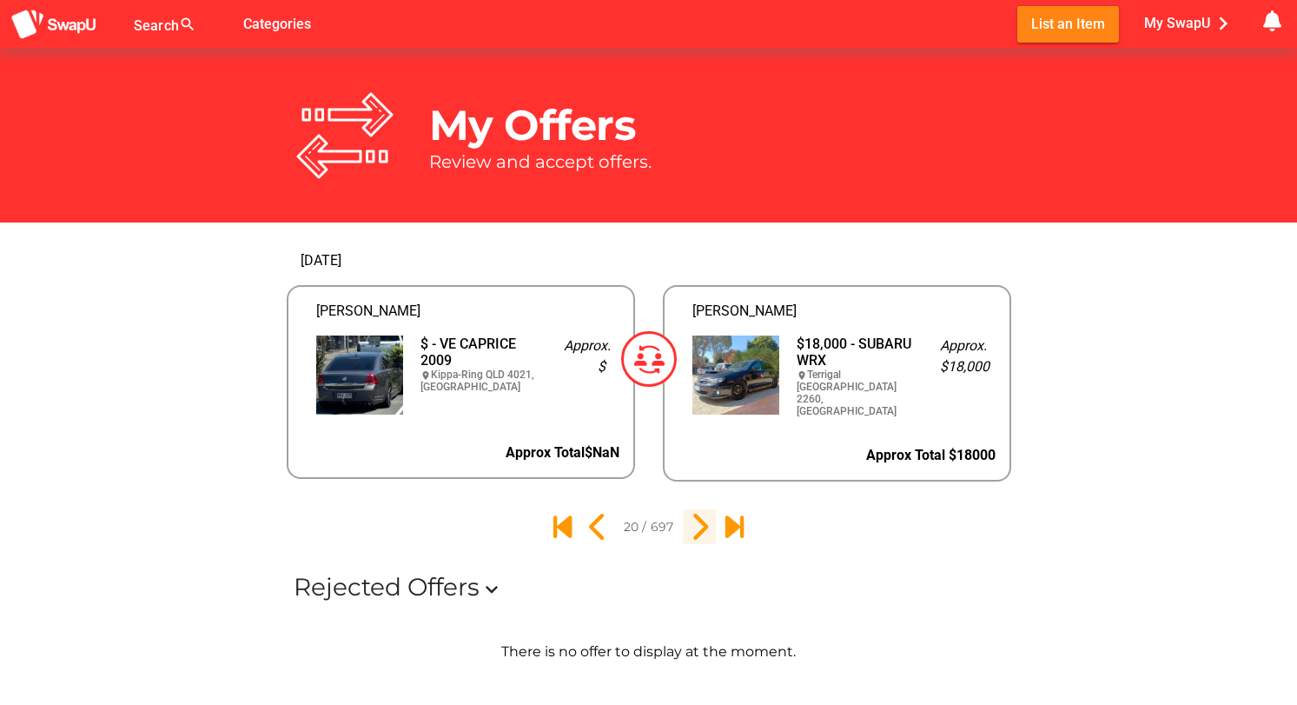
click at [699, 519] on icon "21" at bounding box center [700, 527] width 30 height 30
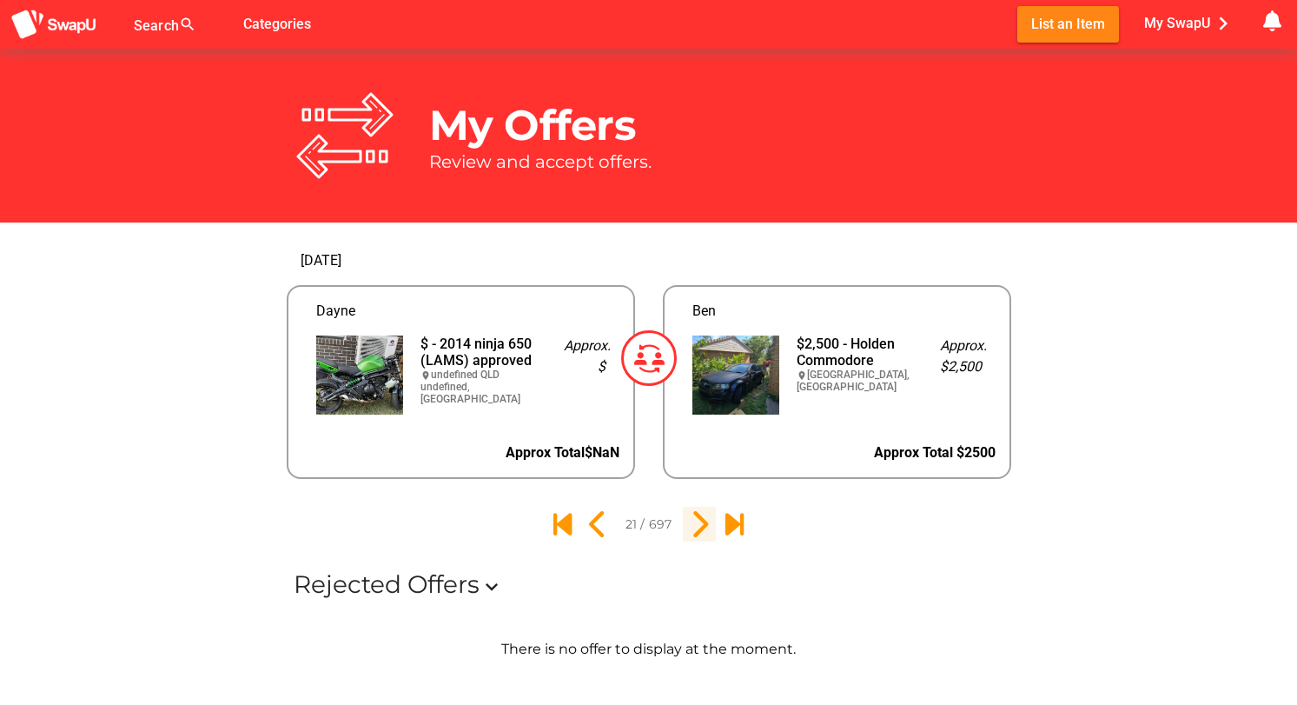
click at [699, 519] on icon "22" at bounding box center [700, 524] width 30 height 30
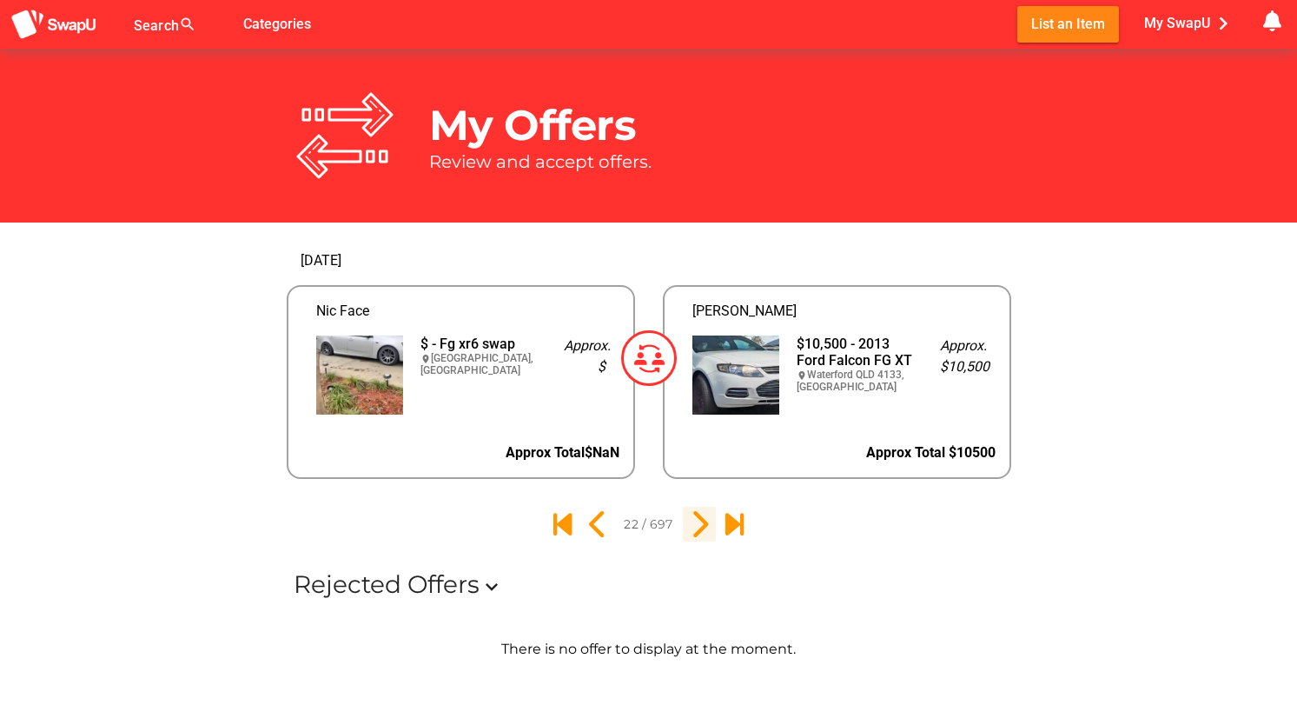
click at [699, 519] on icon "23" at bounding box center [700, 524] width 30 height 30
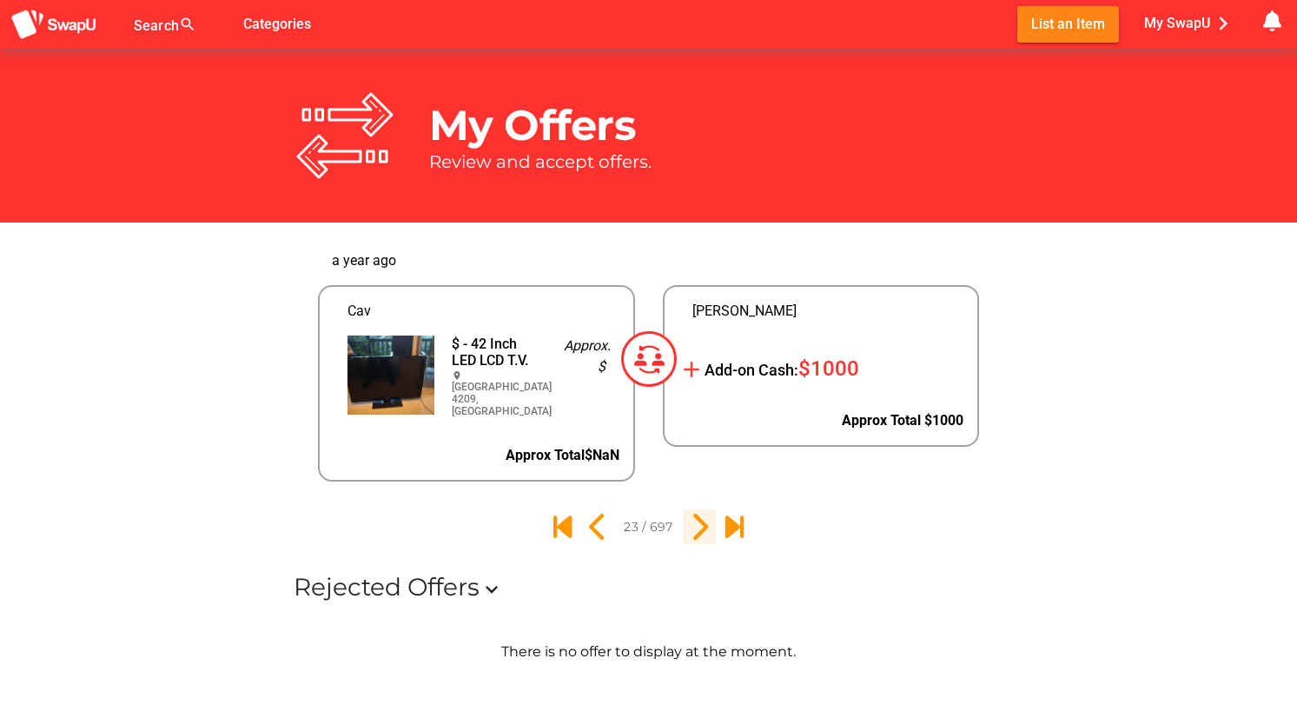
click at [699, 519] on icon "24" at bounding box center [700, 527] width 30 height 30
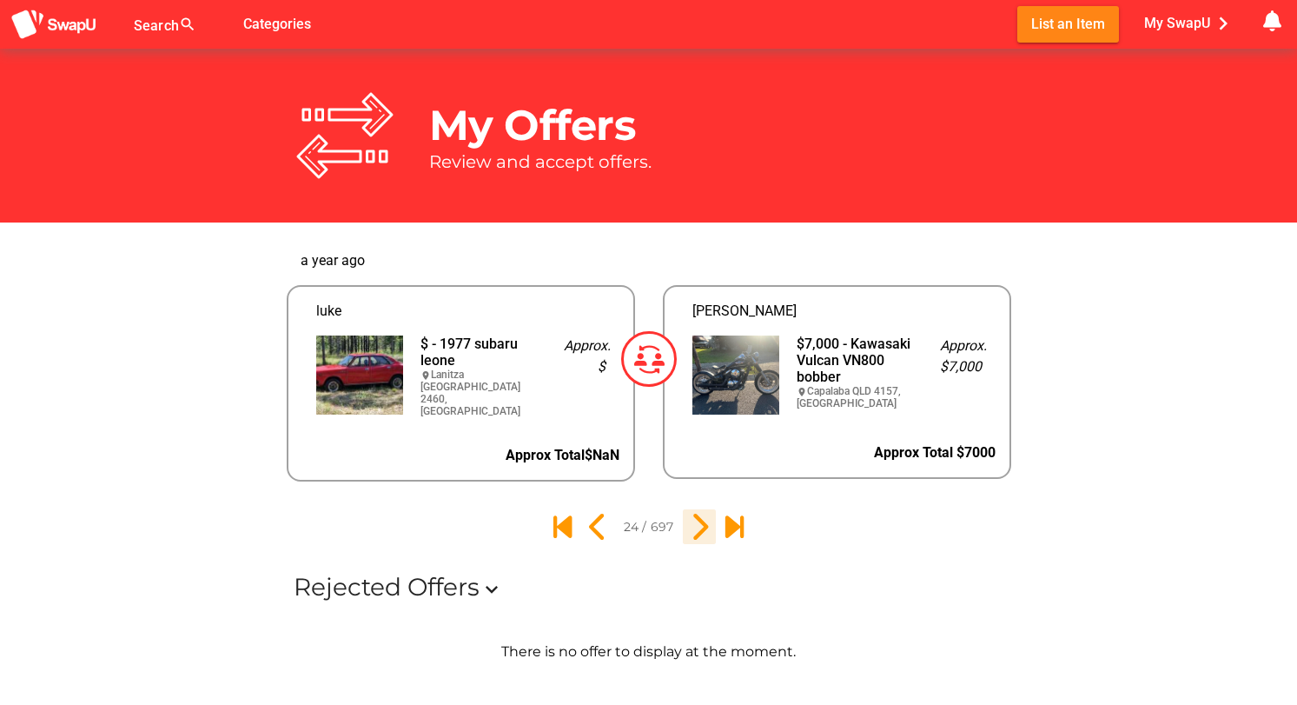
click at [699, 519] on icon "25" at bounding box center [700, 527] width 30 height 30
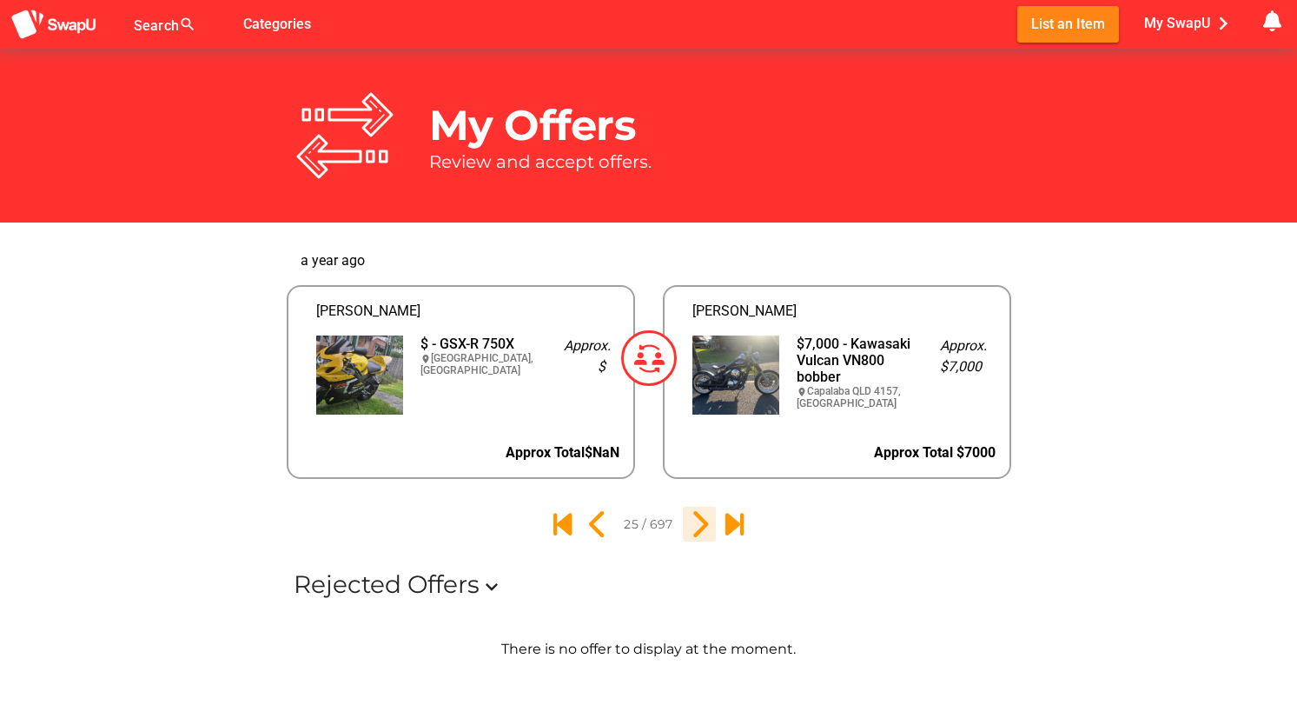
click at [699, 519] on icon "26" at bounding box center [700, 524] width 30 height 30
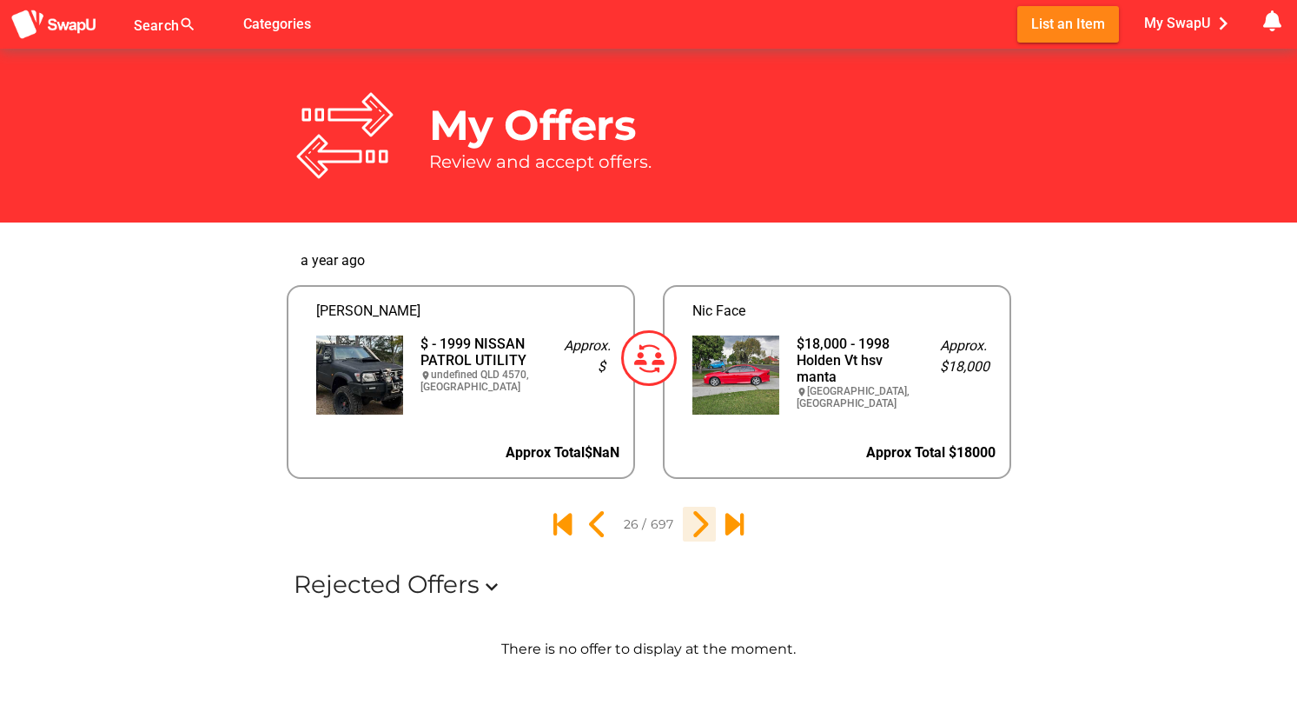
click at [699, 519] on icon "27" at bounding box center [700, 524] width 30 height 30
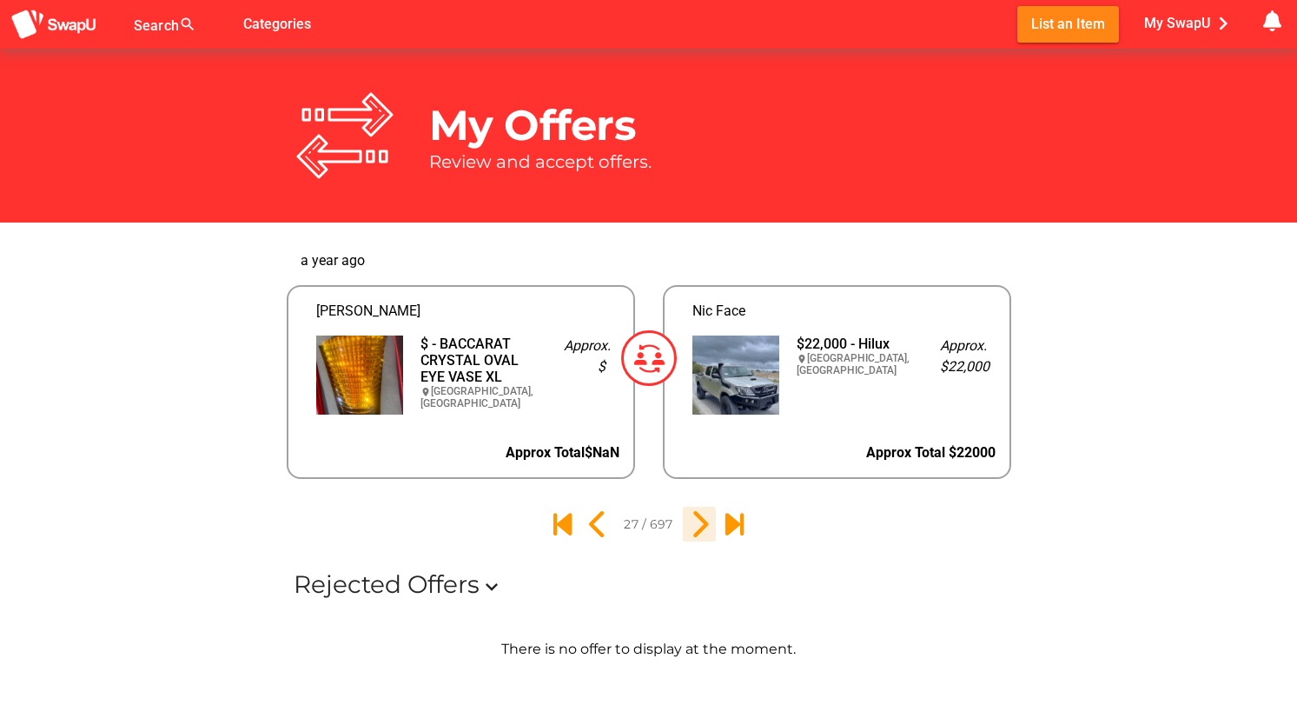
click at [699, 519] on icon "28" at bounding box center [700, 524] width 30 height 30
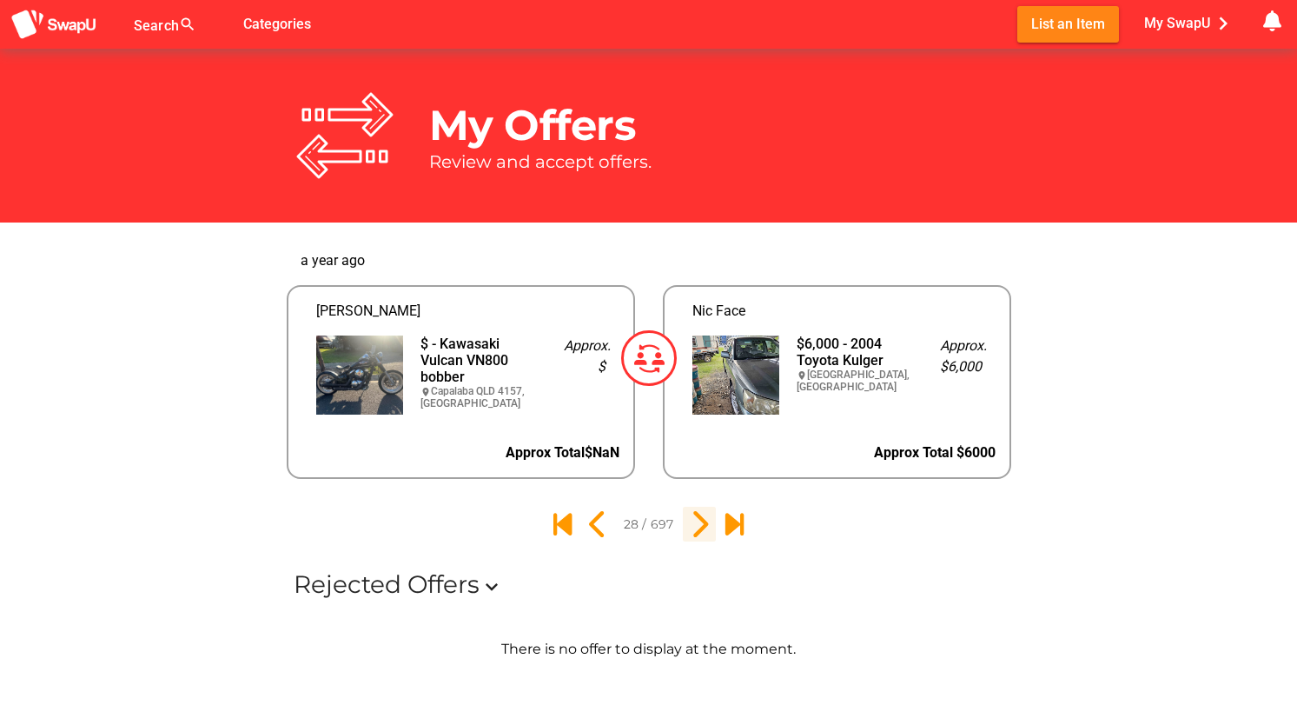
click at [699, 519] on icon "29" at bounding box center [700, 524] width 30 height 30
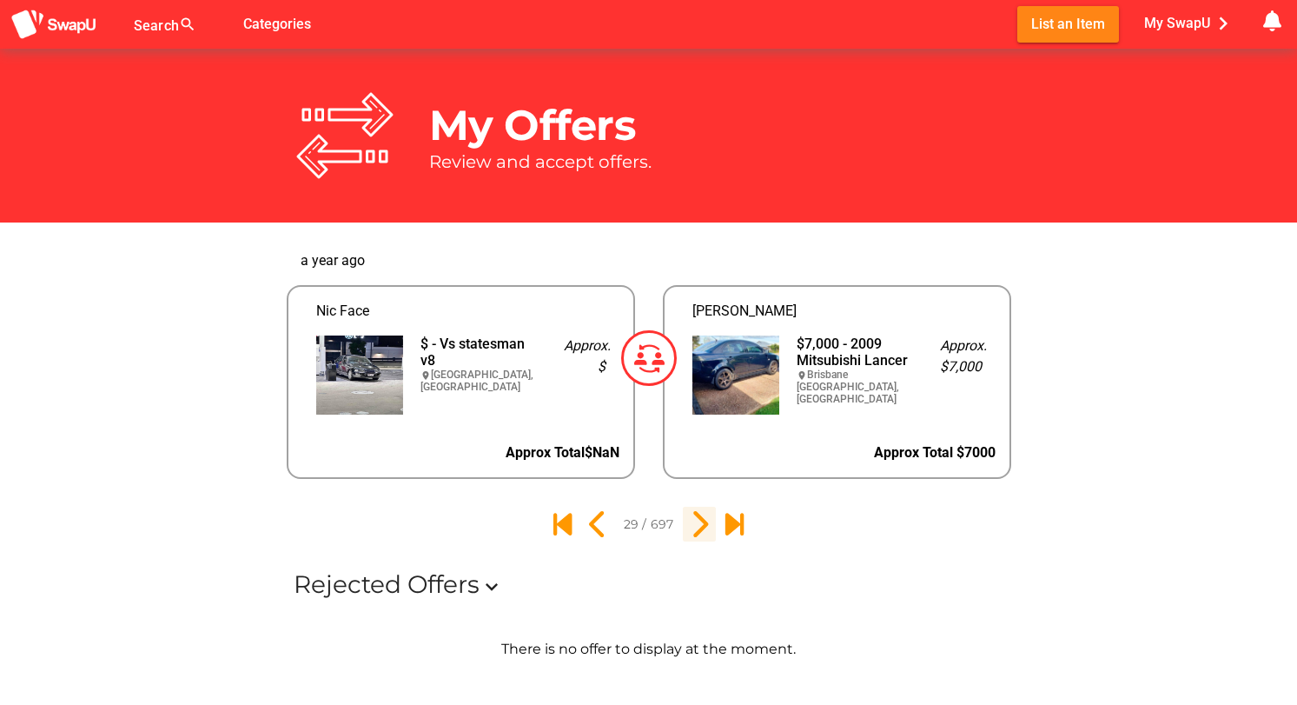
click at [698, 520] on icon "30" at bounding box center [700, 524] width 30 height 30
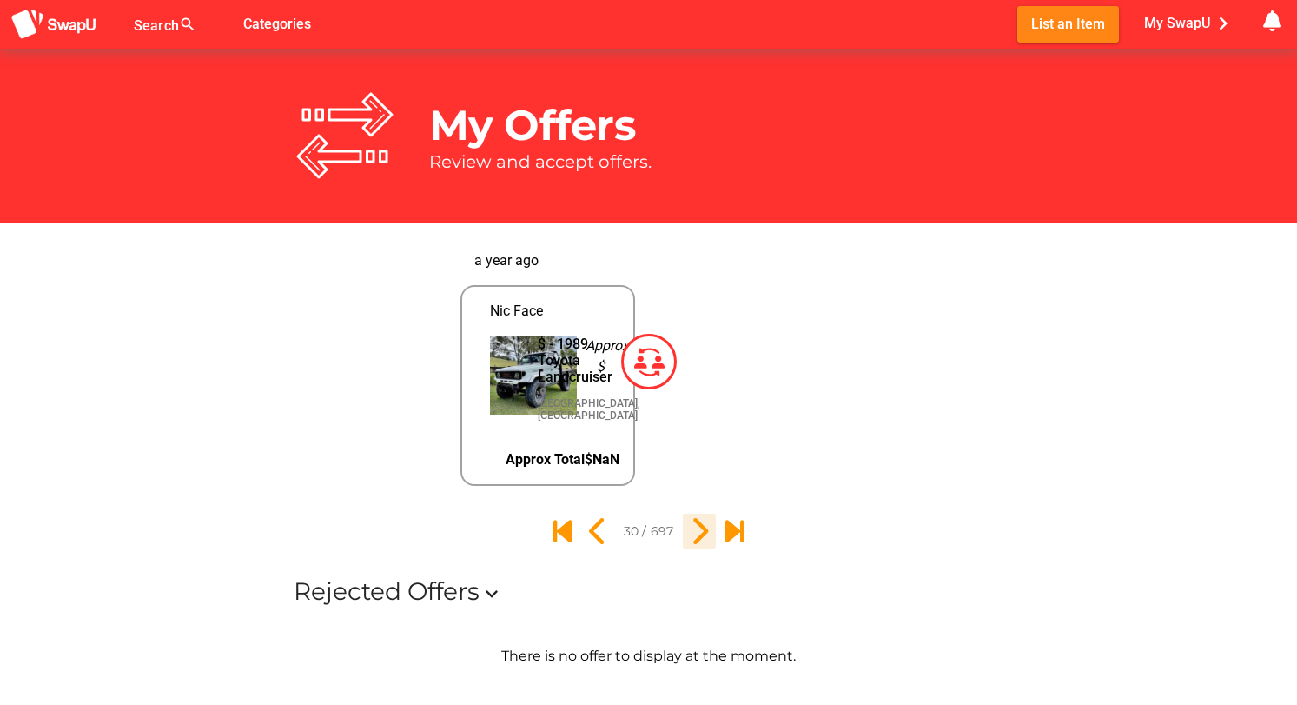
click at [698, 546] on icon "31" at bounding box center [700, 531] width 30 height 30
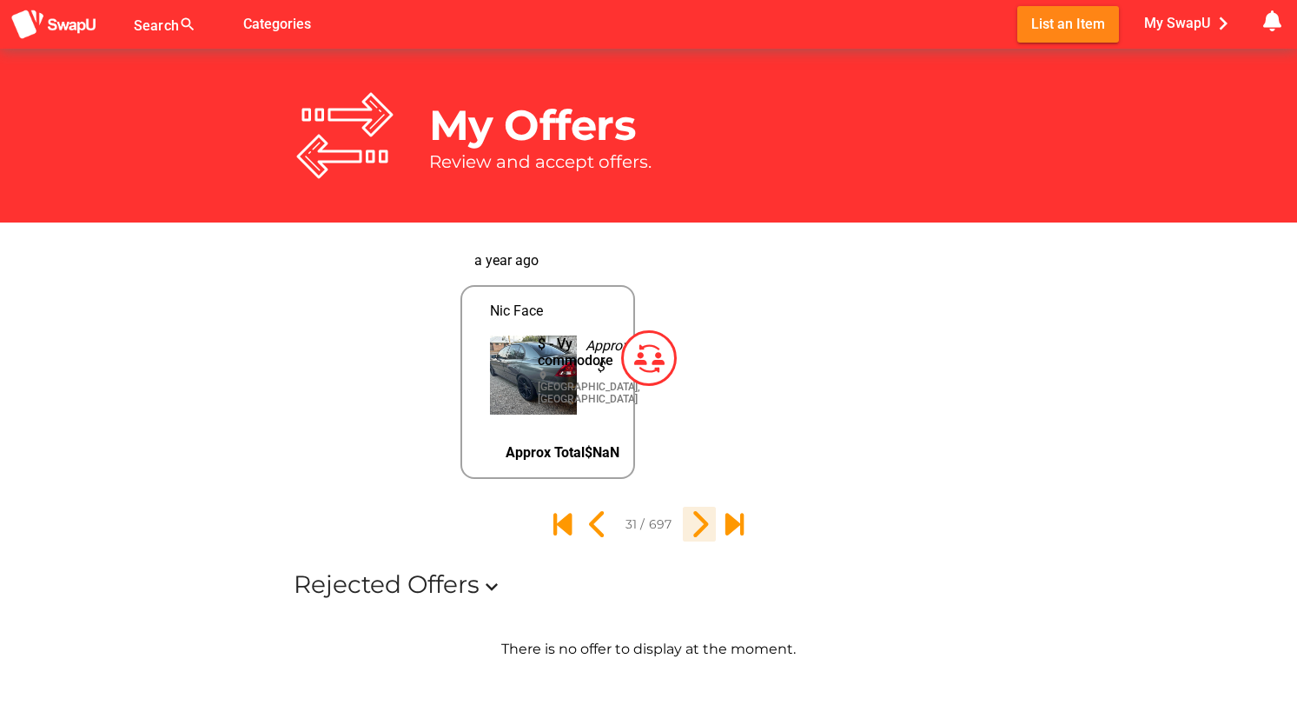
click at [698, 528] on icon "32" at bounding box center [700, 524] width 30 height 30
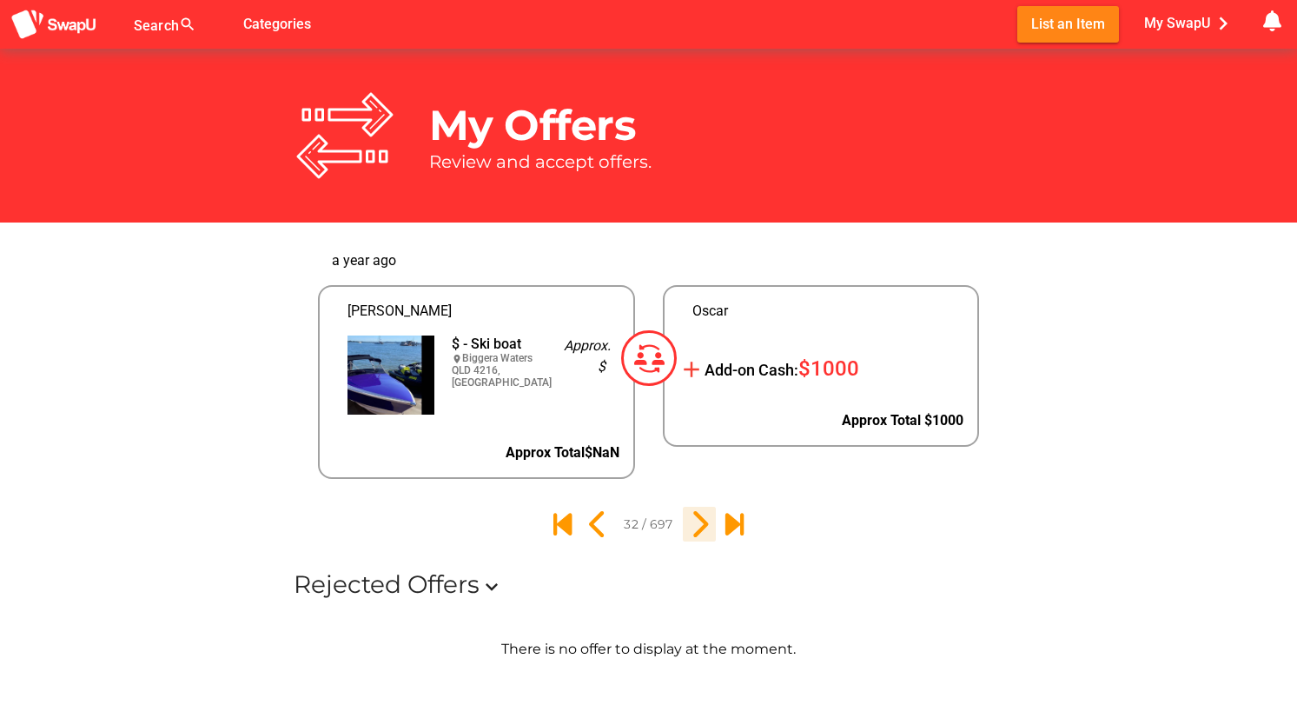
click at [698, 528] on icon "33" at bounding box center [700, 524] width 30 height 30
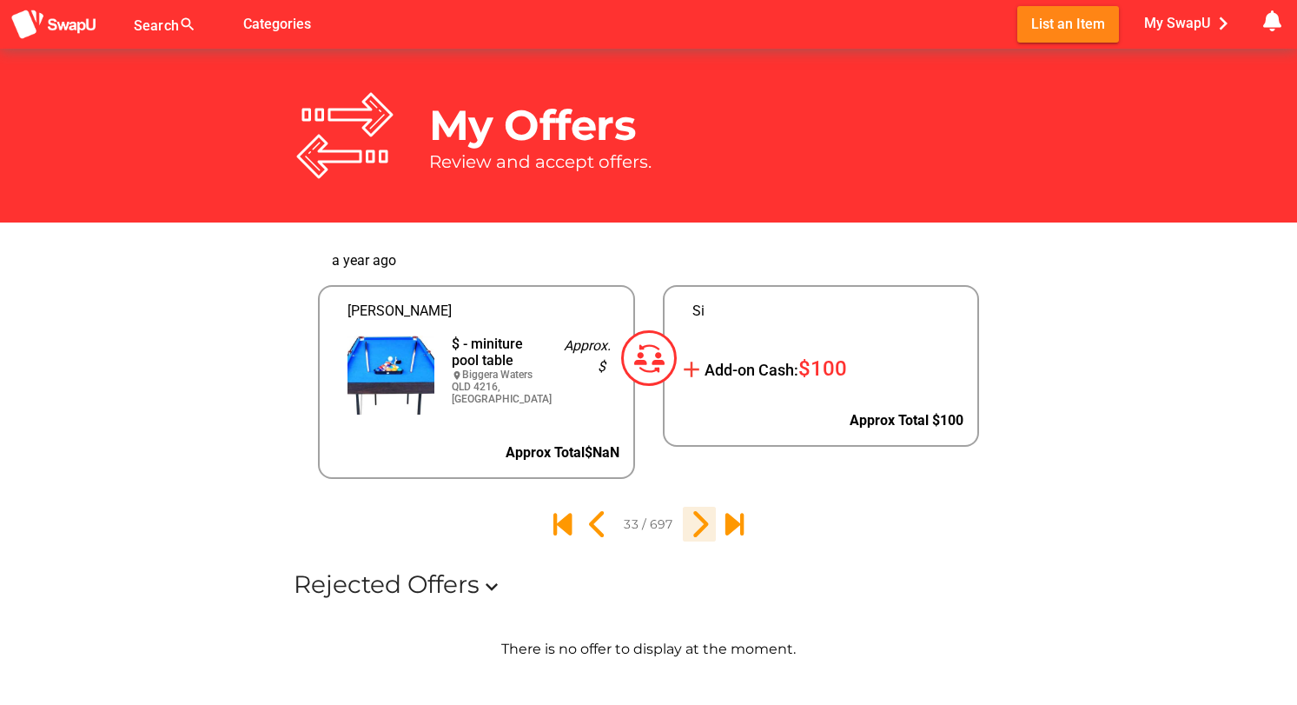
click at [698, 528] on icon "34" at bounding box center [700, 524] width 30 height 30
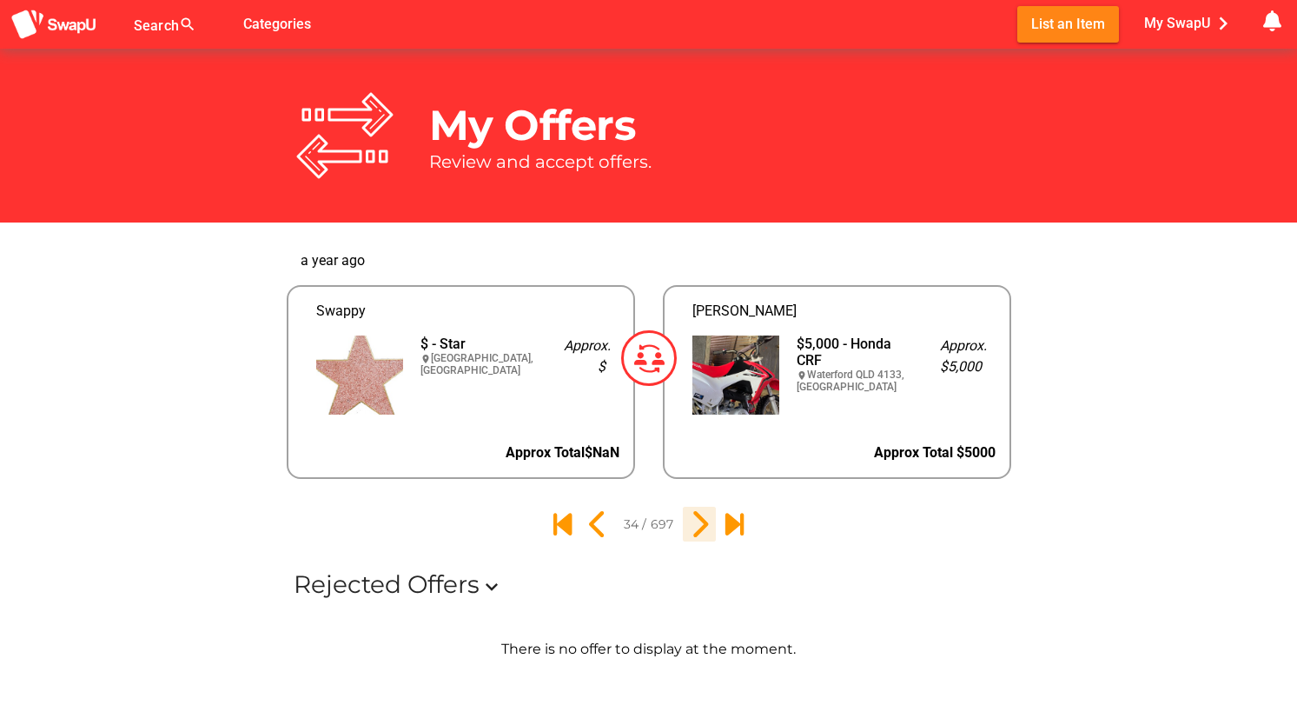
click at [698, 528] on icon "35" at bounding box center [700, 524] width 30 height 30
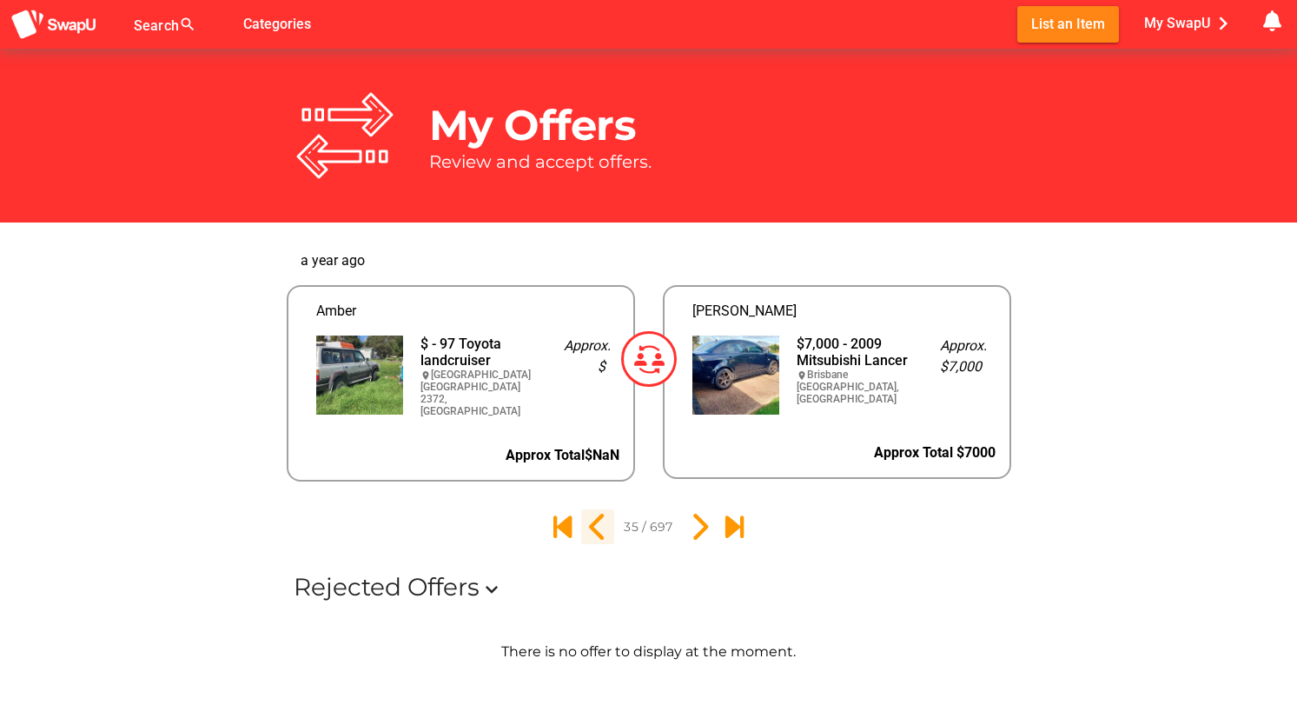
click at [593, 529] on icon "34" at bounding box center [598, 527] width 30 height 30
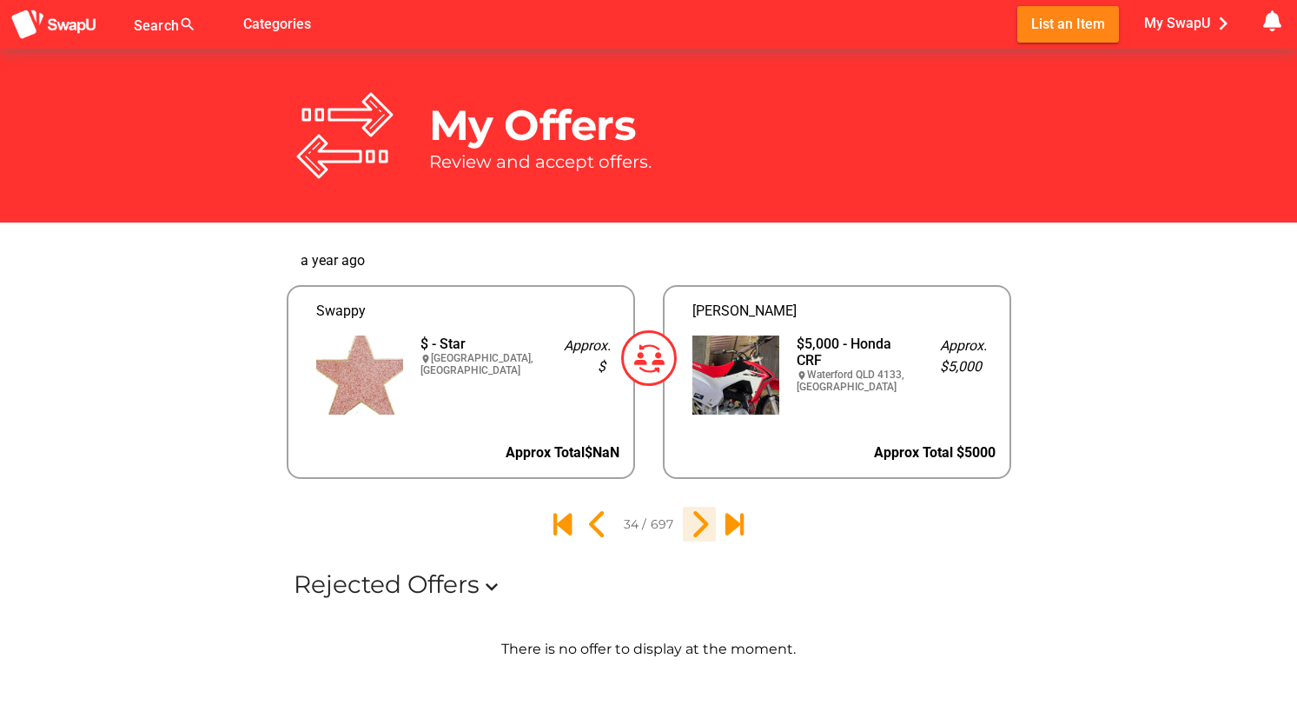
click at [695, 520] on icon "35" at bounding box center [700, 524] width 30 height 30
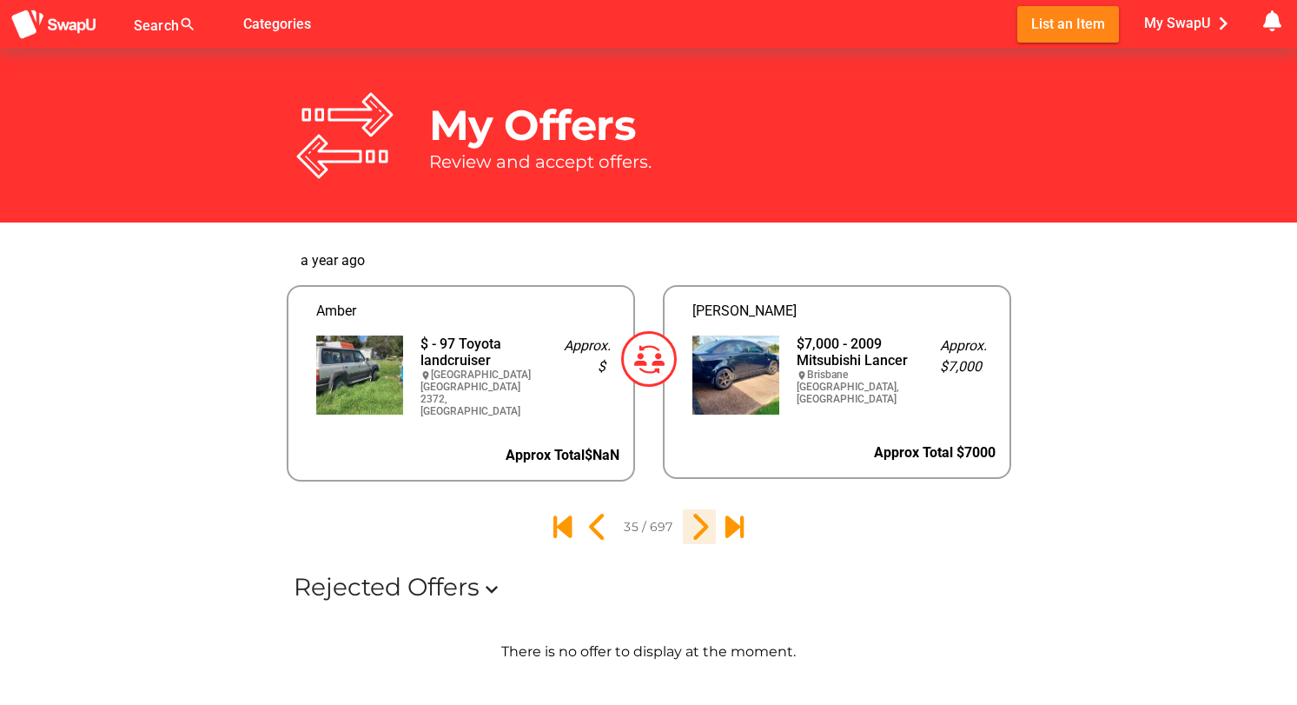
click at [695, 520] on icon "36" at bounding box center [700, 527] width 30 height 30
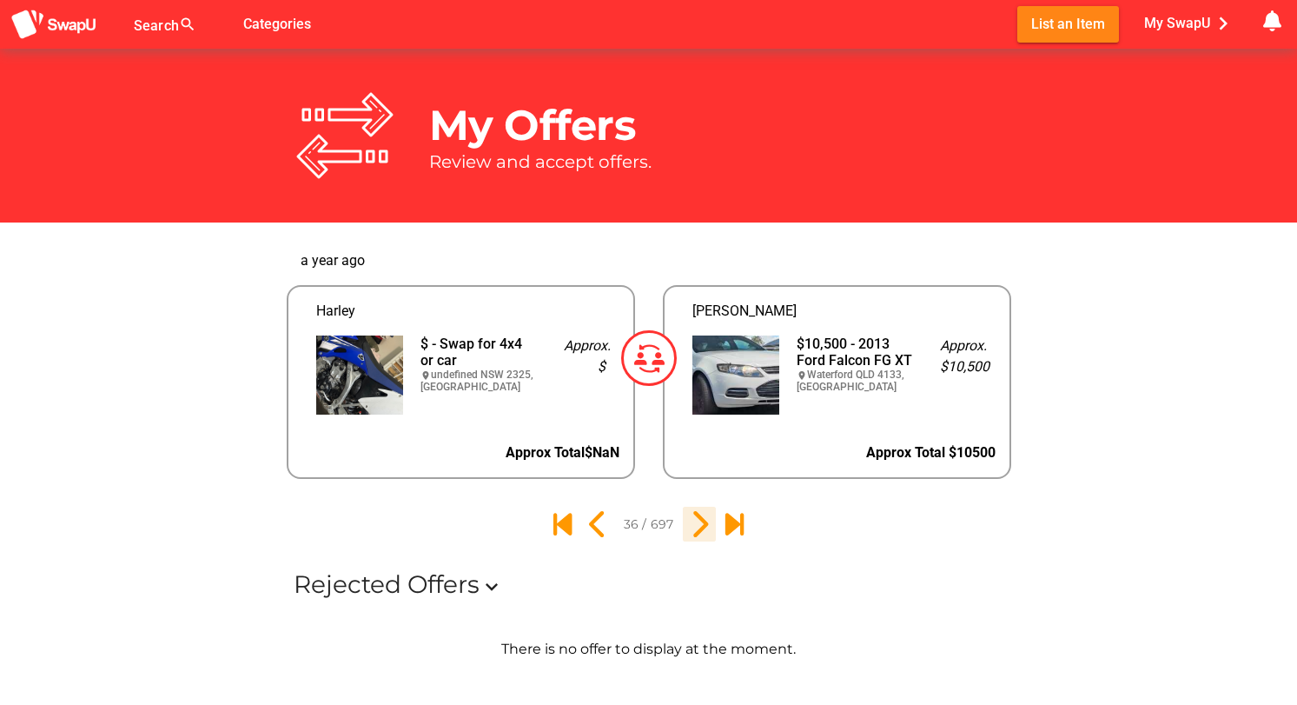
click at [695, 520] on icon "37" at bounding box center [700, 524] width 30 height 30
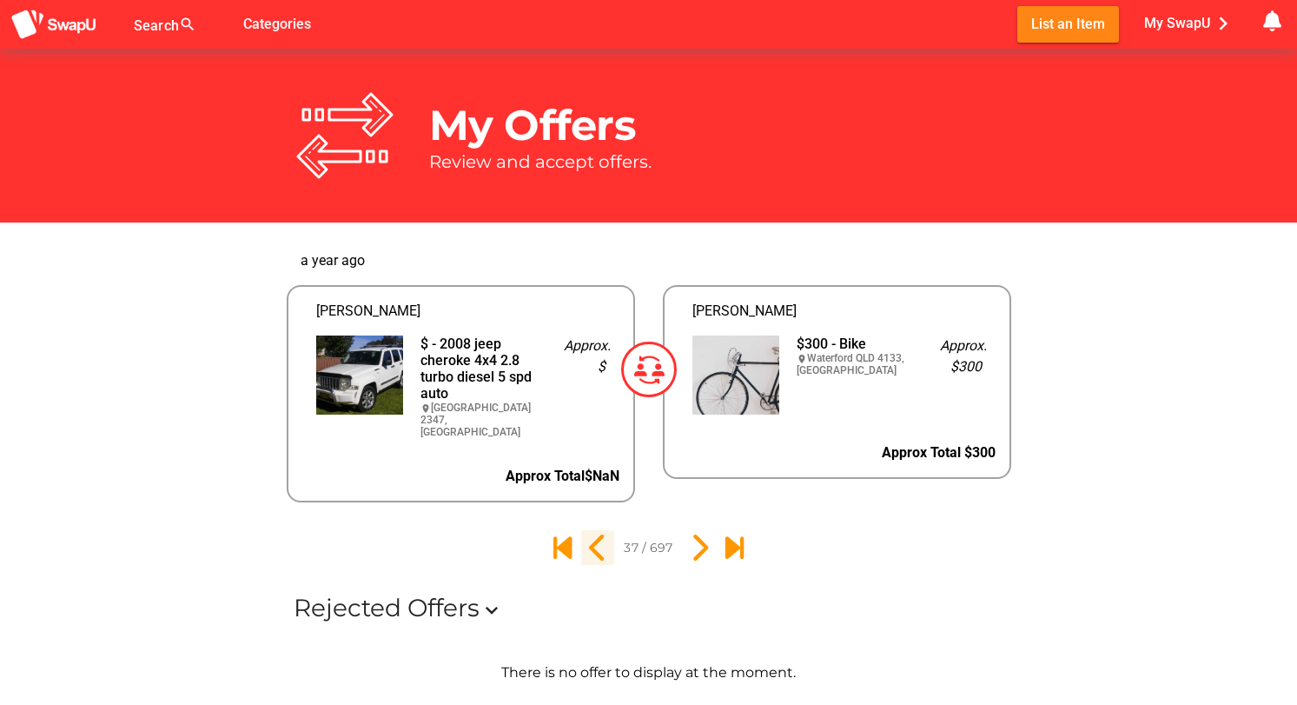
click at [600, 534] on icon "36" at bounding box center [598, 548] width 30 height 30
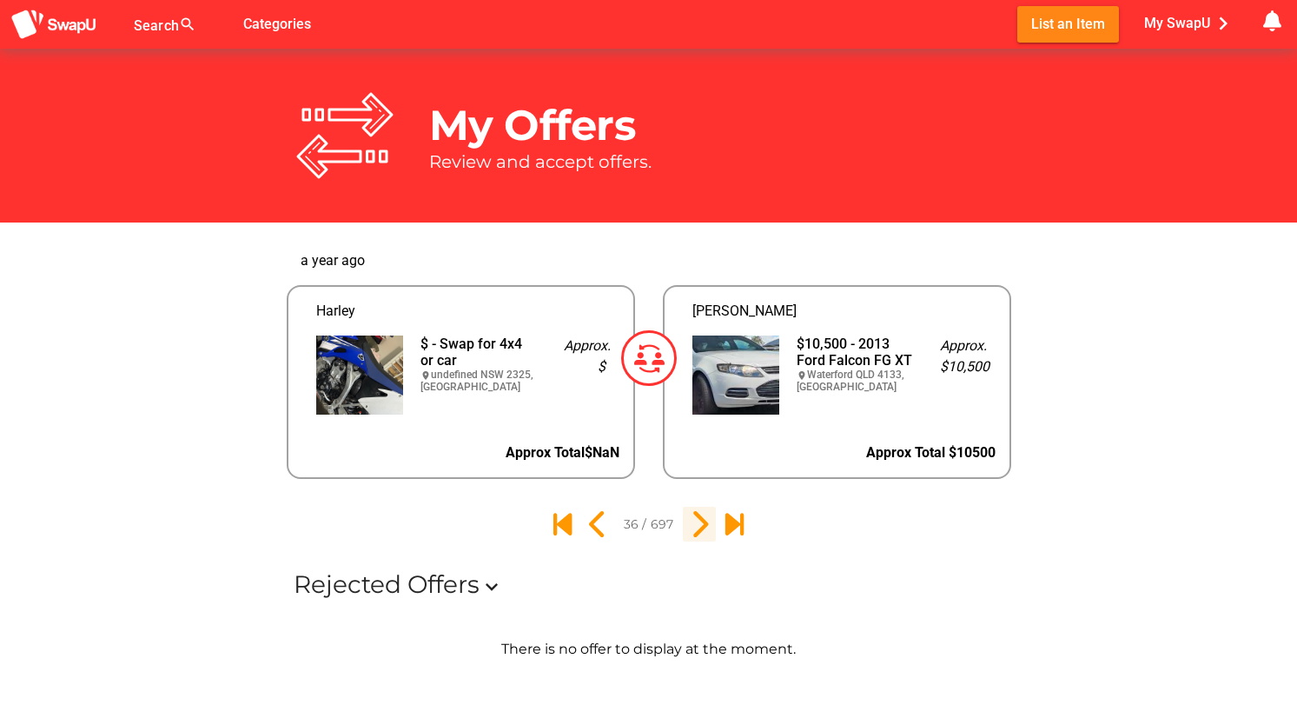
click at [693, 527] on icon "37" at bounding box center [700, 524] width 30 height 30
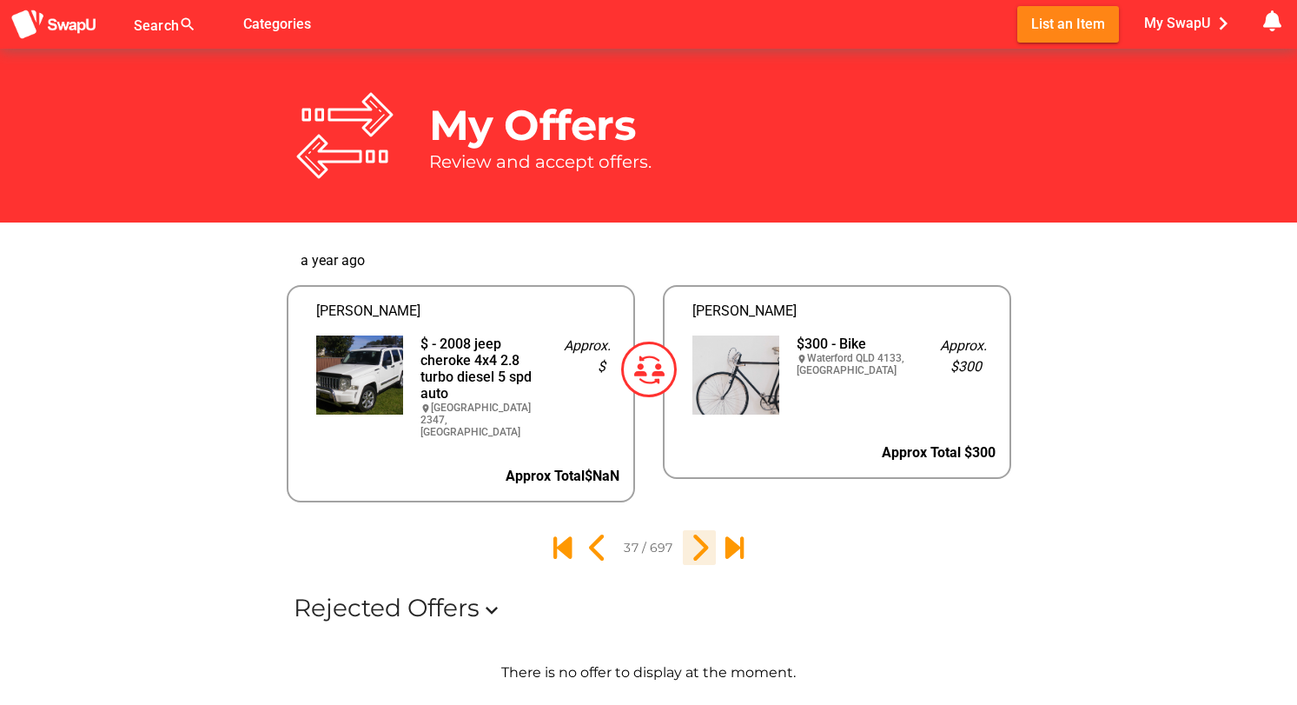
click at [698, 542] on icon "38" at bounding box center [700, 548] width 30 height 30
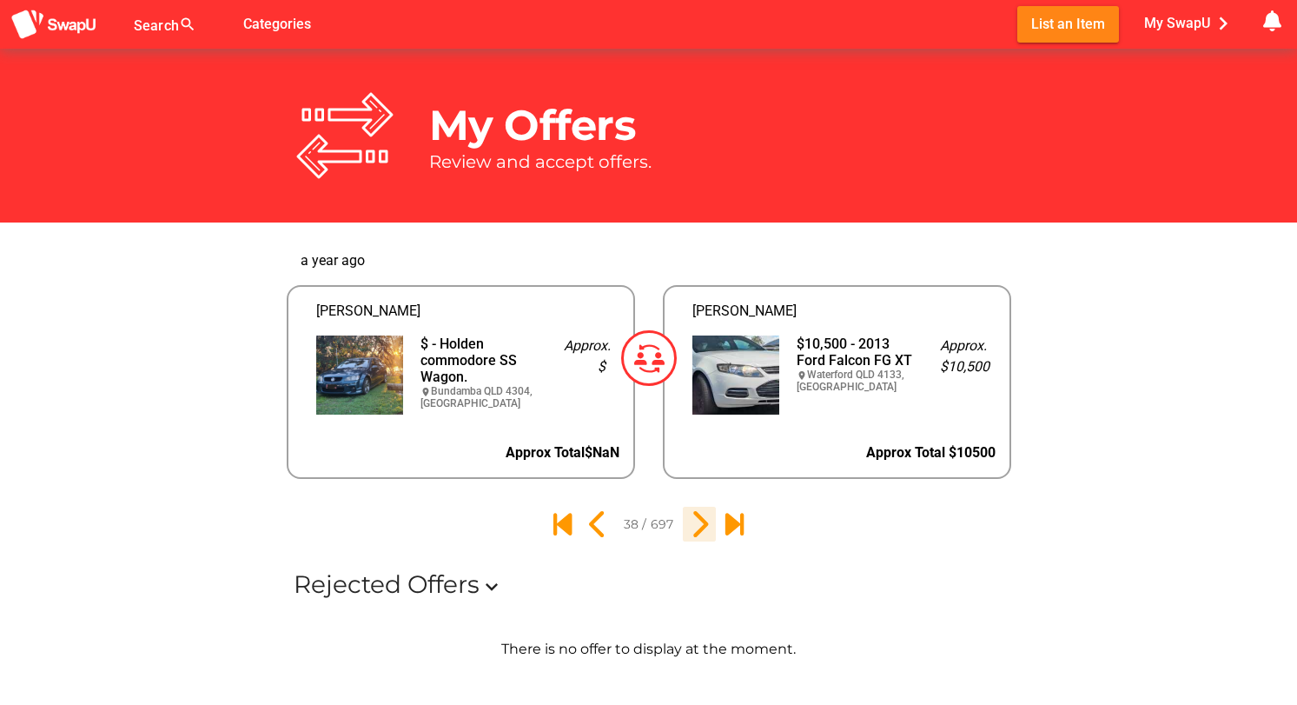
click at [701, 529] on icon "39" at bounding box center [700, 524] width 30 height 30
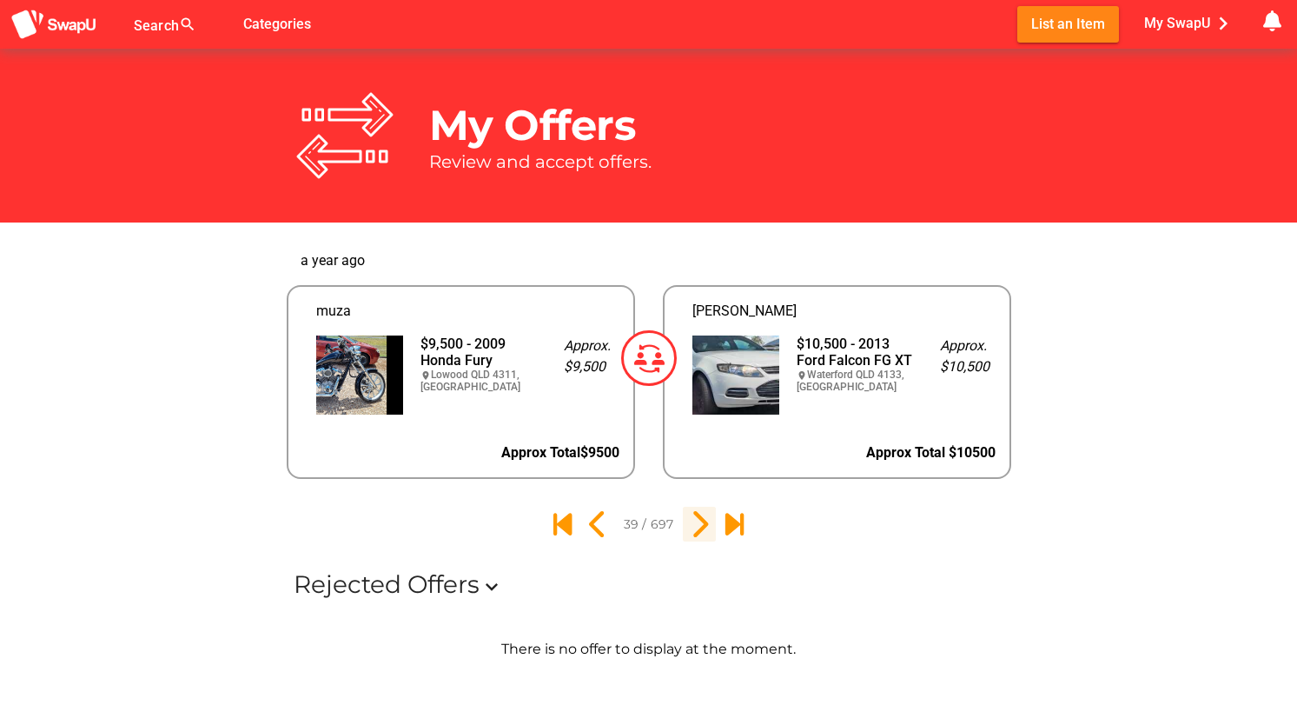
click at [701, 529] on icon "40" at bounding box center [700, 524] width 30 height 30
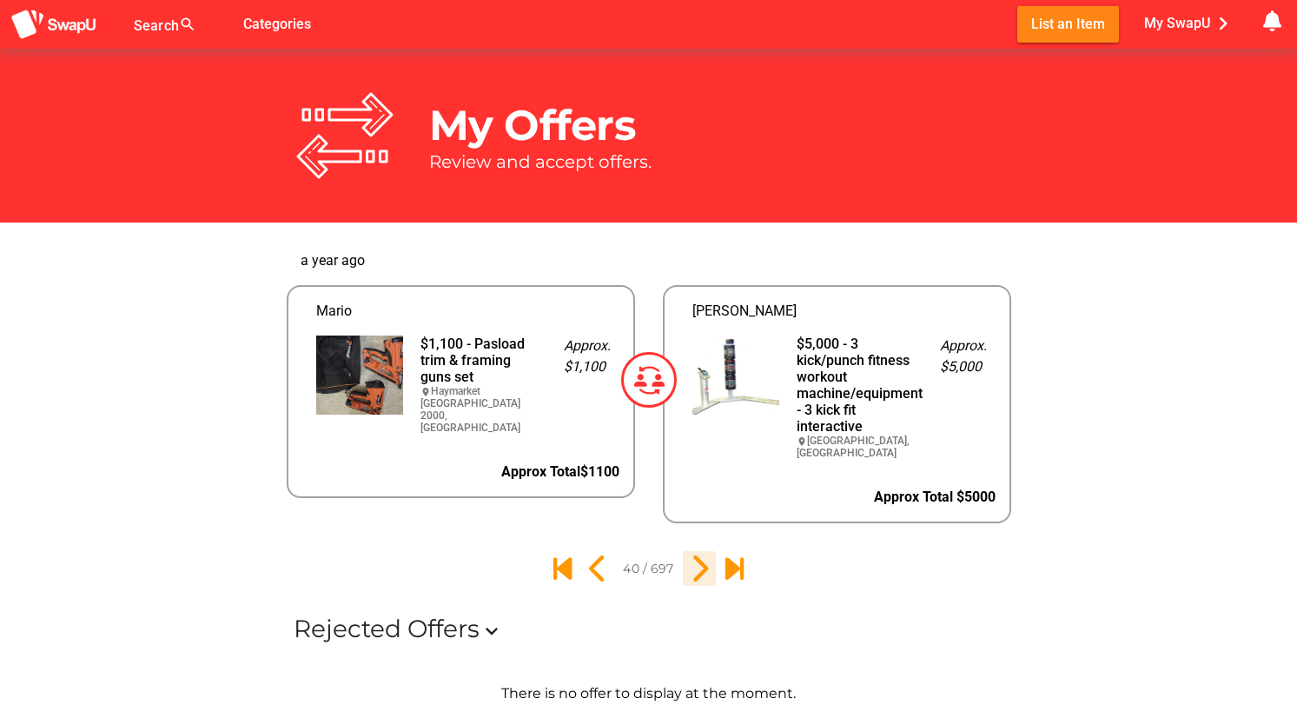
click at [697, 562] on icon "41" at bounding box center [700, 568] width 30 height 30
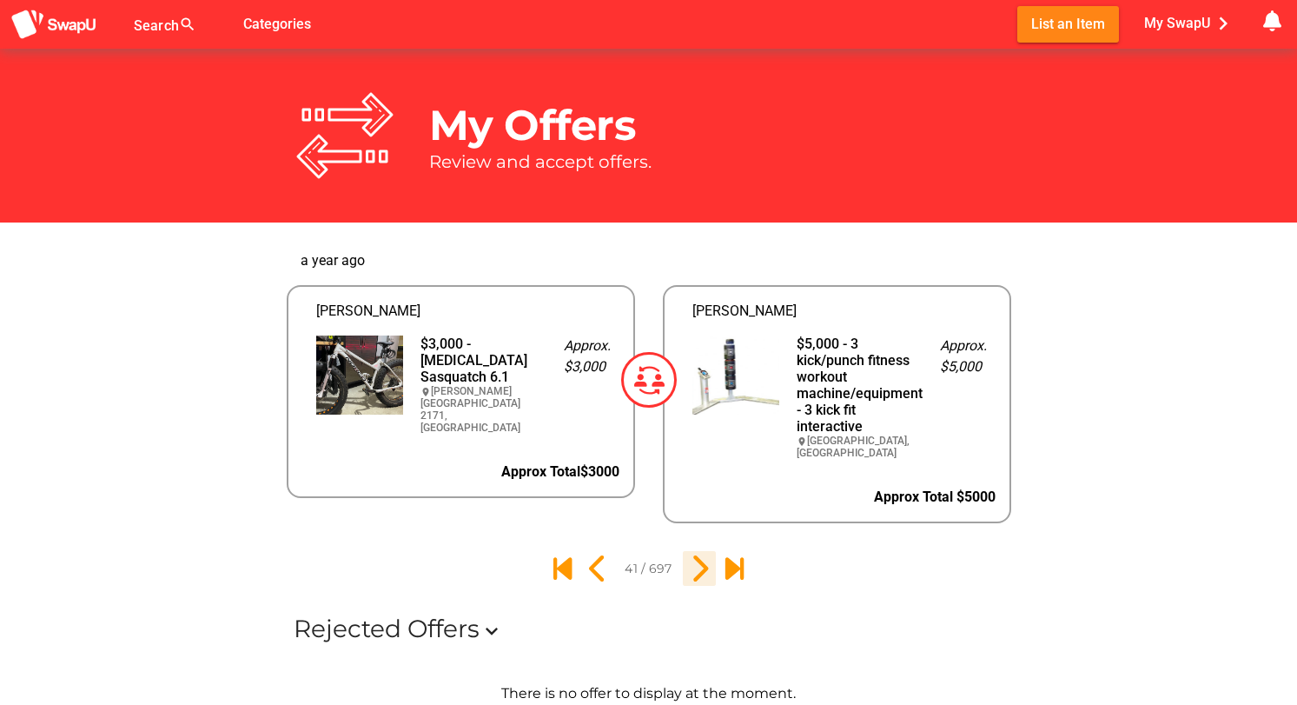
click at [696, 568] on icon "42" at bounding box center [700, 568] width 30 height 30
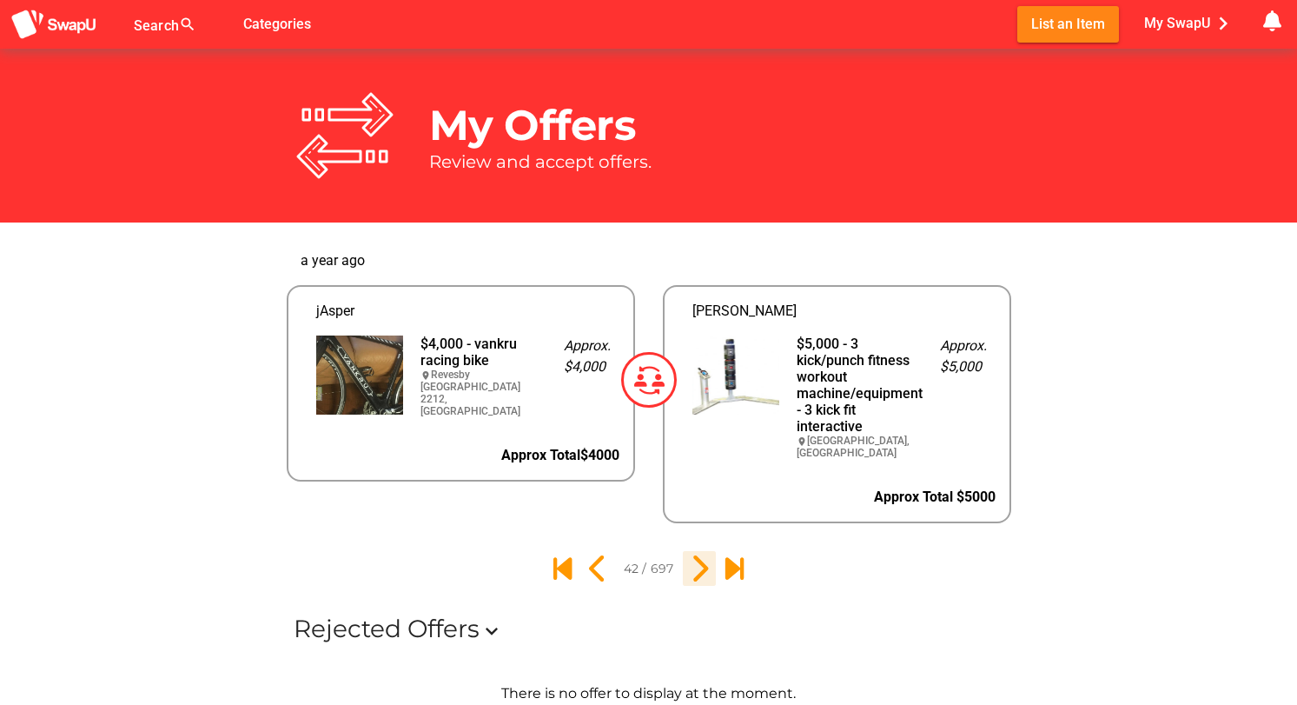
click at [696, 568] on icon "43" at bounding box center [700, 568] width 30 height 30
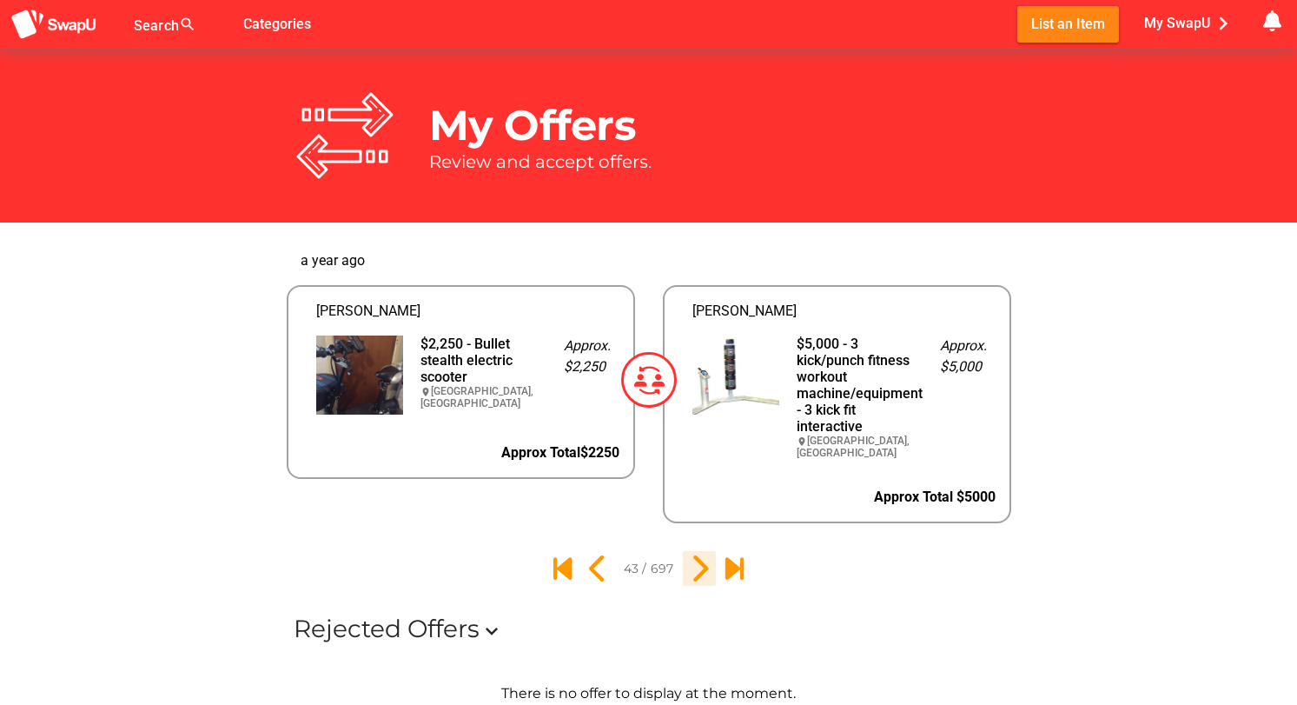
click at [696, 568] on icon "44" at bounding box center [700, 568] width 30 height 30
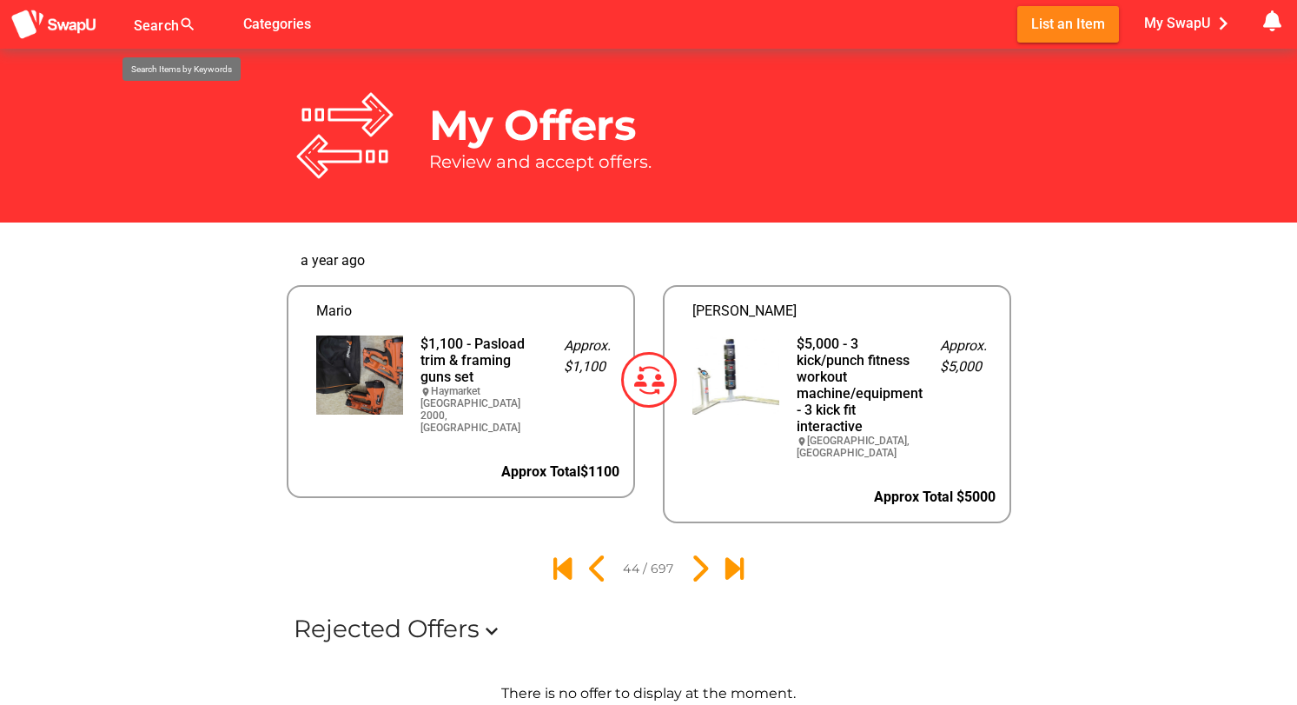
click at [156, 26] on div at bounding box center [170, 35] width 73 height 28
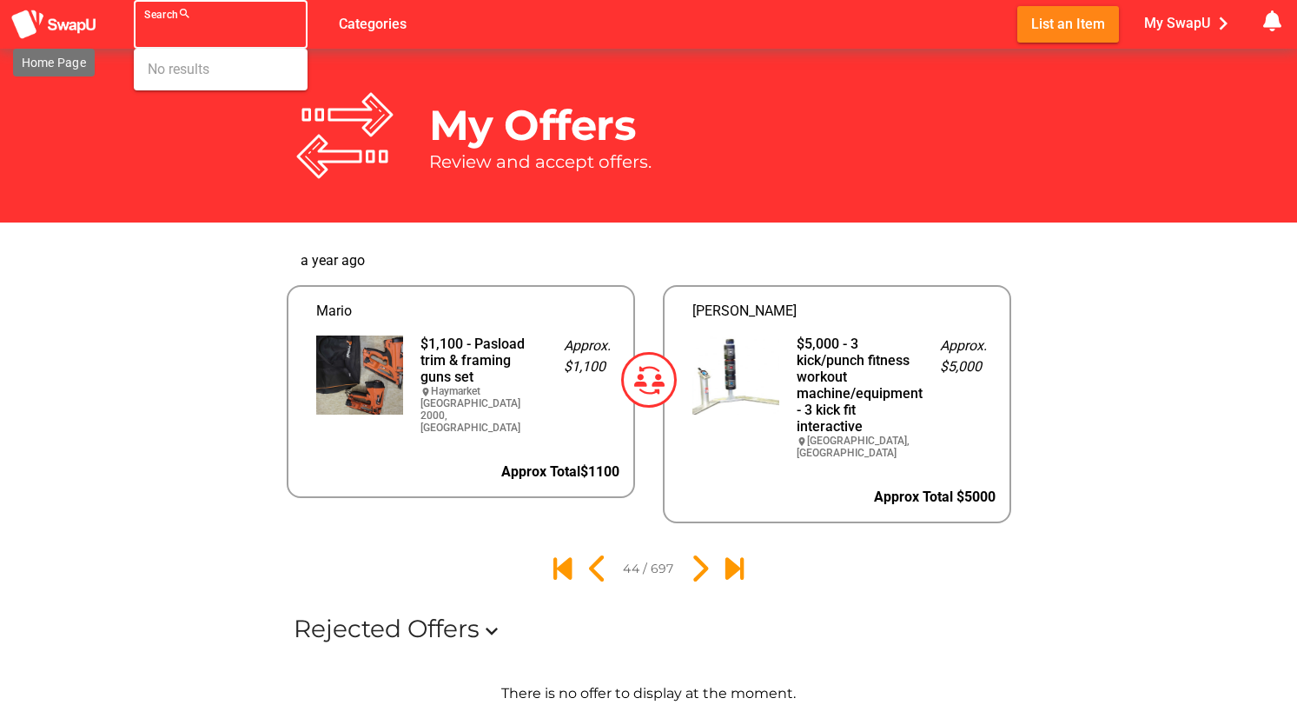
click at [69, 26] on img at bounding box center [53, 25] width 87 height 32
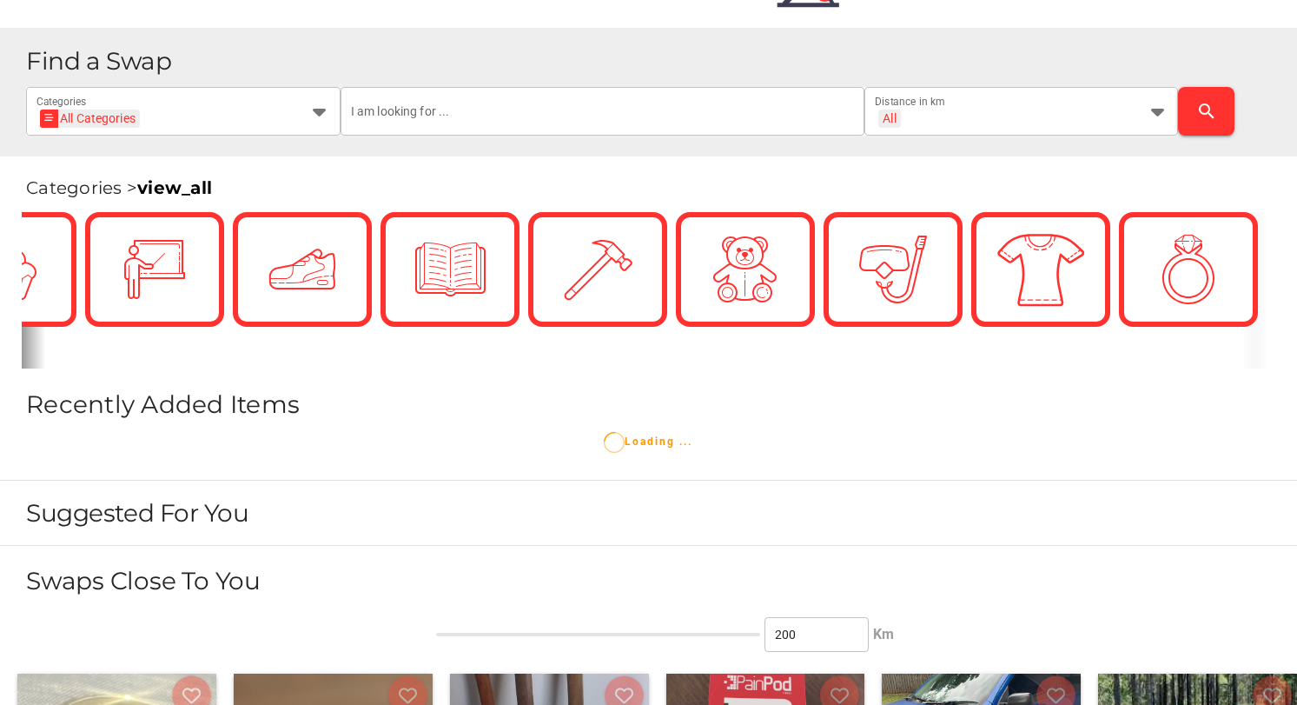
scroll to position [292, 0]
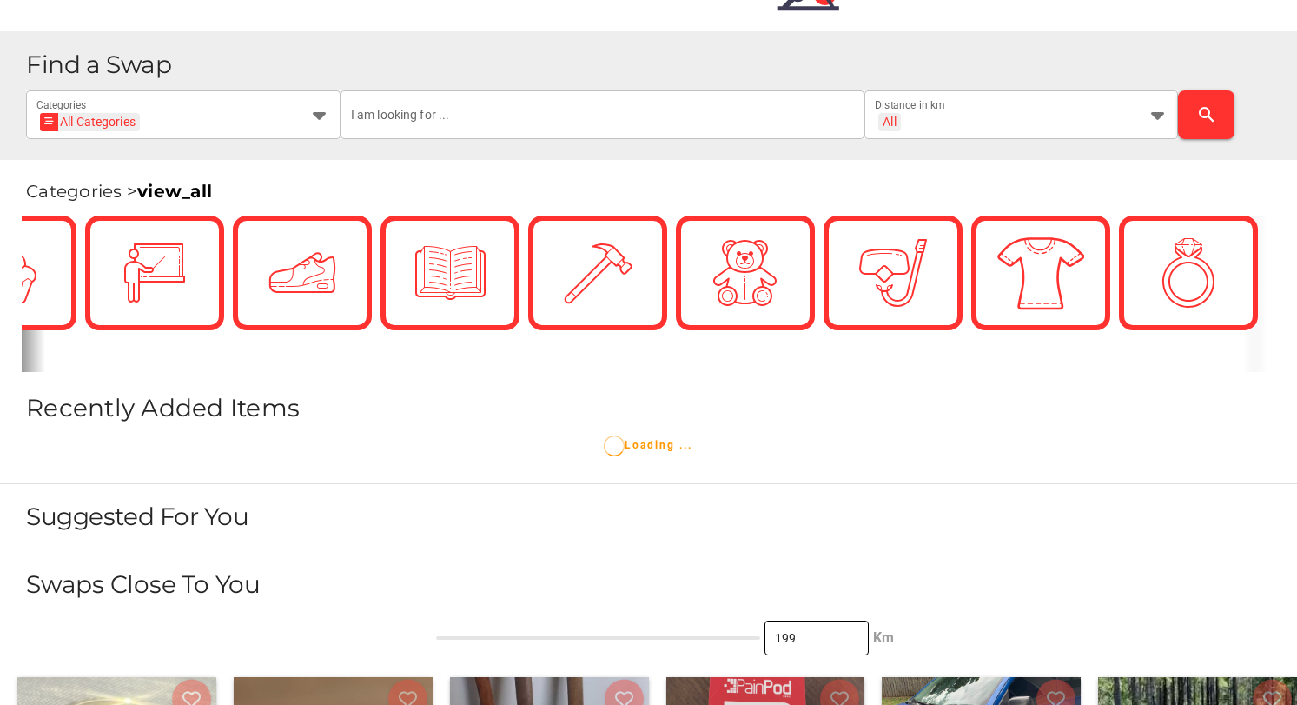
click at [852, 638] on input "199" at bounding box center [816, 637] width 83 height 35
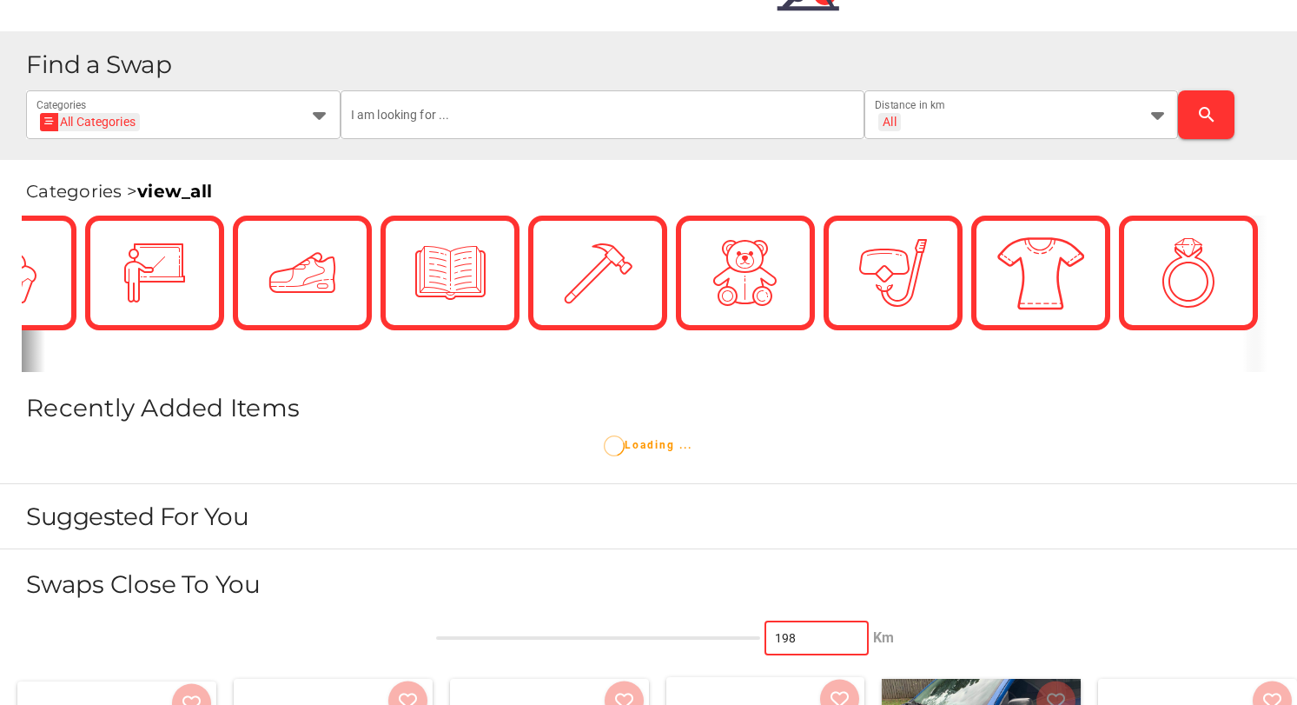
click at [852, 638] on input "198" at bounding box center [816, 637] width 83 height 35
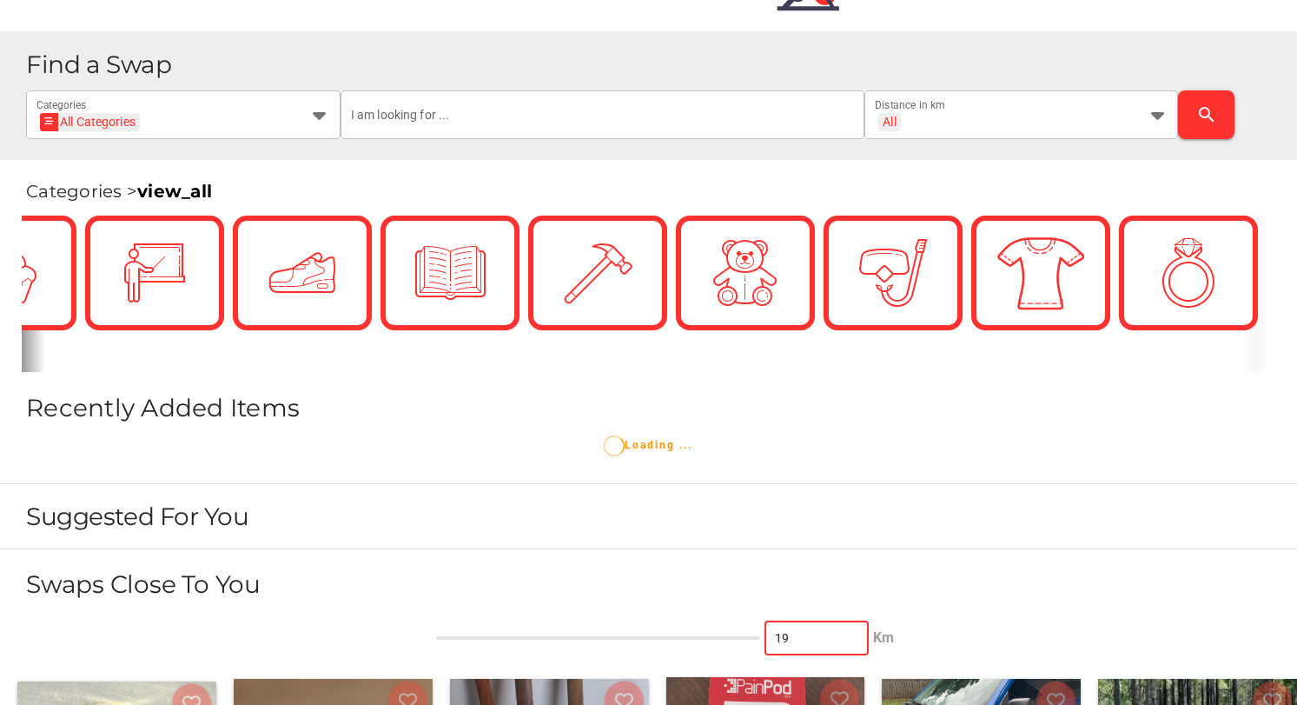
type input "1"
type input "50"
click at [963, 586] on h2 "Swaps Close To You" at bounding box center [661, 584] width 1271 height 30
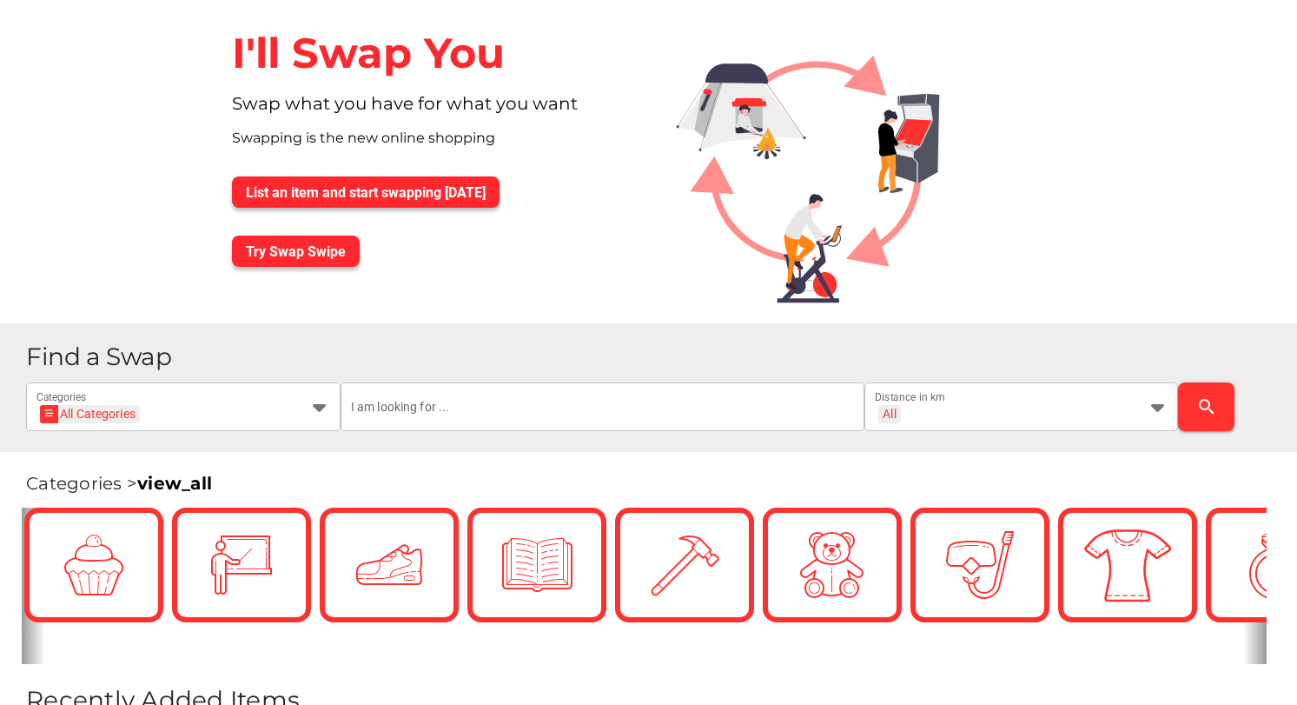
scroll to position [0, 3629]
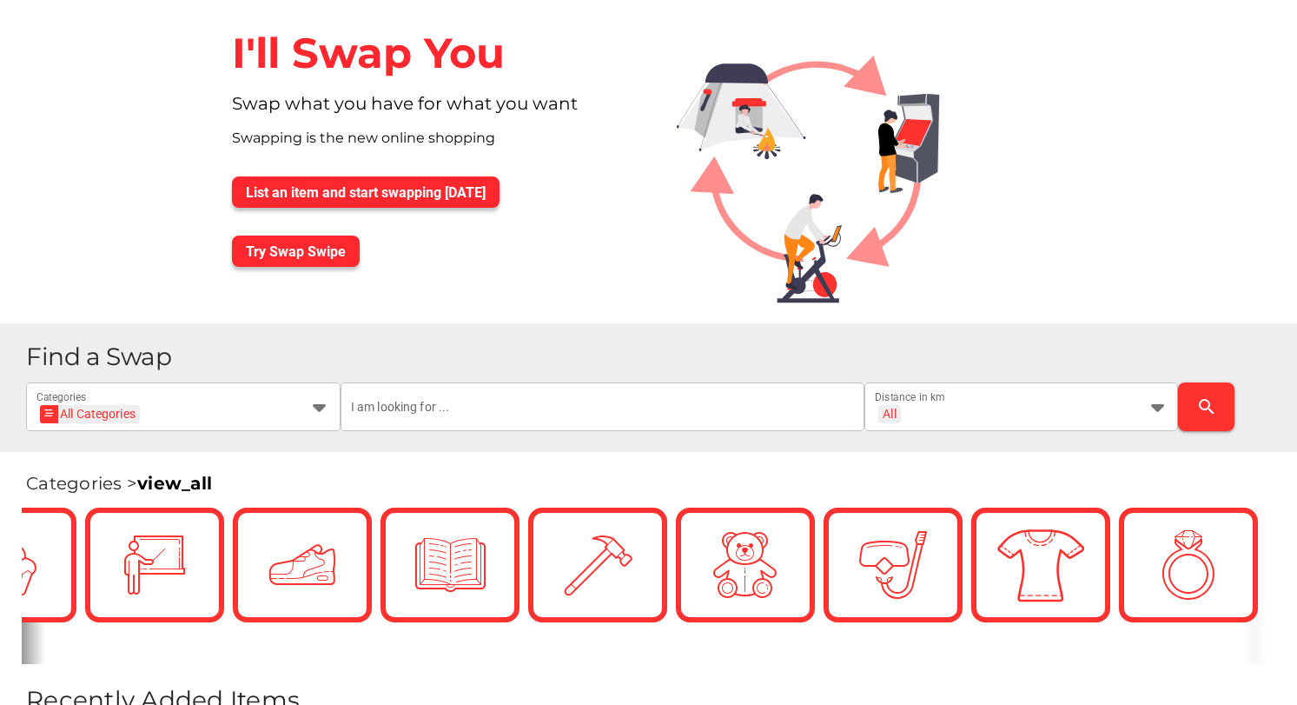
click at [609, 343] on div "Find a Swap All Categories All Categories Categories All + All Distance in km s…" at bounding box center [648, 387] width 1297 height 129
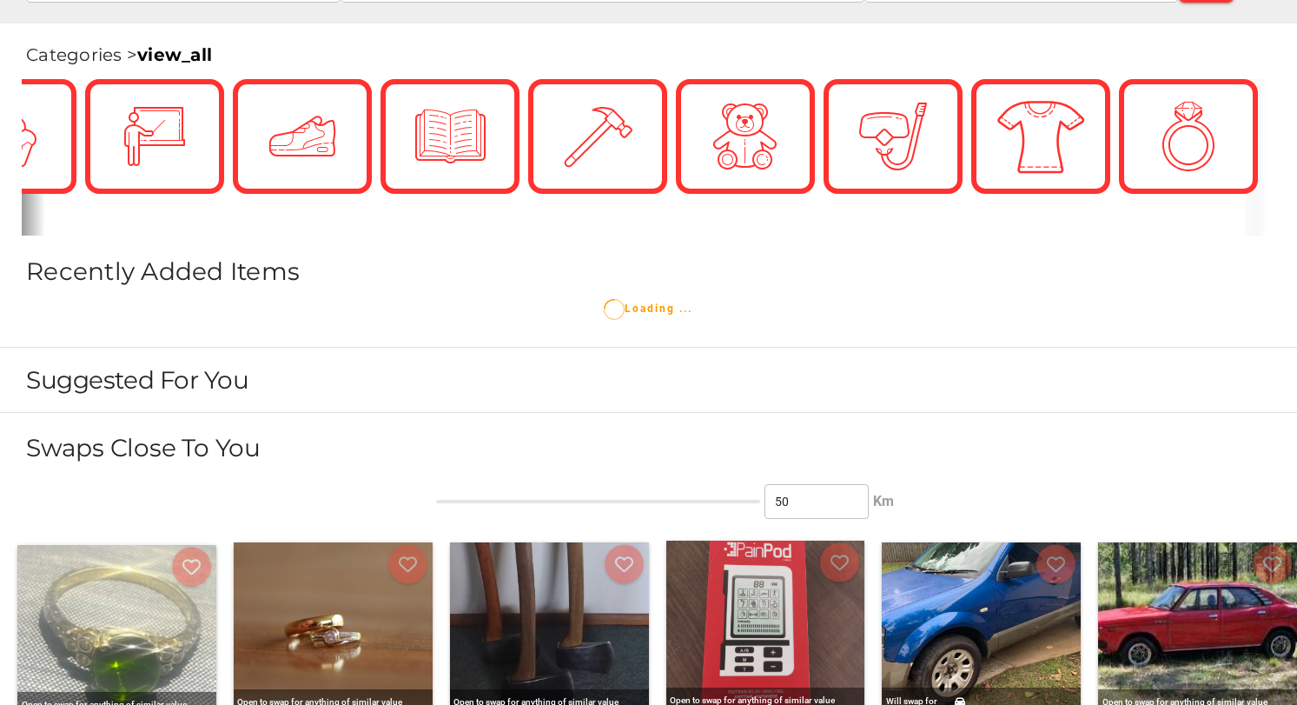
scroll to position [443, 0]
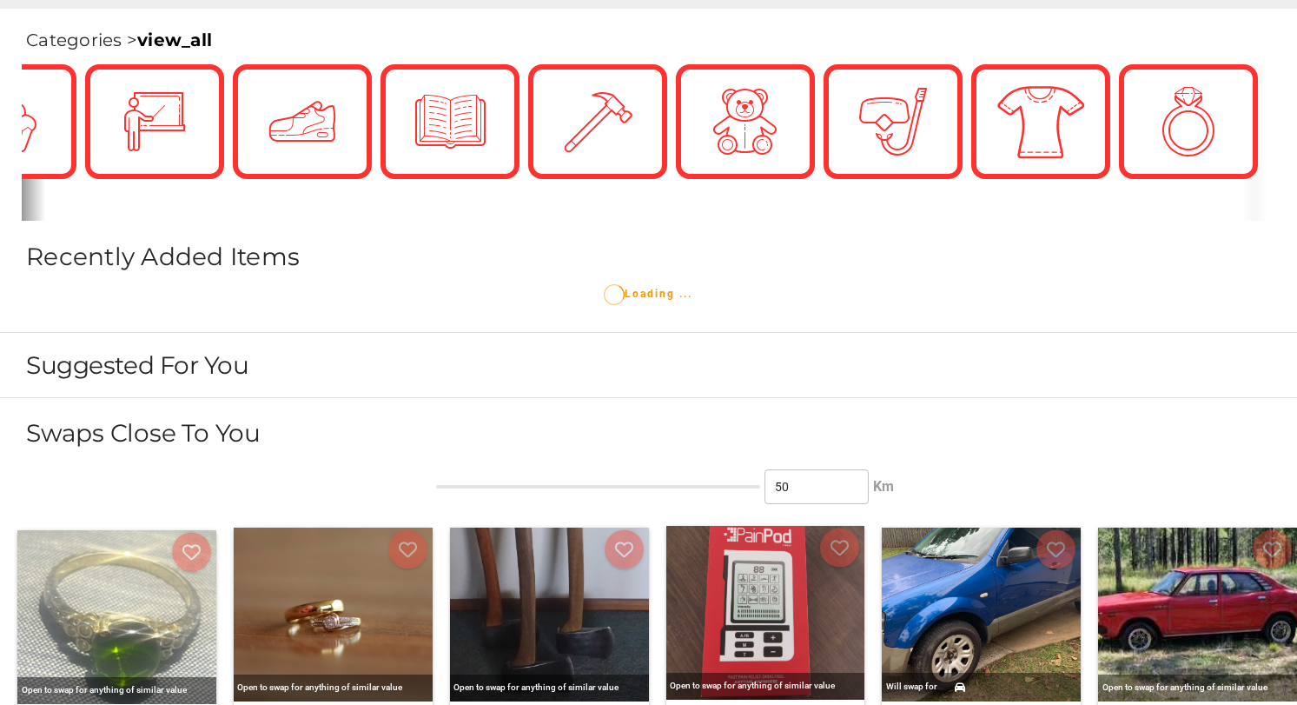
click at [173, 253] on span "Recently Added Items" at bounding box center [163, 257] width 274 height 30
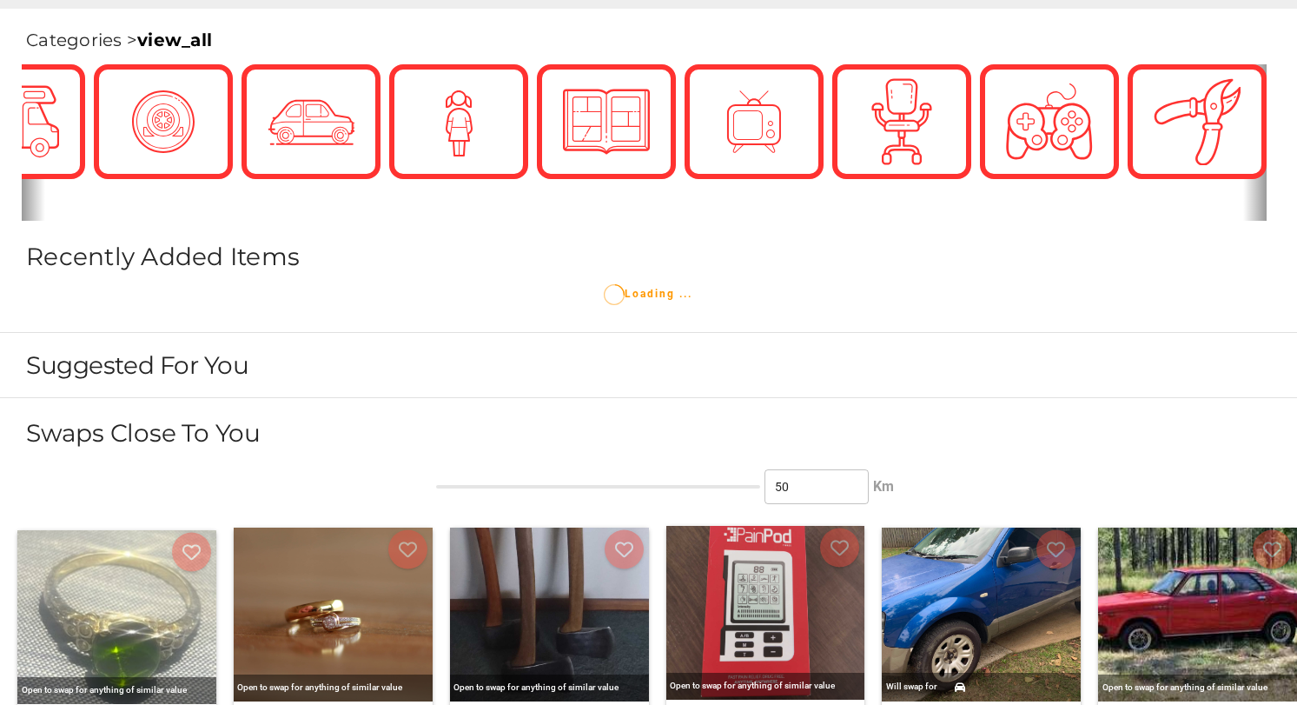
scroll to position [0, 0]
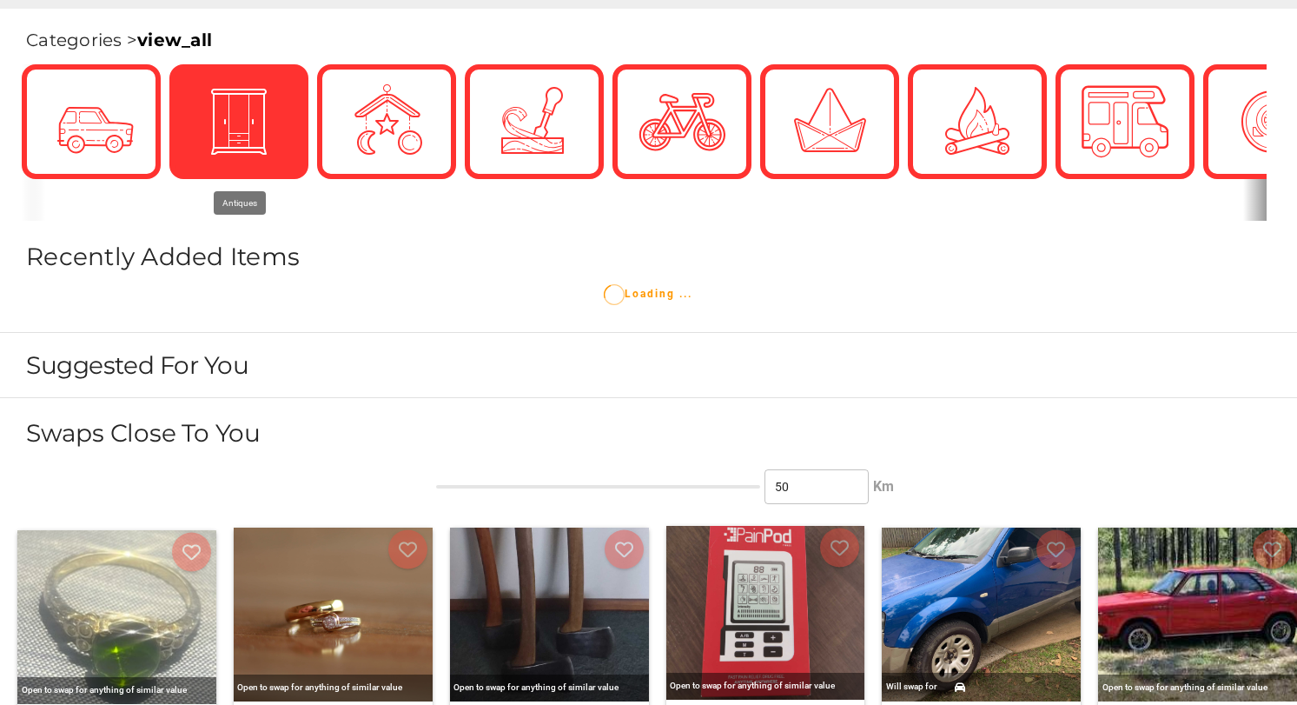
click at [259, 140] on img at bounding box center [239, 121] width 87 height 87
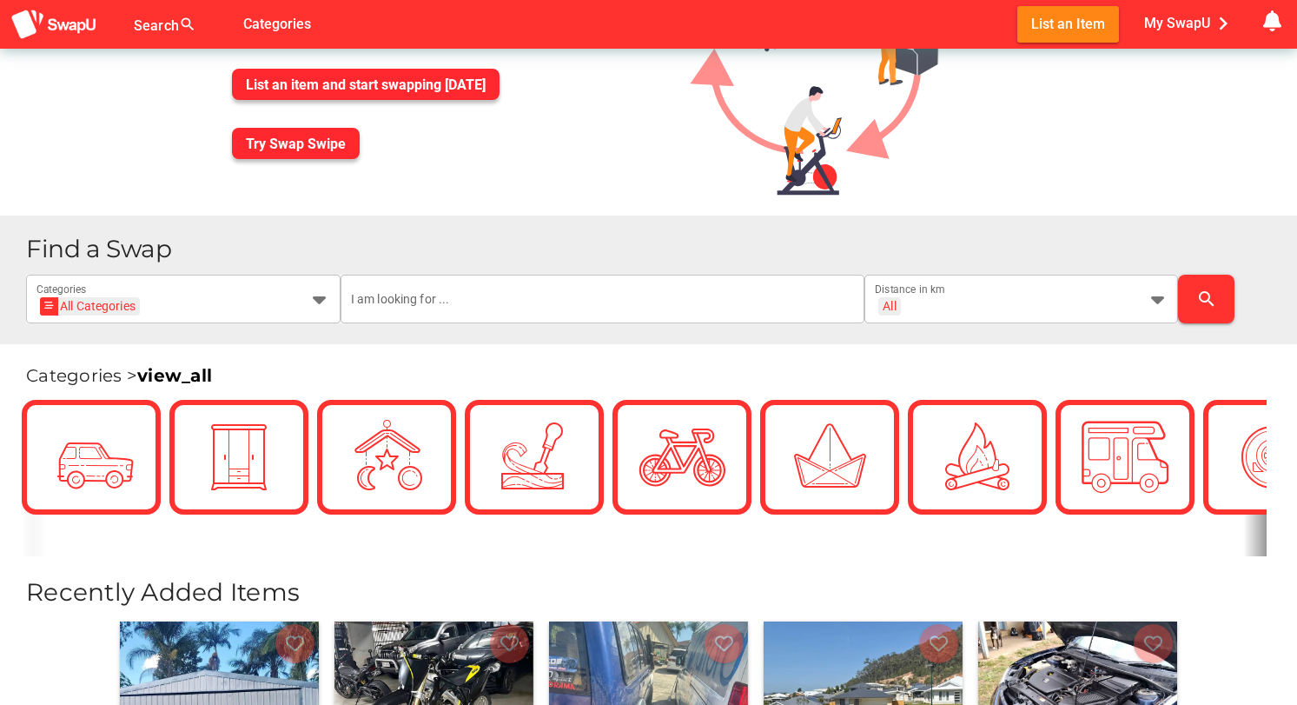
scroll to position [160, 0]
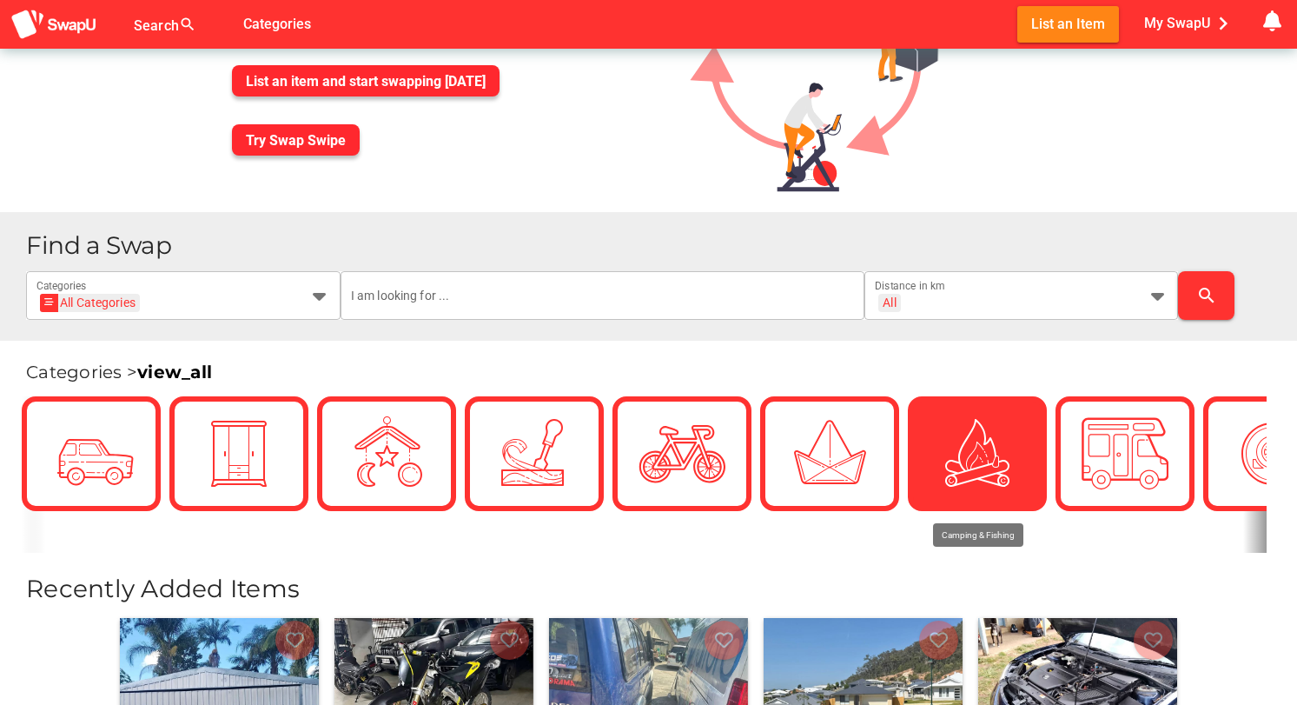
click at [941, 468] on img at bounding box center [977, 453] width 87 height 87
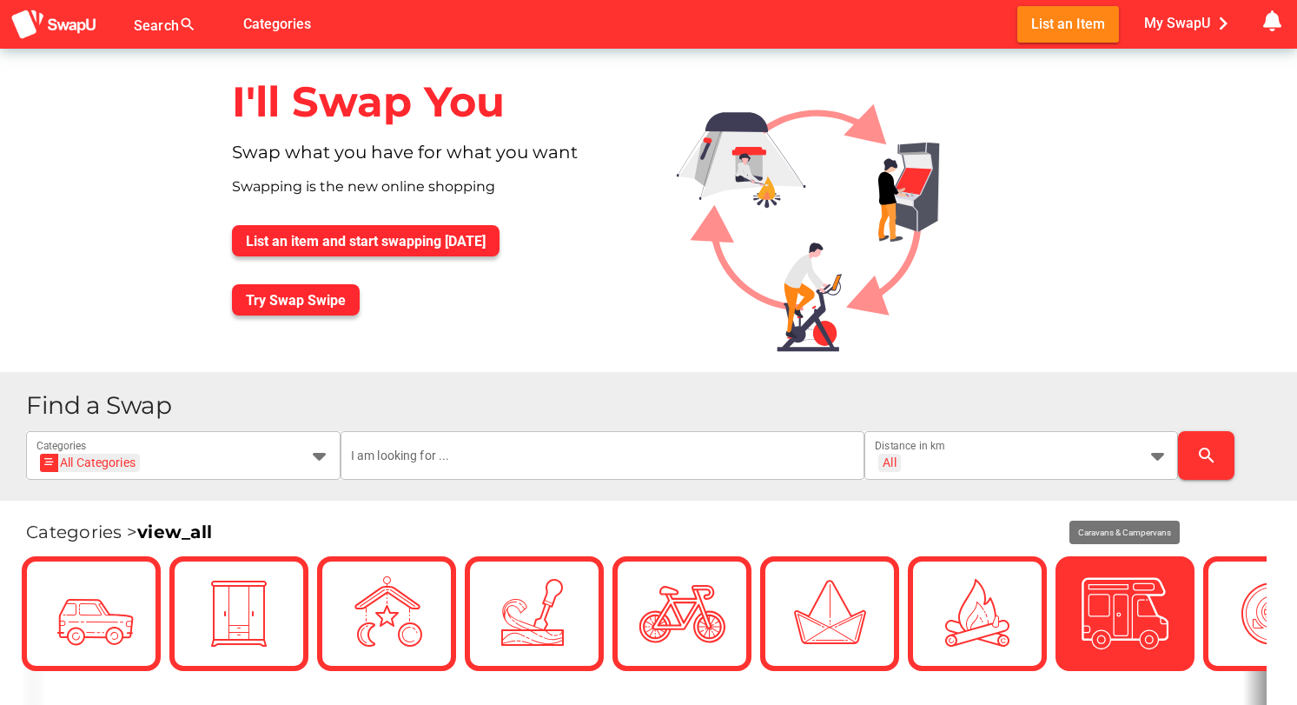
click at [1119, 646] on img at bounding box center [1125, 613] width 87 height 87
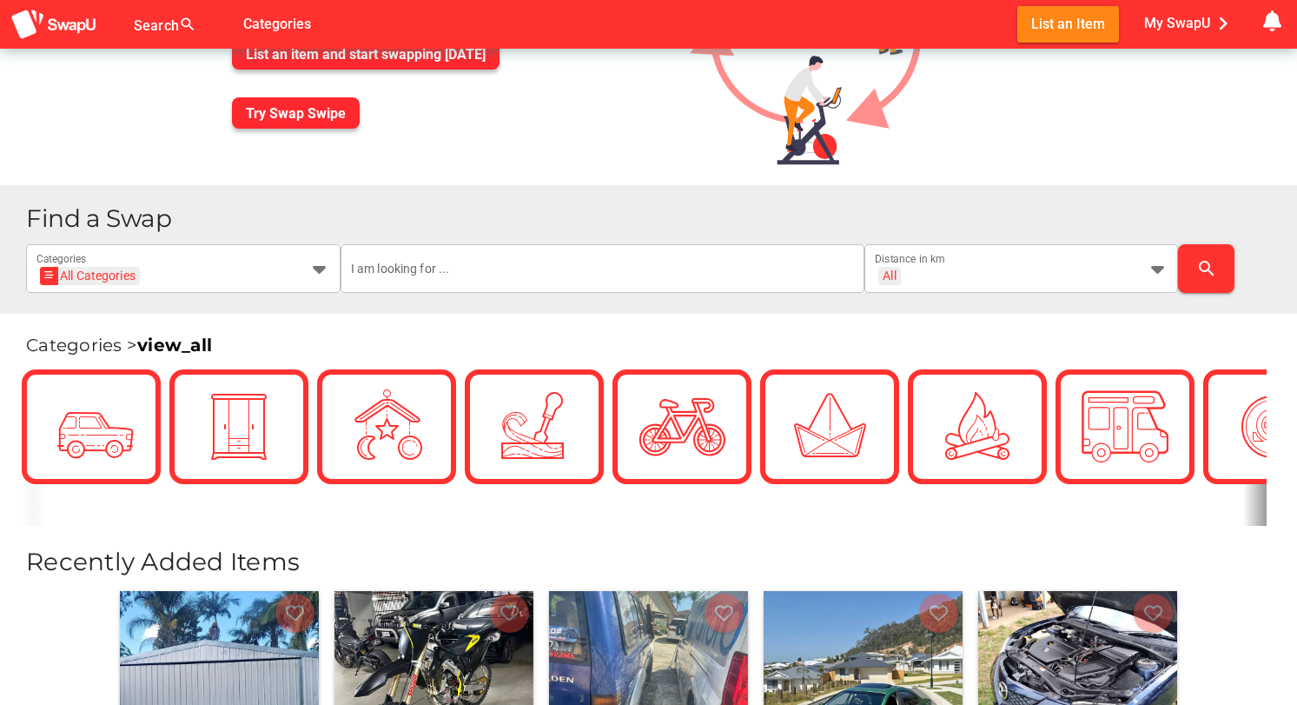
scroll to position [341, 0]
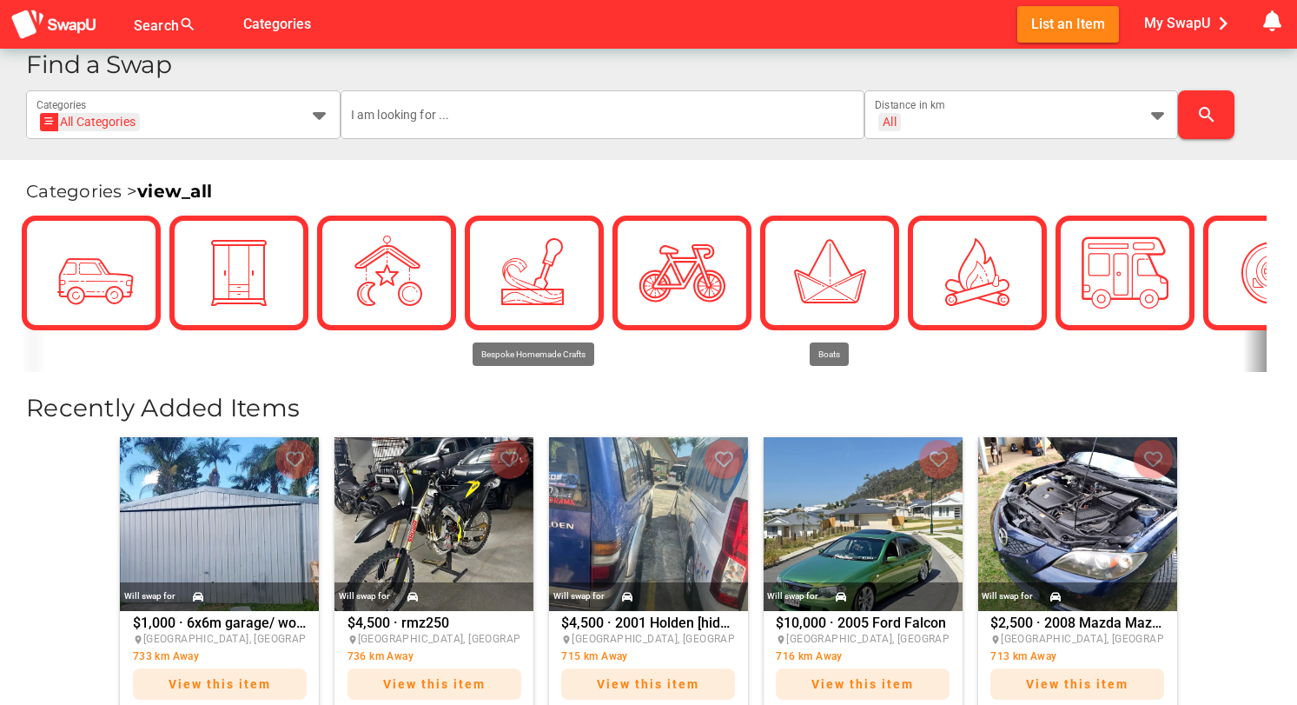
click at [86, 191] on span "Categories > view_all" at bounding box center [119, 191] width 186 height 21
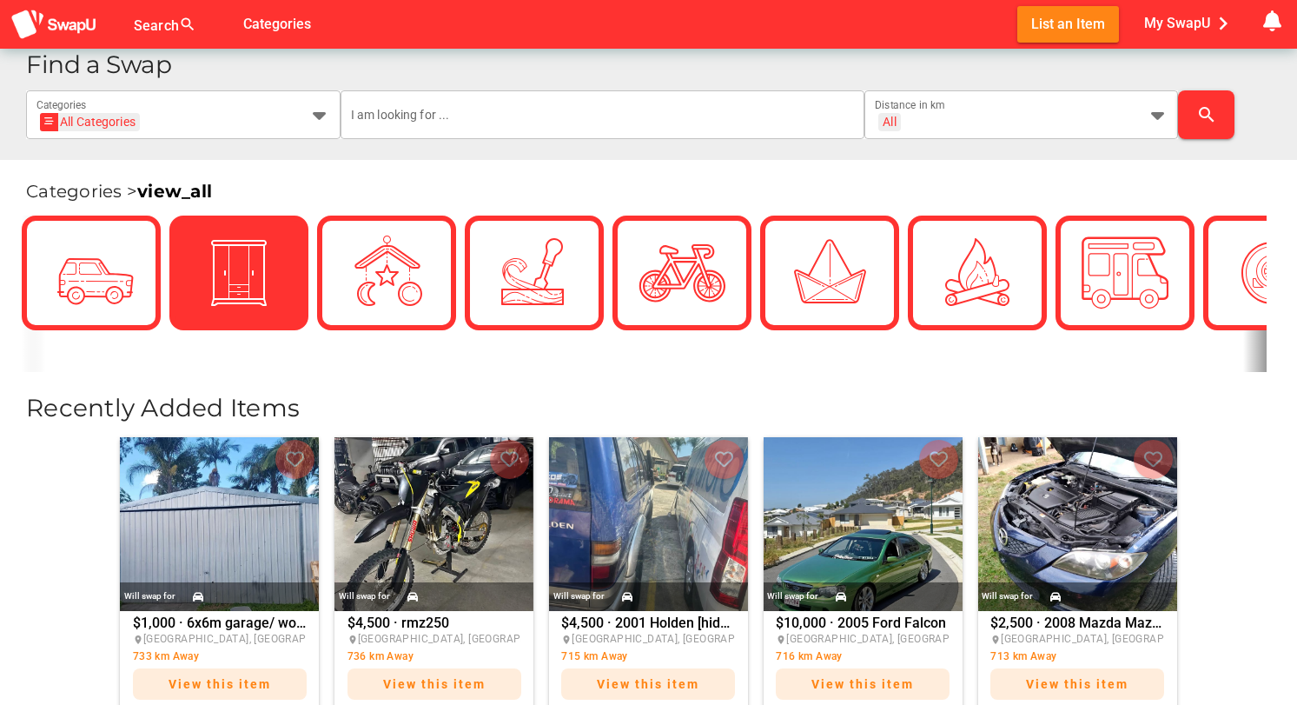
scroll to position [0, 521]
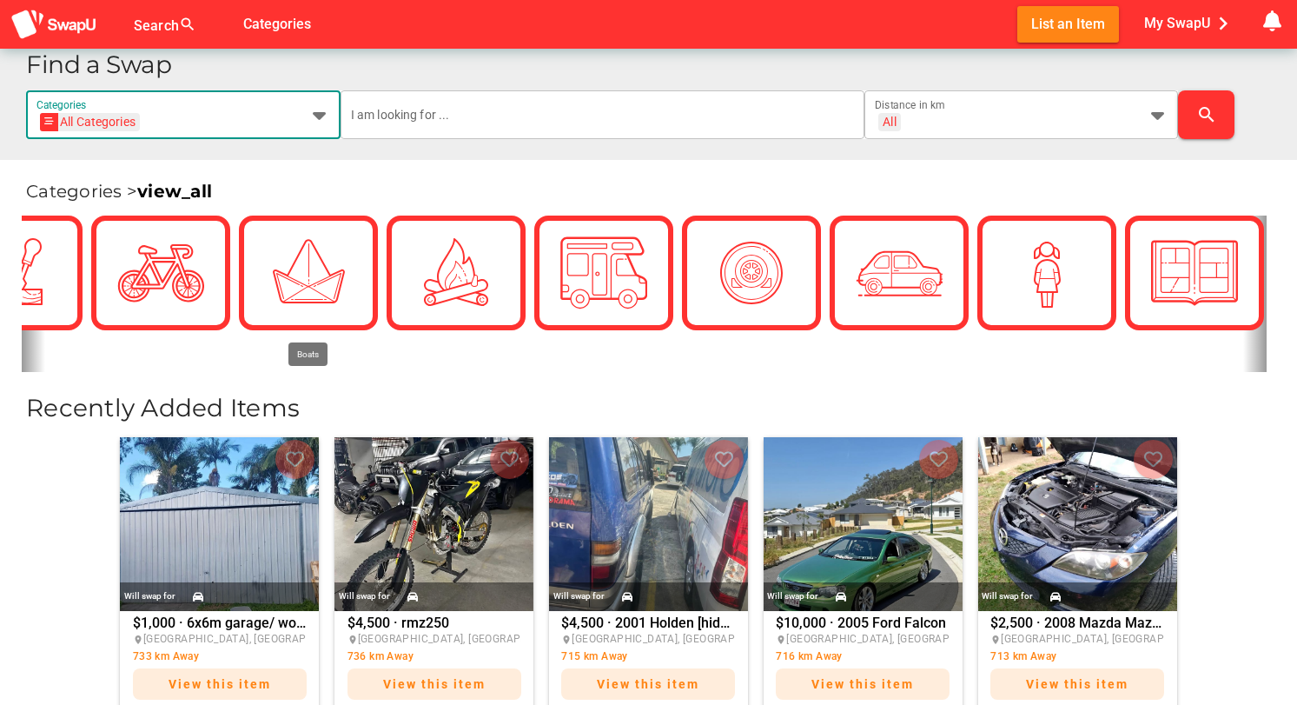
click at [294, 113] on div "All Categories All Categories" at bounding box center [167, 125] width 262 height 28
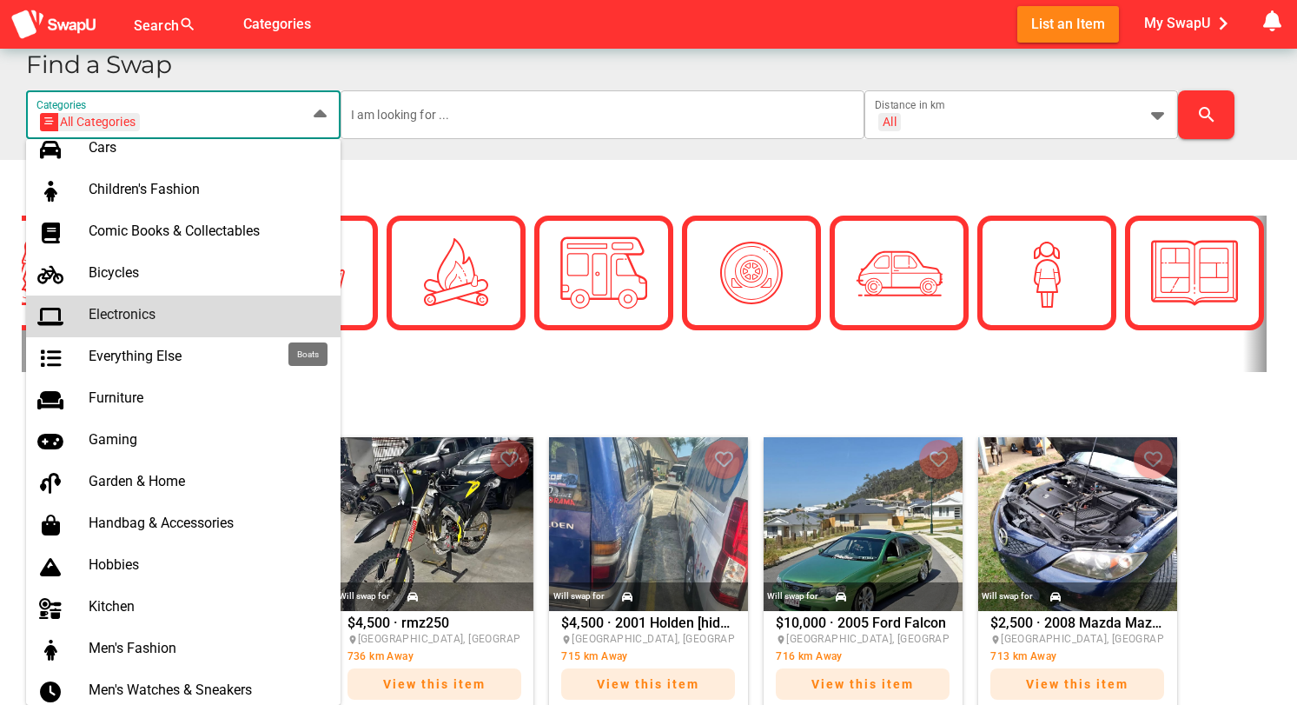
scroll to position [429, 0]
click at [136, 311] on div "Electronics" at bounding box center [208, 312] width 238 height 17
type input "Electronics"
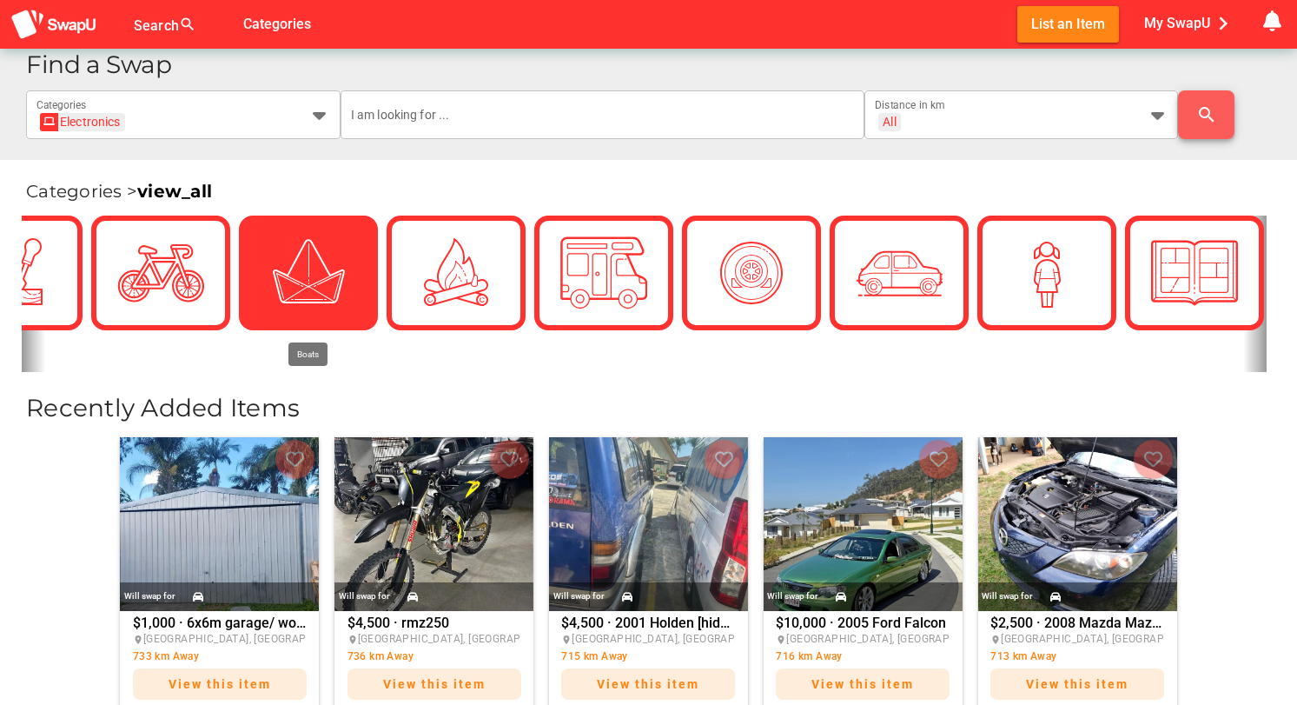
click at [1206, 109] on icon "search" at bounding box center [1206, 114] width 21 height 21
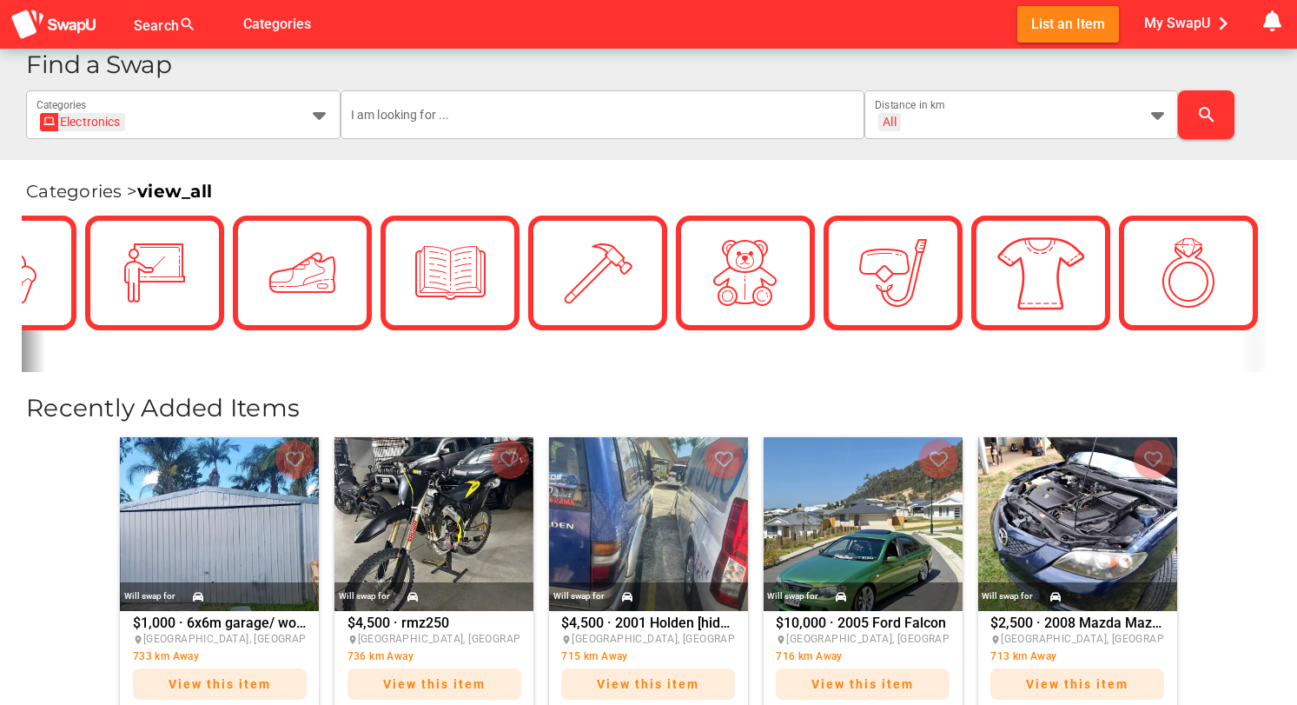
scroll to position [0, 3021]
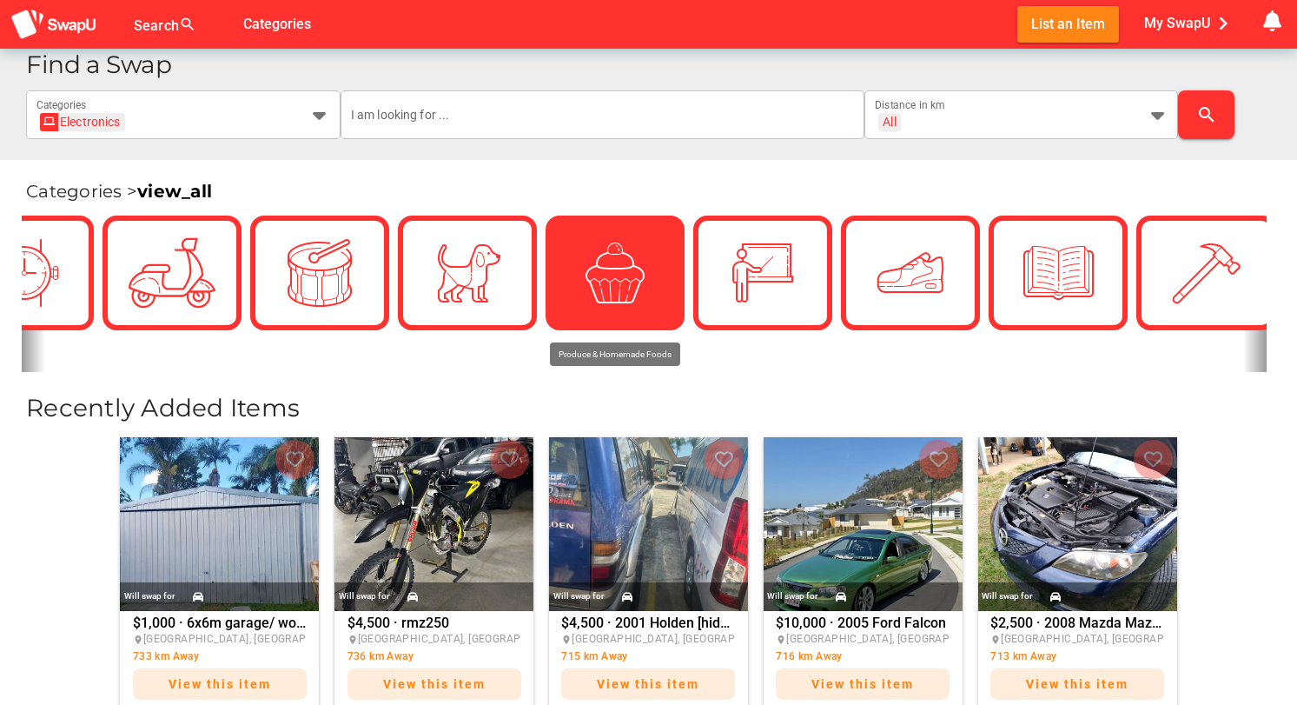
click at [598, 274] on img at bounding box center [615, 272] width 87 height 87
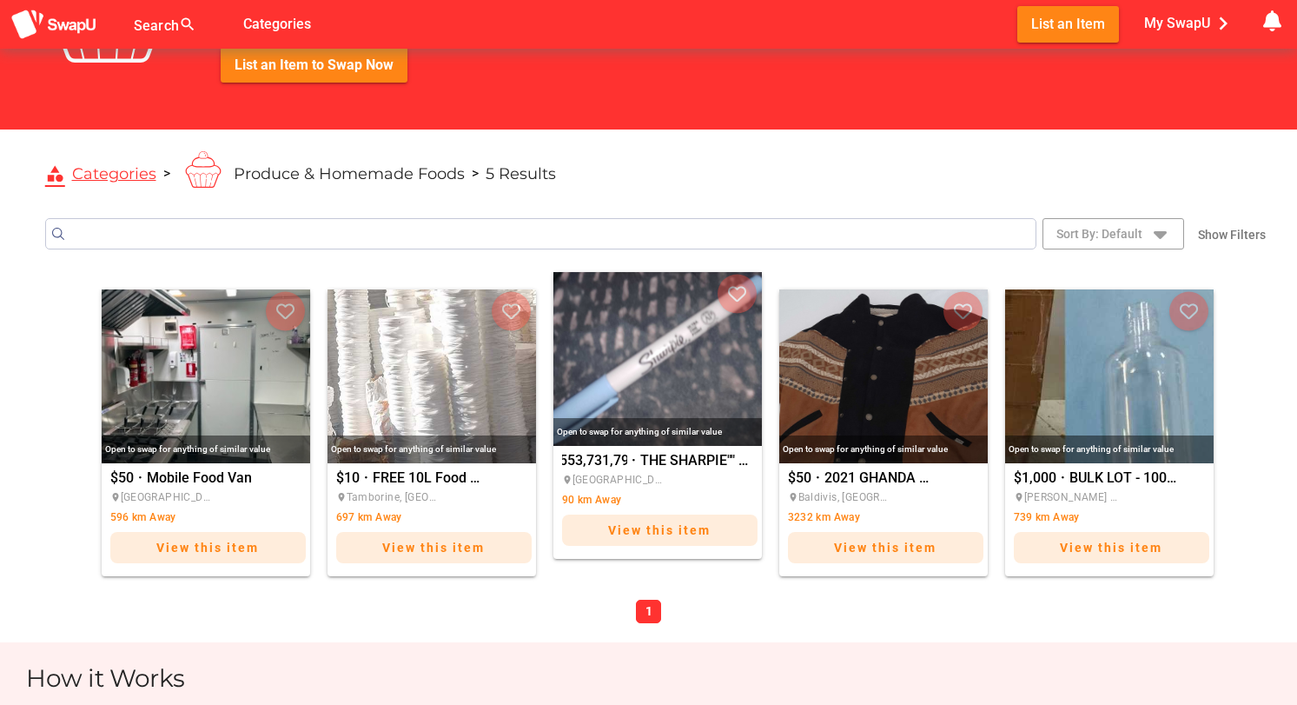
scroll to position [112, 0]
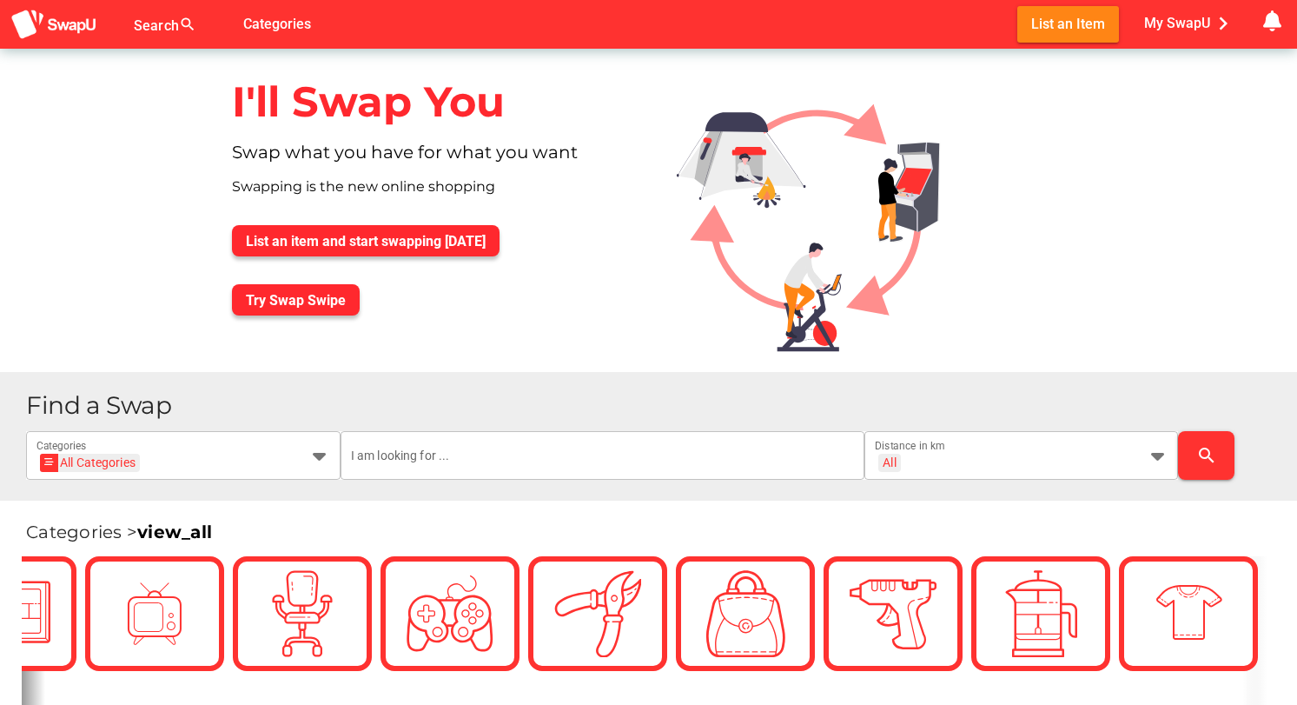
scroll to position [0, 3629]
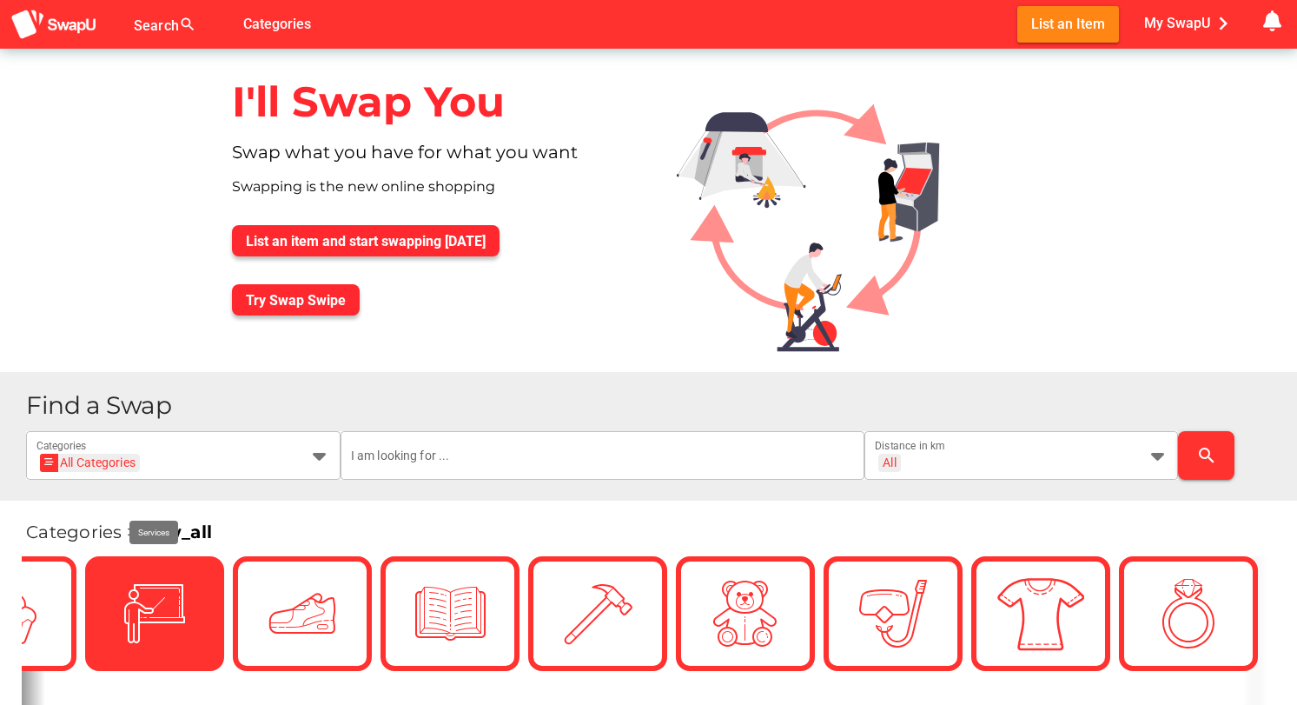
click at [178, 612] on img at bounding box center [154, 613] width 87 height 87
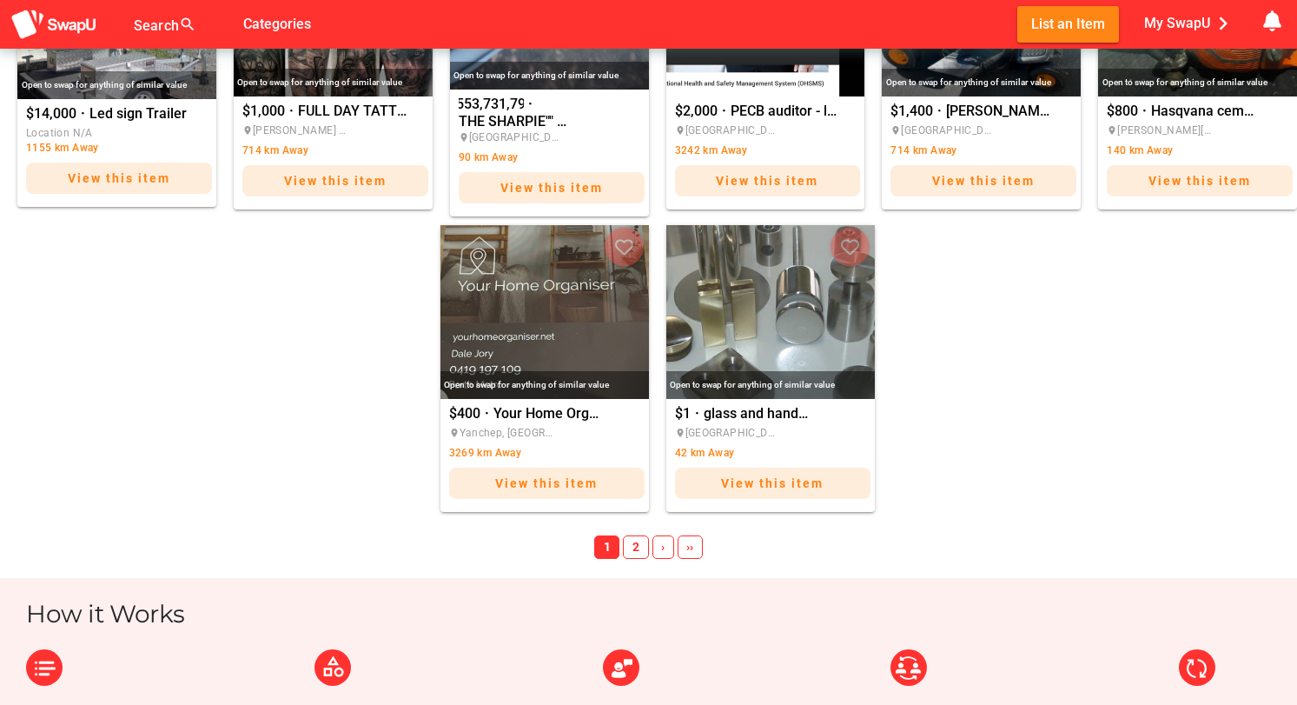
scroll to position [1140, 0]
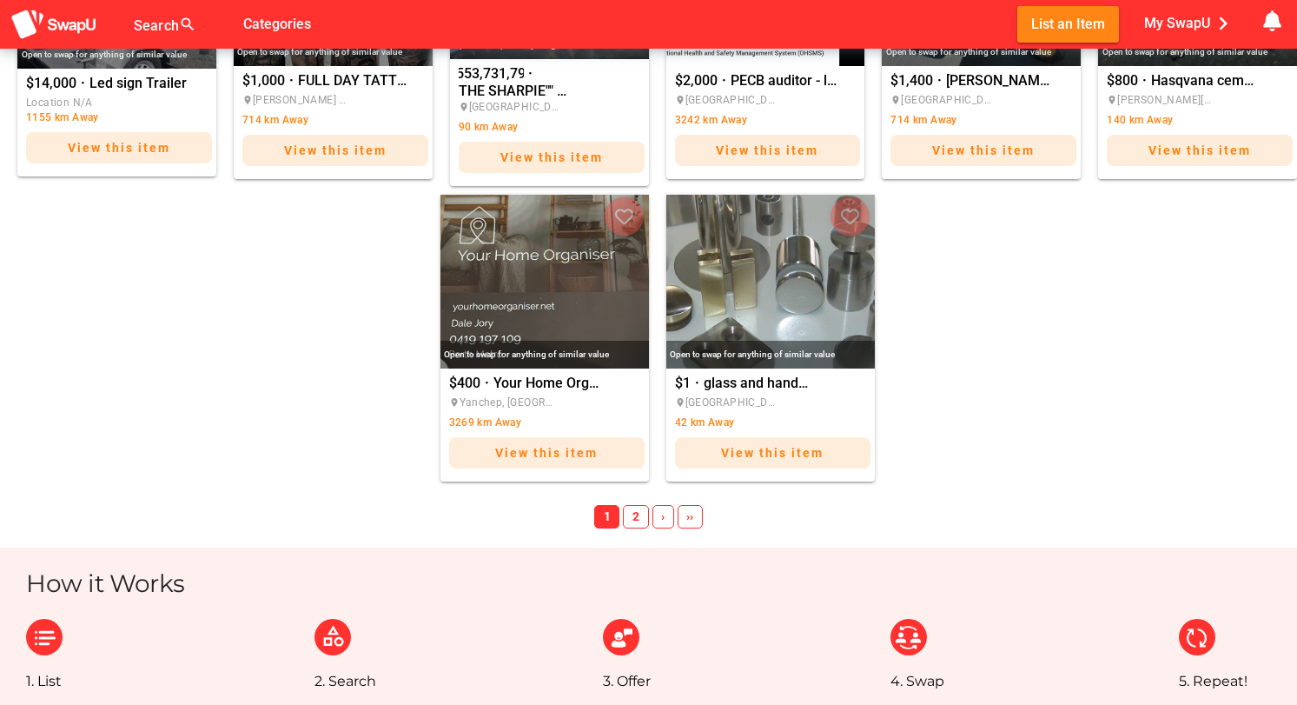
click at [633, 516] on span "2" at bounding box center [635, 517] width 25 height 24
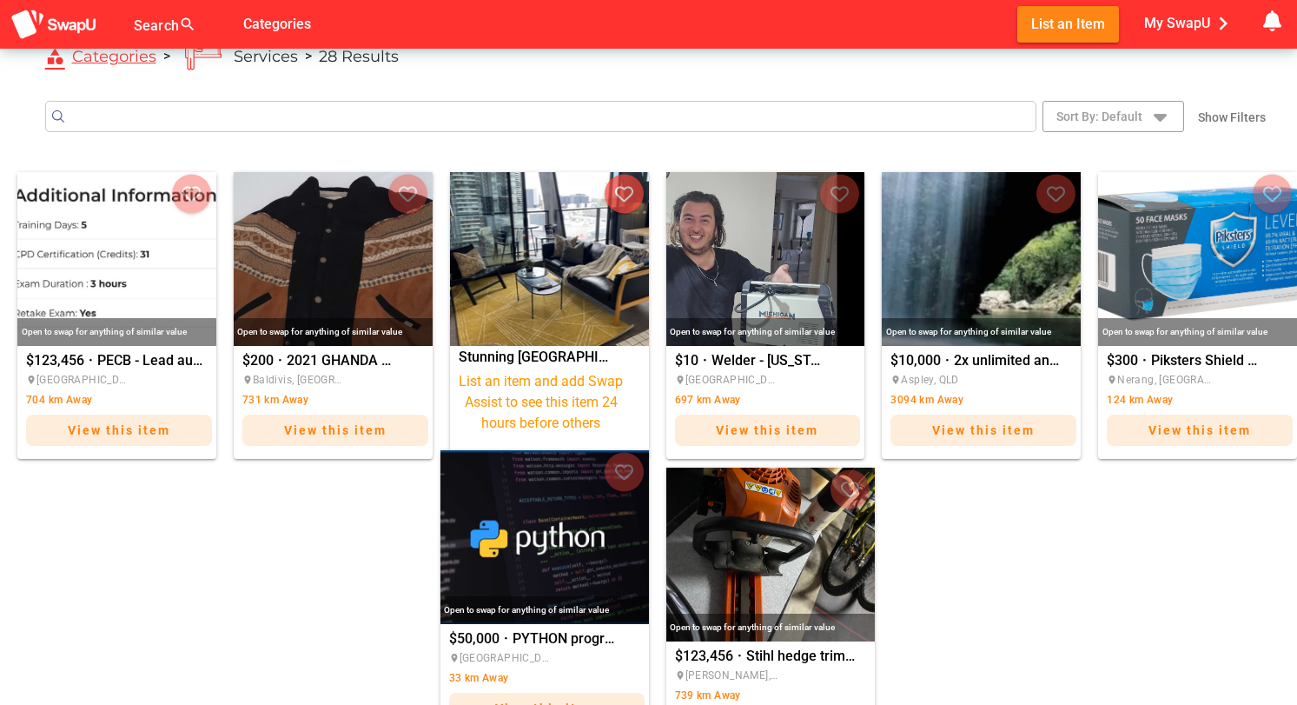
scroll to position [263, 0]
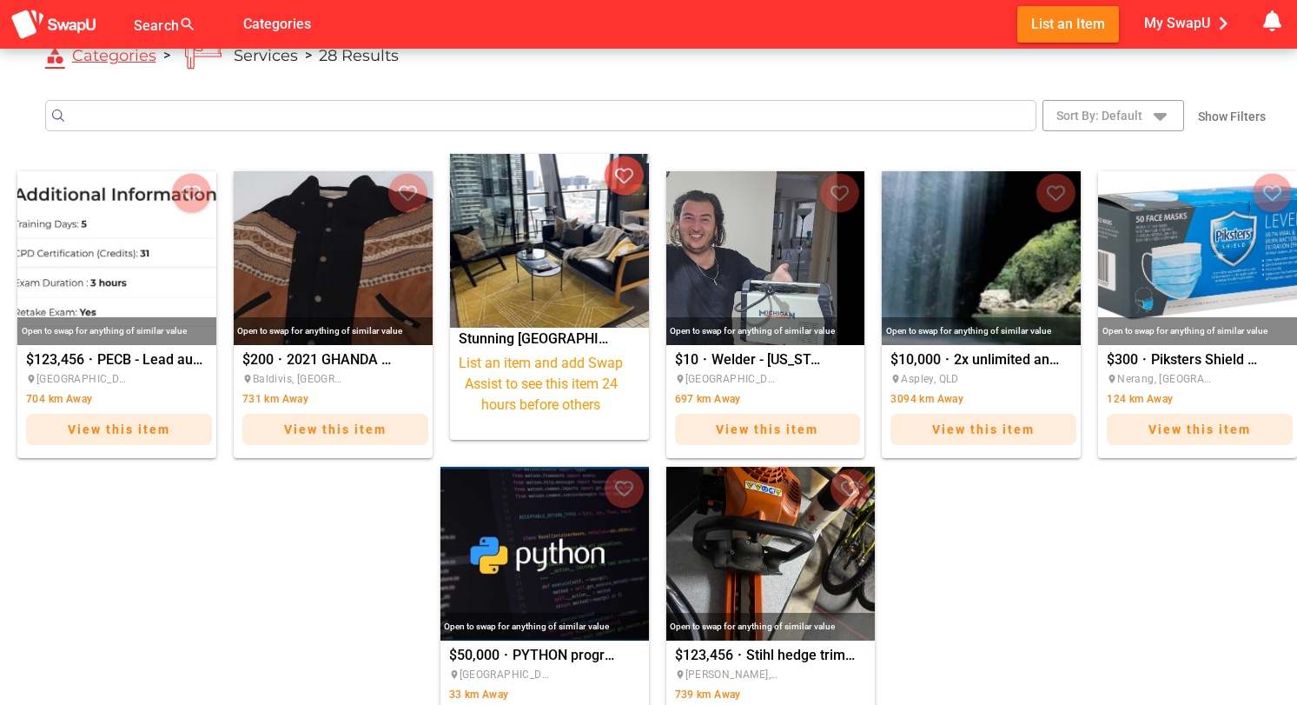
click at [553, 391] on span "List an item and add Swap Assist to see this item 24 hours before others" at bounding box center [541, 384] width 174 height 63
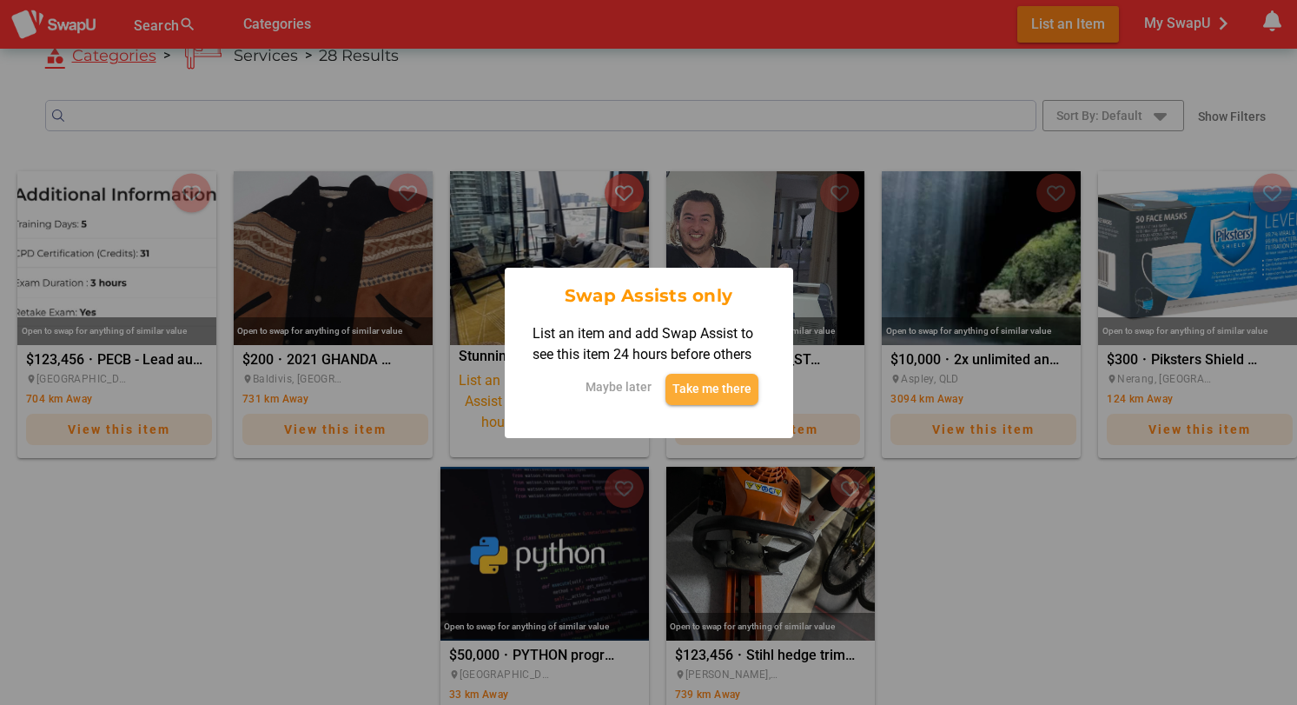
click at [697, 386] on span "Take me there" at bounding box center [712, 388] width 79 height 21
click at [705, 381] on span "Take me there" at bounding box center [712, 386] width 79 height 21
click at [705, 381] on span "Take me there" at bounding box center [712, 388] width 79 height 21
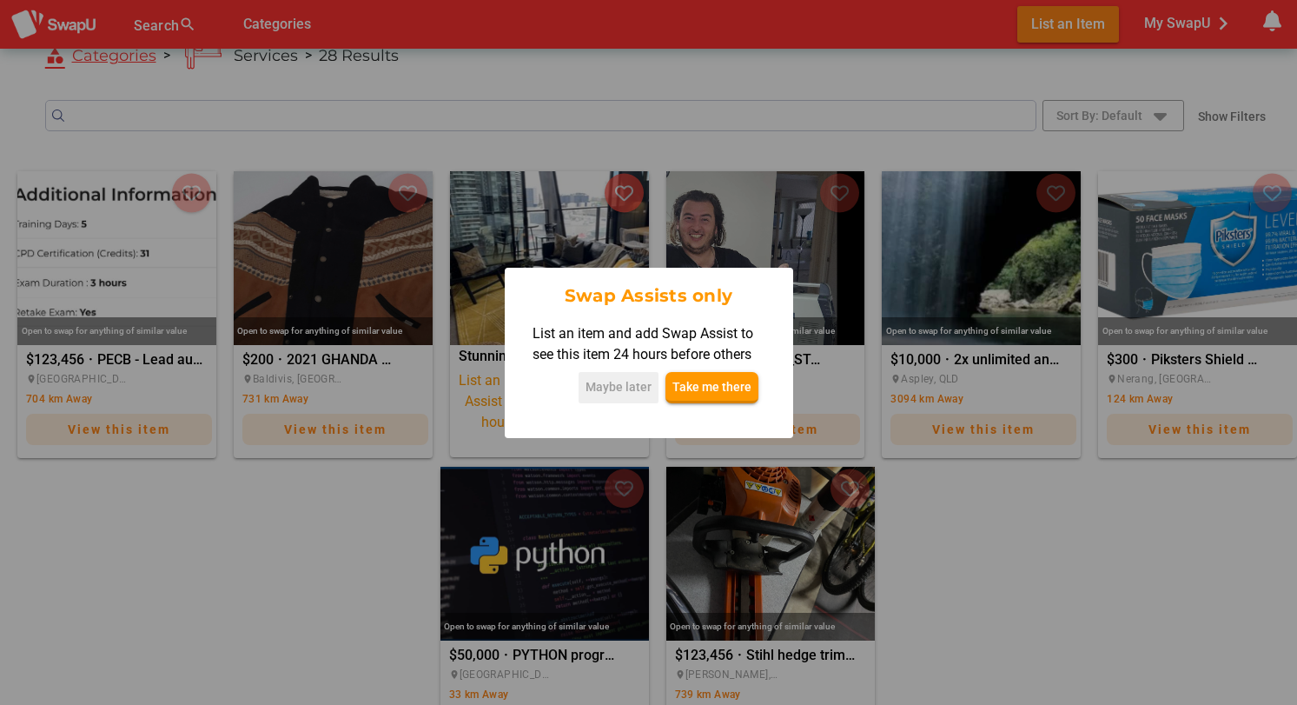
click at [391, 511] on div at bounding box center [648, 352] width 1297 height 705
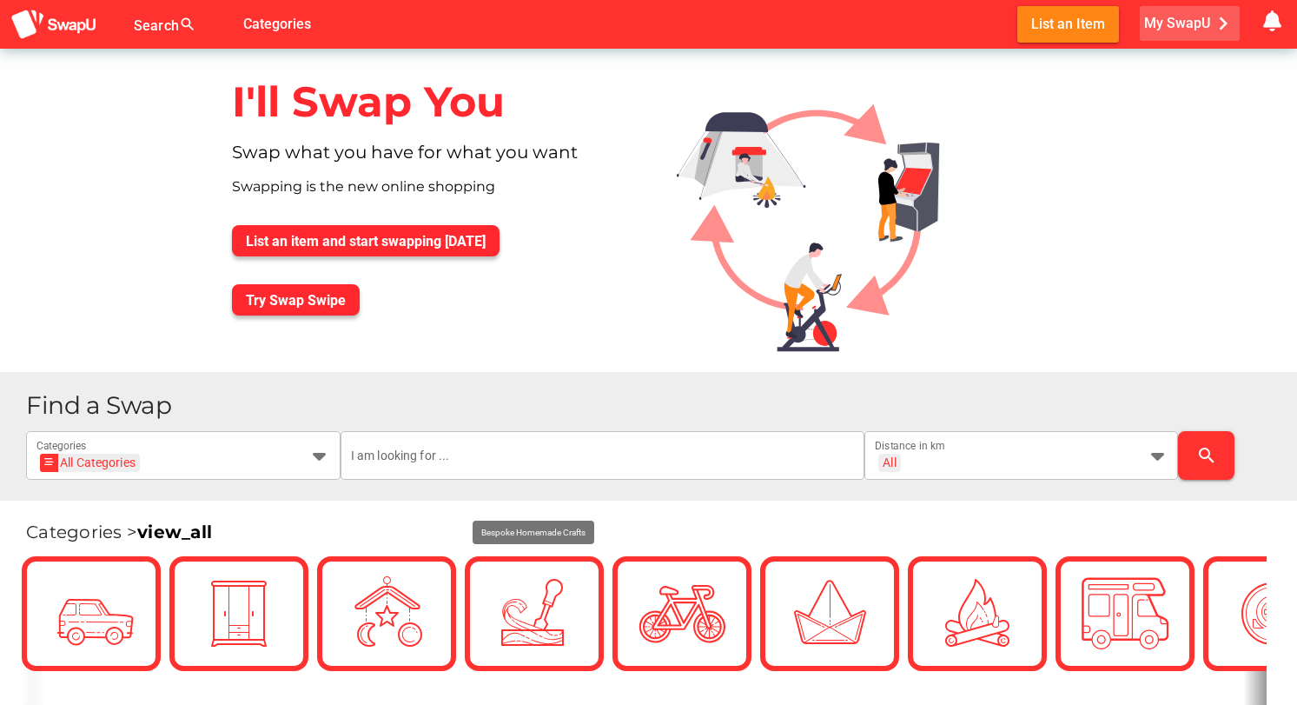
click at [1173, 21] on span "My SwapU chevron_right" at bounding box center [1190, 23] width 92 height 26
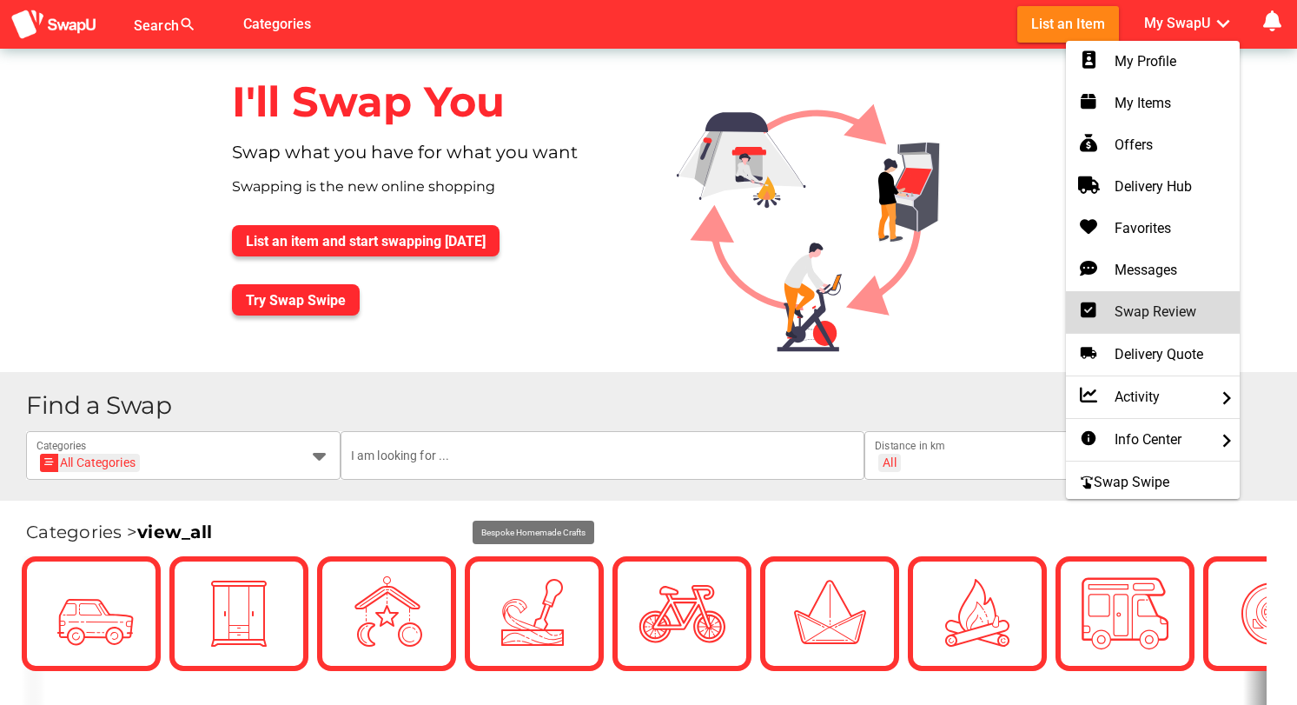
click at [1137, 308] on div "Swap Review" at bounding box center [1153, 312] width 146 height 21
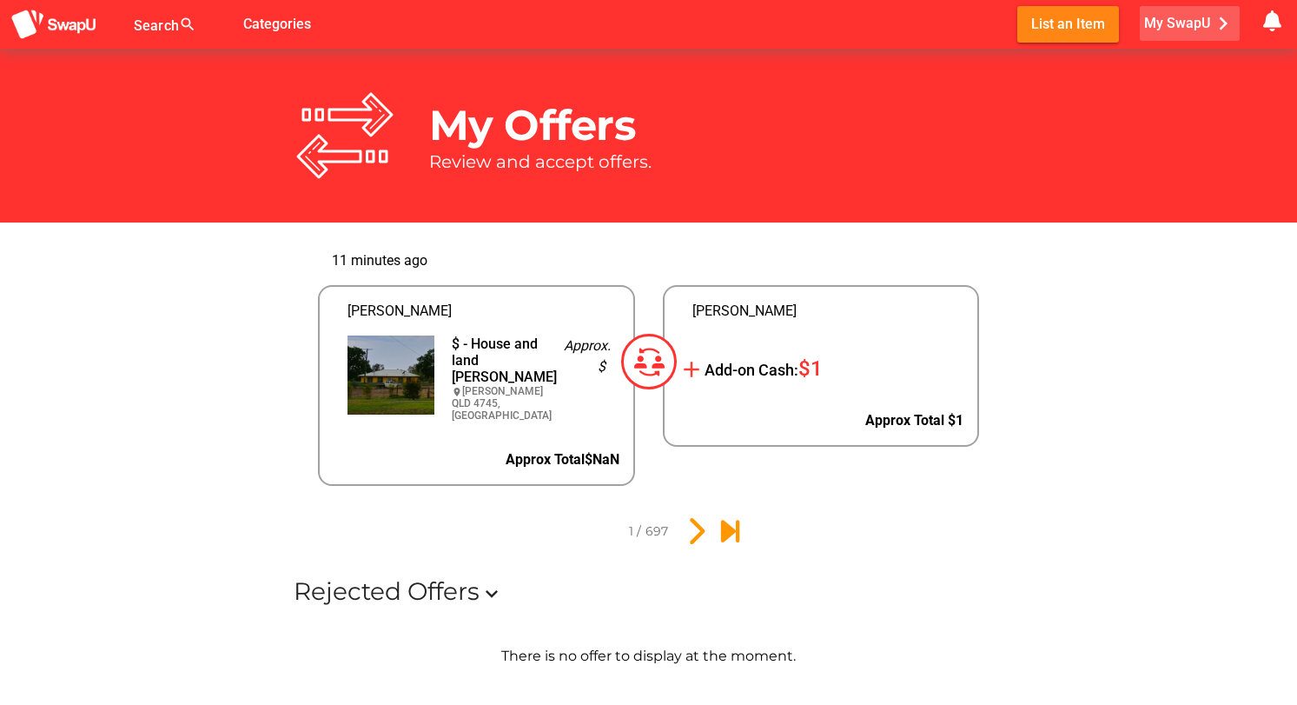
click at [1177, 27] on span "My SwapU chevron_right" at bounding box center [1190, 23] width 92 height 26
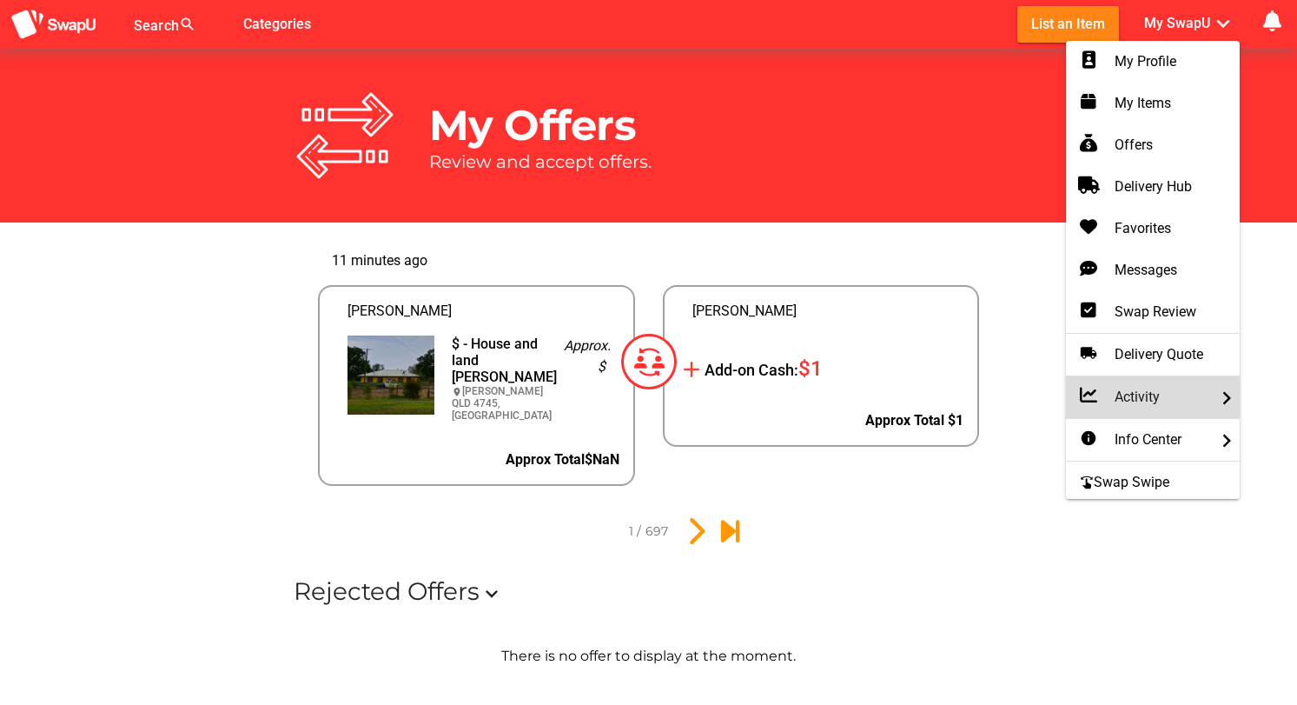
click at [1152, 394] on div "Activity chevron_right" at bounding box center [1153, 397] width 146 height 21
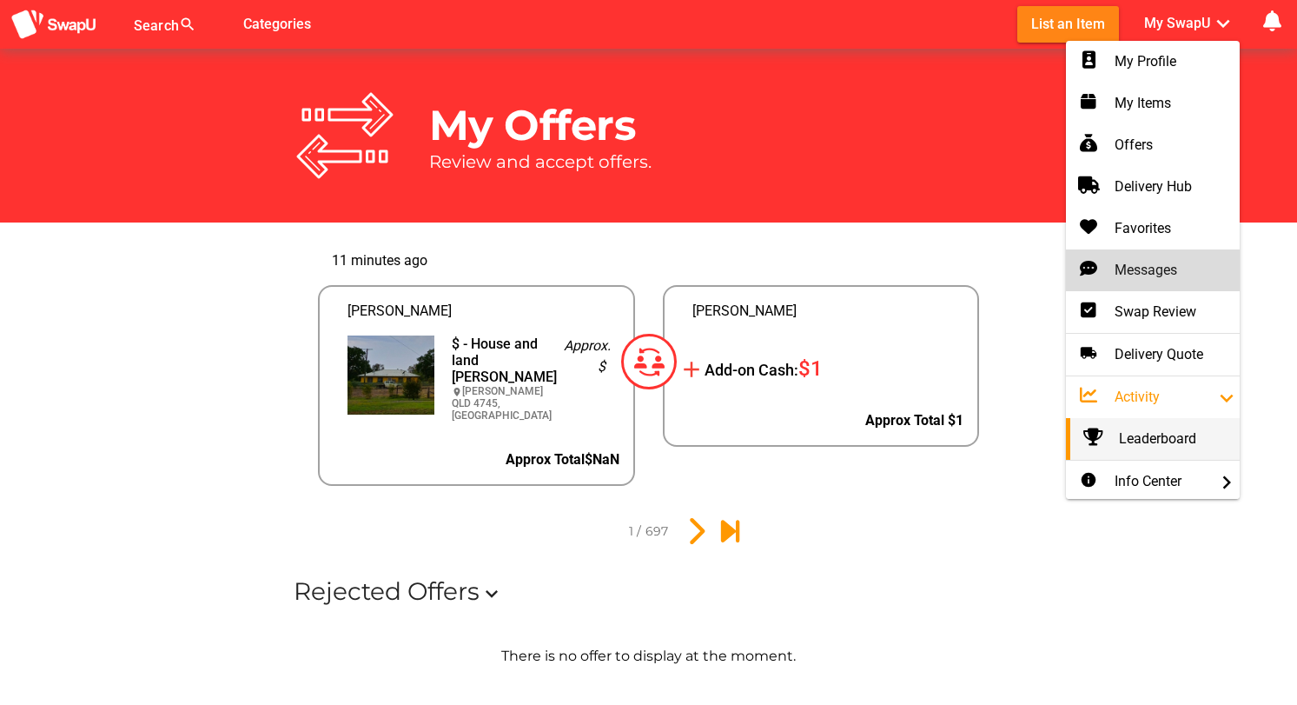
click at [1137, 262] on div "Messages" at bounding box center [1153, 270] width 146 height 21
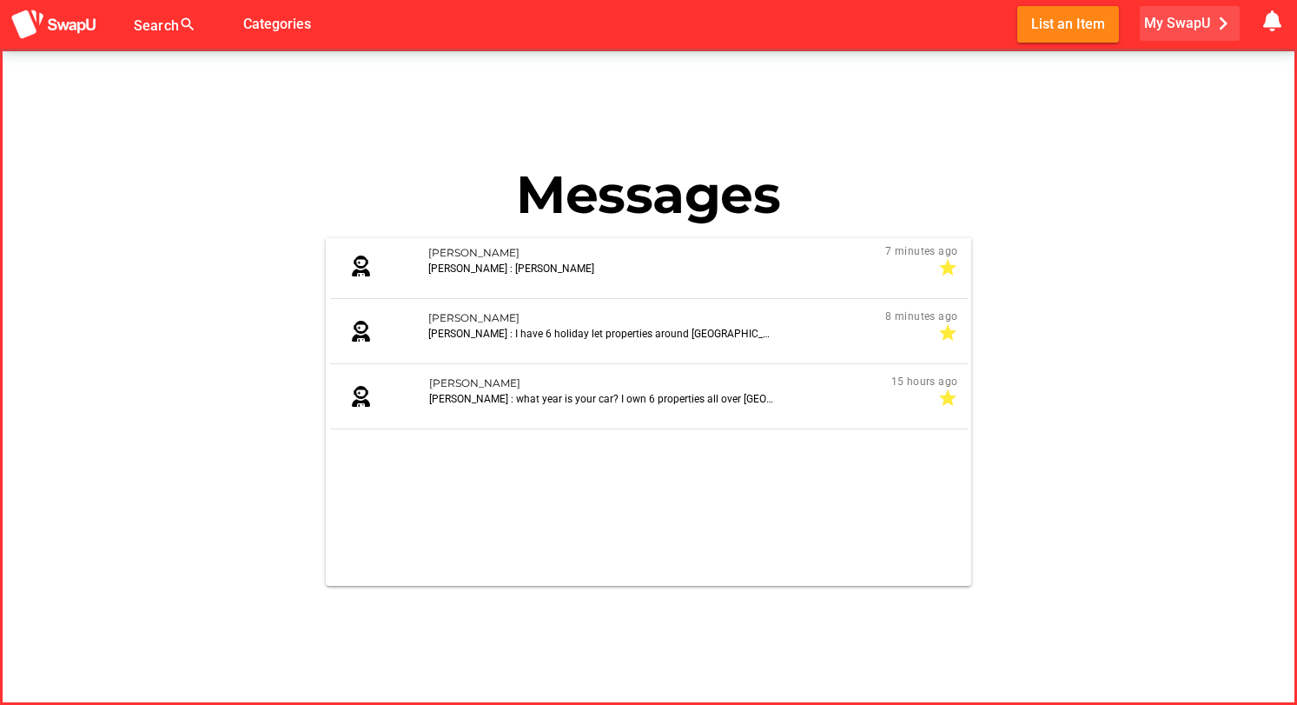
click at [1177, 23] on span "My SwapU chevron_right" at bounding box center [1190, 23] width 92 height 26
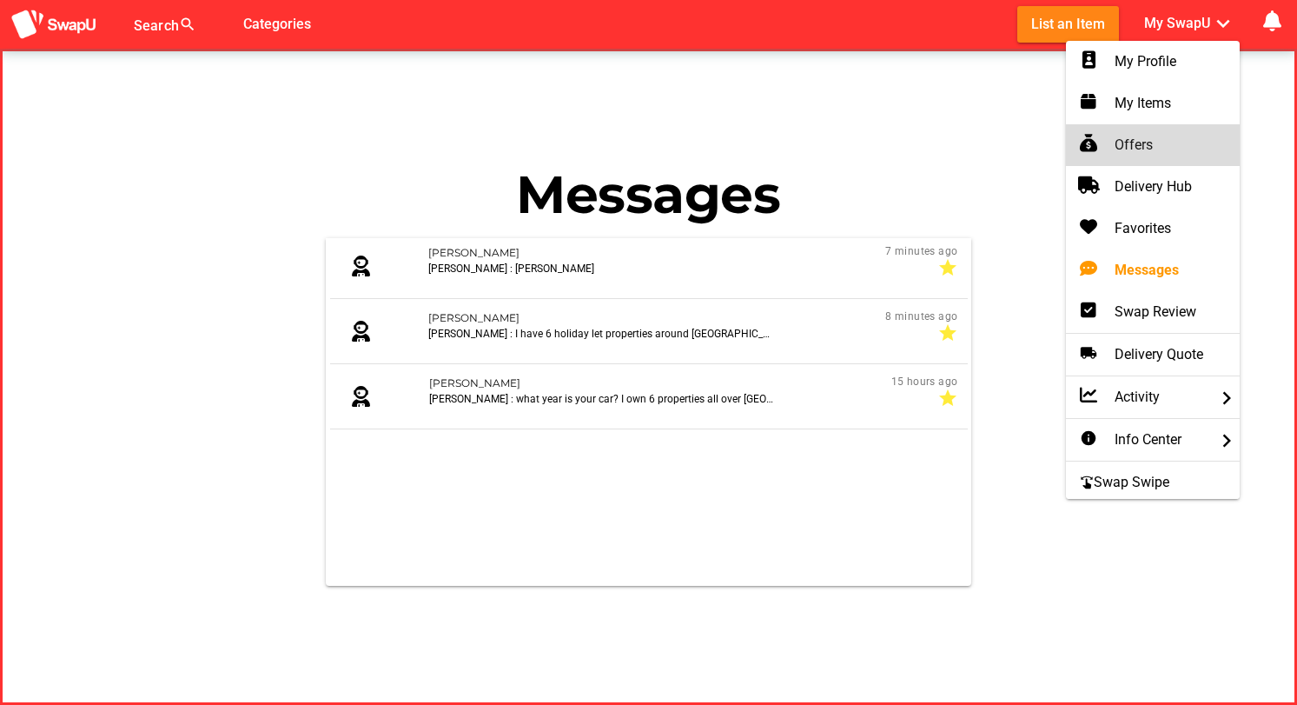
click at [1134, 146] on div "Offers" at bounding box center [1153, 145] width 146 height 21
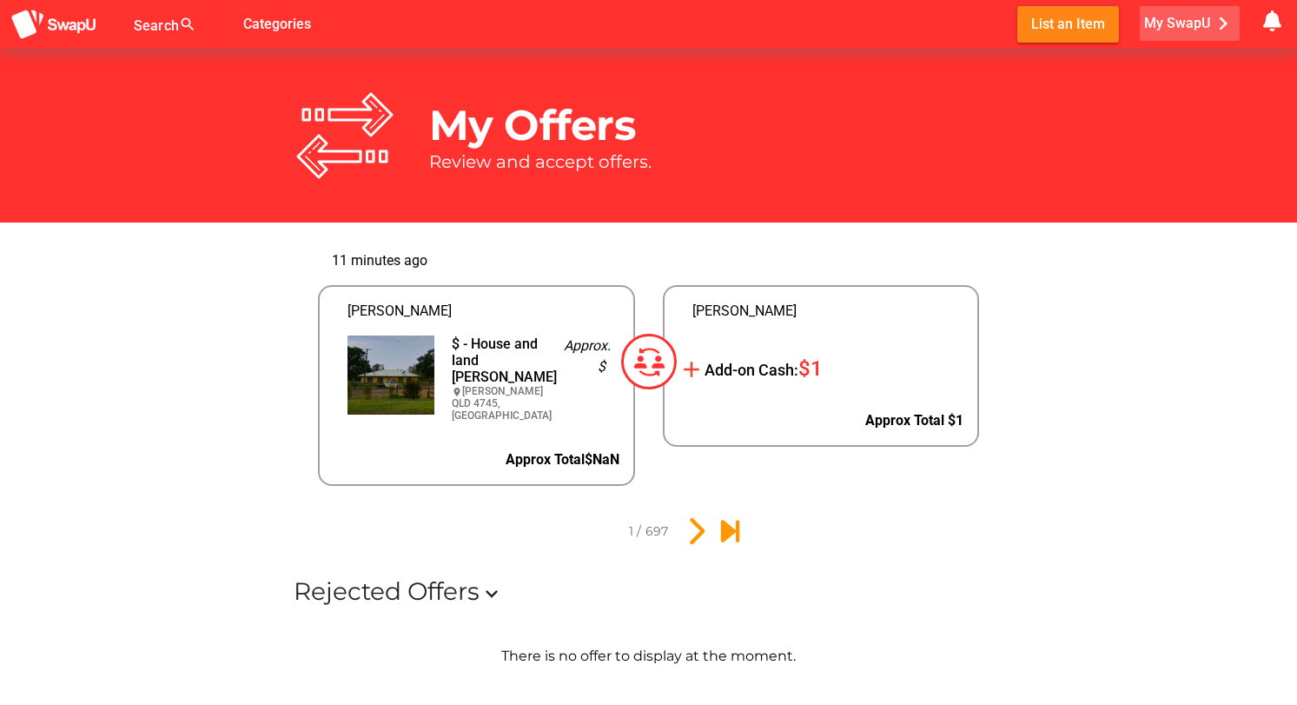
click at [1175, 24] on span "My SwapU chevron_right" at bounding box center [1190, 23] width 92 height 26
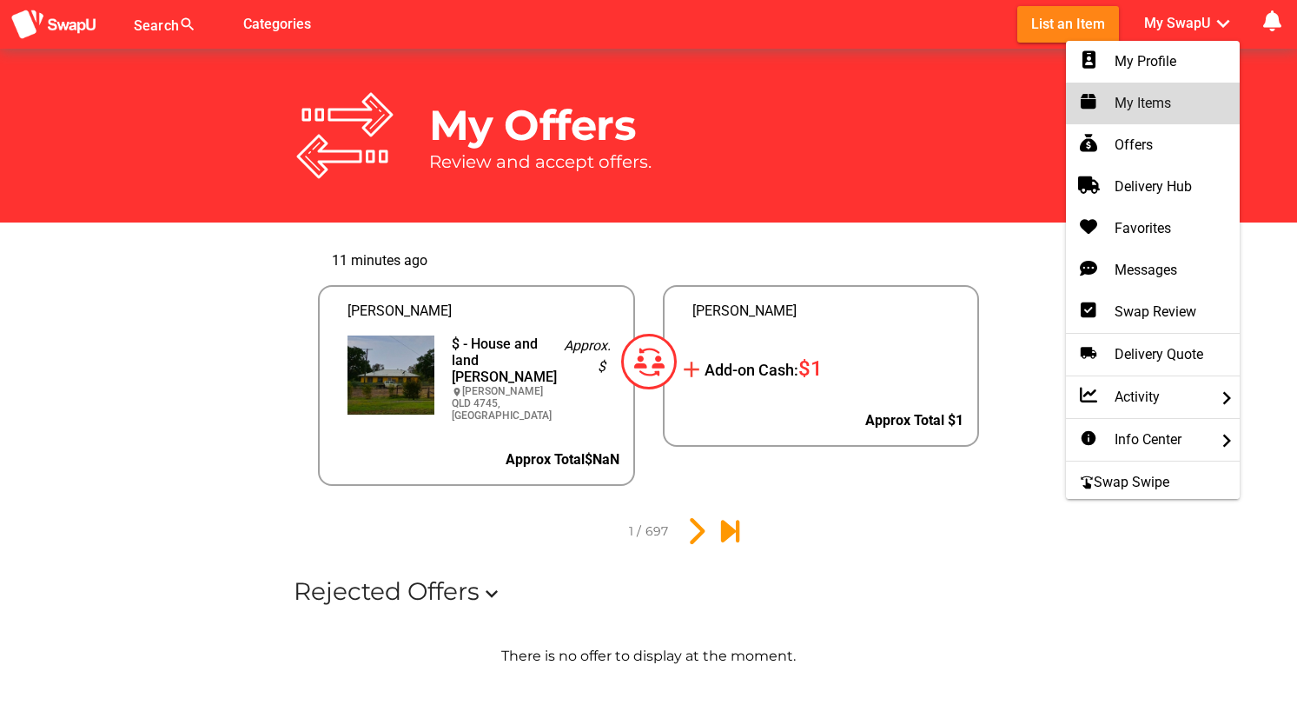
click at [1134, 109] on div "My Items" at bounding box center [1153, 103] width 146 height 21
